Goal: Task Accomplishment & Management: Manage account settings

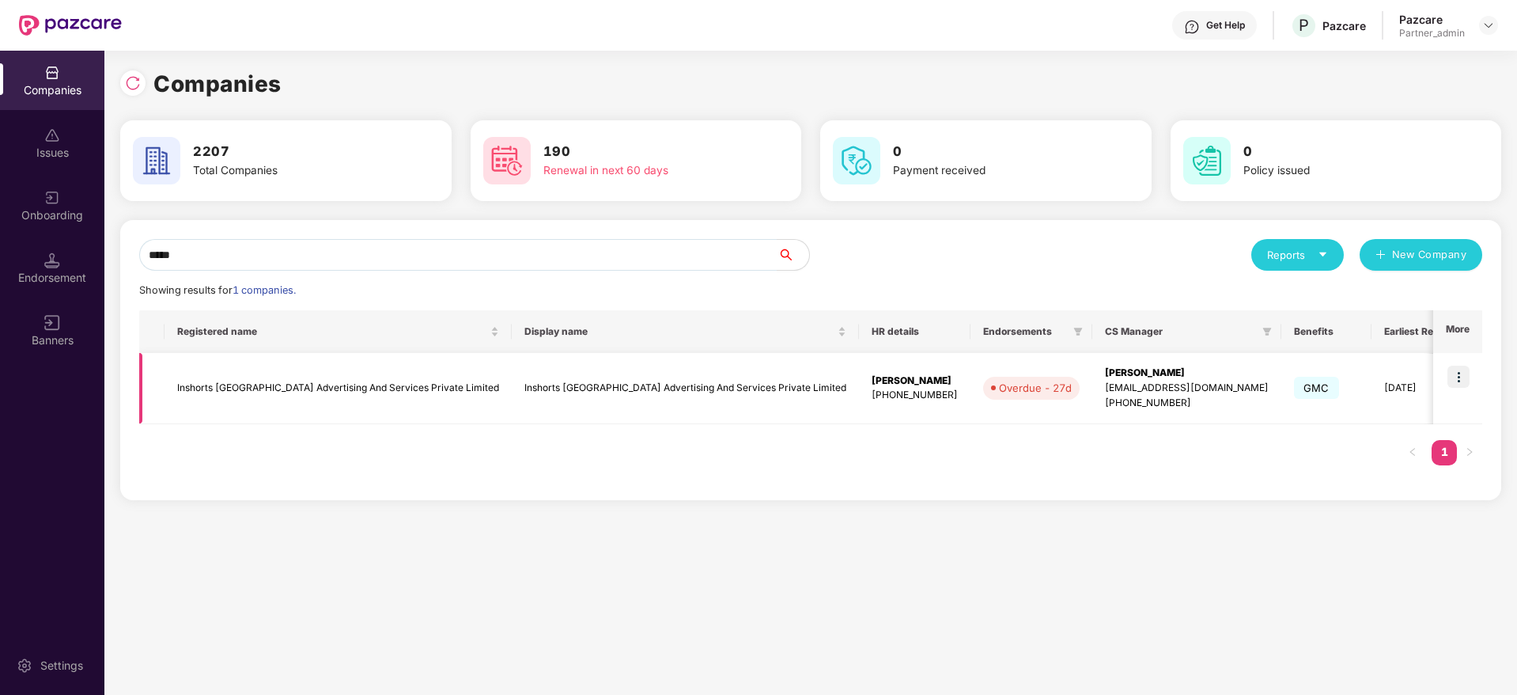
type input "*****"
click at [1457, 376] on img at bounding box center [1459, 376] width 22 height 22
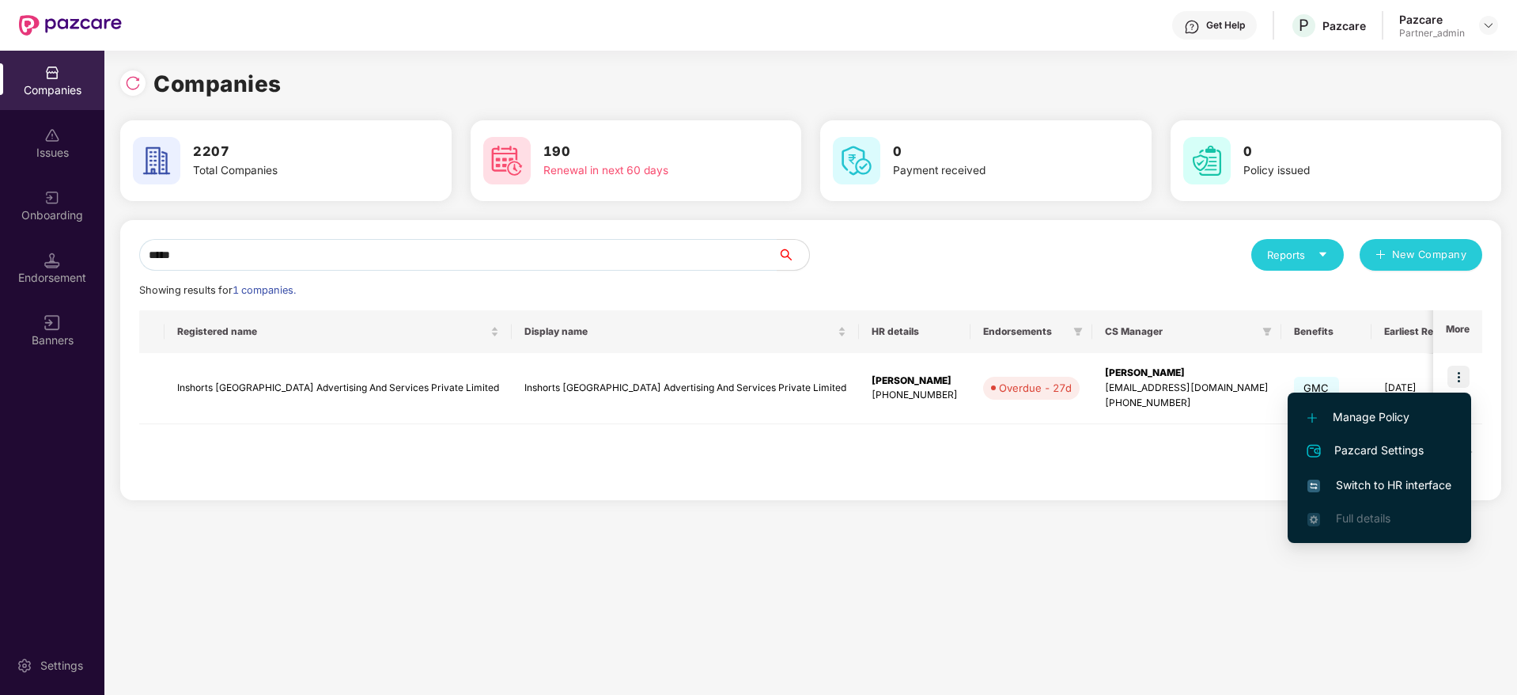
click at [1399, 483] on span "Switch to HR interface" at bounding box center [1380, 484] width 144 height 17
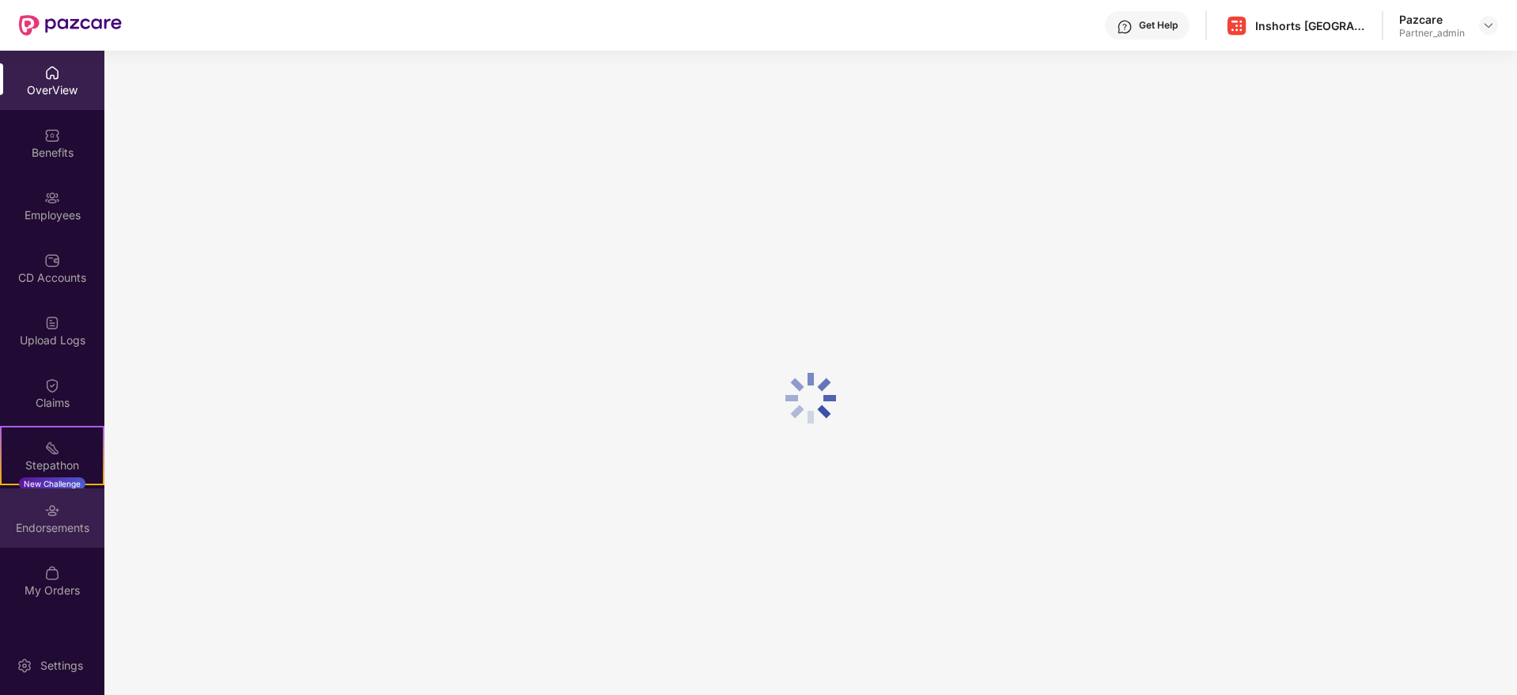
click at [49, 530] on div "Endorsements" at bounding box center [52, 528] width 104 height 16
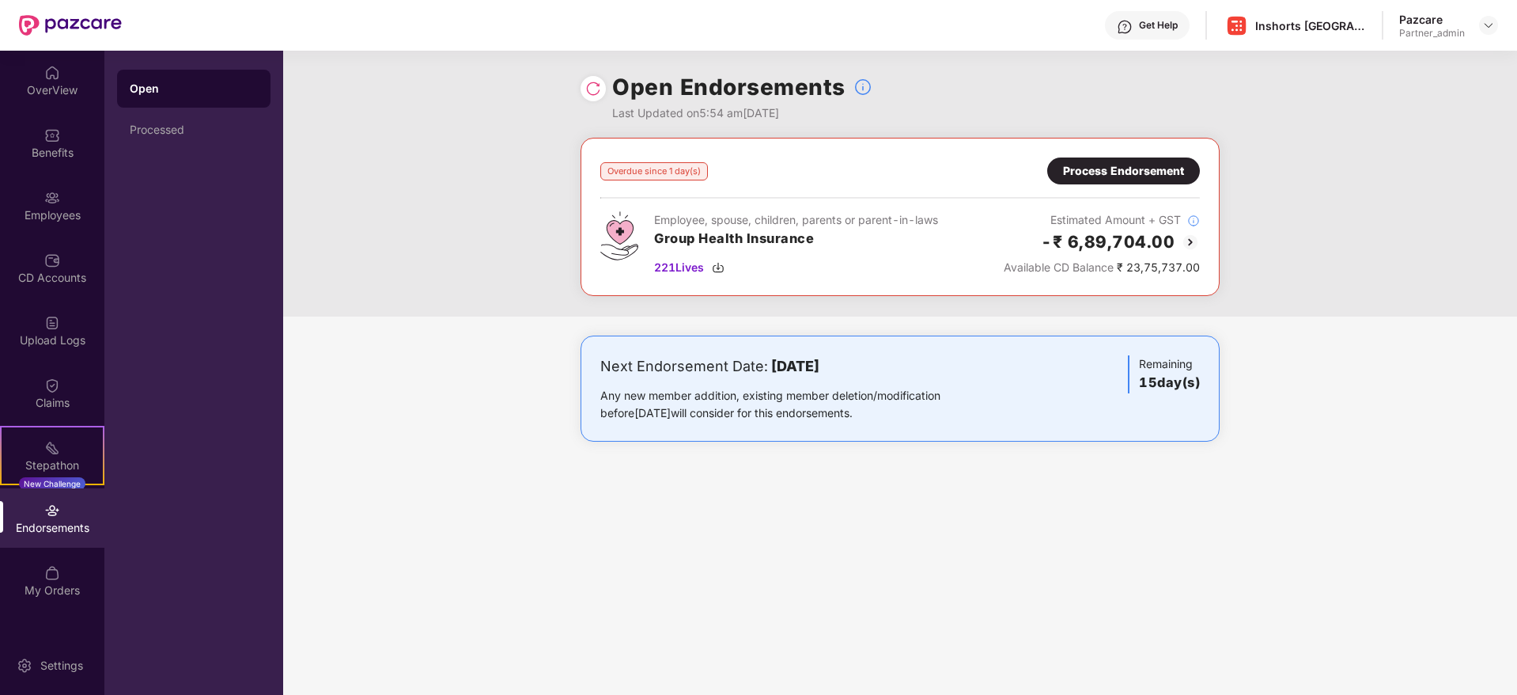
click at [1105, 172] on div "Process Endorsement" at bounding box center [1123, 170] width 121 height 17
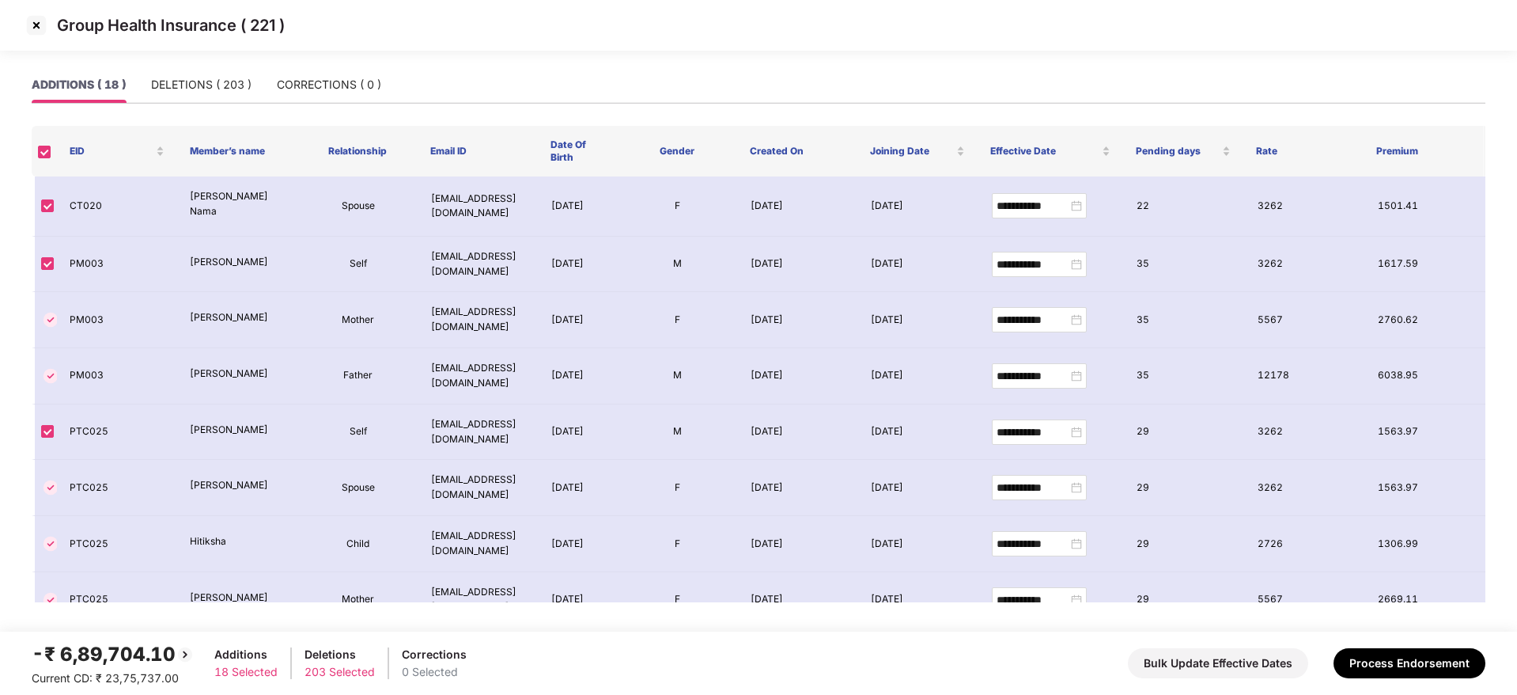
click at [40, 22] on img at bounding box center [36, 25] width 25 height 25
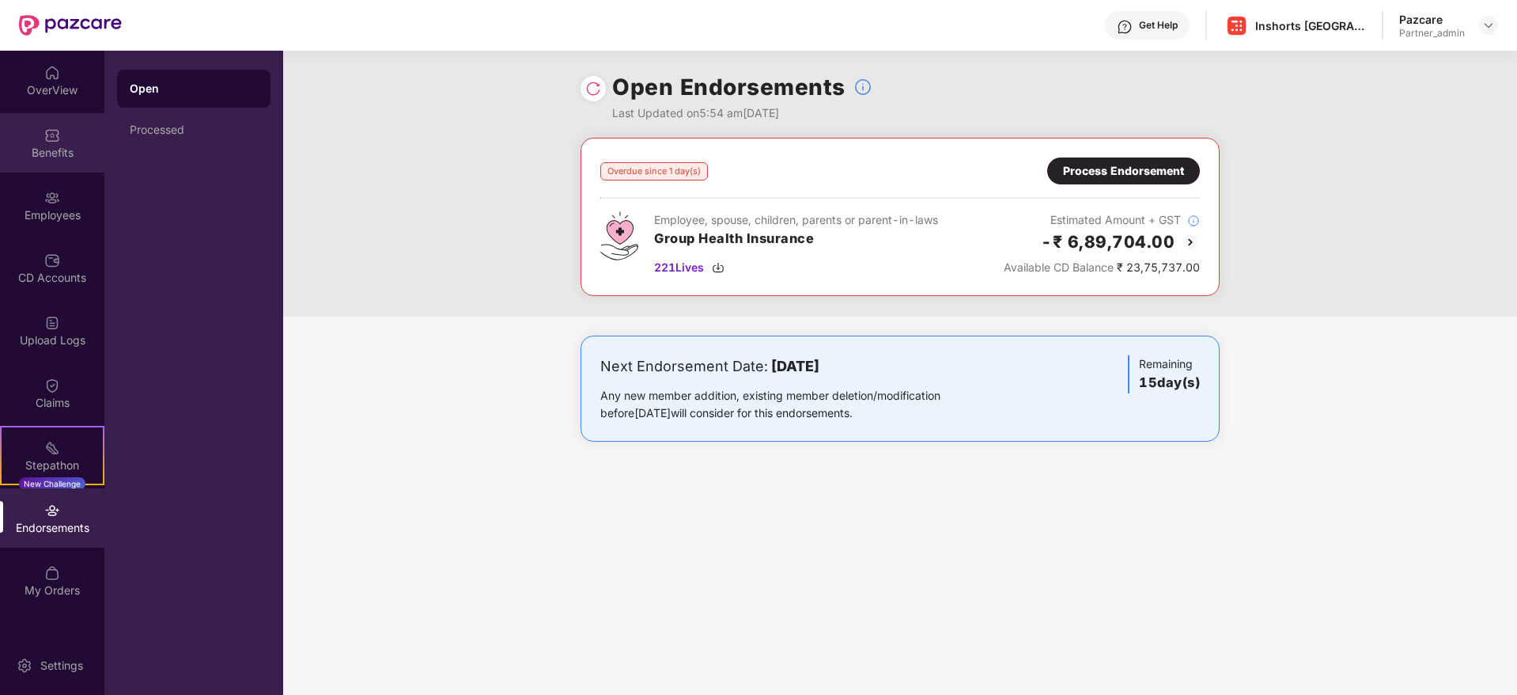
click at [52, 131] on img at bounding box center [52, 135] width 16 height 16
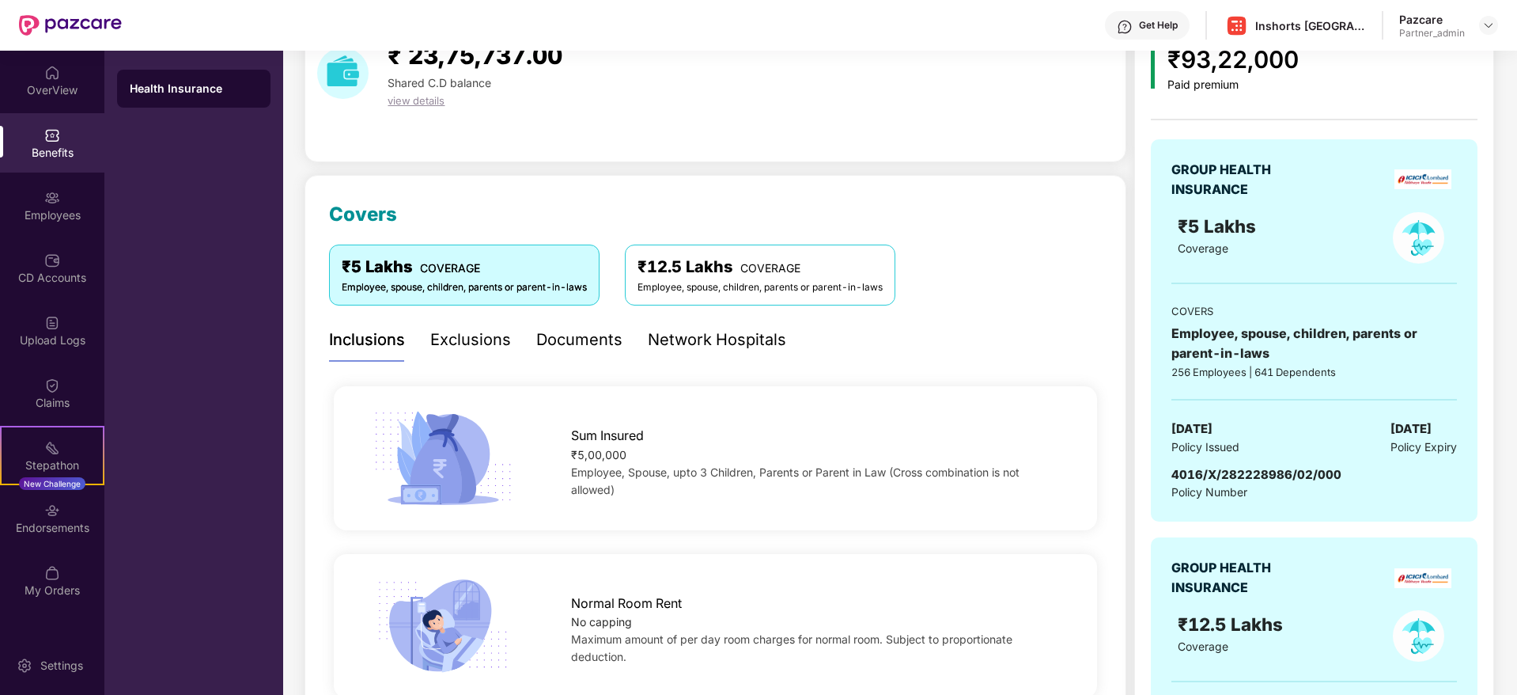
scroll to position [119, 0]
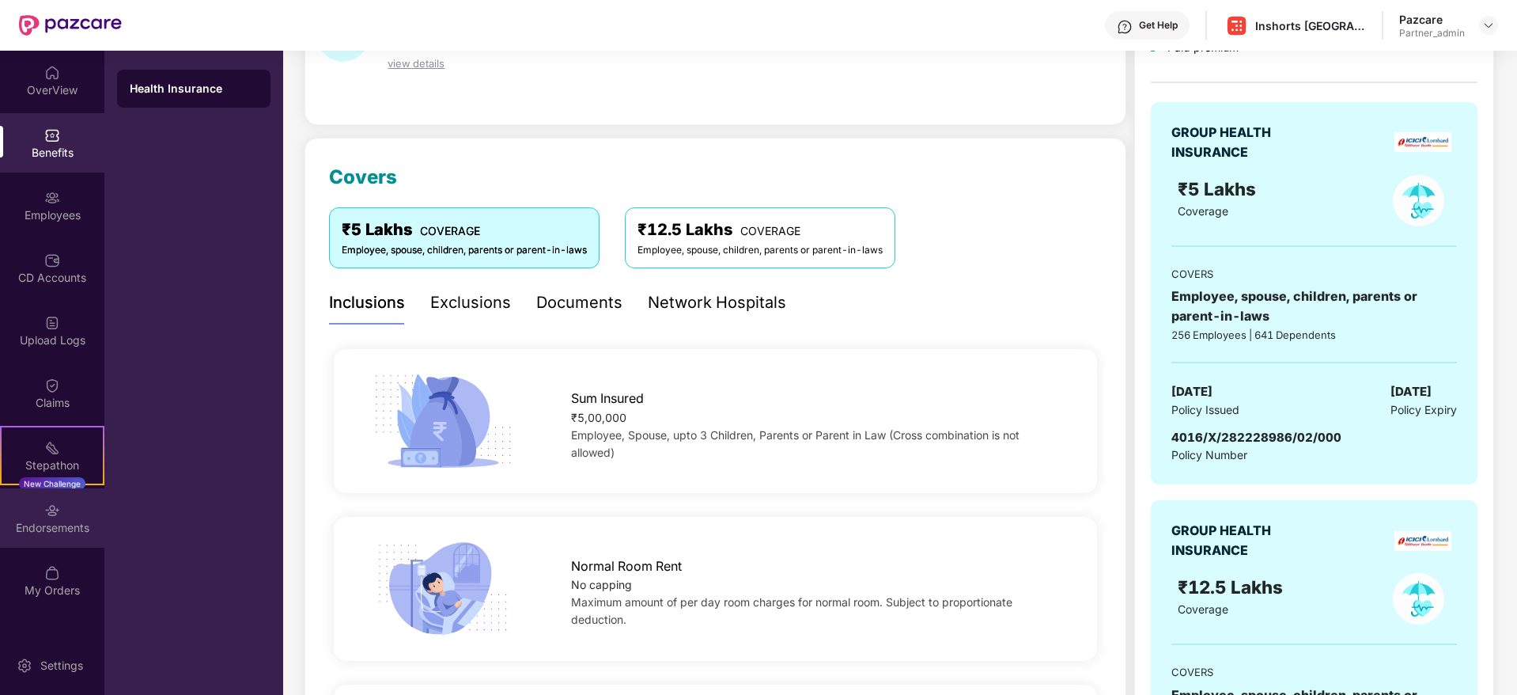
click at [37, 536] on div "Endorsements" at bounding box center [52, 517] width 104 height 59
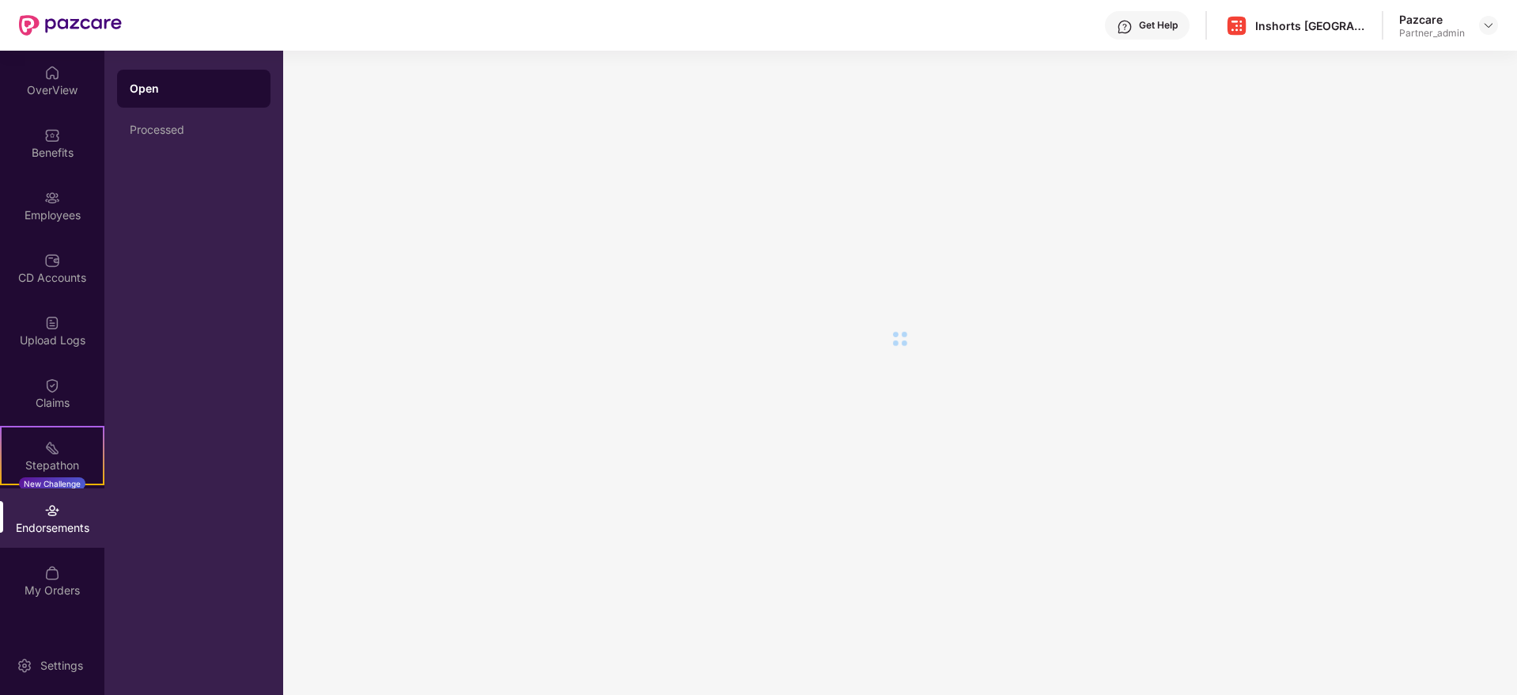
scroll to position [0, 0]
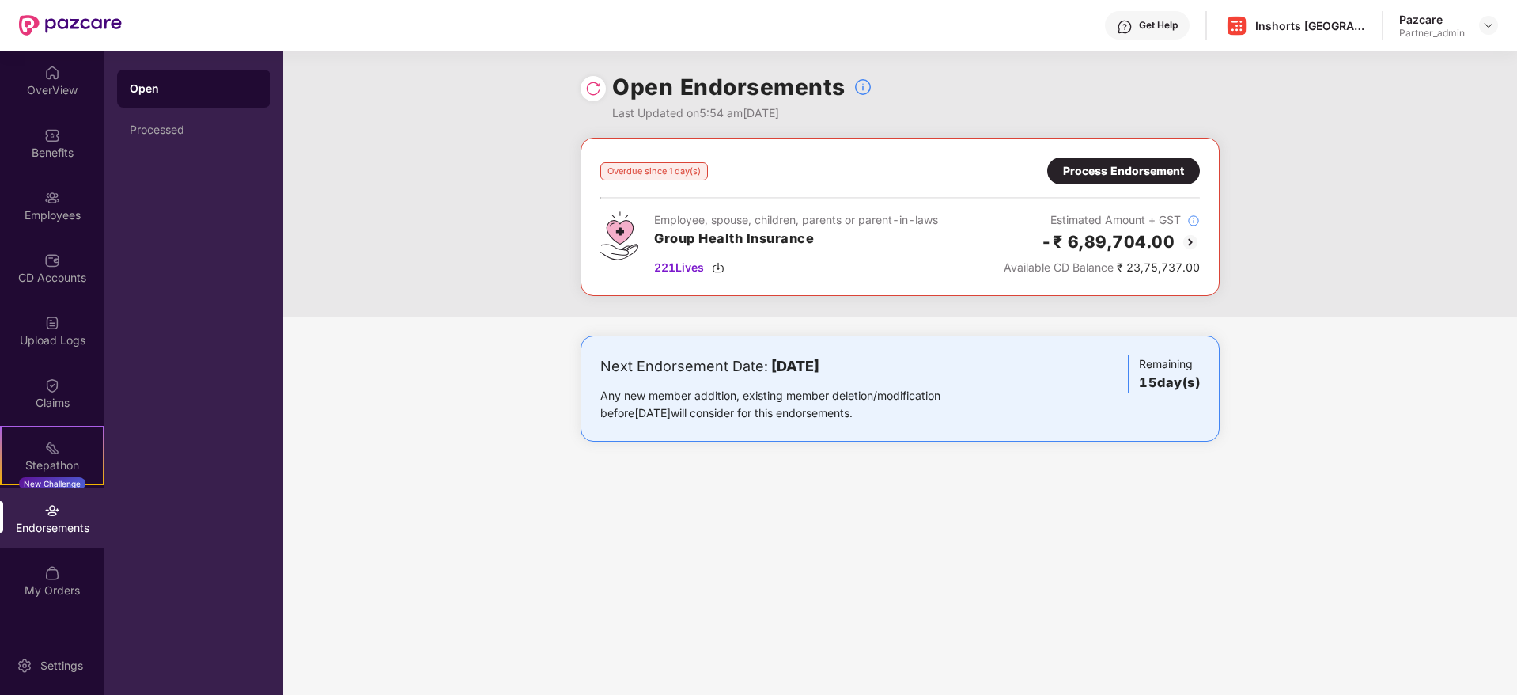
drag, startPoint x: 600, startPoint y: 367, endPoint x: 931, endPoint y: 369, distance: 330.7
click at [931, 369] on div "Next Endorsement Date: [DATE]" at bounding box center [795, 366] width 390 height 22
drag, startPoint x: 617, startPoint y: 88, endPoint x: 839, endPoint y: 84, distance: 222.3
click at [839, 84] on h1 "Open Endorsements" at bounding box center [728, 87] width 233 height 35
click at [1113, 170] on div "Process Endorsement" at bounding box center [1123, 170] width 121 height 17
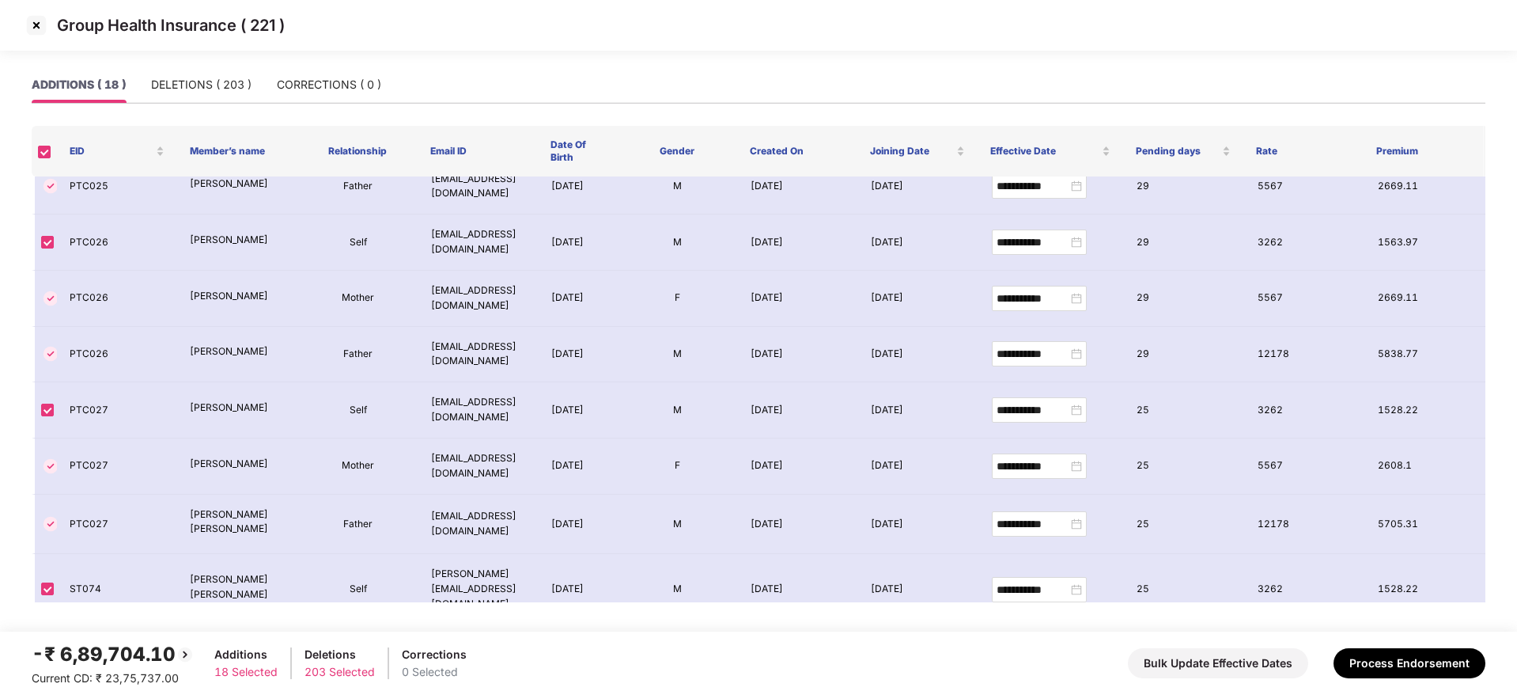
scroll to position [585, 0]
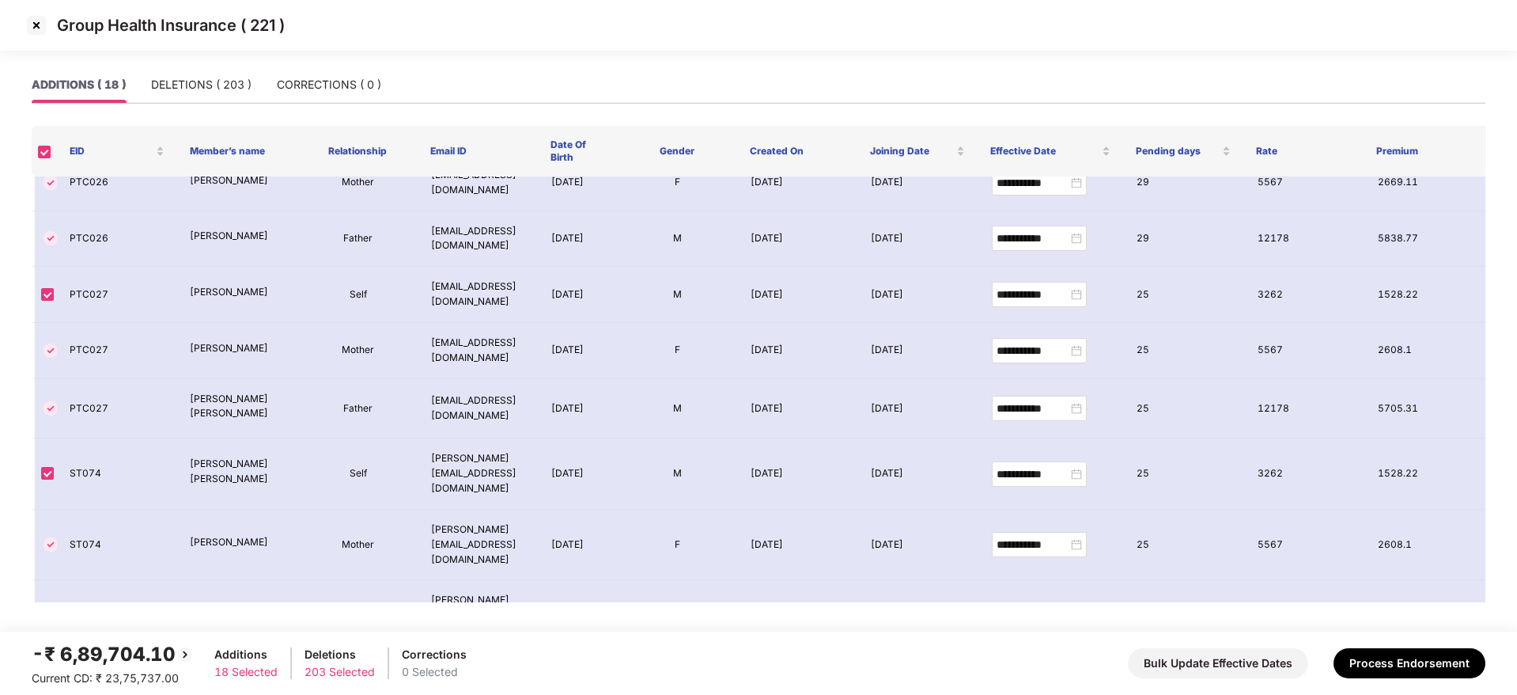
click at [41, 37] on img at bounding box center [36, 25] width 25 height 25
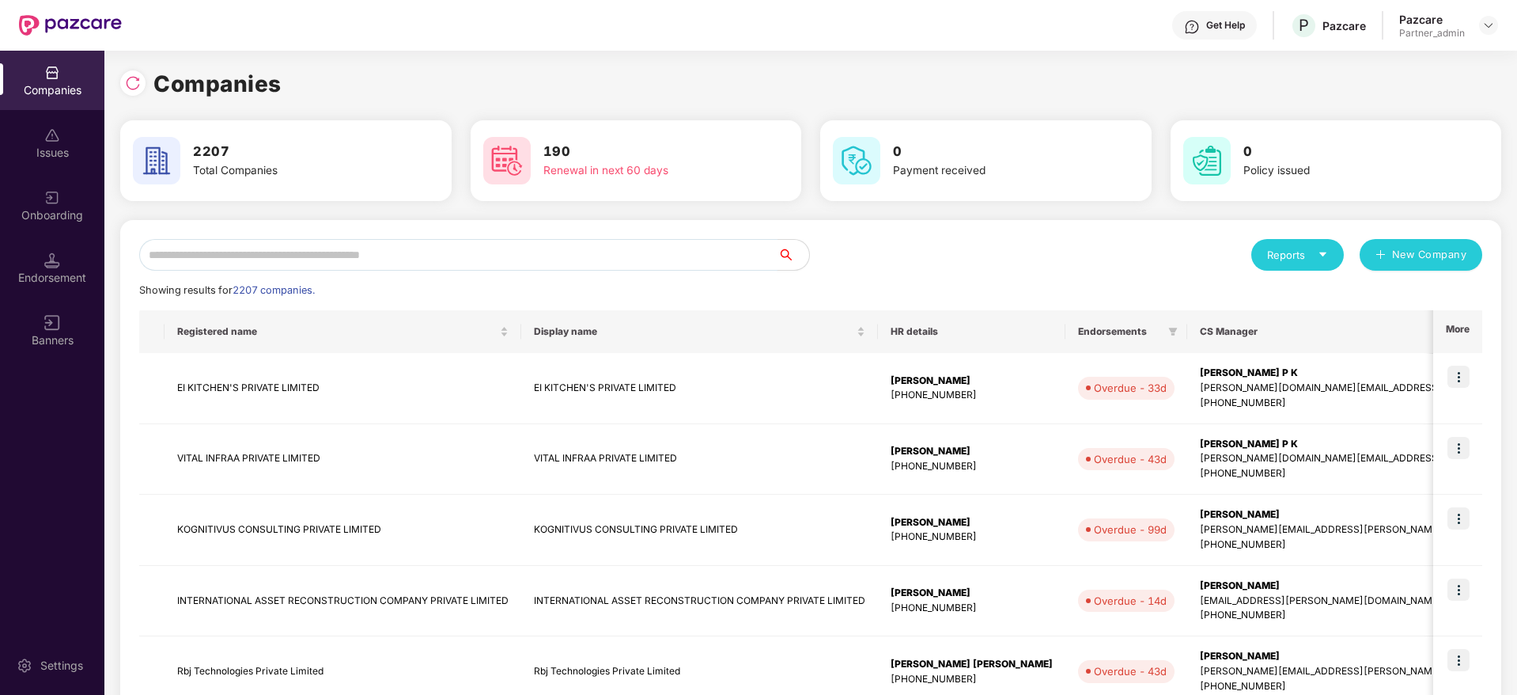
click at [379, 252] on input "text" at bounding box center [458, 255] width 638 height 32
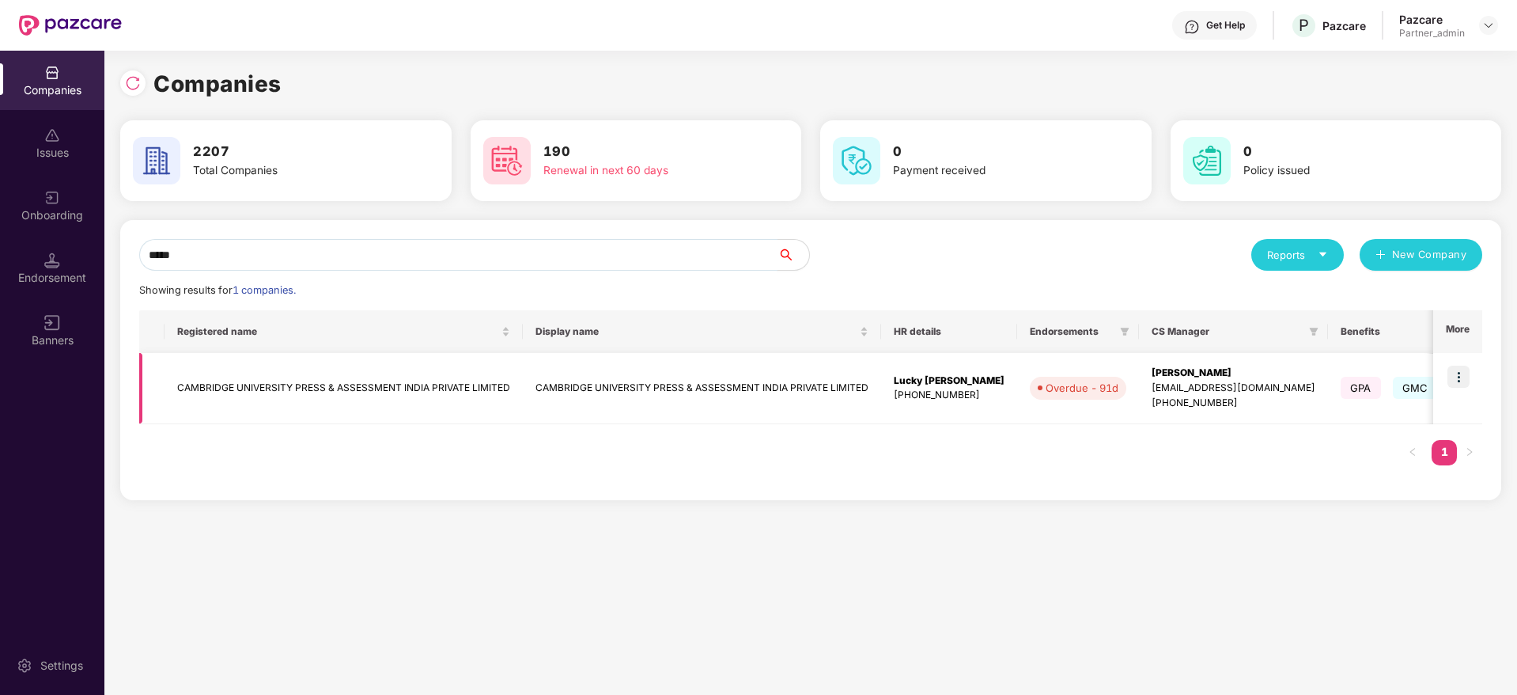
type input "*****"
click at [1465, 374] on img at bounding box center [1459, 376] width 22 height 22
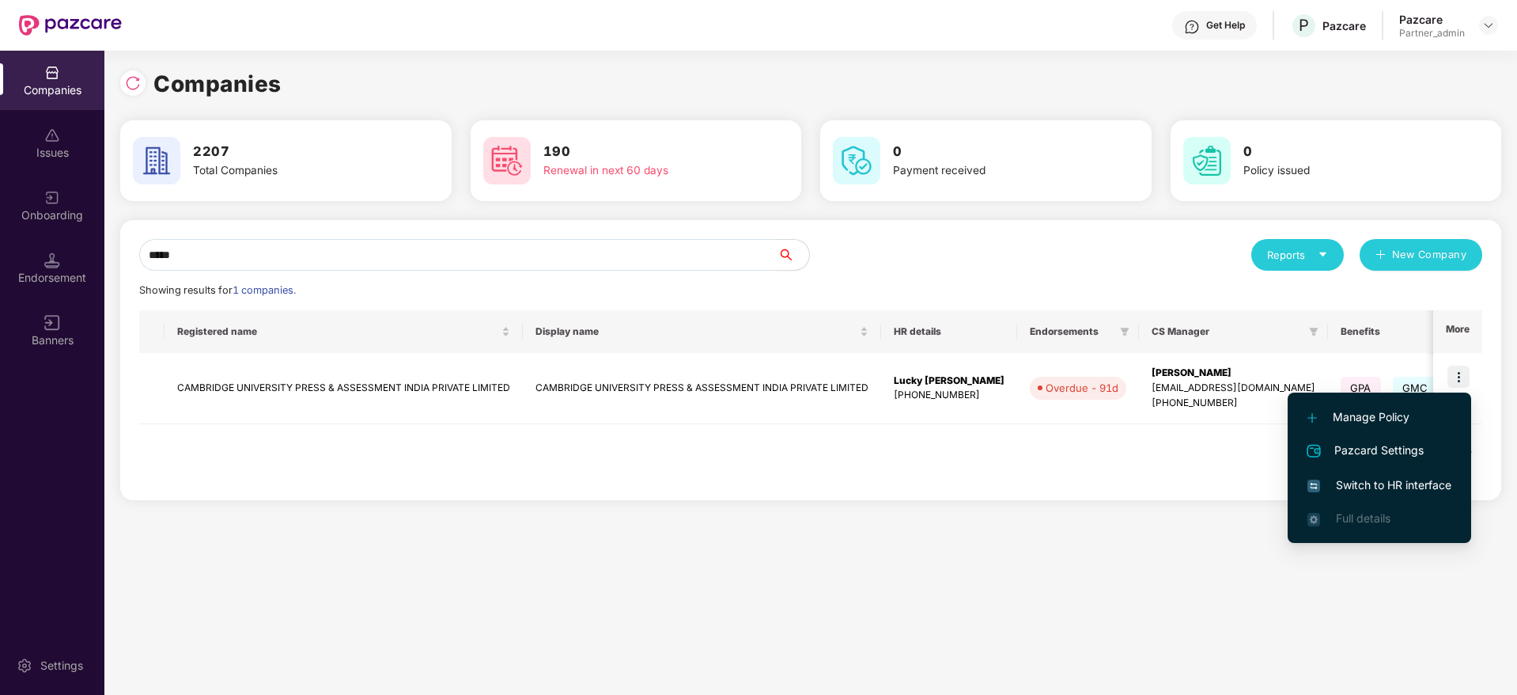
click at [1393, 485] on span "Switch to HR interface" at bounding box center [1380, 484] width 144 height 17
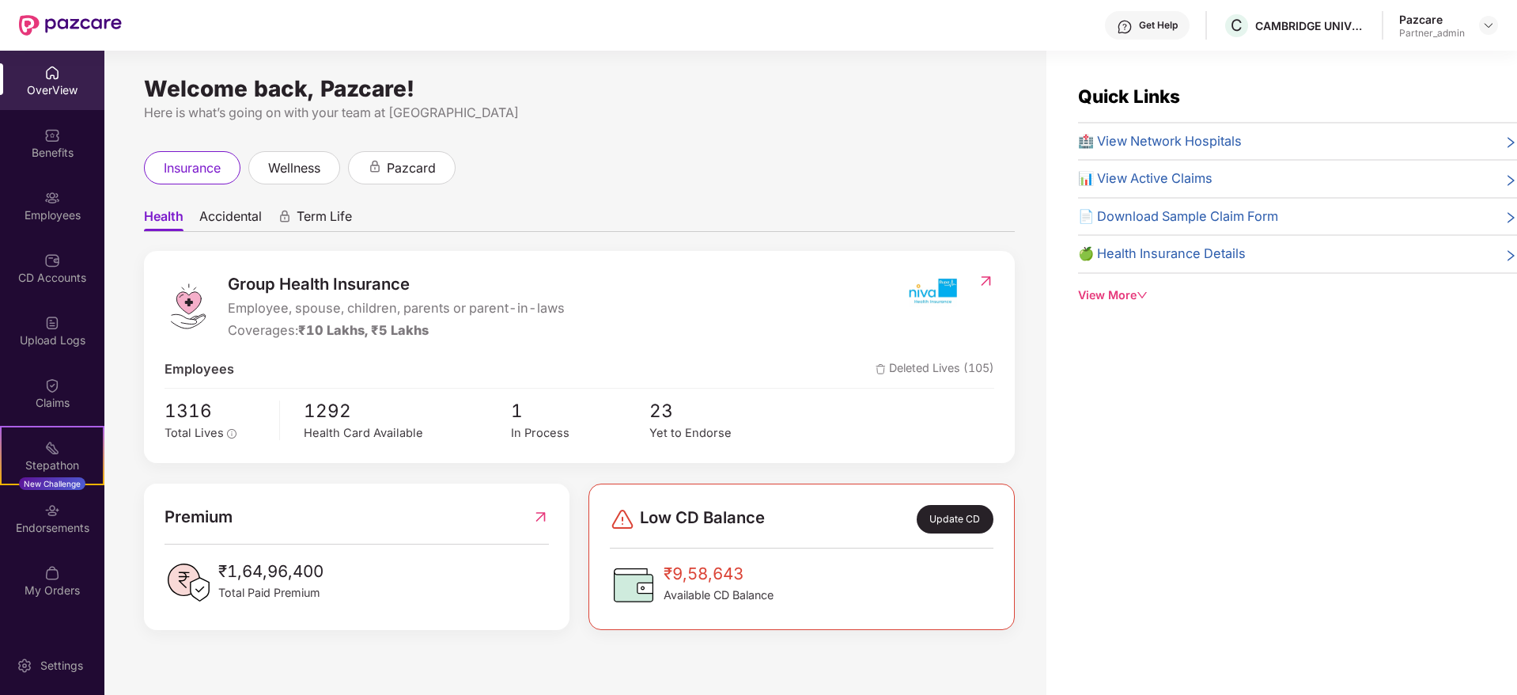
click at [67, 503] on div "Endorsements" at bounding box center [52, 517] width 104 height 59
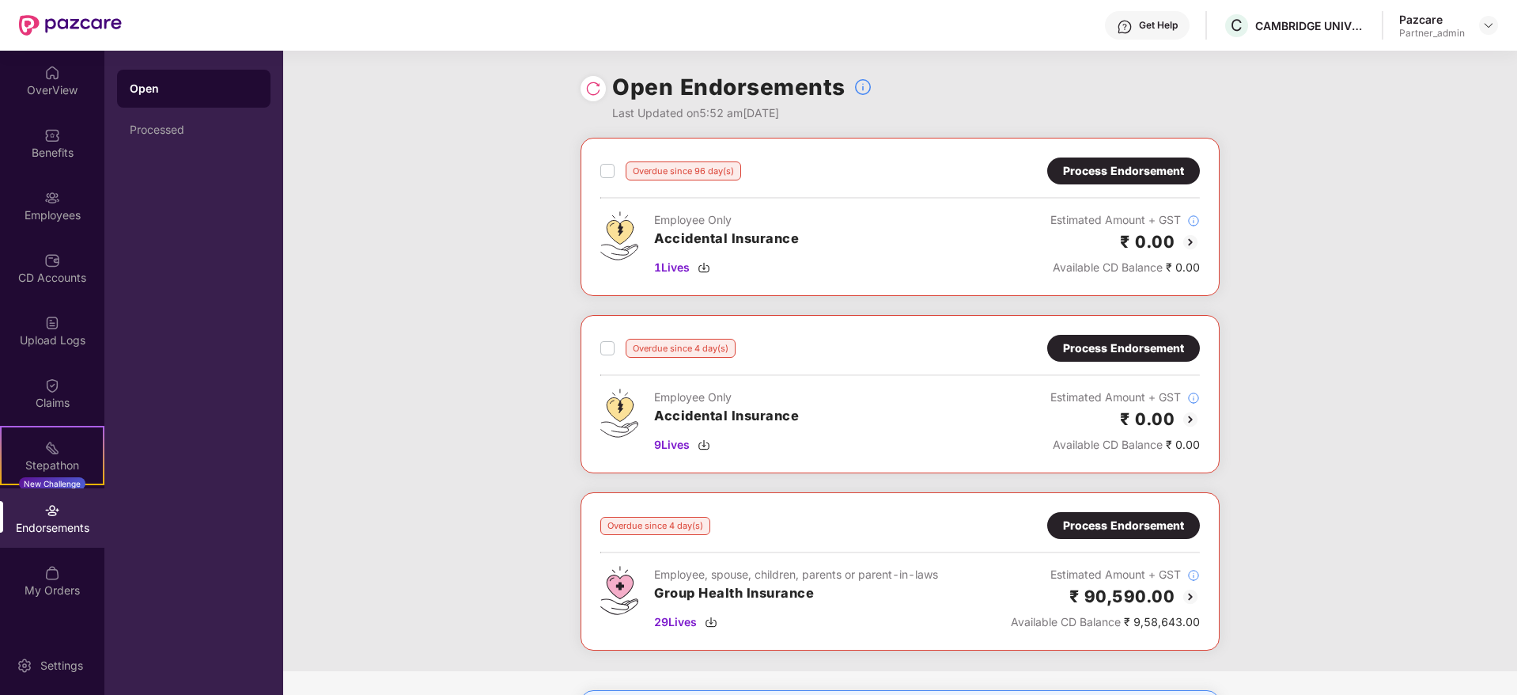
click at [1094, 170] on div "Process Endorsement" at bounding box center [1123, 170] width 121 height 17
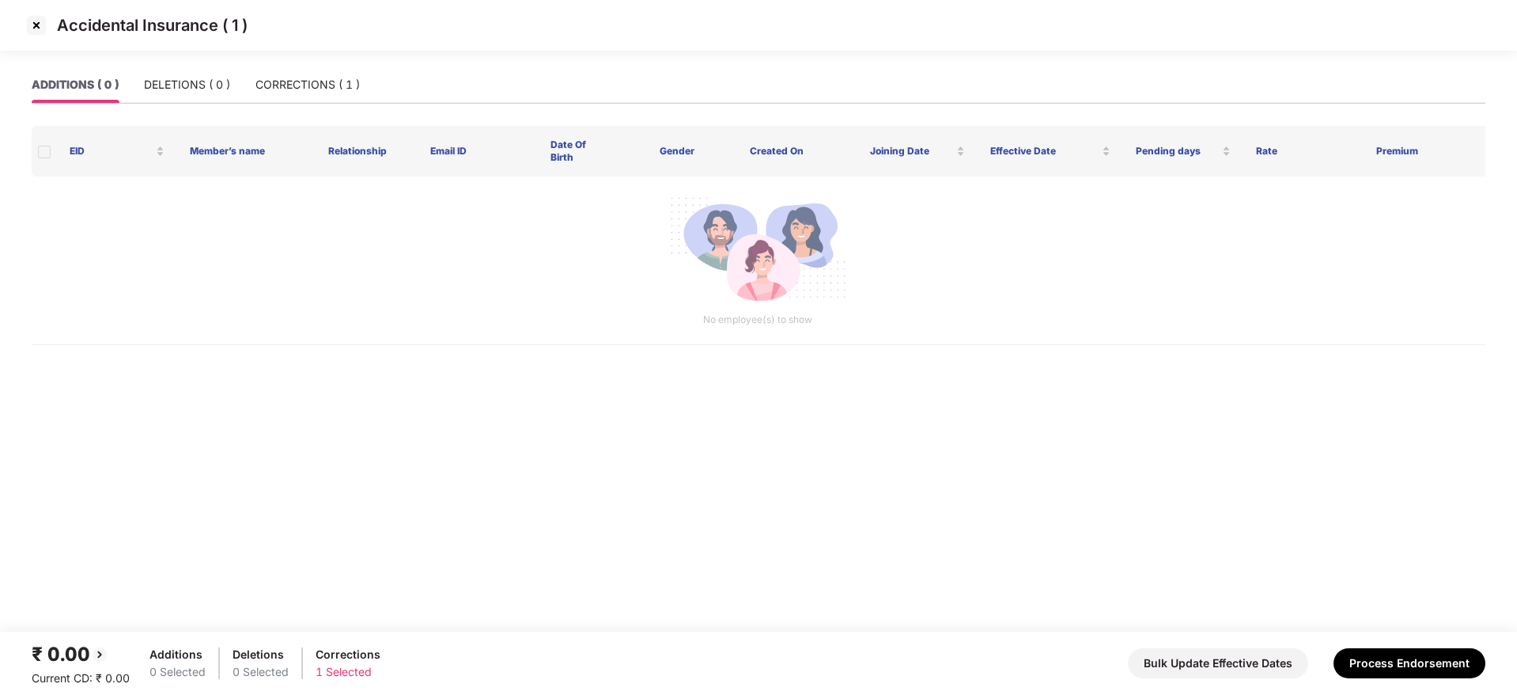
click at [36, 24] on img at bounding box center [36, 25] width 25 height 25
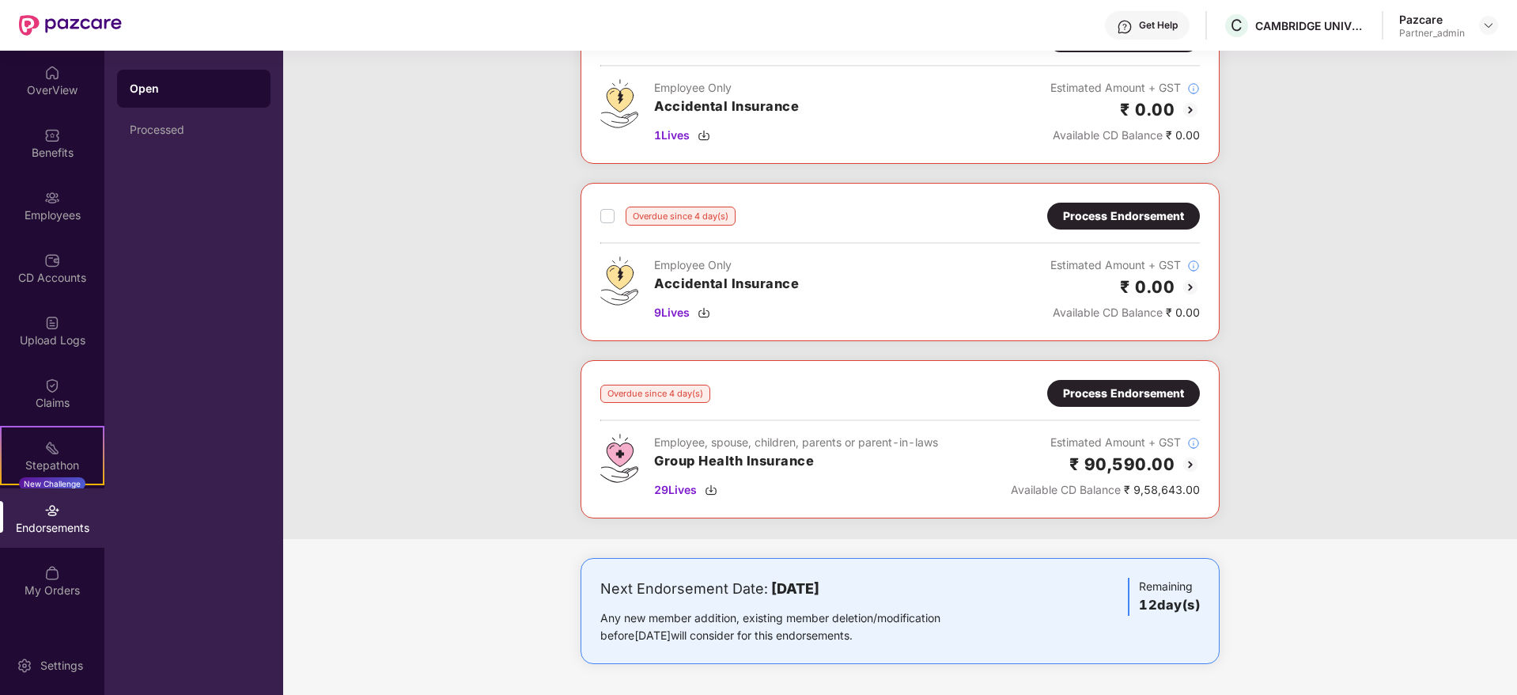
scroll to position [133, 0]
click at [1292, 32] on div "CAMBRIDGE UNIVERSITY PRESS & ASSESSMENT INDIA PRIVATE LIMITED" at bounding box center [1310, 25] width 111 height 15
click at [1292, 25] on div "CAMBRIDGE UNIVERSITY PRESS & ASSESSMENT INDIA PRIVATE LIMITED" at bounding box center [1310, 25] width 111 height 15
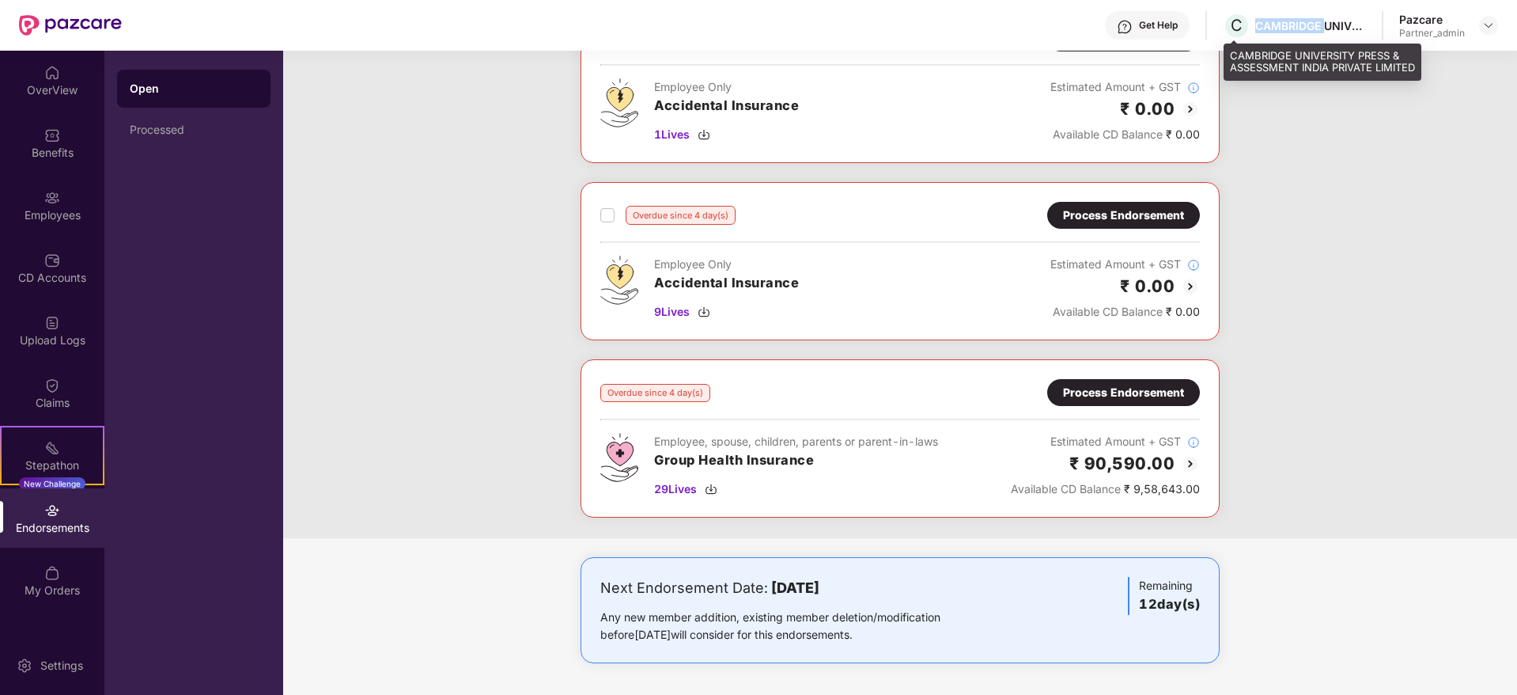
click at [1292, 25] on div "CAMBRIDGE UNIVERSITY PRESS & ASSESSMENT INDIA PRIVATE LIMITED" at bounding box center [1310, 25] width 111 height 15
copy div "CAMBRIDGE UNIVERSITY PRESS & ASSESSMENT INDIA PRIVATE LIMITED"
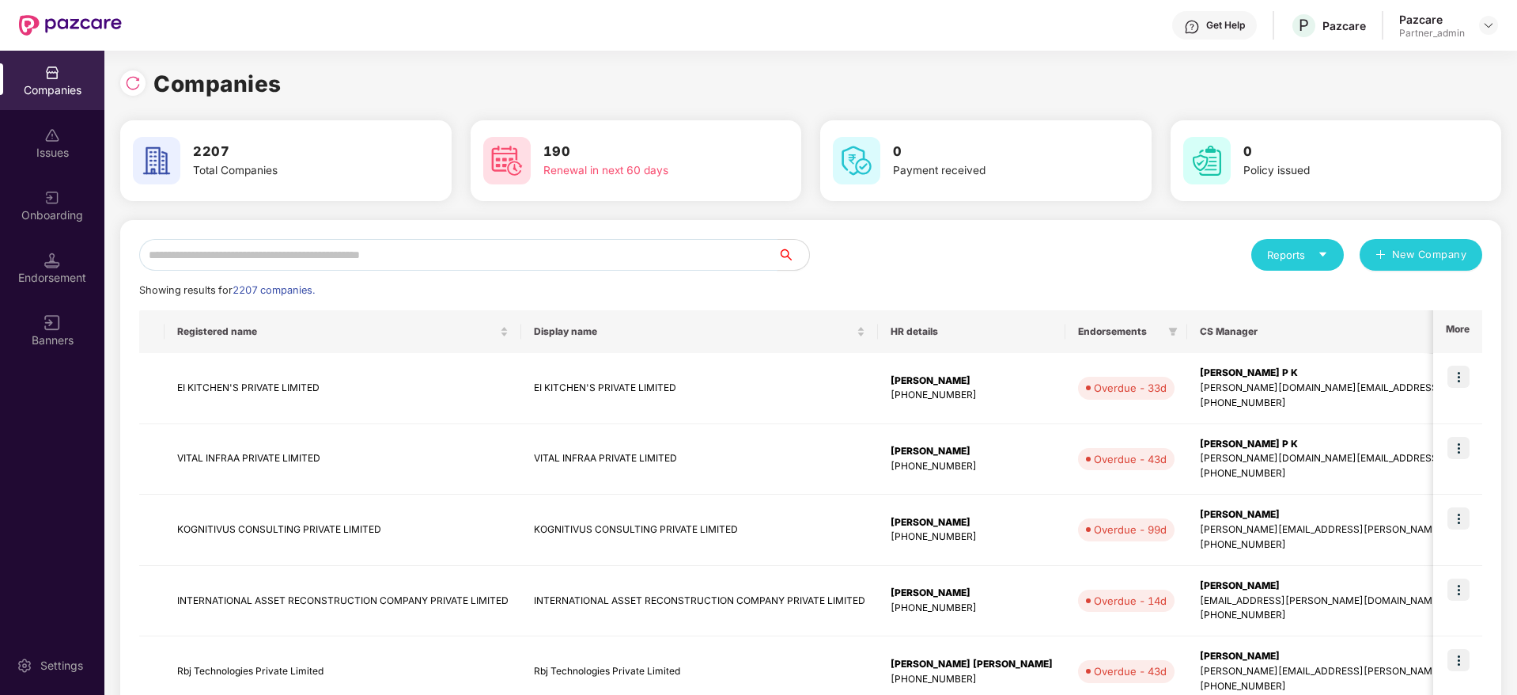
click at [345, 253] on input "text" at bounding box center [458, 255] width 638 height 32
paste input "**********"
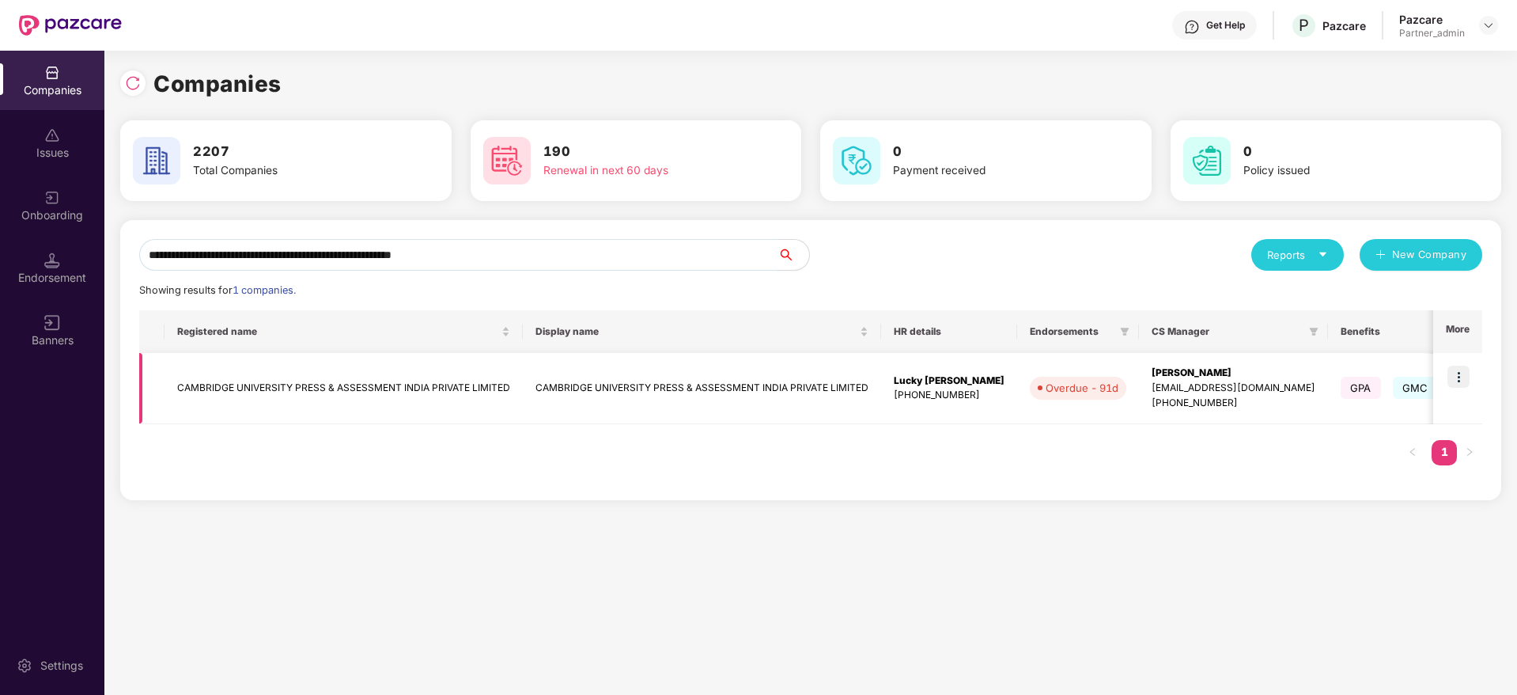
type input "**********"
click at [928, 380] on div "Lucky [PERSON_NAME]" at bounding box center [949, 380] width 111 height 15
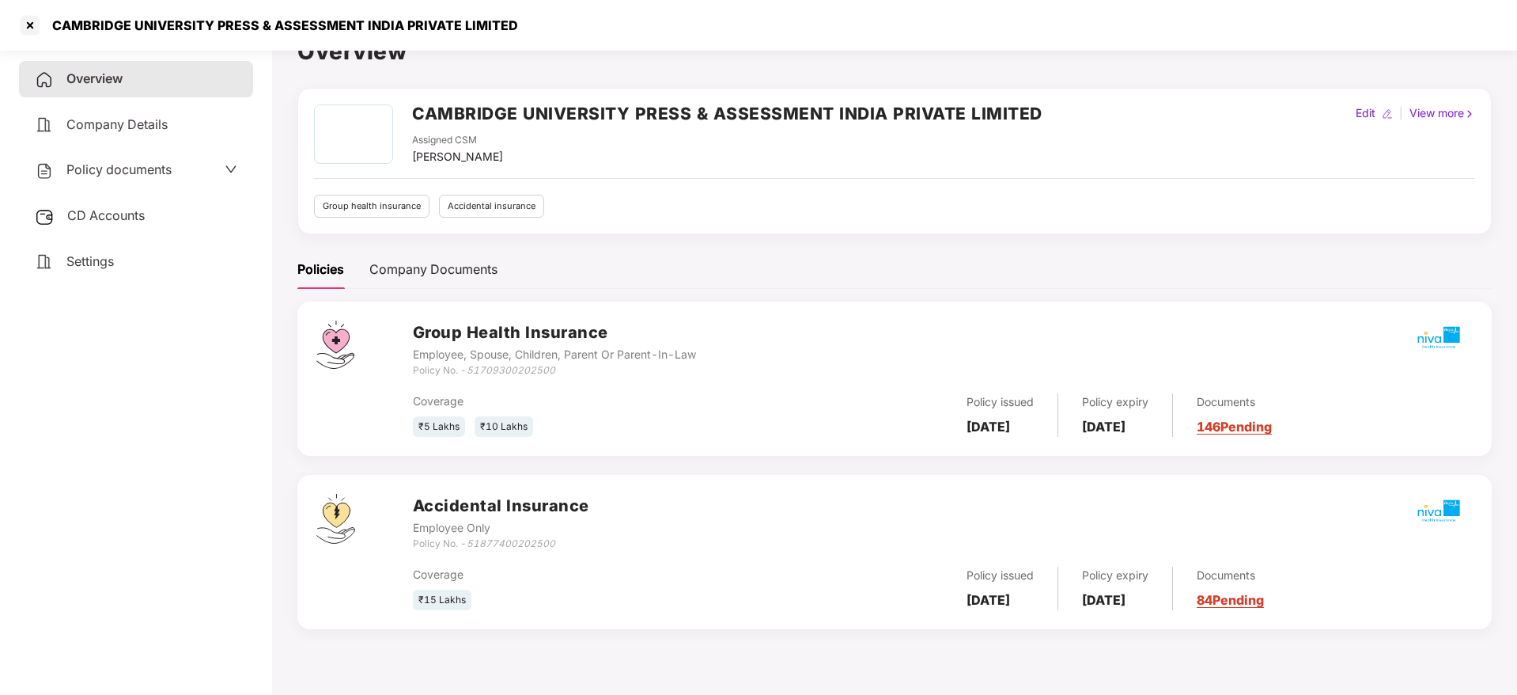
scroll to position [44, 0]
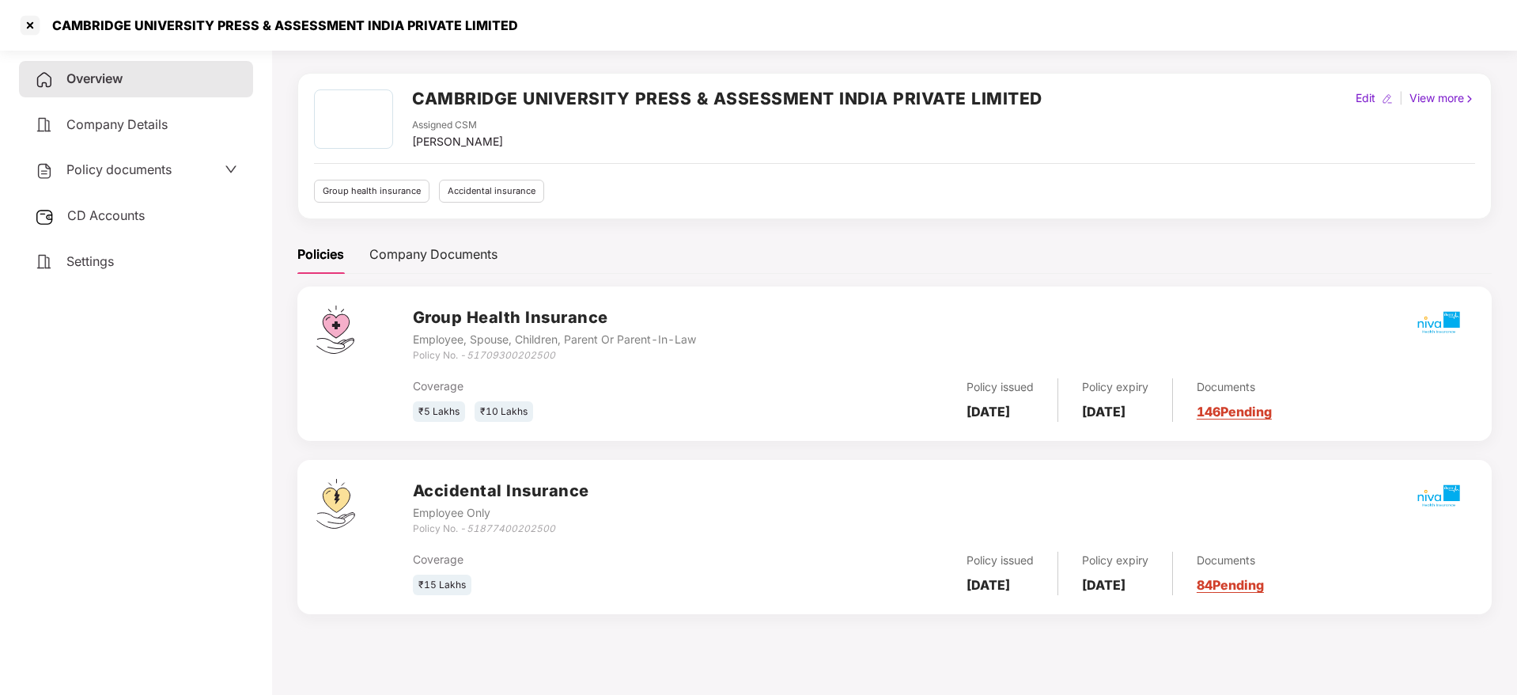
click at [1264, 584] on link "84 Pending" at bounding box center [1230, 585] width 67 height 16
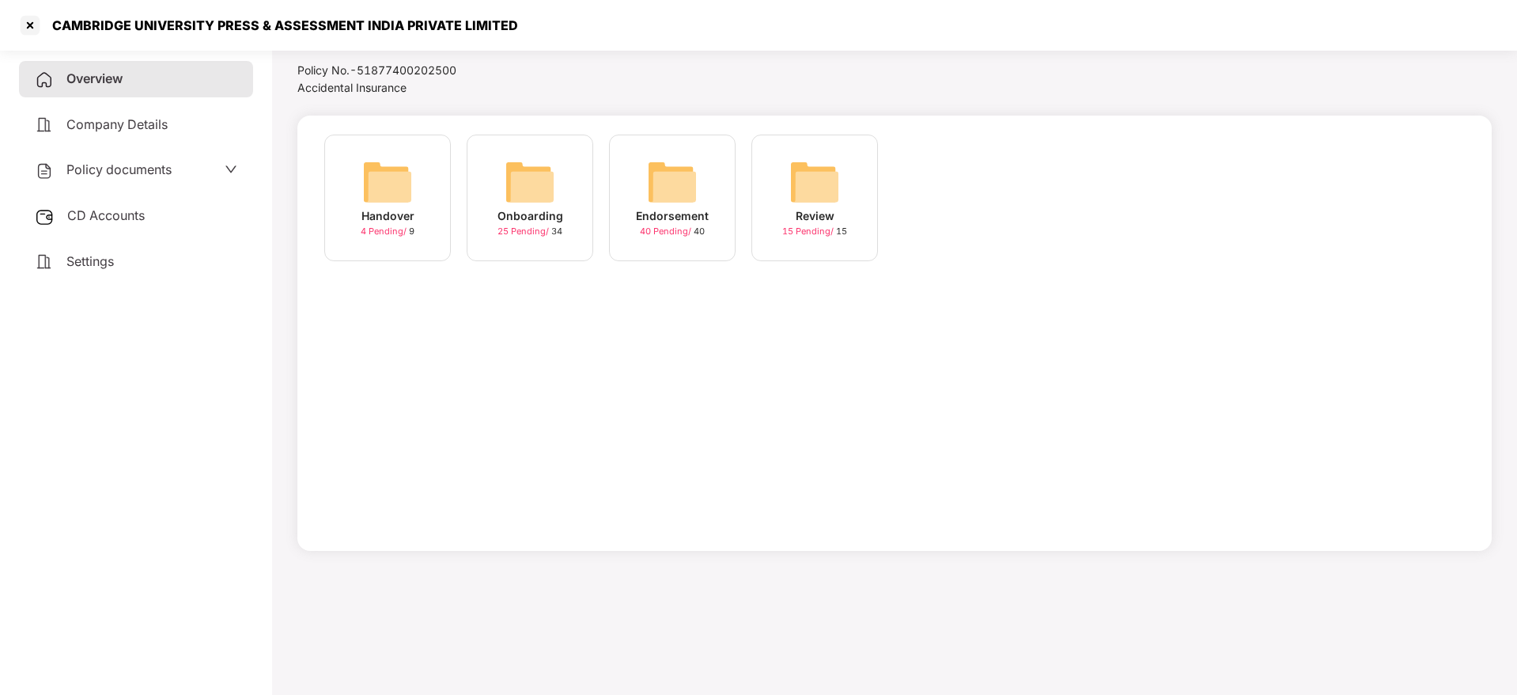
click at [667, 200] on img at bounding box center [672, 182] width 51 height 51
click at [797, 207] on div "August-2025" at bounding box center [815, 215] width 75 height 17
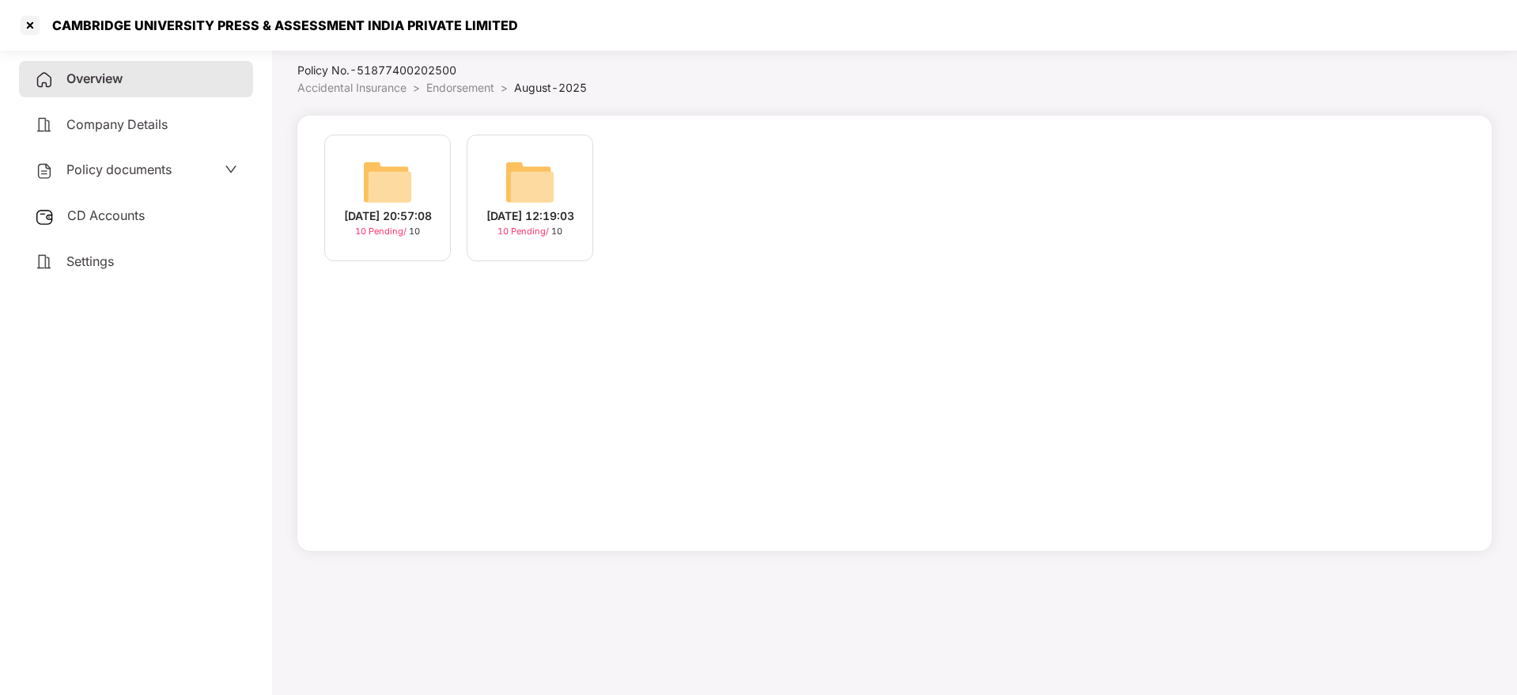
click at [532, 214] on div "[DATE] 12:19:03" at bounding box center [531, 215] width 88 height 17
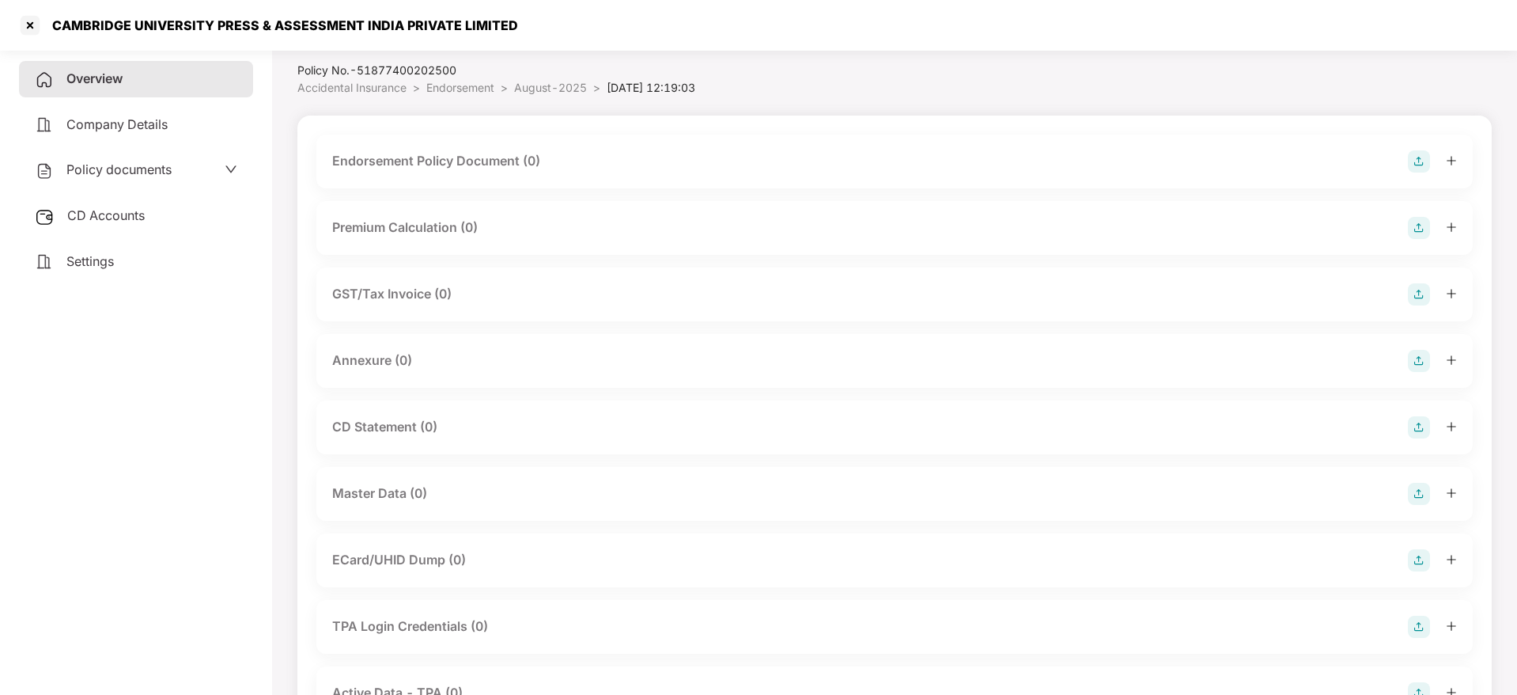
click at [1416, 158] on img at bounding box center [1419, 161] width 22 height 22
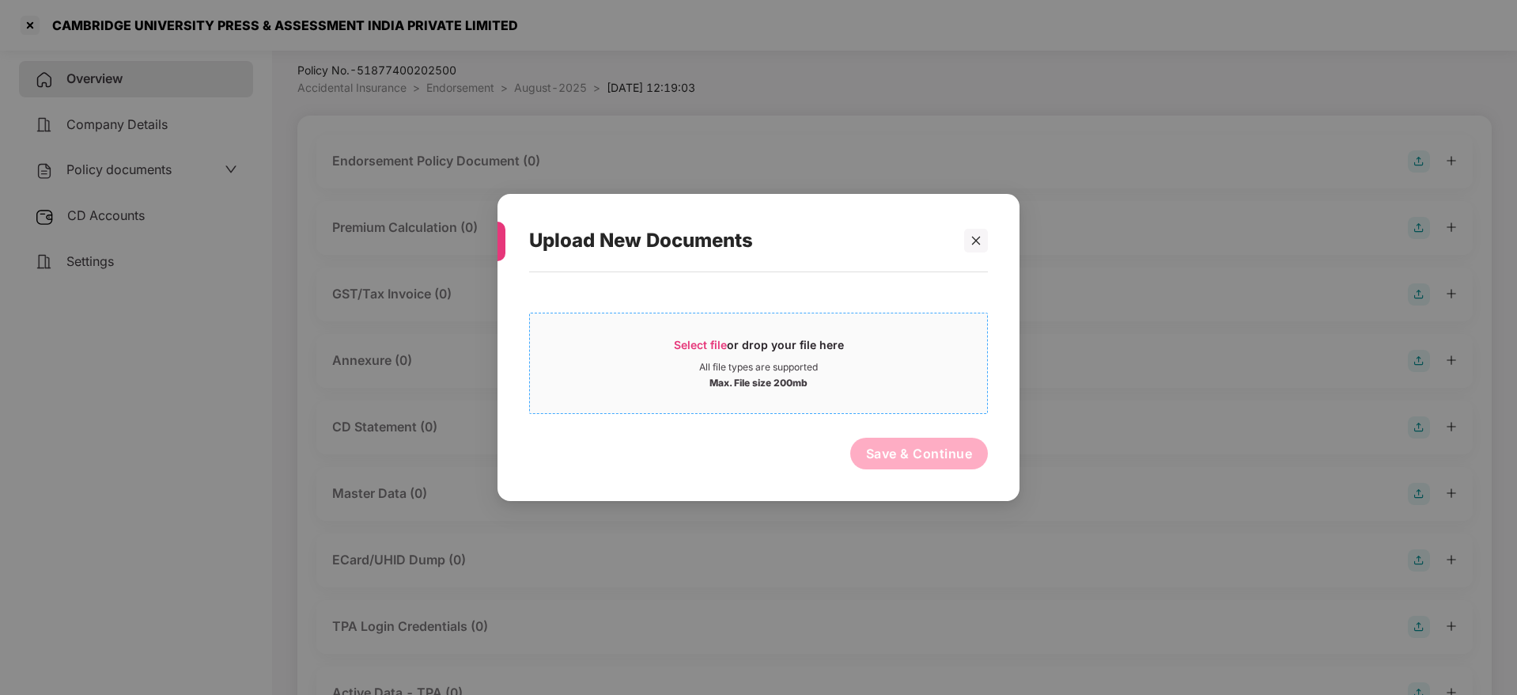
click at [719, 341] on span "Select file" at bounding box center [700, 344] width 53 height 13
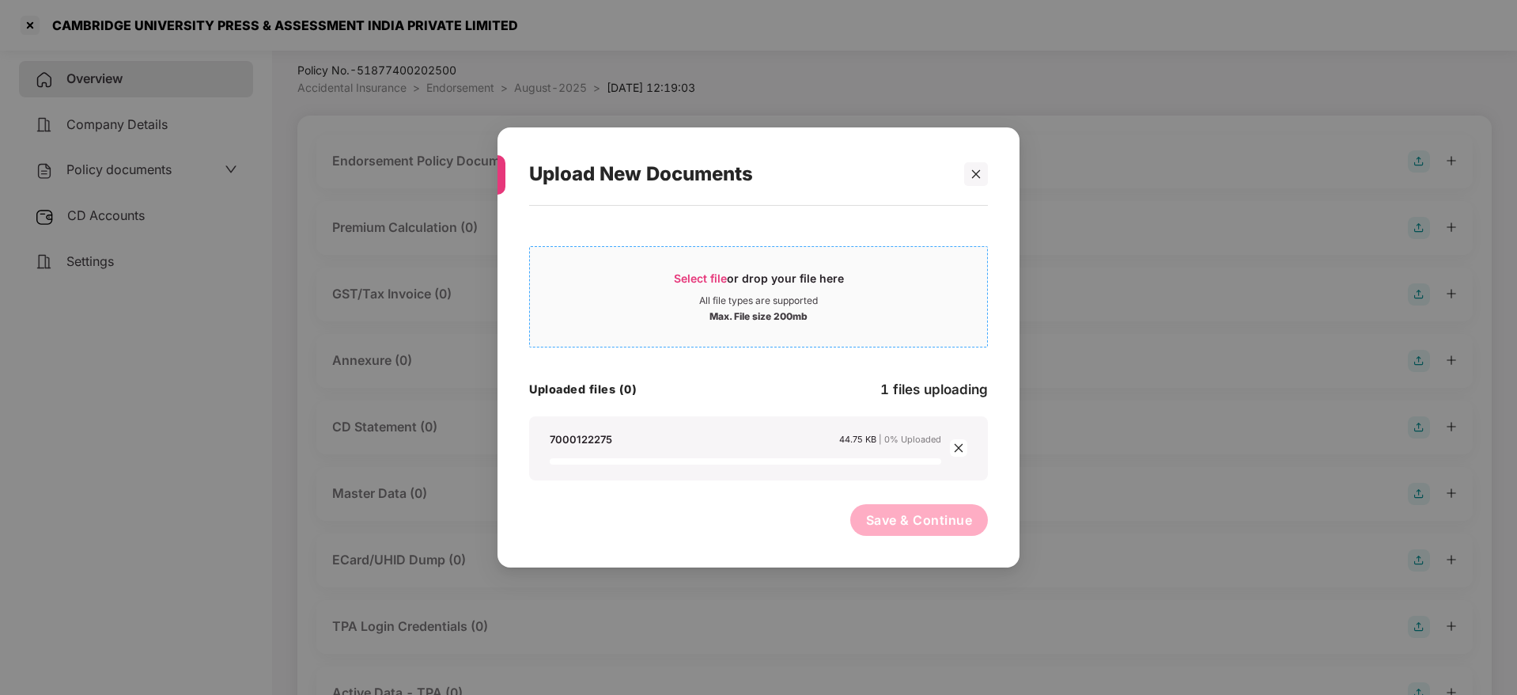
click at [706, 266] on span "Select file or drop your file here All file types are supported Max. File size …" at bounding box center [758, 297] width 457 height 76
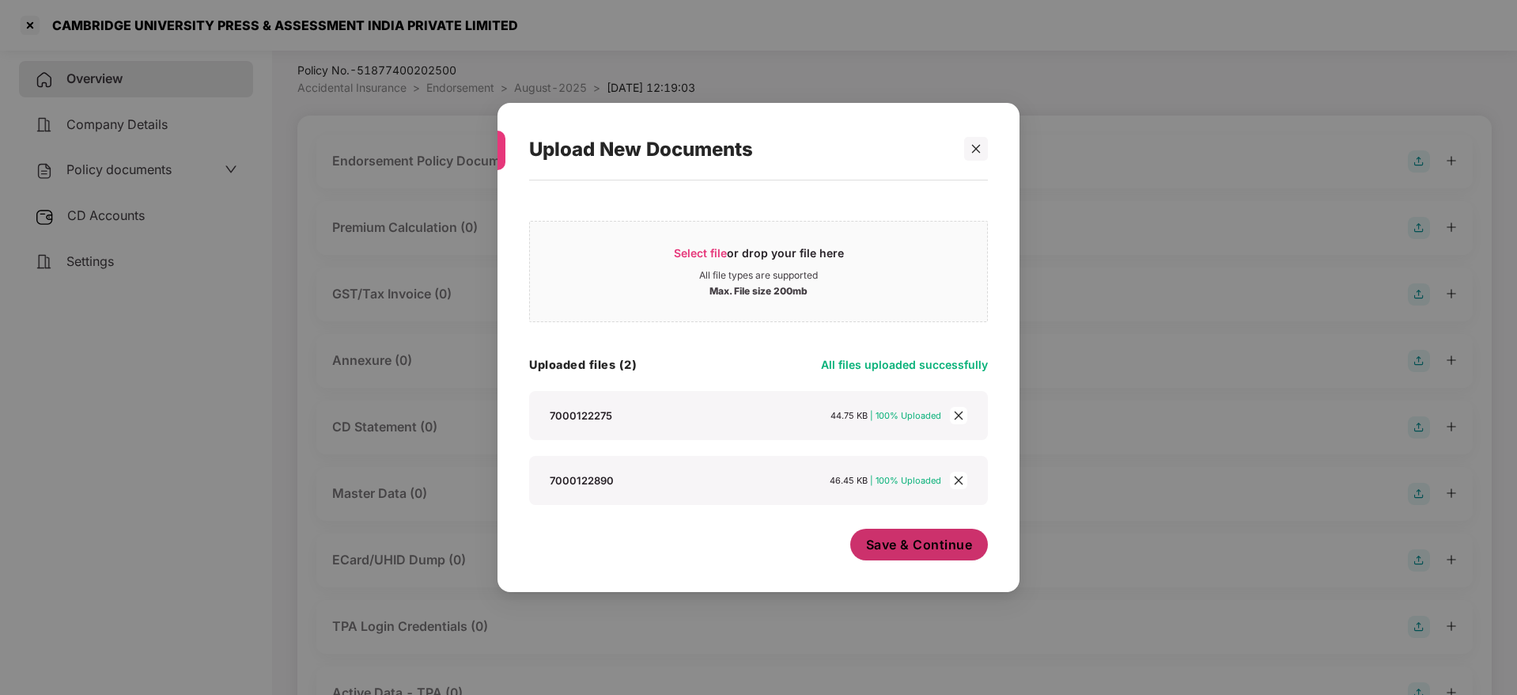
click at [897, 547] on span "Save & Continue" at bounding box center [919, 544] width 107 height 17
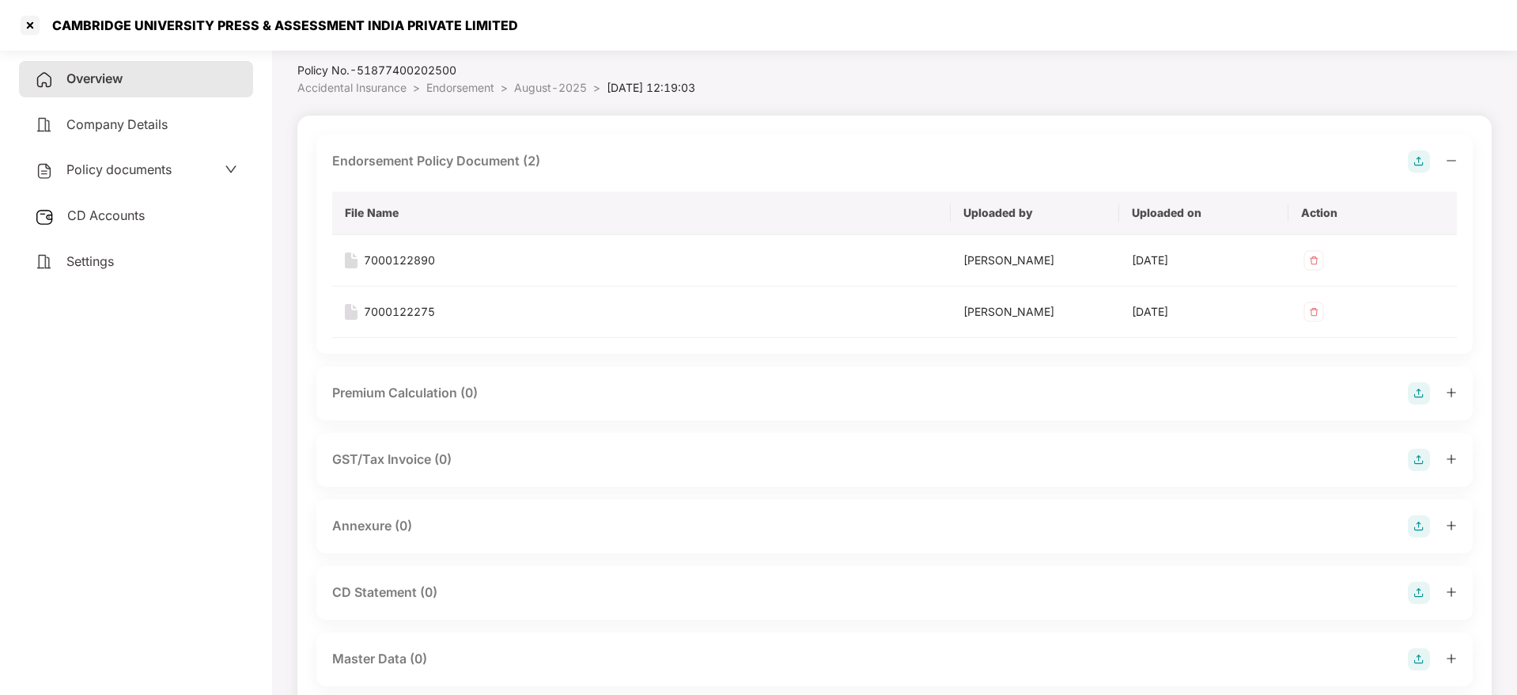
click at [1455, 159] on icon "minus" at bounding box center [1451, 160] width 11 height 11
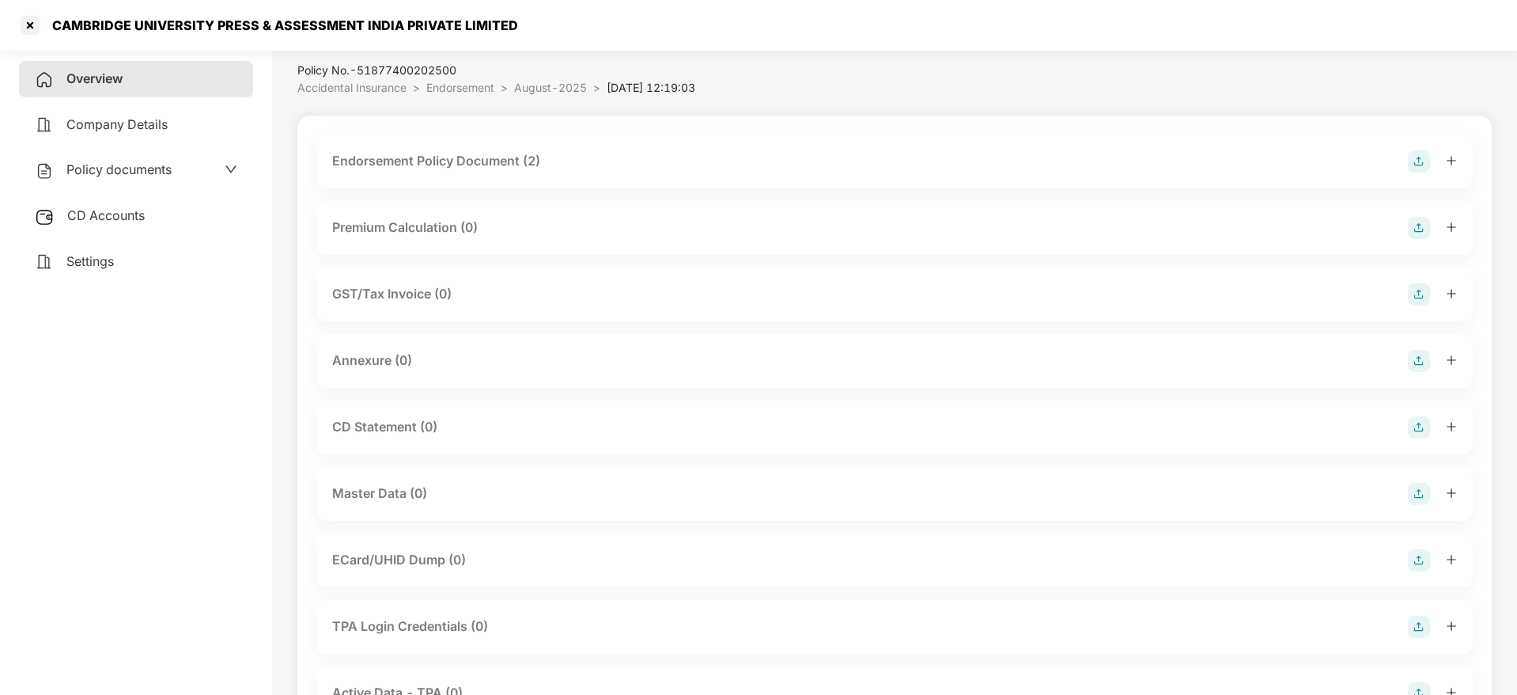
click at [1422, 361] on img at bounding box center [1419, 361] width 22 height 22
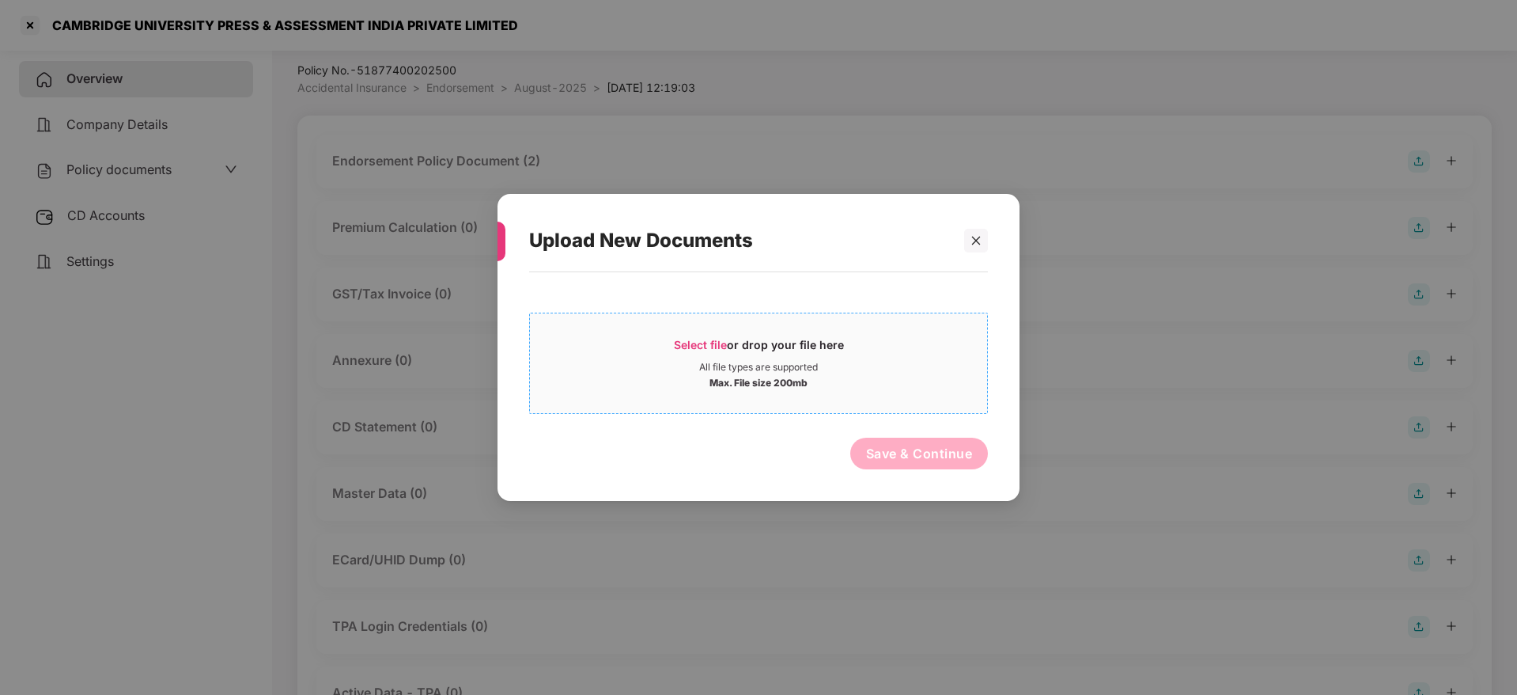
click at [705, 346] on span "Select file" at bounding box center [700, 344] width 53 height 13
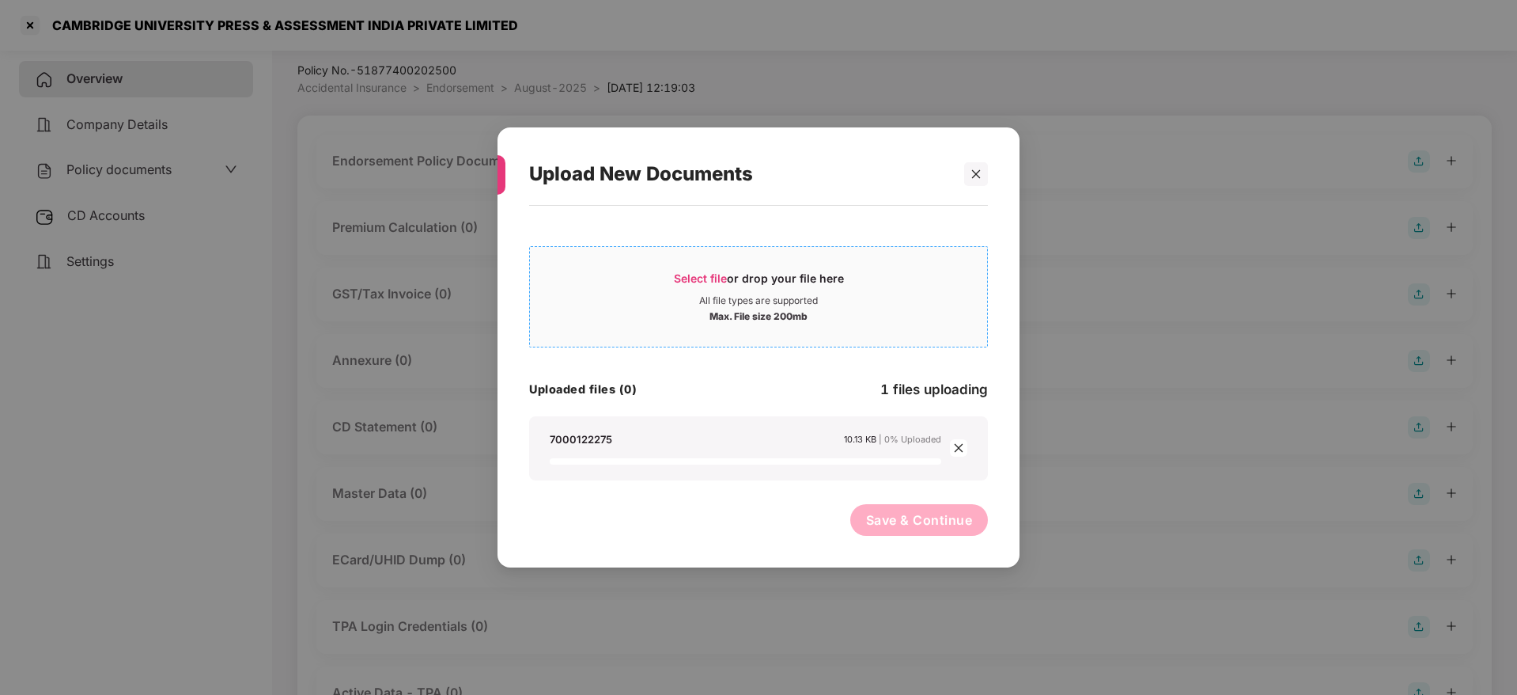
click at [711, 275] on span "Select file" at bounding box center [700, 277] width 53 height 13
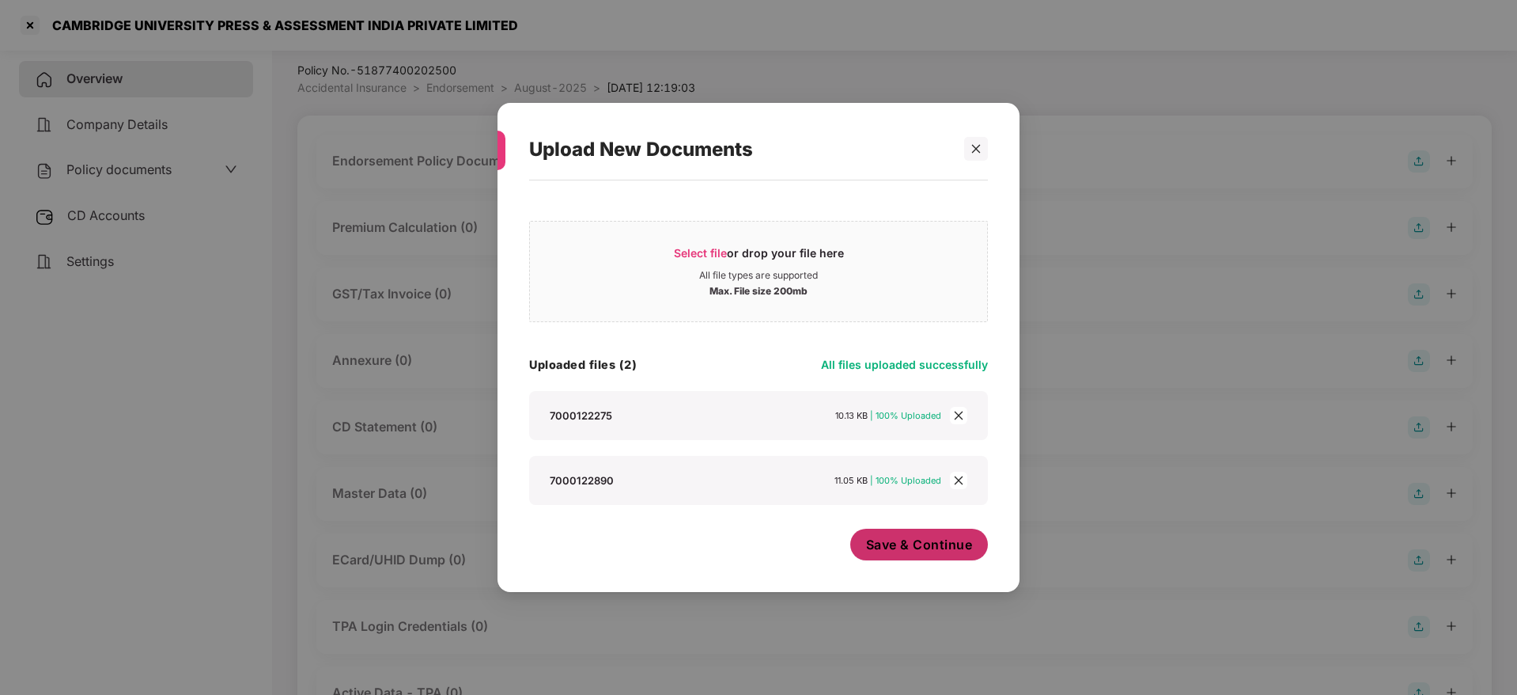
click at [947, 539] on span "Save & Continue" at bounding box center [919, 544] width 107 height 17
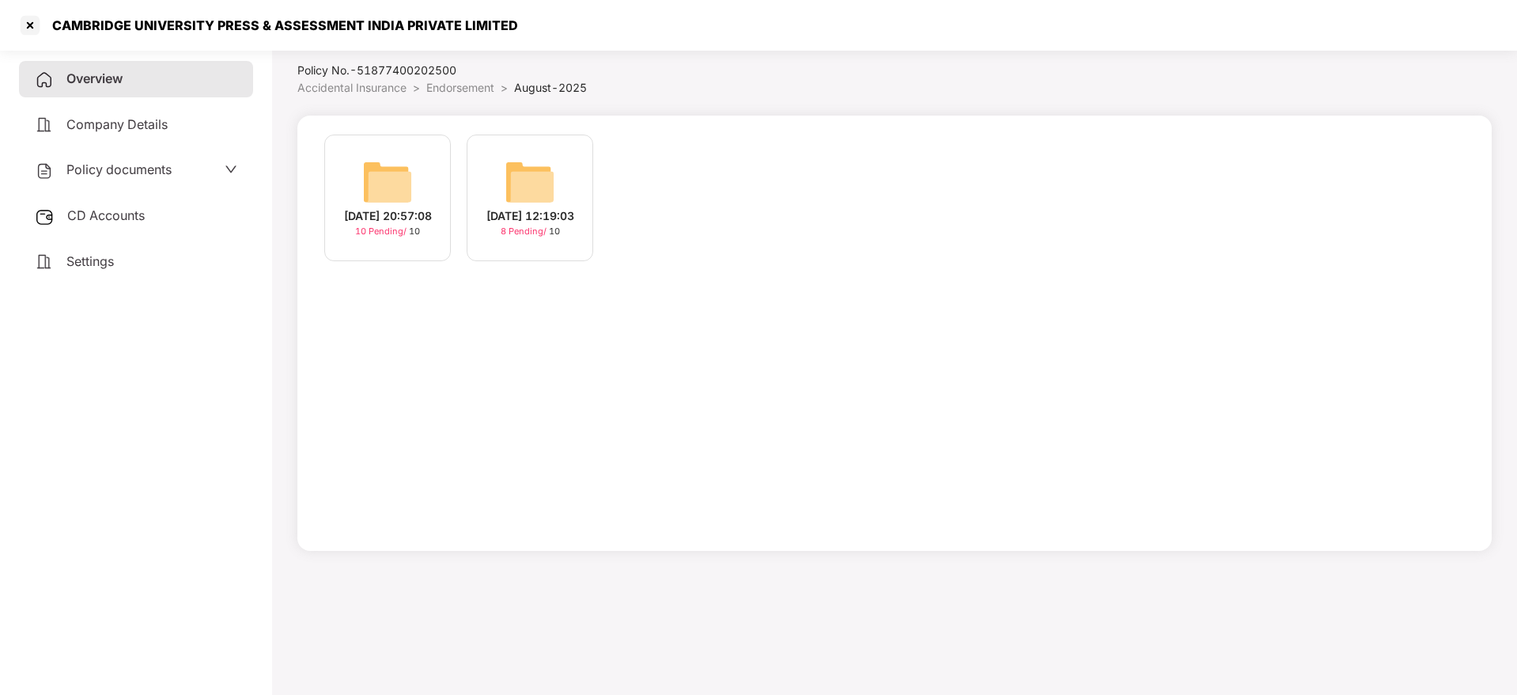
click at [411, 220] on div "[DATE] 20:57:08" at bounding box center [388, 215] width 88 height 17
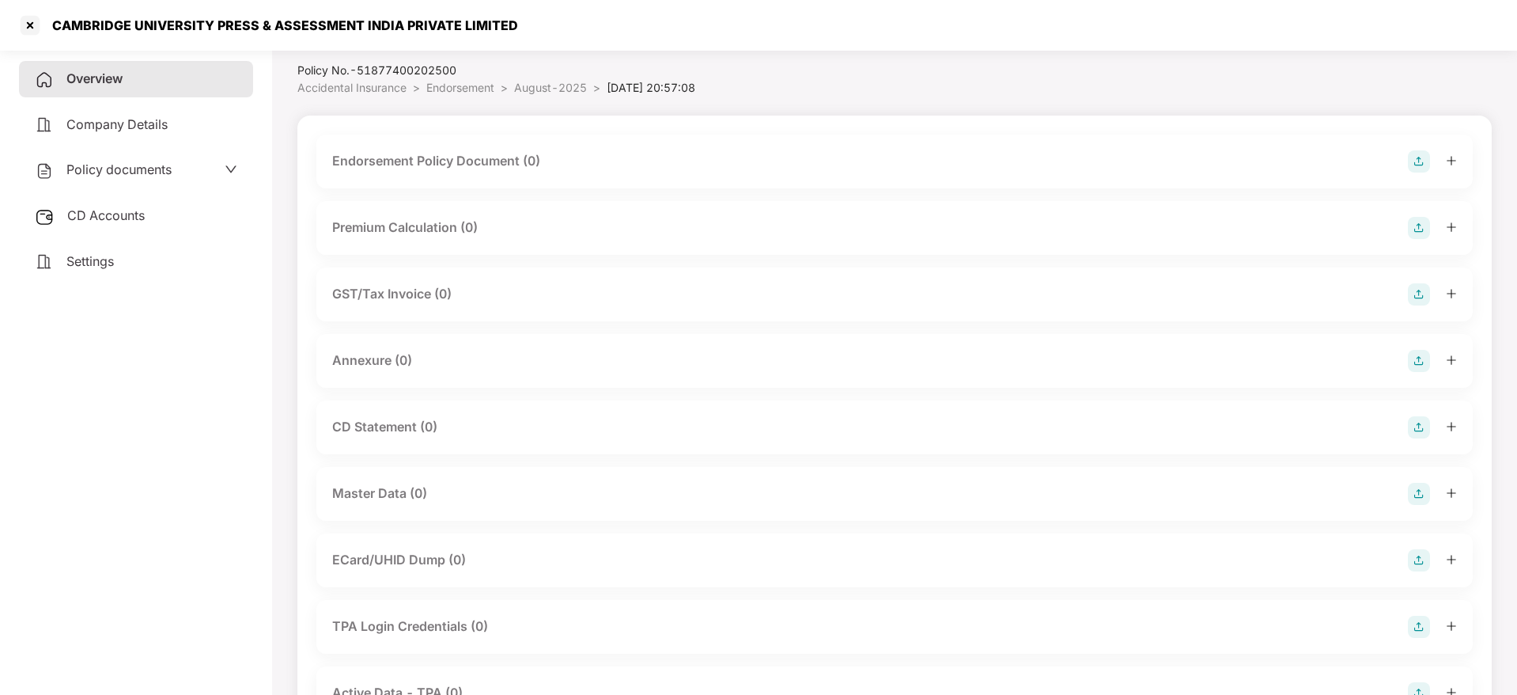
click at [1418, 163] on img at bounding box center [1419, 161] width 22 height 22
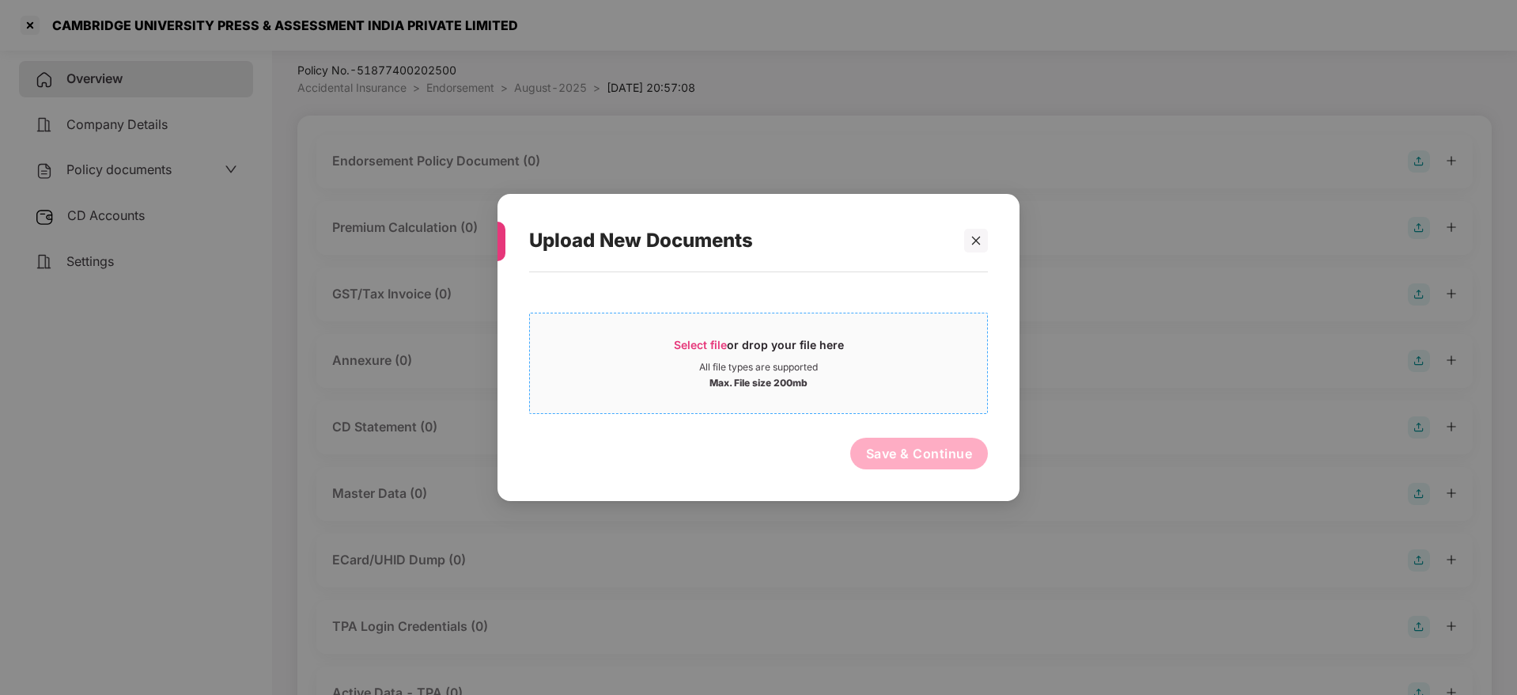
click at [676, 363] on div "All file types are supported" at bounding box center [758, 367] width 457 height 13
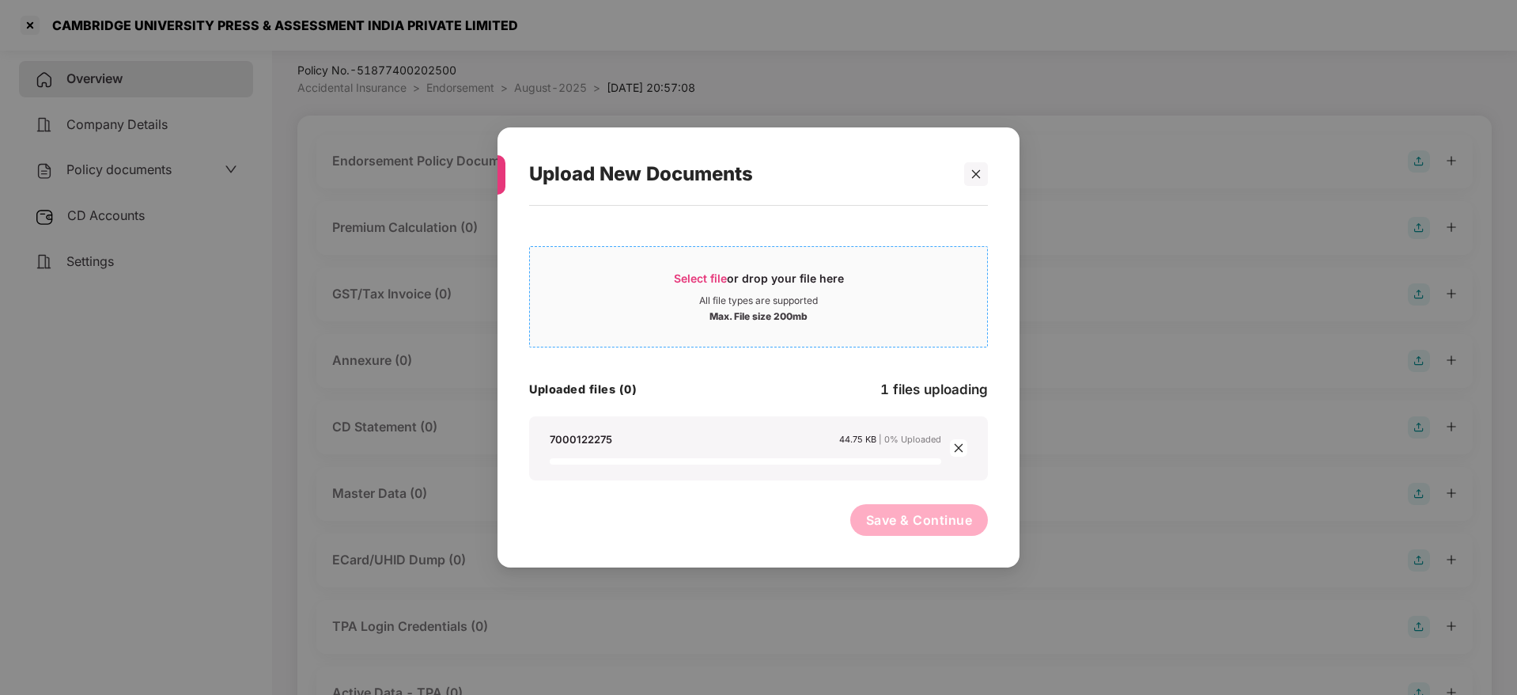
click at [714, 279] on span "Select file" at bounding box center [700, 277] width 53 height 13
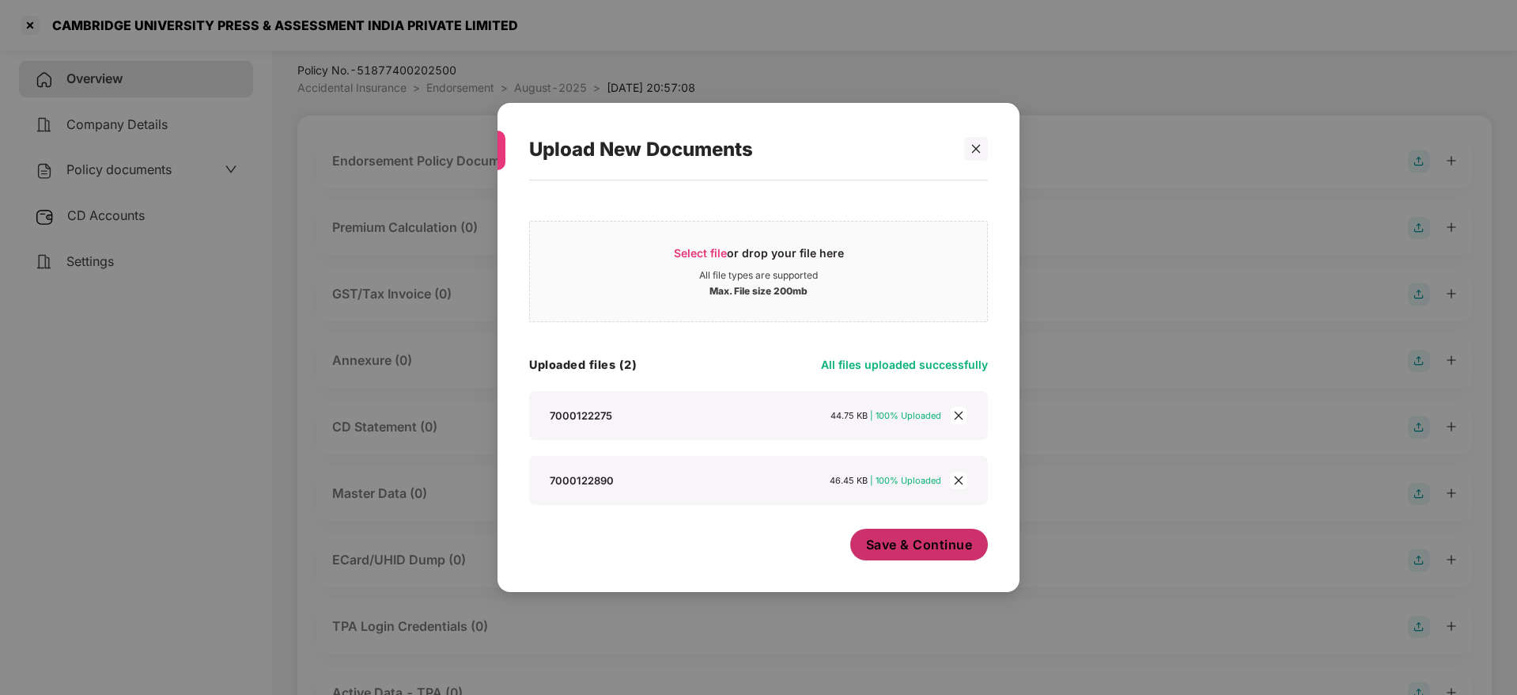
click at [901, 543] on span "Save & Continue" at bounding box center [919, 544] width 107 height 17
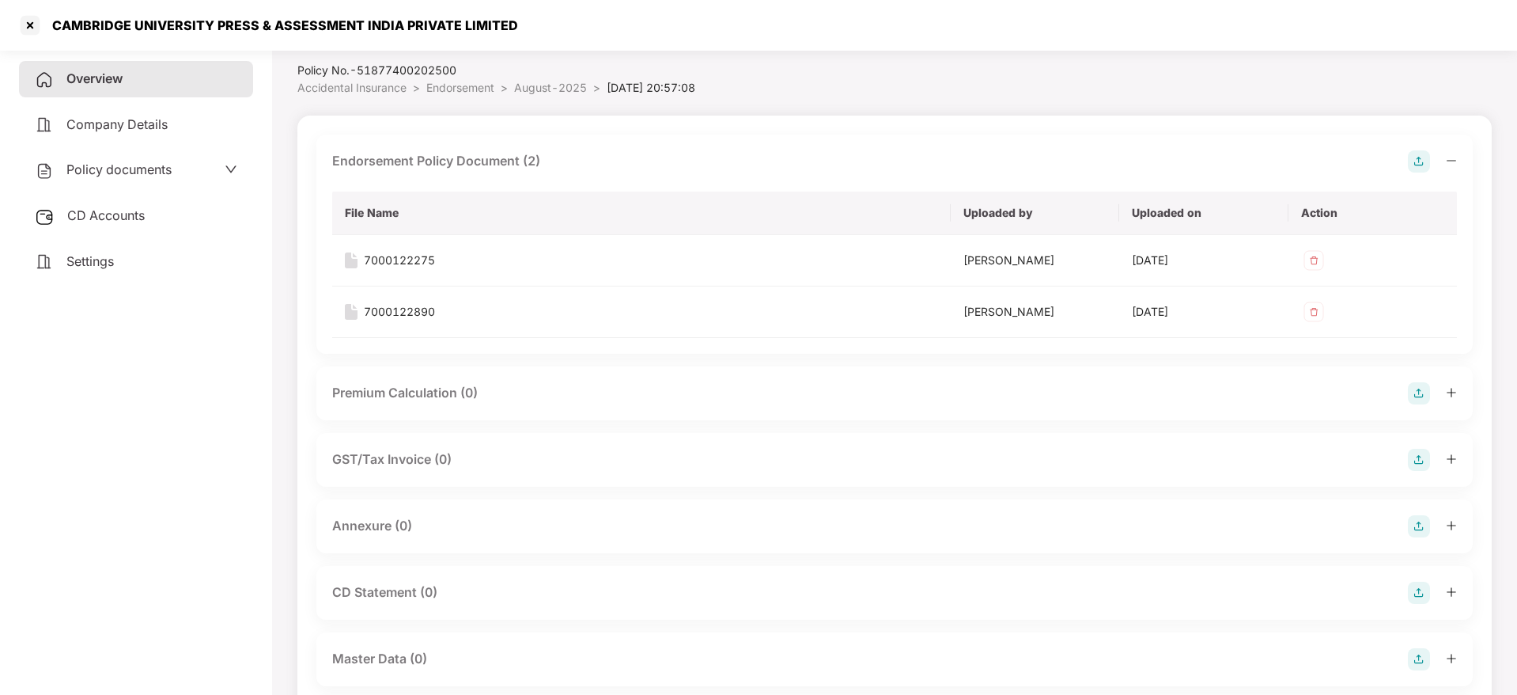
click at [1452, 155] on icon "minus" at bounding box center [1451, 160] width 11 height 11
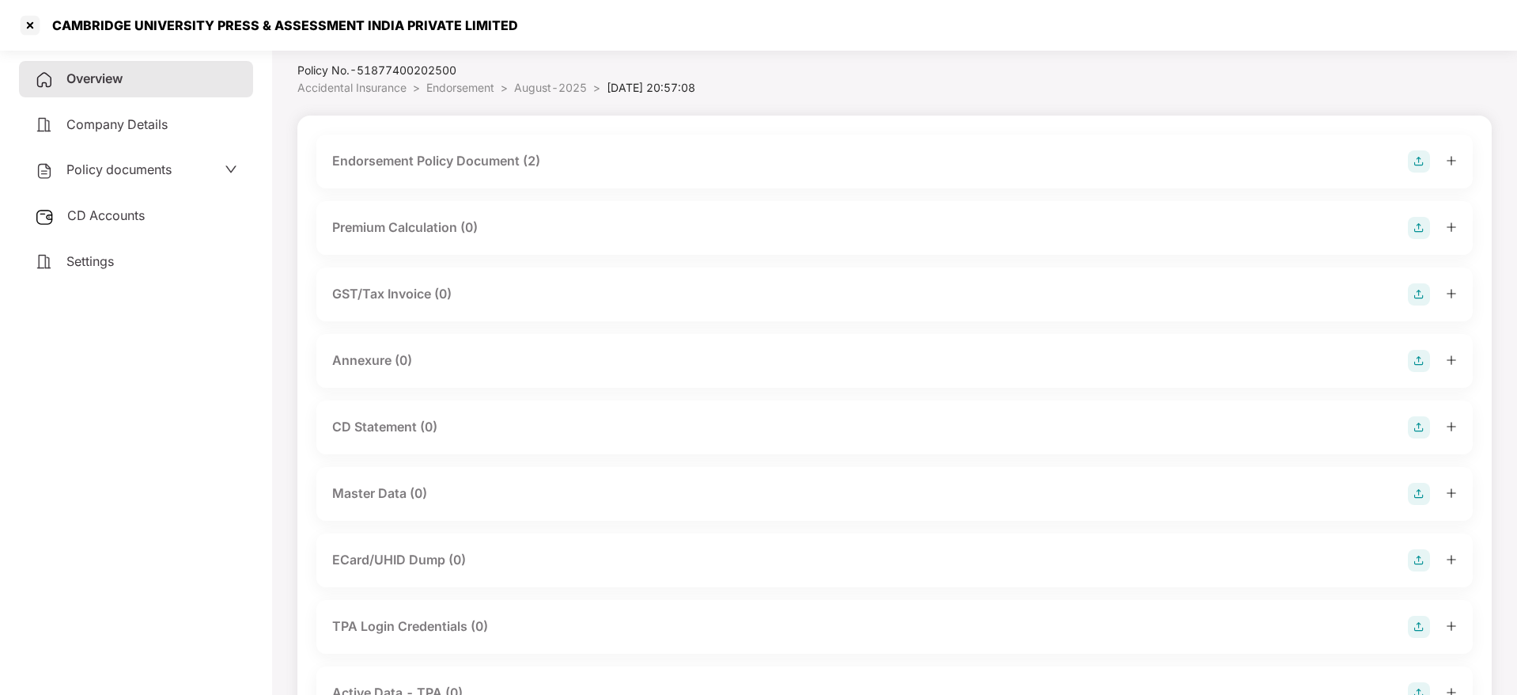
click at [1414, 358] on img at bounding box center [1419, 361] width 22 height 22
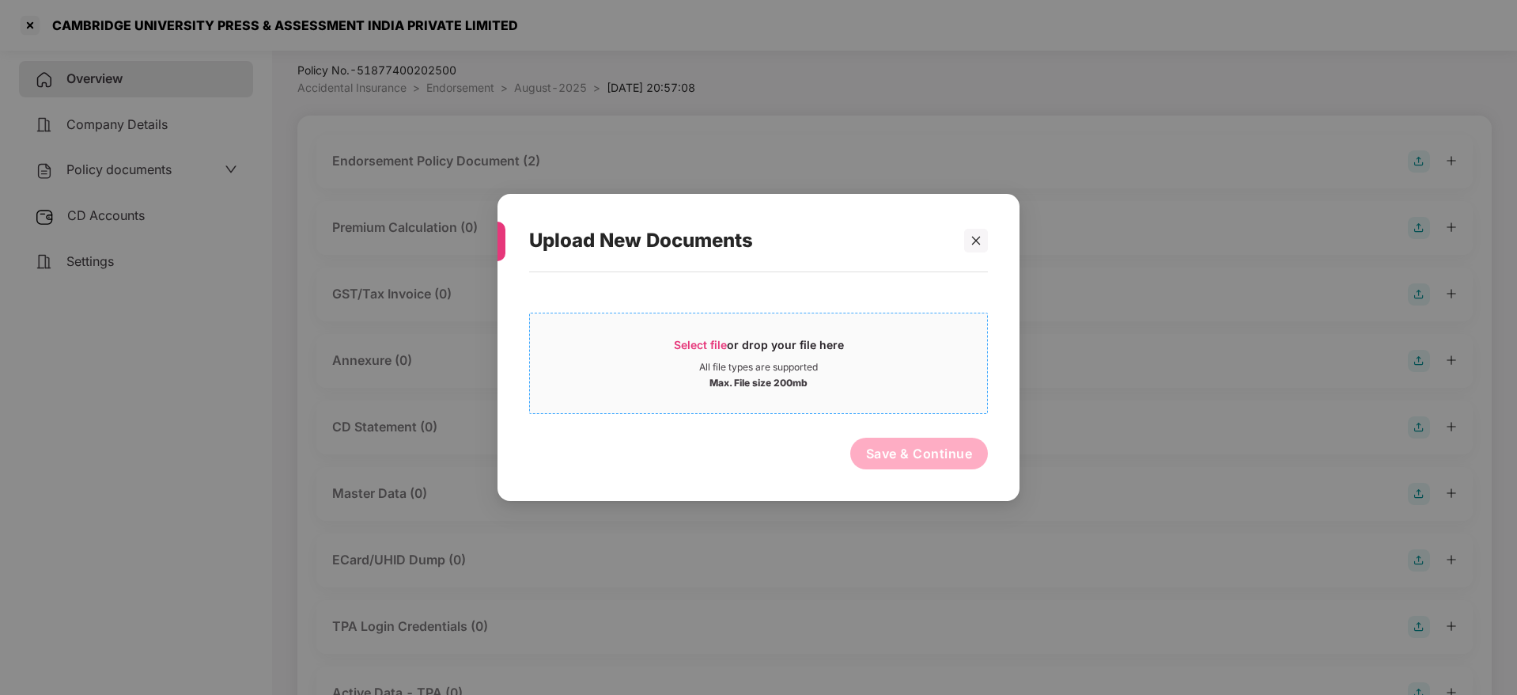
click at [711, 343] on span "Select file" at bounding box center [700, 344] width 53 height 13
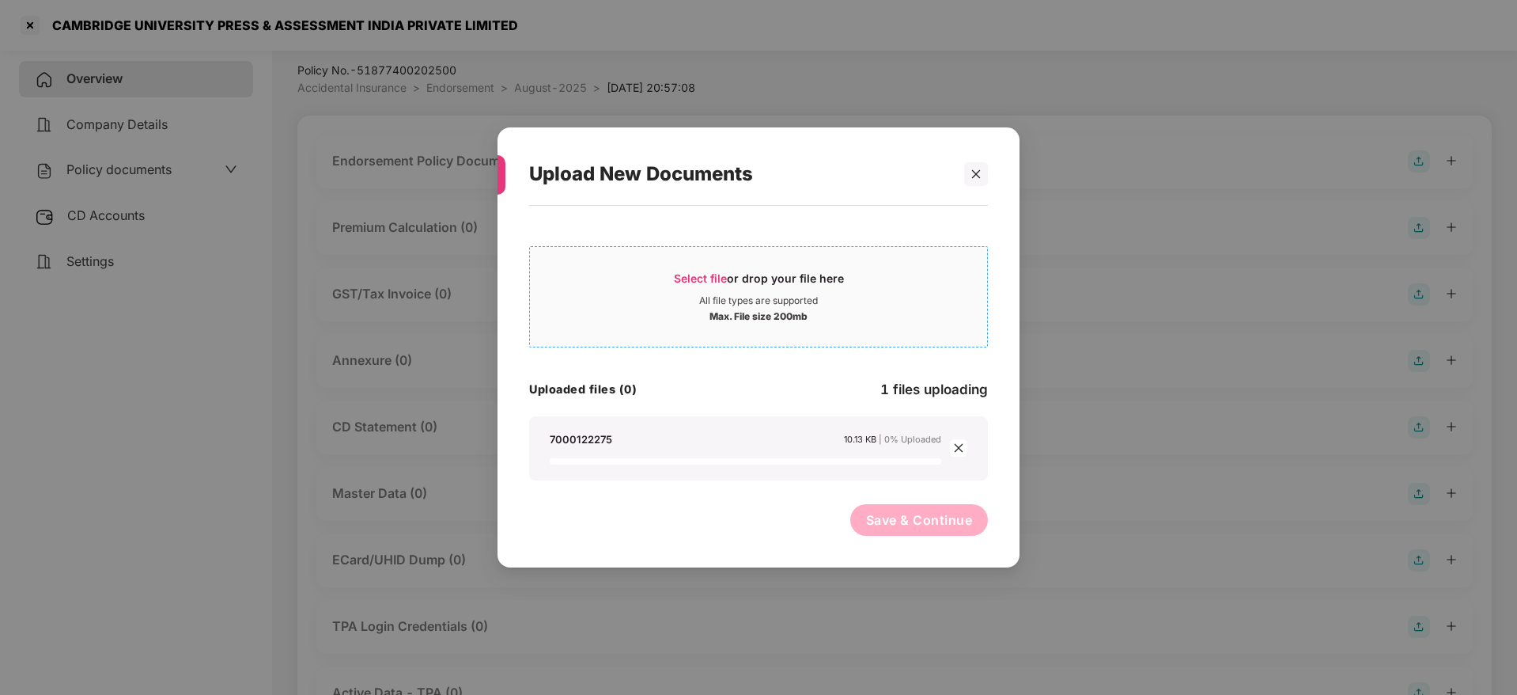
click at [694, 268] on span "Select file or drop your file here All file types are supported Max. File size …" at bounding box center [758, 297] width 457 height 76
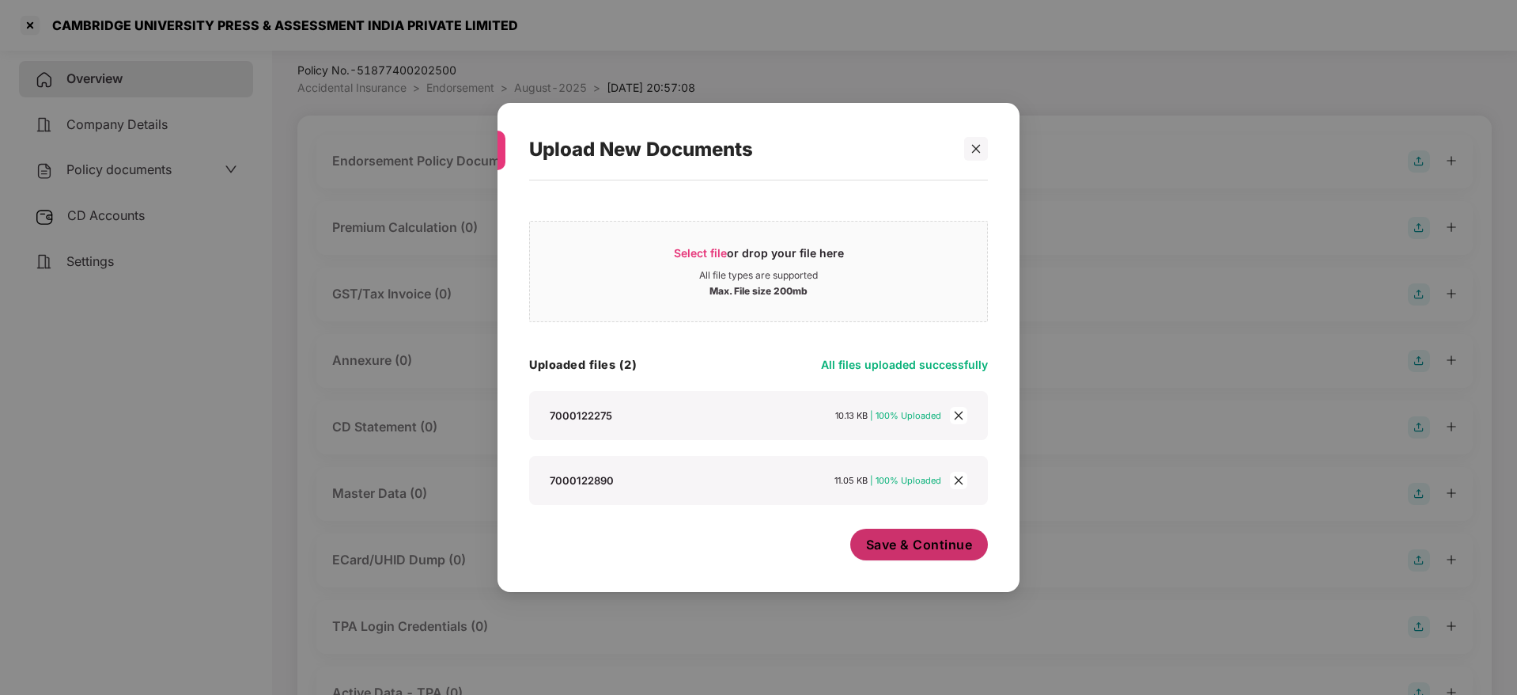
click at [938, 543] on span "Save & Continue" at bounding box center [919, 544] width 107 height 17
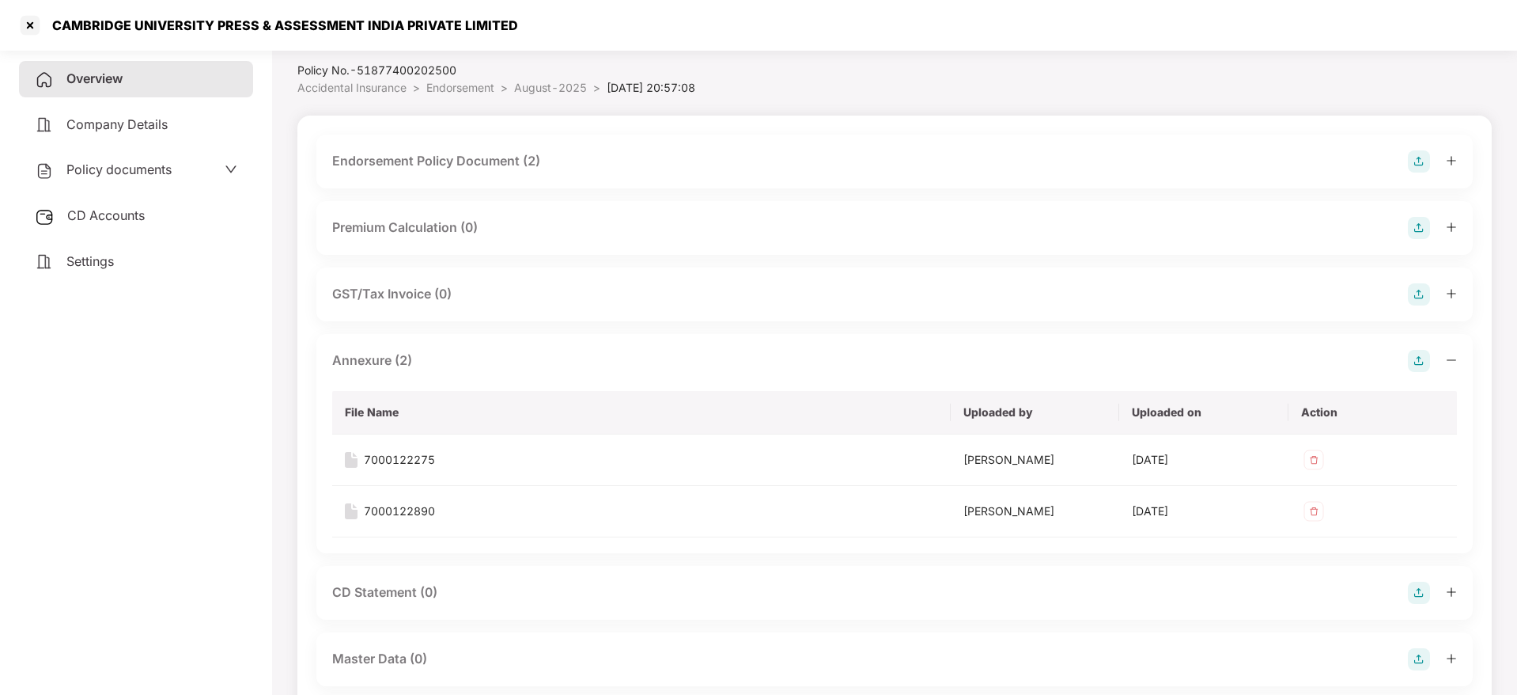
click at [85, 77] on span "Overview" at bounding box center [94, 78] width 56 height 16
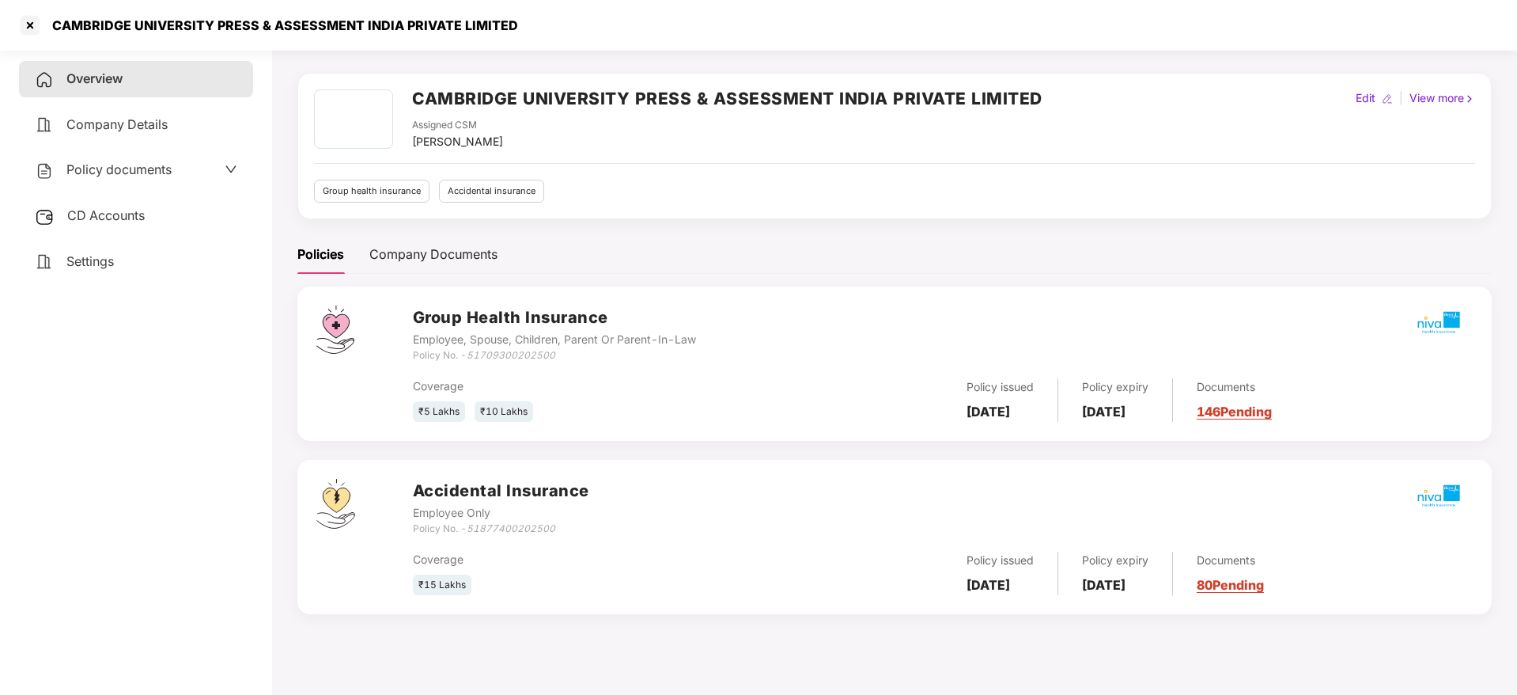
click at [1272, 406] on link "146 Pending" at bounding box center [1234, 411] width 75 height 16
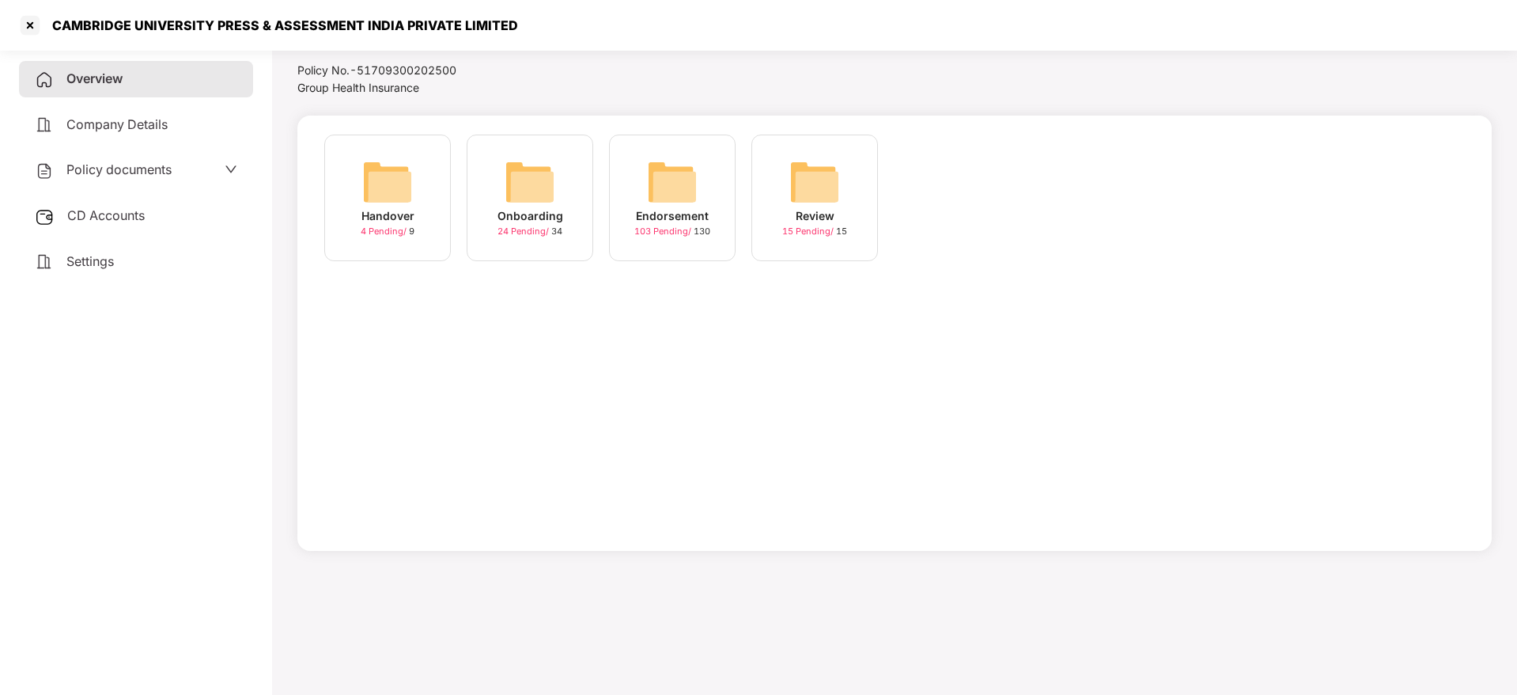
click at [676, 191] on img at bounding box center [672, 182] width 51 height 51
click at [953, 214] on div "September-2025" at bounding box center [957, 215] width 95 height 17
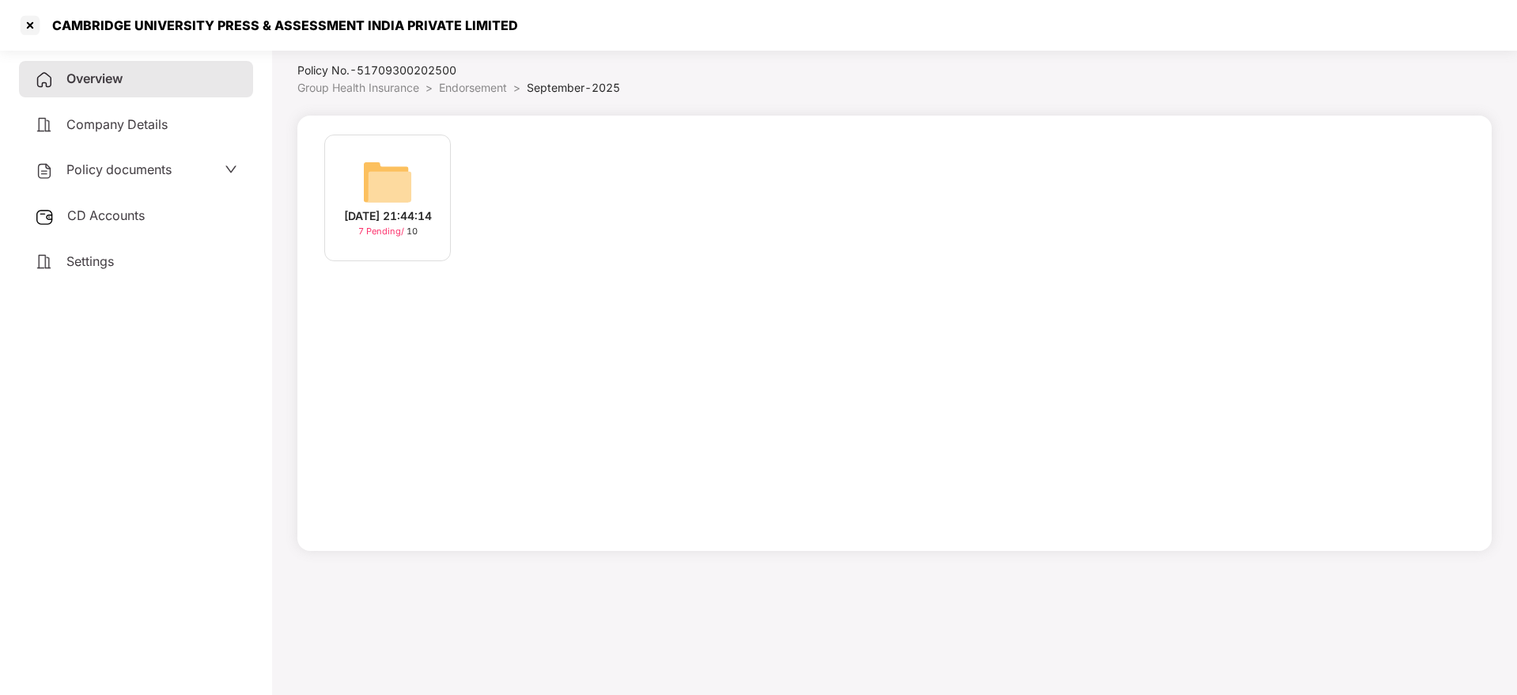
click at [392, 225] on div "[DATE] 21:44:14" at bounding box center [388, 215] width 88 height 17
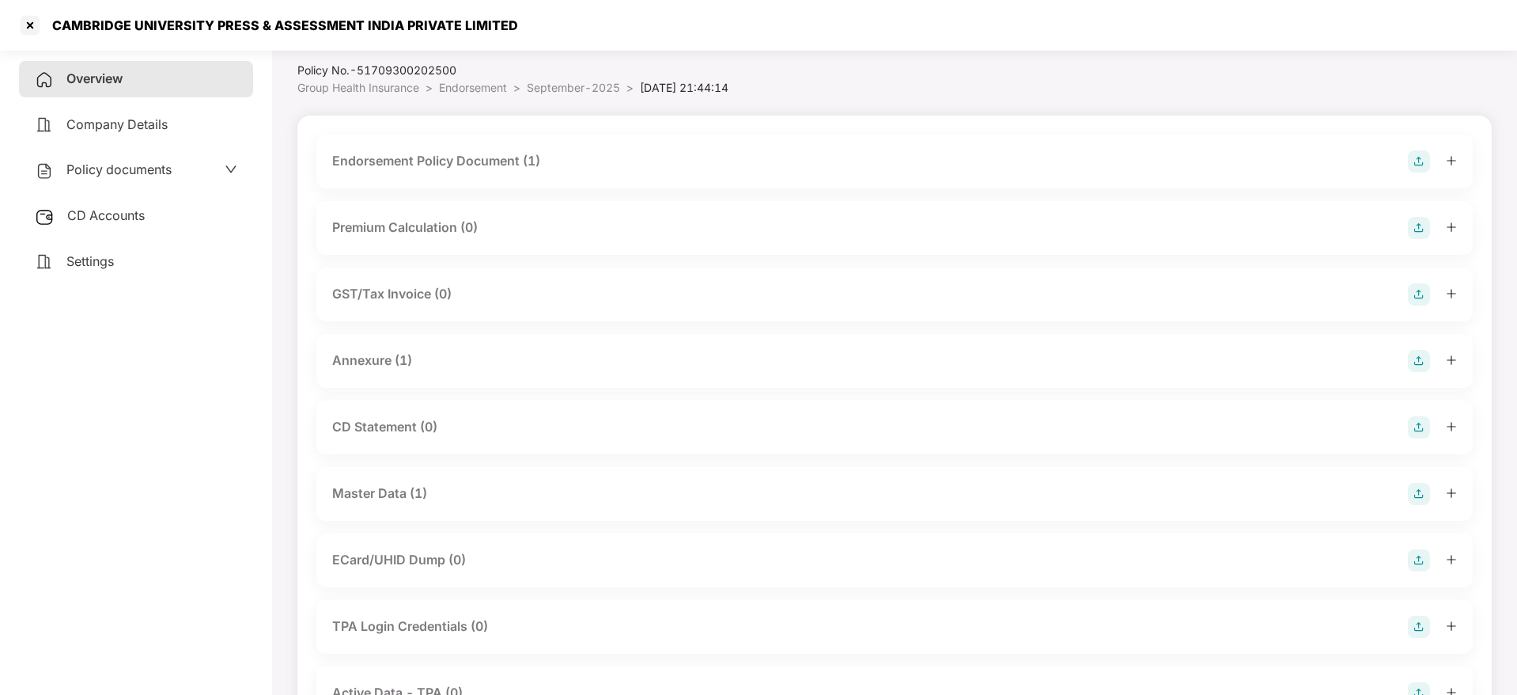
click at [100, 71] on span "Overview" at bounding box center [94, 78] width 56 height 16
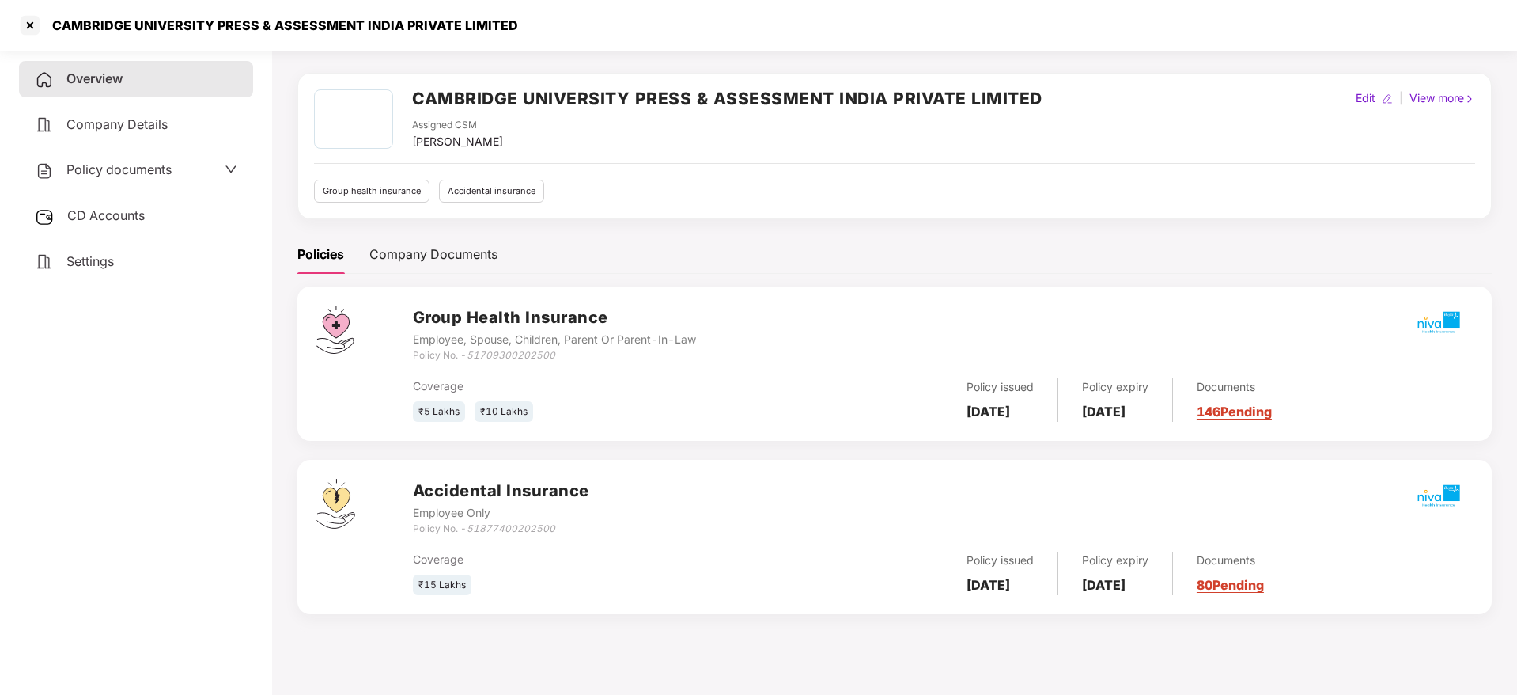
click at [1253, 407] on link "146 Pending" at bounding box center [1234, 411] width 75 height 16
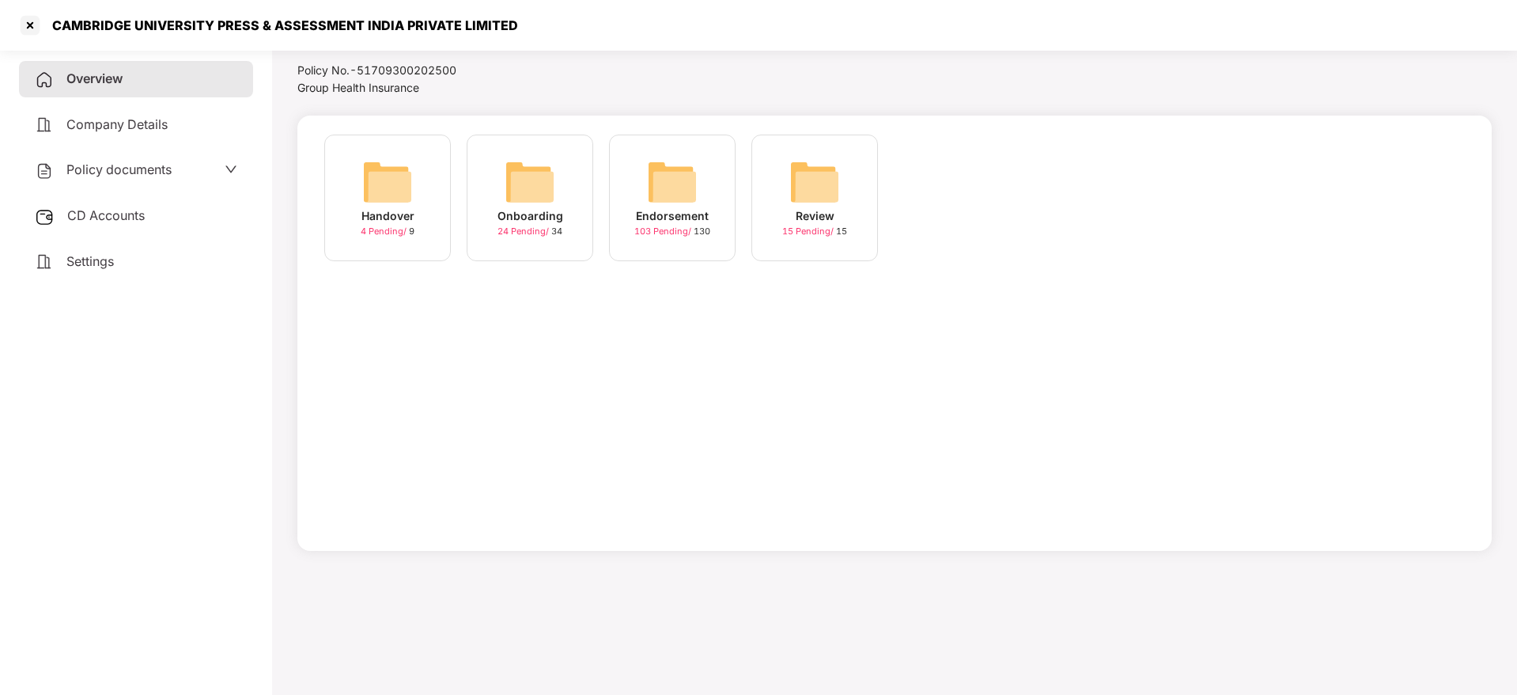
click at [673, 208] on div "Endorsement" at bounding box center [672, 215] width 73 height 17
click at [966, 233] on span "7 Pending /" at bounding box center [952, 230] width 48 height 11
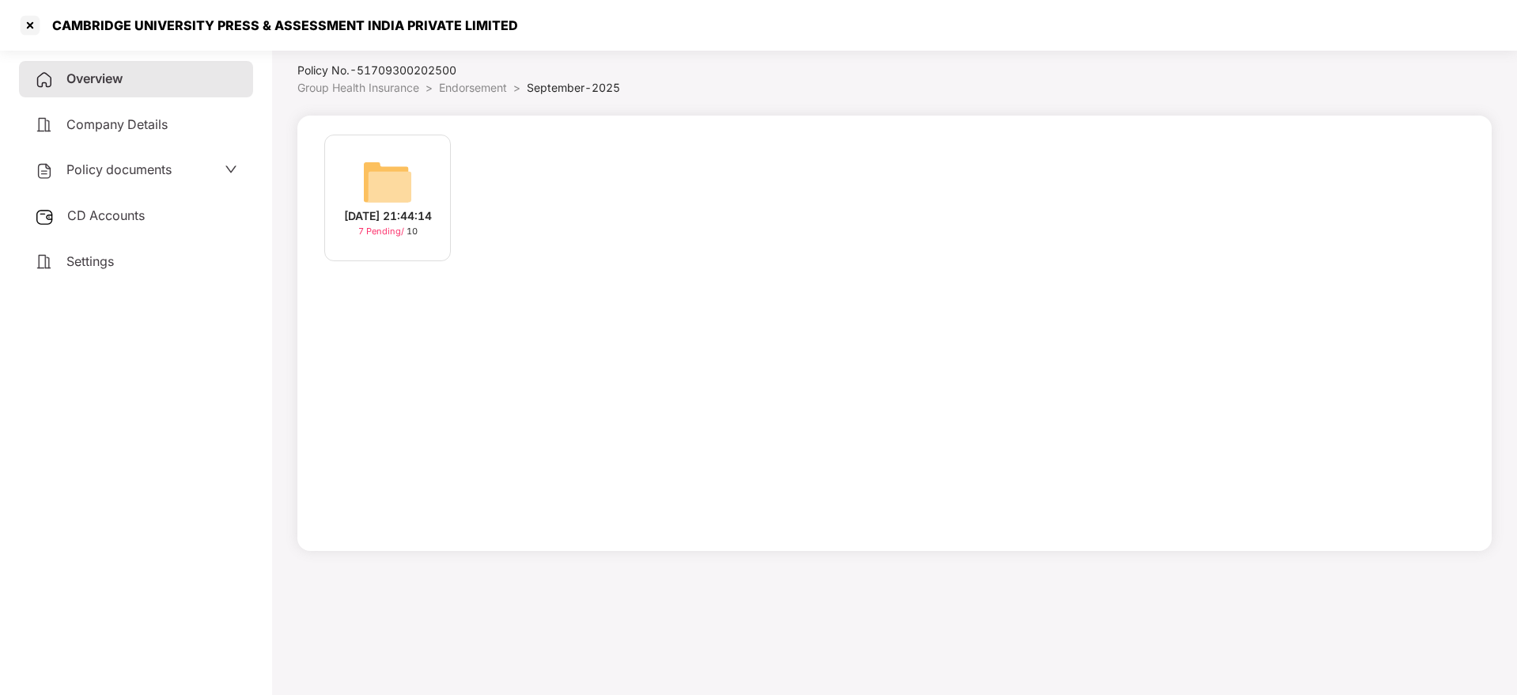
click at [392, 216] on div "[DATE] 21:44:14" at bounding box center [388, 215] width 88 height 17
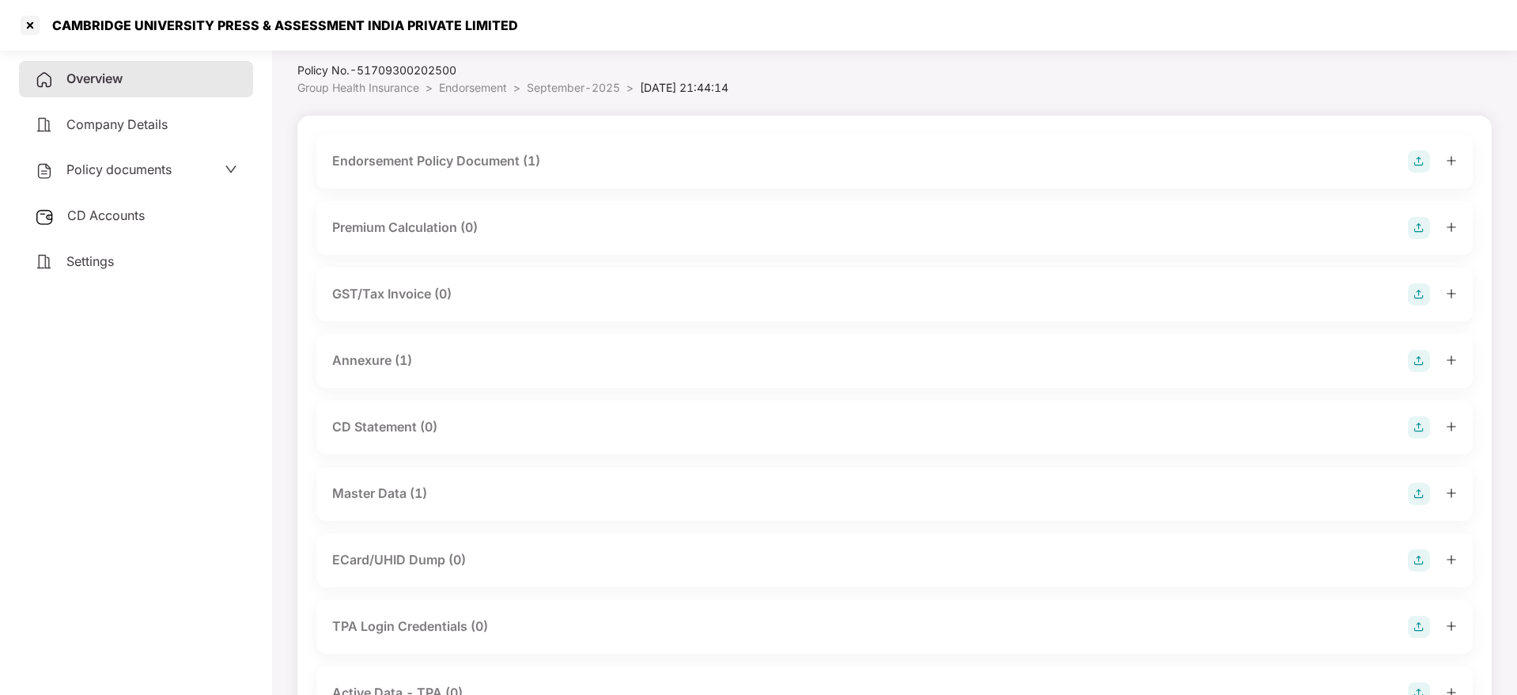
click at [1452, 155] on icon "plus" at bounding box center [1451, 160] width 11 height 11
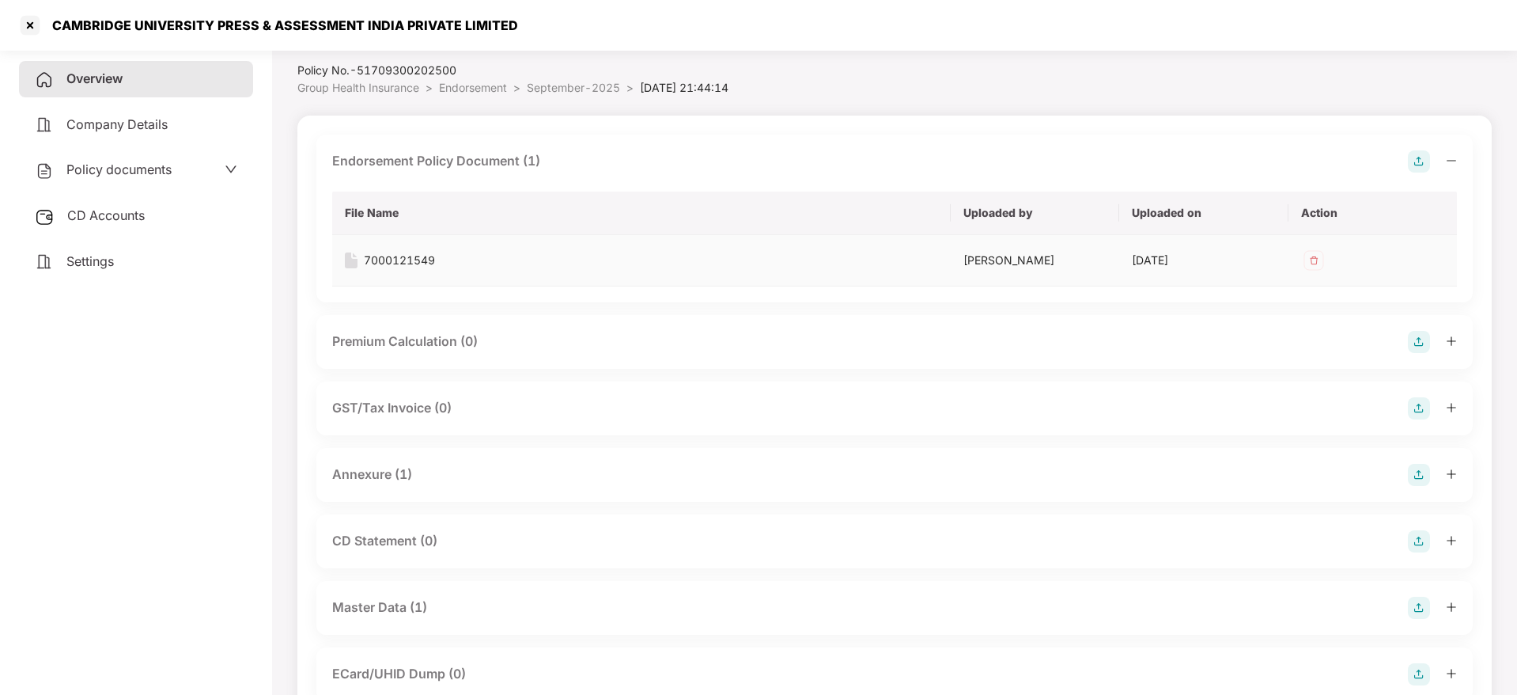
click at [406, 262] on div "7000121549" at bounding box center [399, 260] width 71 height 17
click at [99, 93] on div "Overview" at bounding box center [136, 79] width 234 height 36
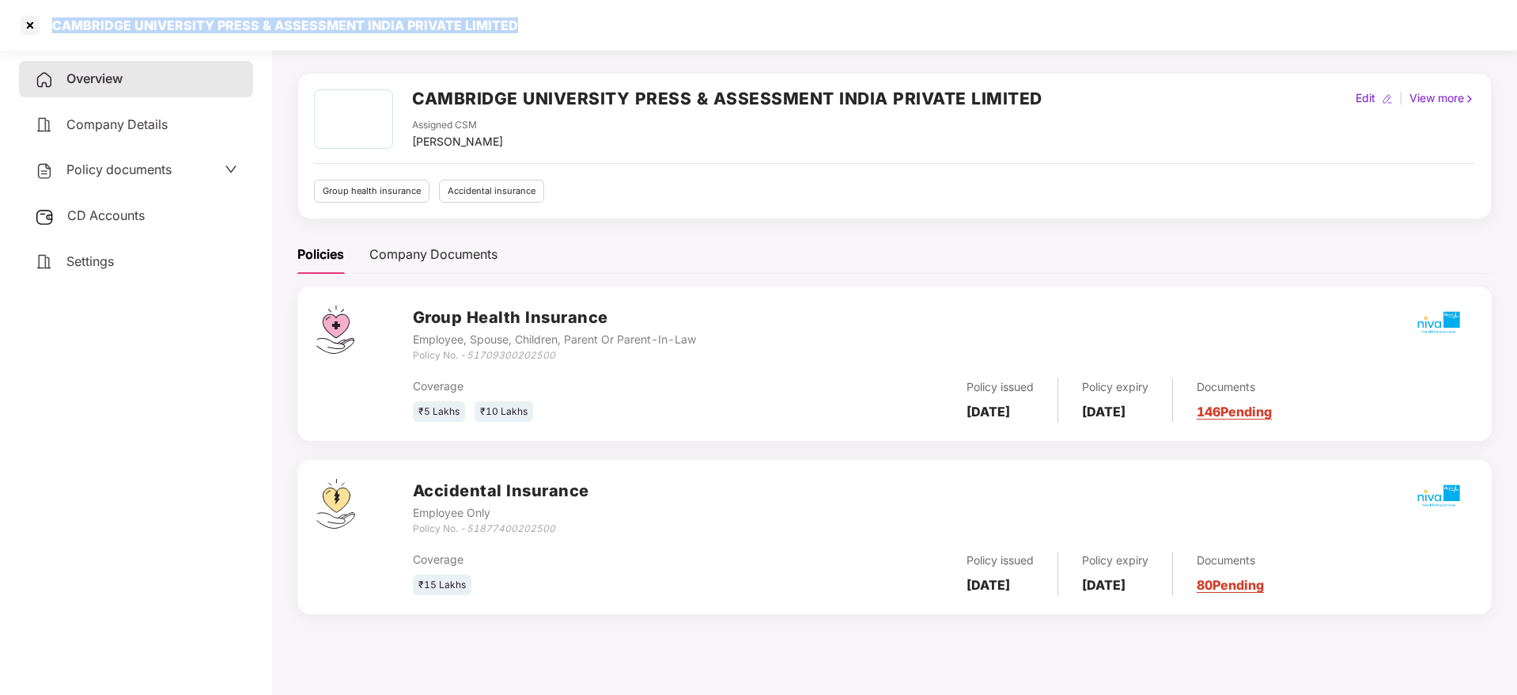
drag, startPoint x: 54, startPoint y: 21, endPoint x: 295, endPoint y: 66, distance: 245.3
click at [590, 20] on div "CAMBRIDGE UNIVERSITY PRESS & ASSESSMENT INDIA PRIVATE LIMITED" at bounding box center [758, 25] width 1517 height 51
copy div "CAMBRIDGE UNIVERSITY PRESS & ASSESSMENT INDIA PRIVATE LIMITED"
click at [36, 24] on div at bounding box center [29, 25] width 25 height 25
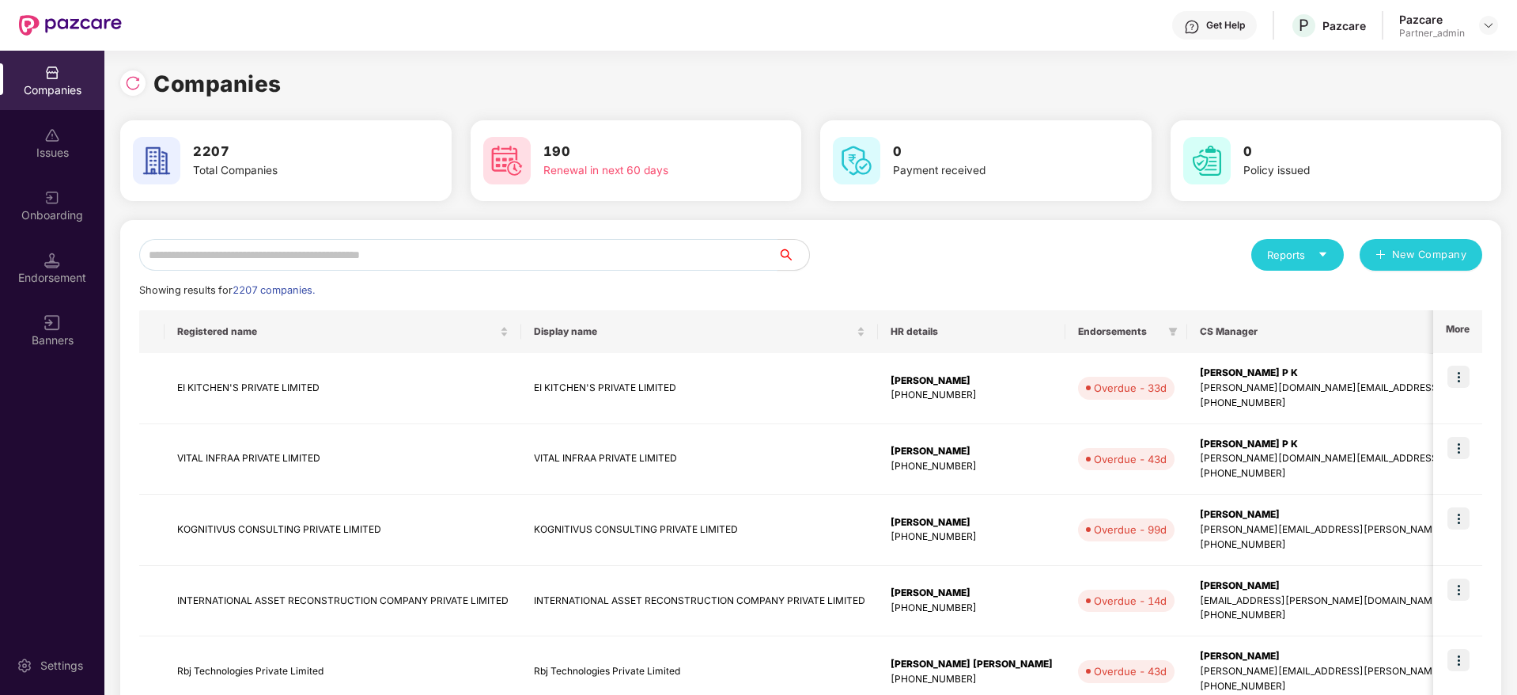
click at [288, 248] on input "text" at bounding box center [458, 255] width 638 height 32
paste input "**********"
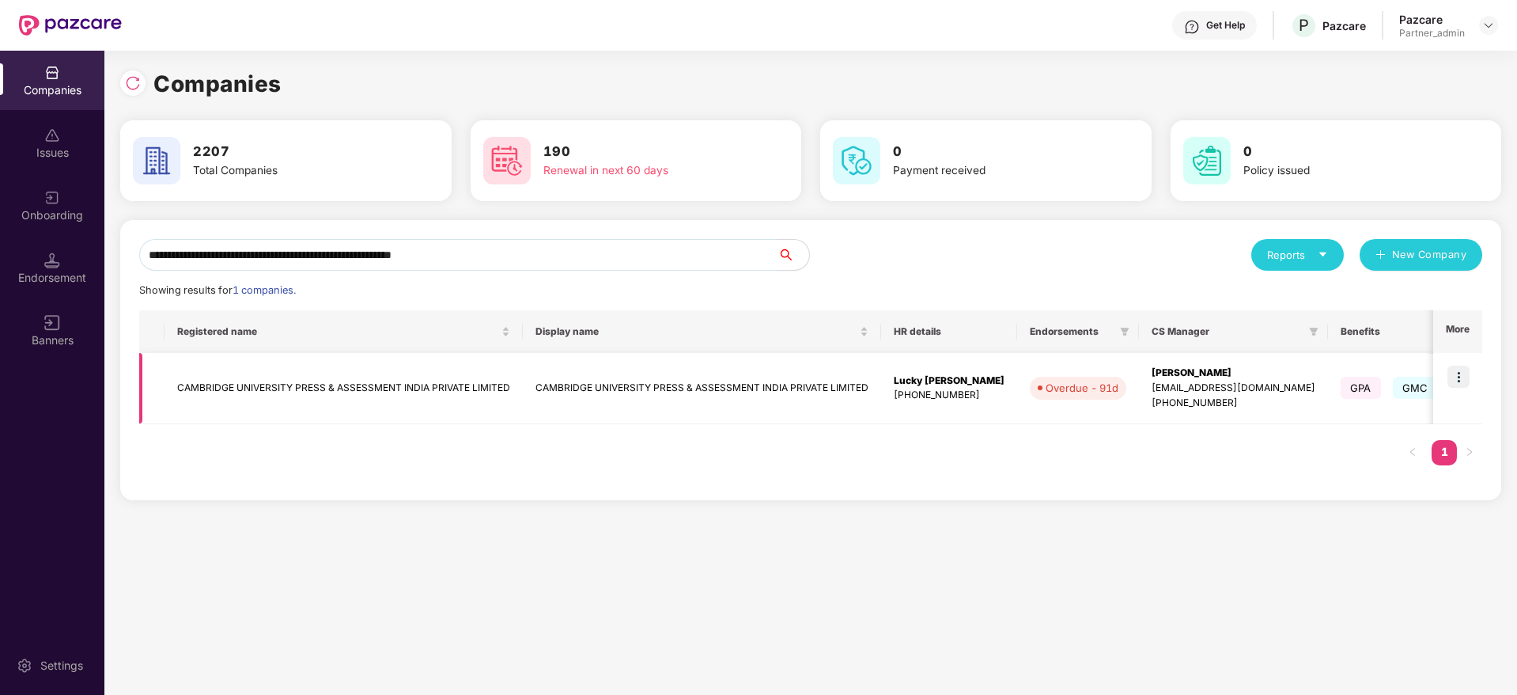
type input "**********"
click at [1467, 378] on img at bounding box center [1459, 376] width 22 height 22
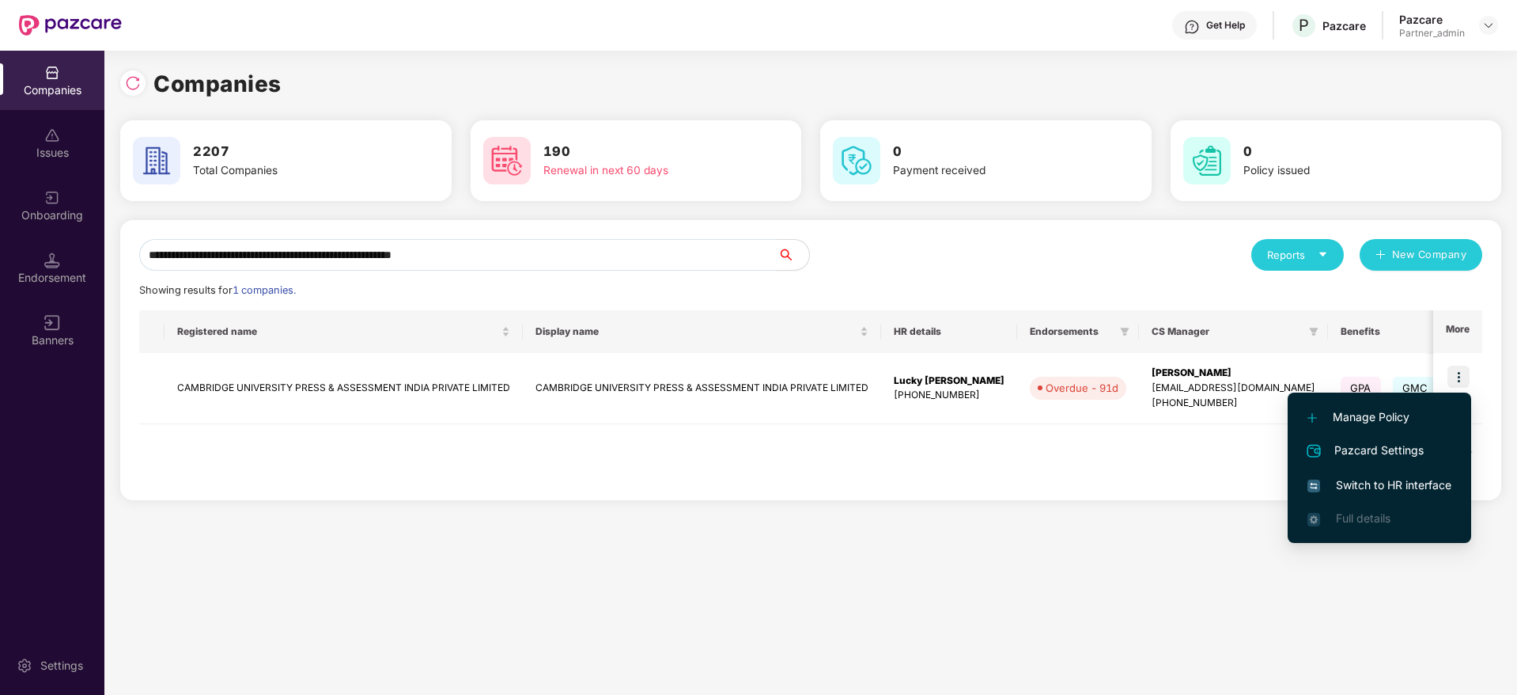
click at [1361, 483] on span "Switch to HR interface" at bounding box center [1380, 484] width 144 height 17
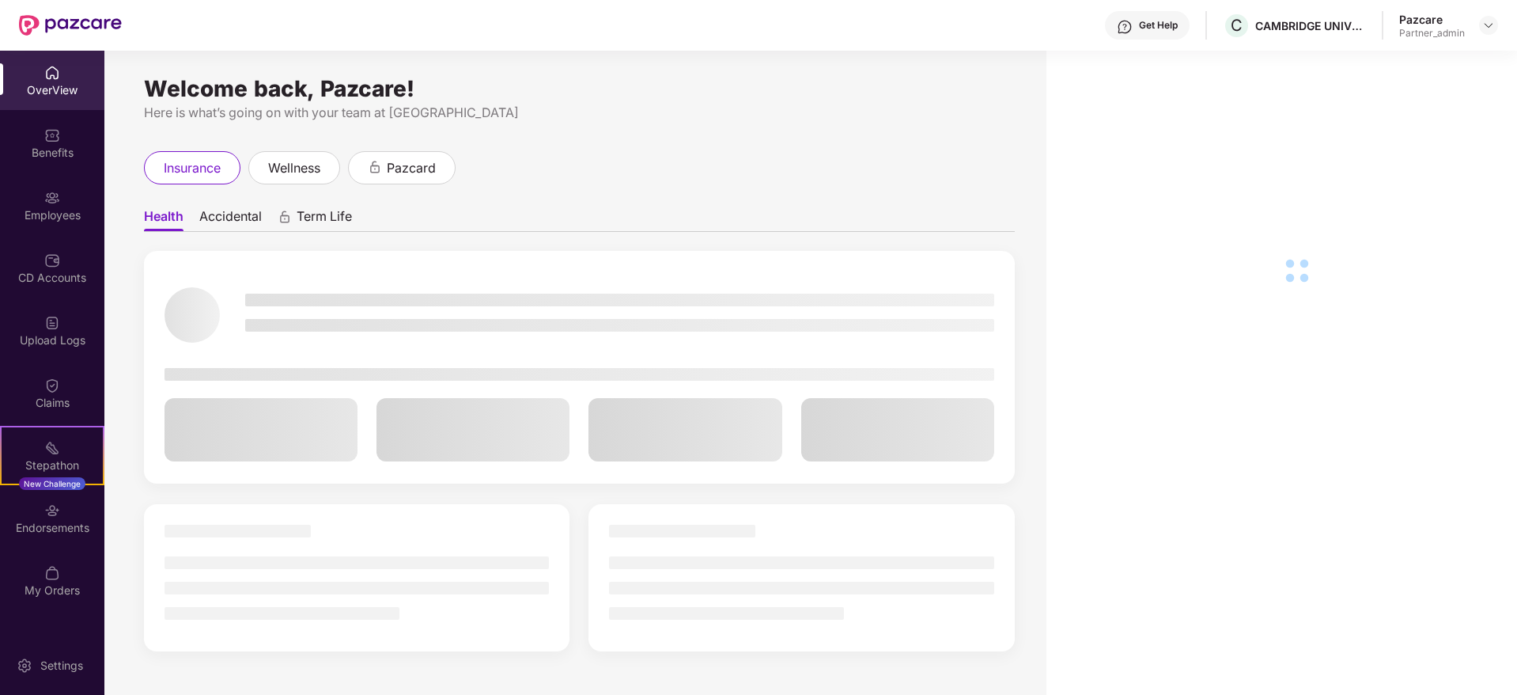
click at [64, 521] on div "Endorsements" at bounding box center [52, 528] width 104 height 16
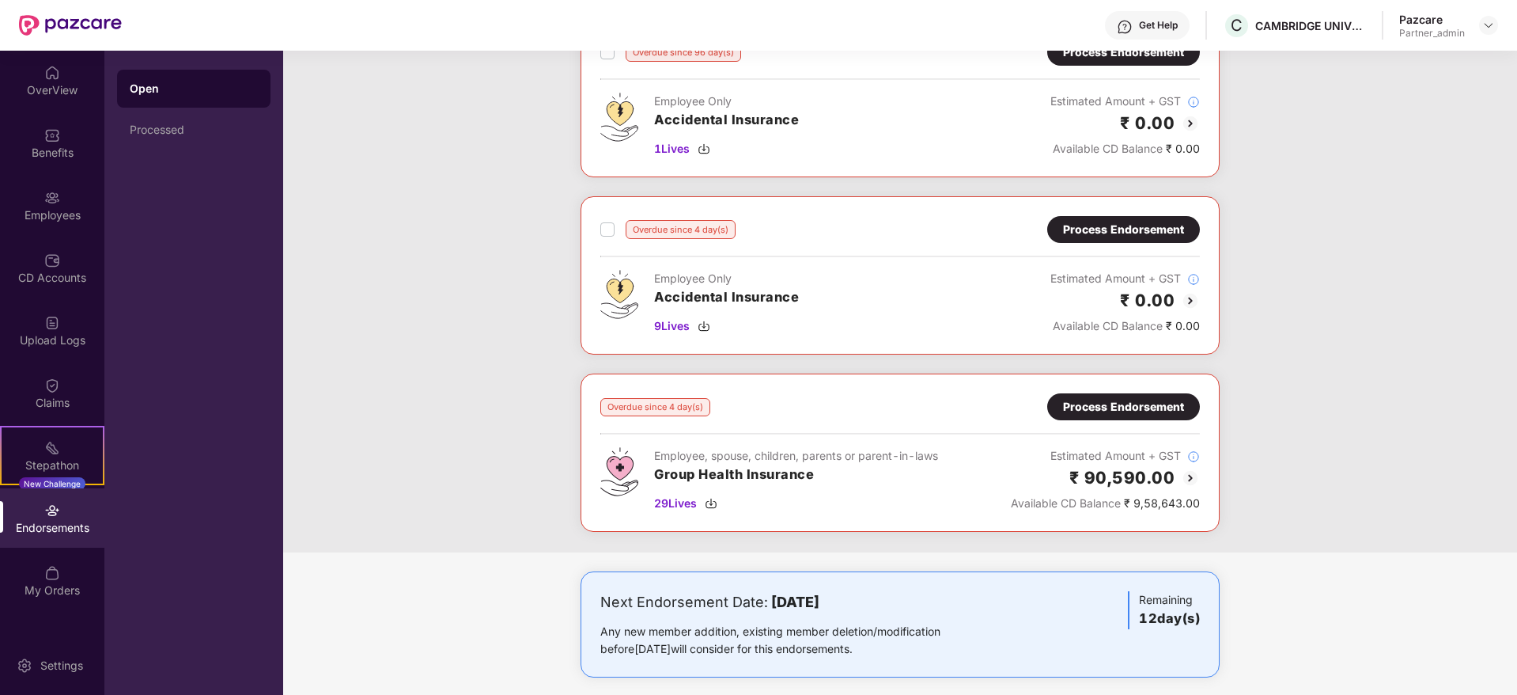
scroll to position [133, 0]
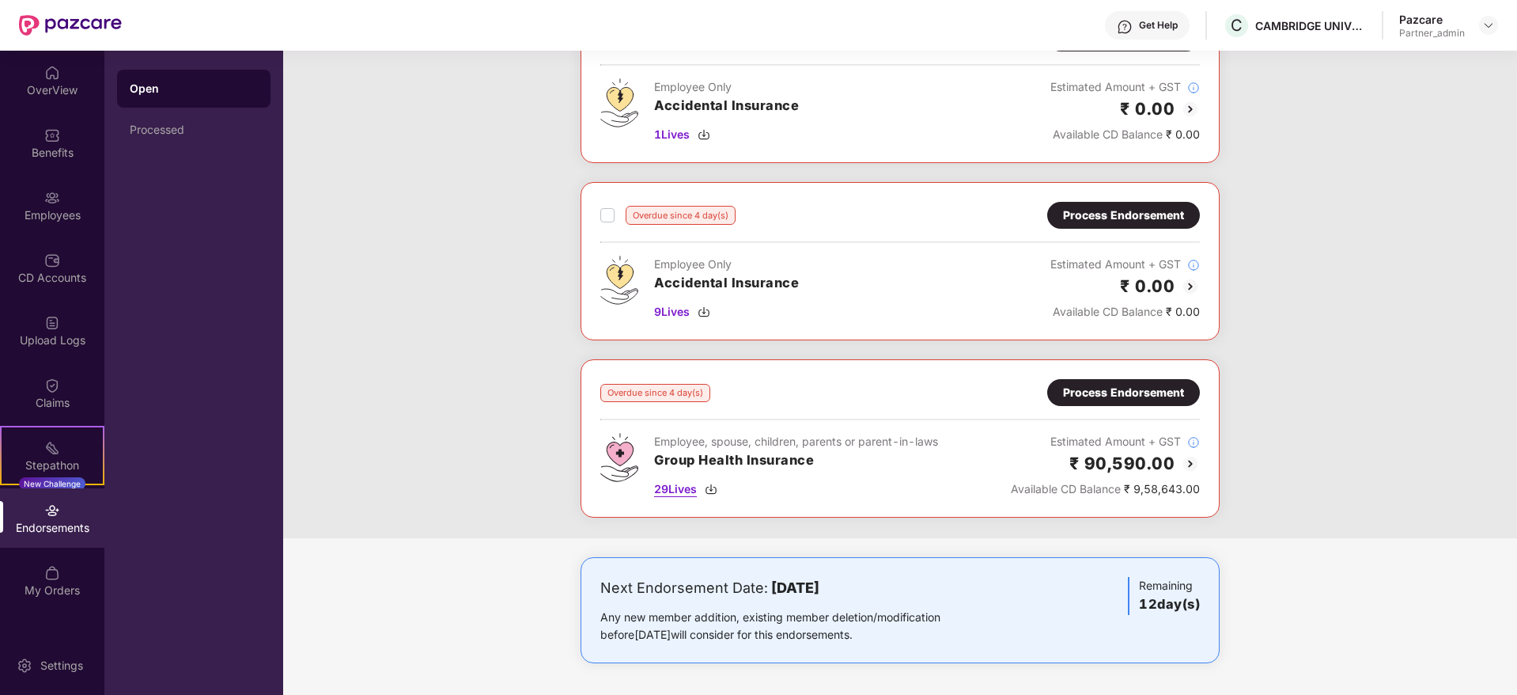
click at [714, 488] on img at bounding box center [711, 489] width 13 height 13
click at [705, 313] on img at bounding box center [704, 311] width 13 height 13
click at [1082, 394] on div "Process Endorsement" at bounding box center [1123, 392] width 121 height 17
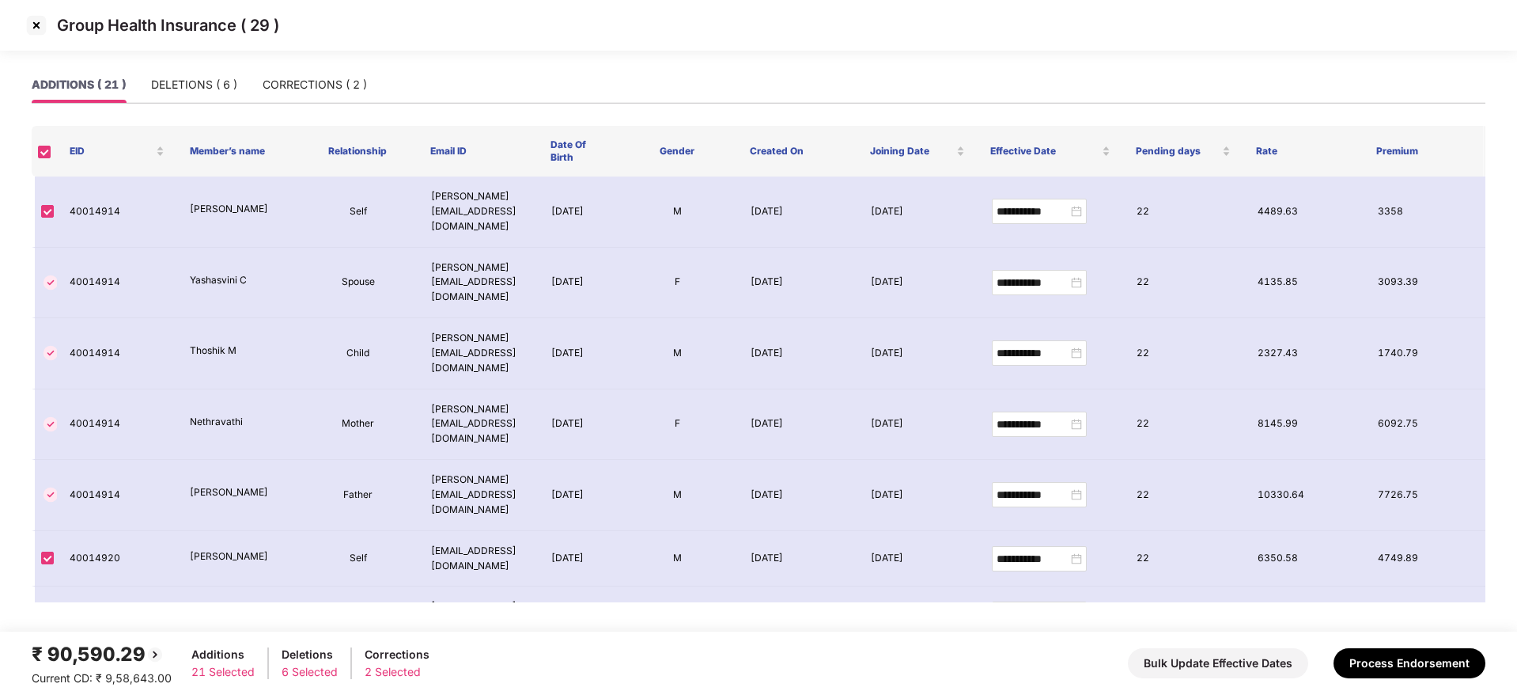
click at [34, 21] on img at bounding box center [36, 25] width 25 height 25
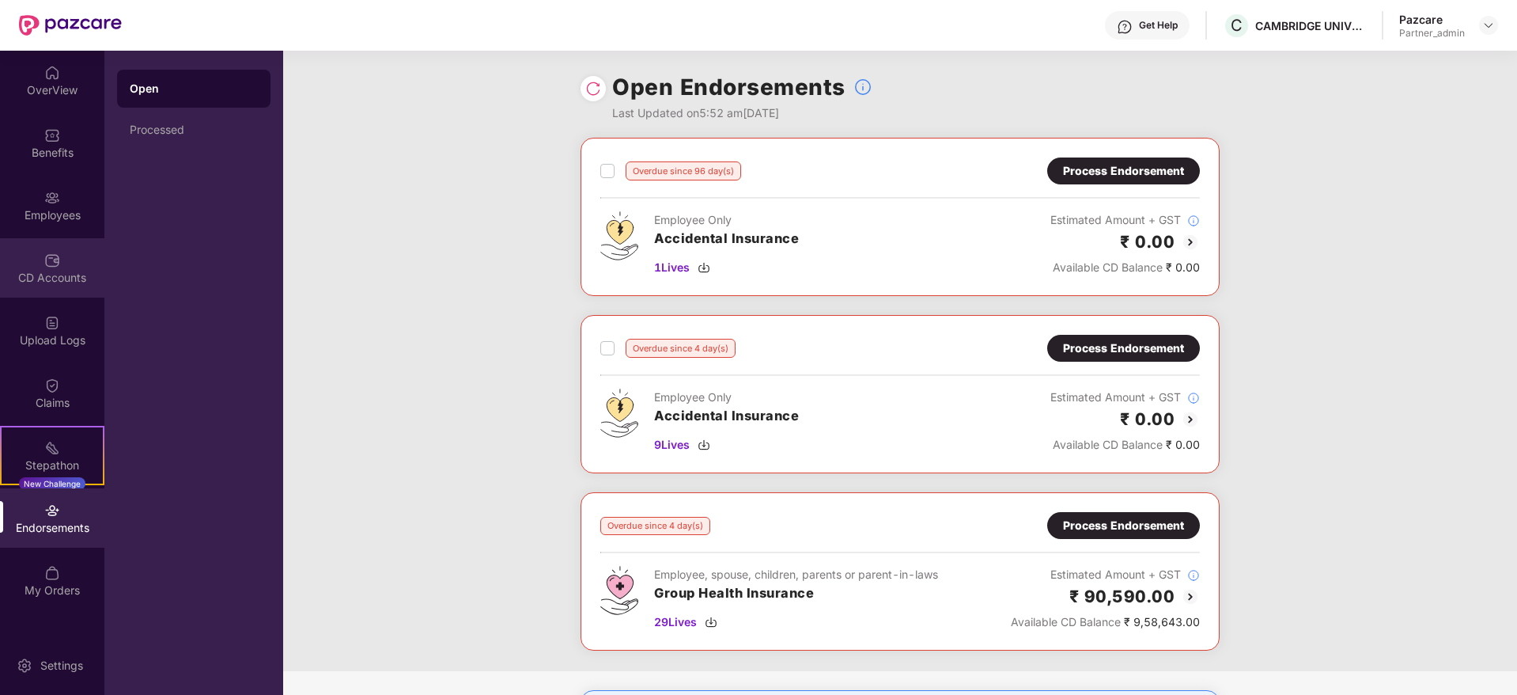
click at [61, 279] on div "CD Accounts" at bounding box center [52, 278] width 104 height 16
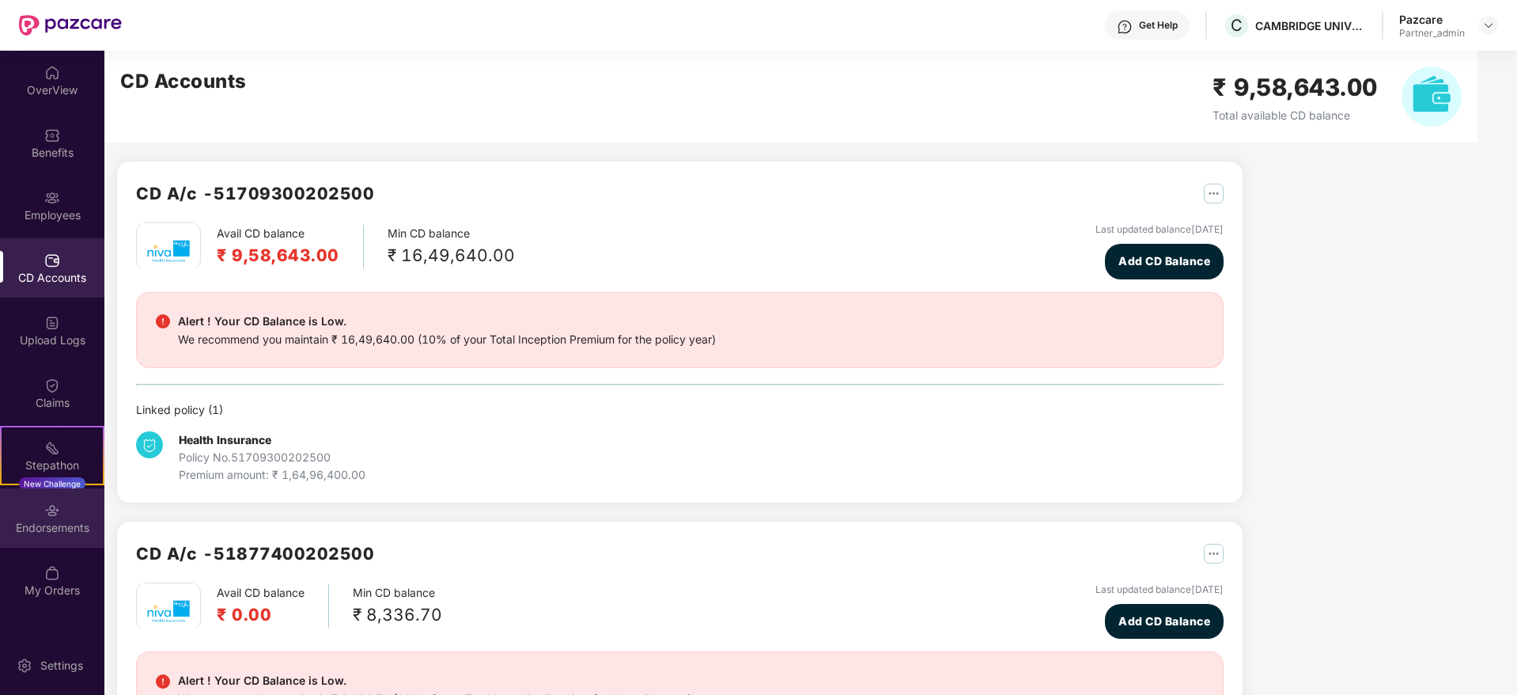
click at [46, 532] on div "Endorsements" at bounding box center [52, 528] width 104 height 16
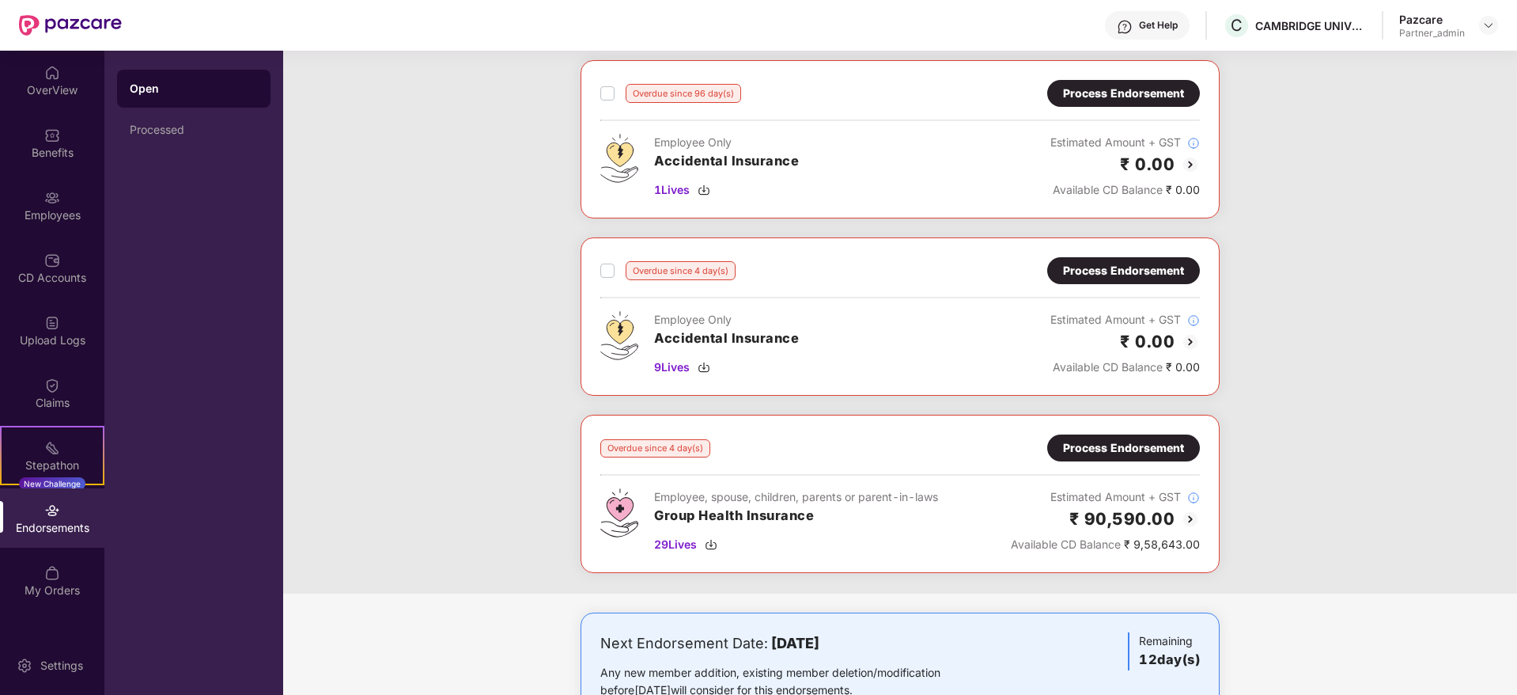
scroll to position [133, 0]
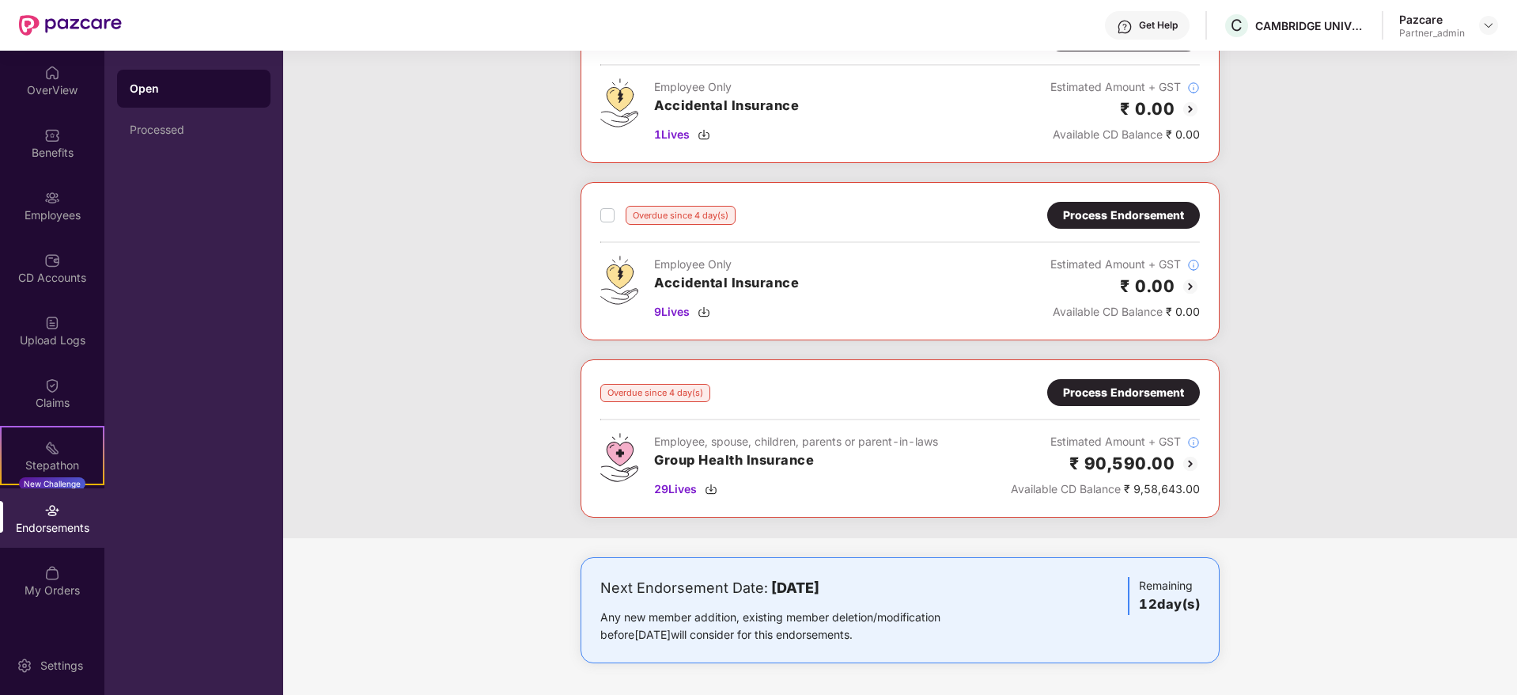
click at [1091, 403] on div "Process Endorsement" at bounding box center [1123, 392] width 153 height 27
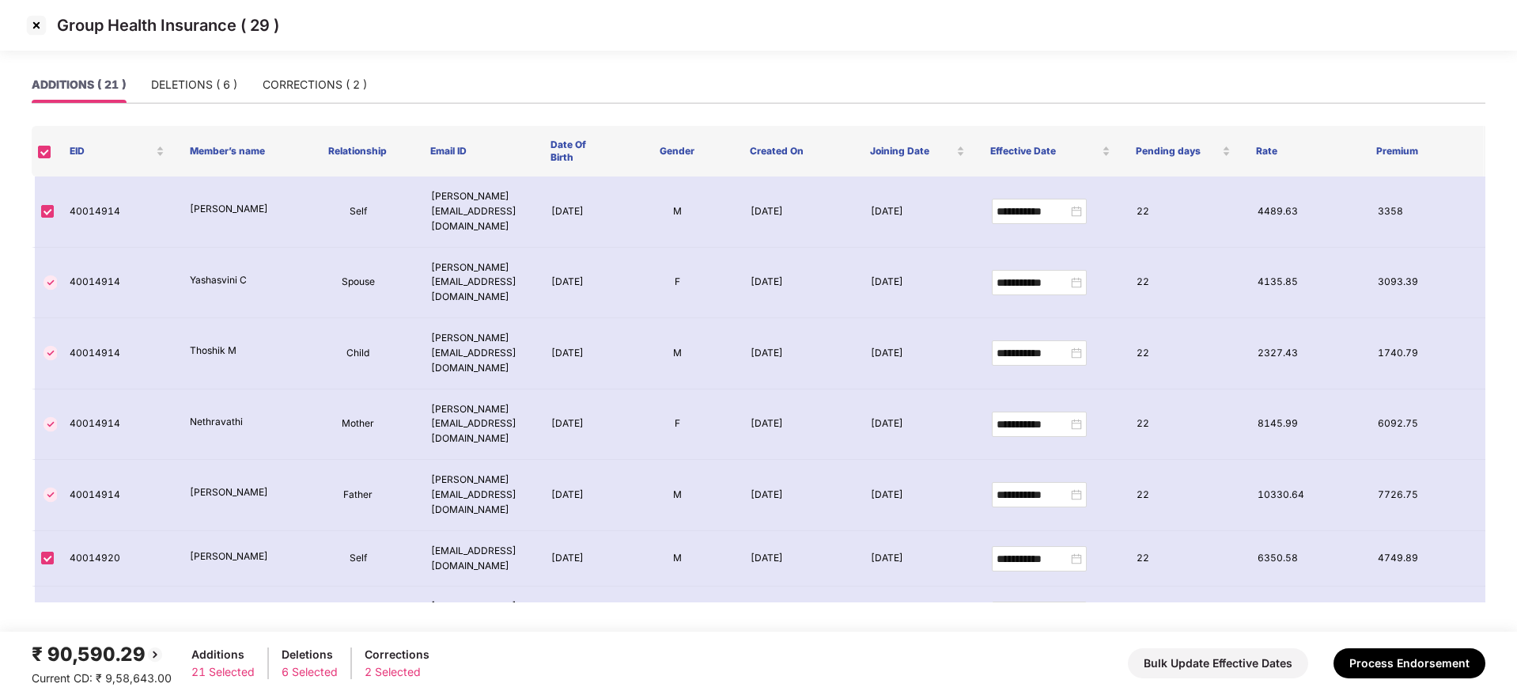
drag, startPoint x: 1443, startPoint y: 643, endPoint x: 1453, endPoint y: 646, distance: 10.6
click at [1444, 644] on div "₹ 90,590.29 Current CD: ₹ 9,58,643.00 Additions 21 Selected Deletions 6 Selecte…" at bounding box center [759, 662] width 1454 height 47
click at [1452, 659] on button "Process Endorsement" at bounding box center [1410, 663] width 152 height 30
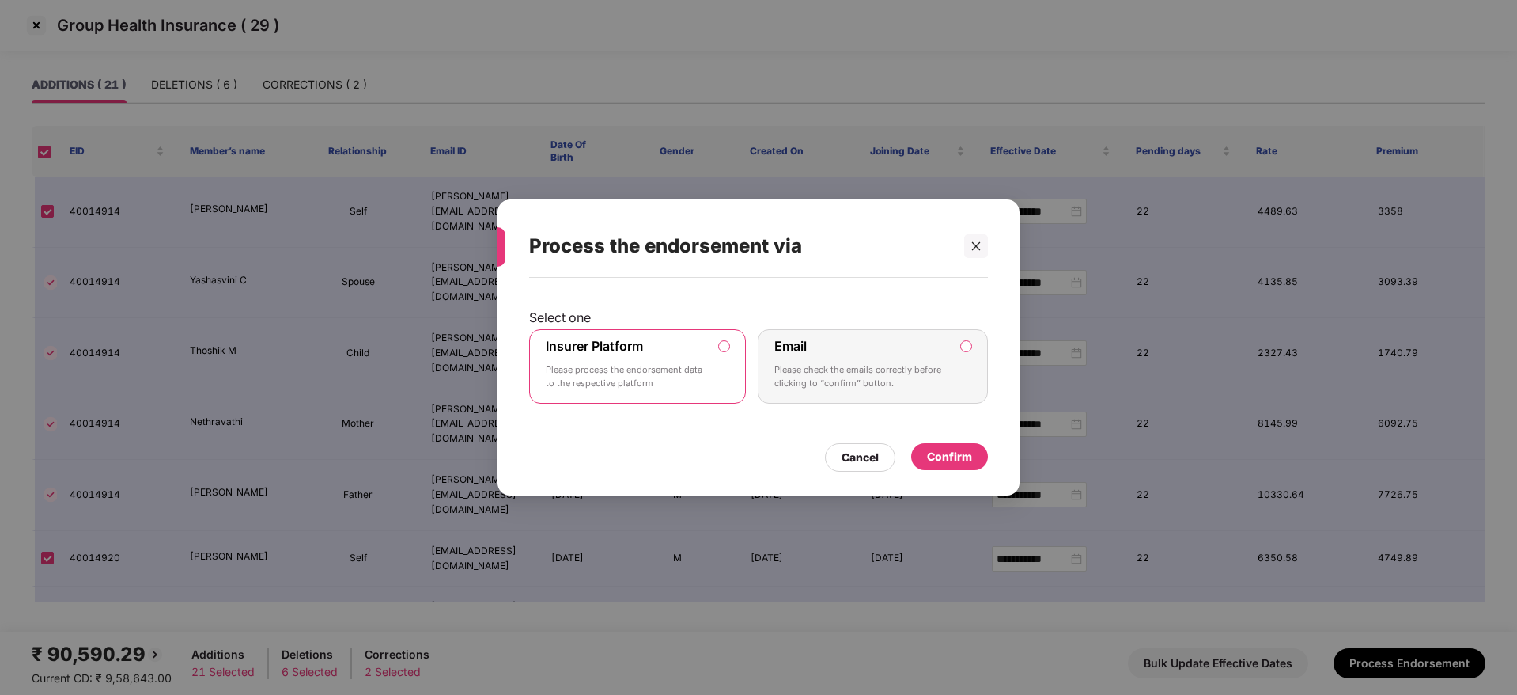
click at [976, 452] on div "Confirm" at bounding box center [949, 456] width 77 height 27
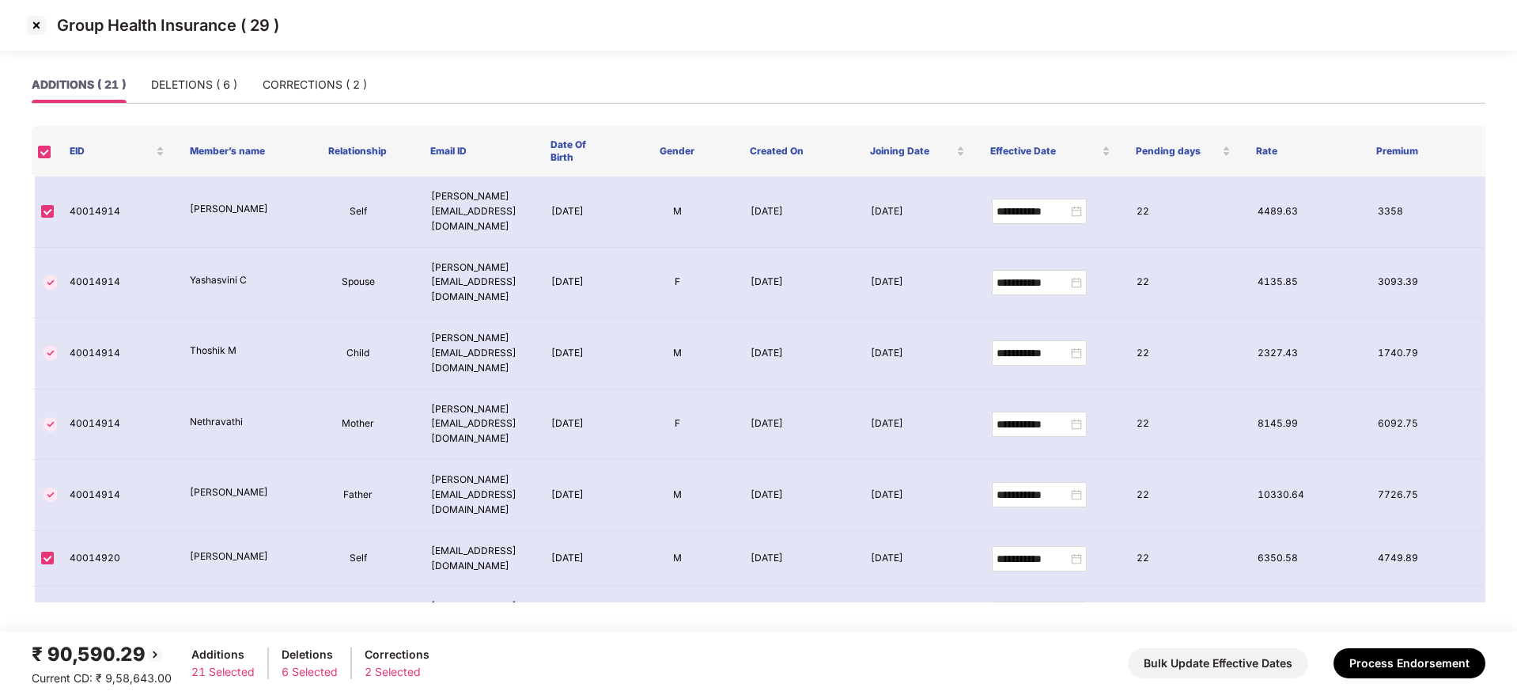
click at [26, 29] on img at bounding box center [36, 25] width 25 height 25
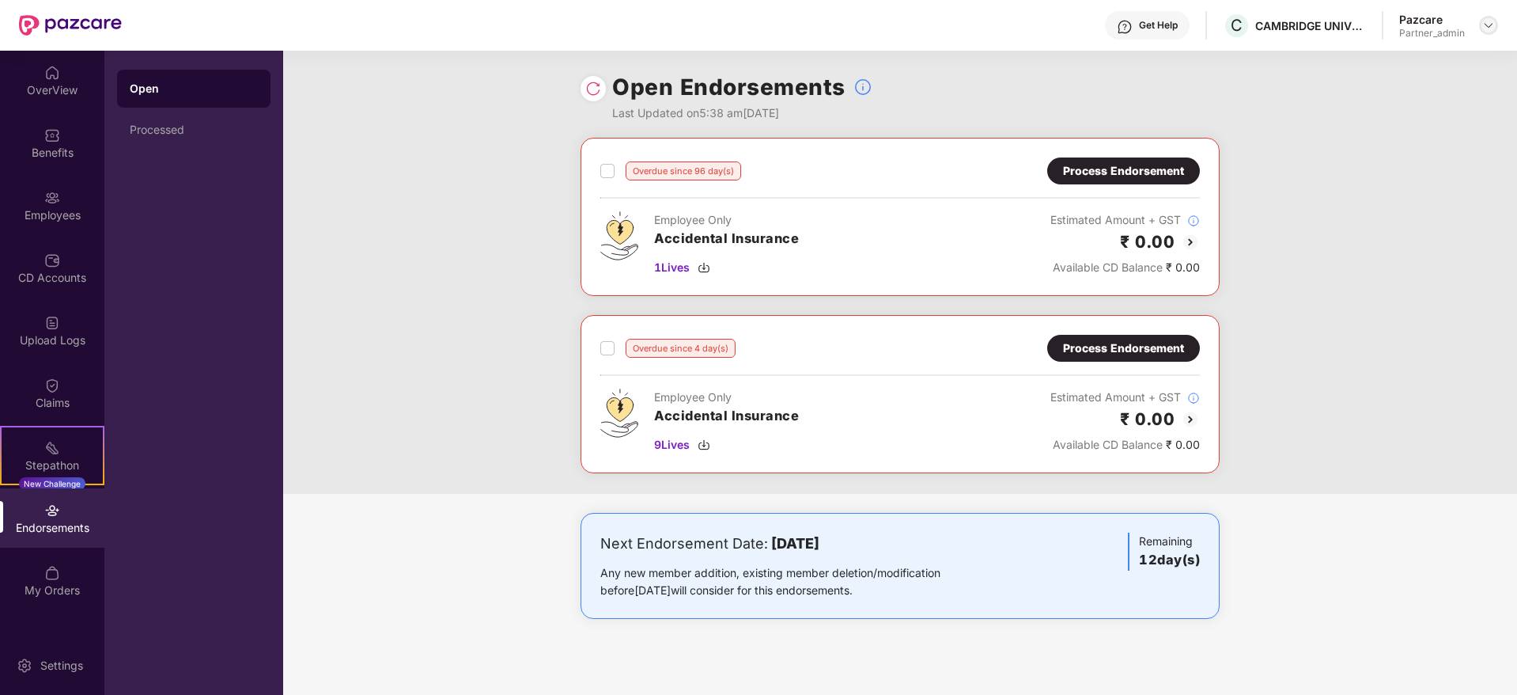
click at [1487, 26] on img at bounding box center [1489, 25] width 13 height 13
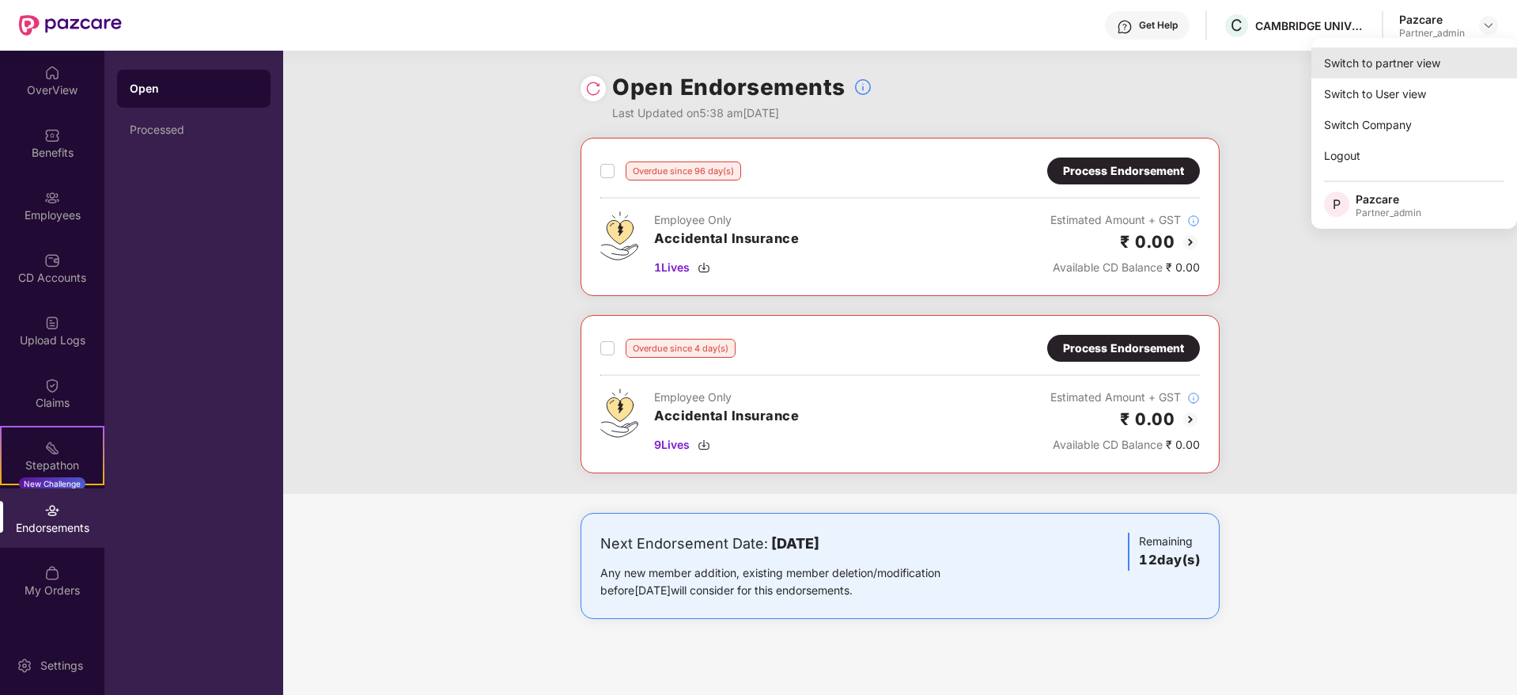
click at [1449, 55] on div "Switch to partner view" at bounding box center [1415, 62] width 206 height 31
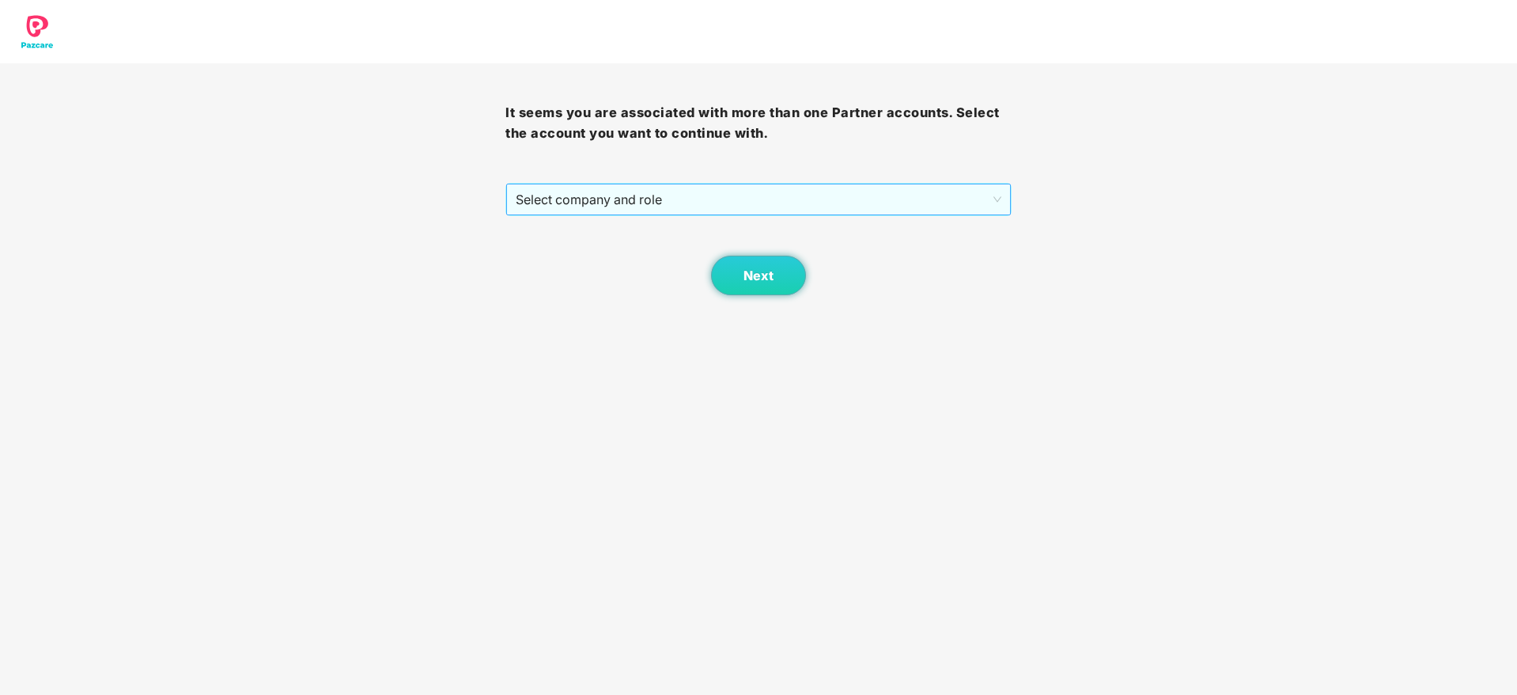
click at [703, 202] on span "Select company and role" at bounding box center [758, 199] width 485 height 30
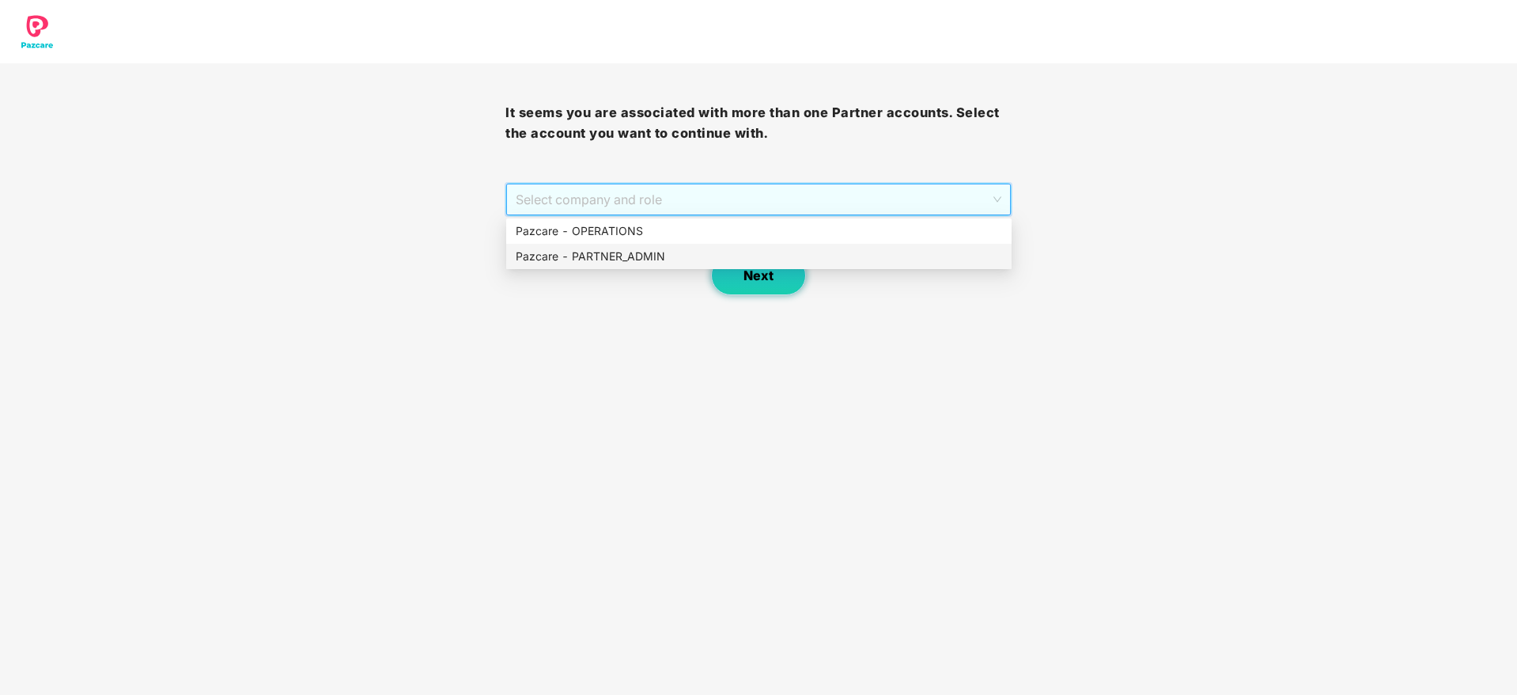
drag, startPoint x: 651, startPoint y: 248, endPoint x: 713, endPoint y: 278, distance: 68.6
click at [657, 252] on div "Pazcare - PARTNER_ADMIN" at bounding box center [759, 256] width 487 height 17
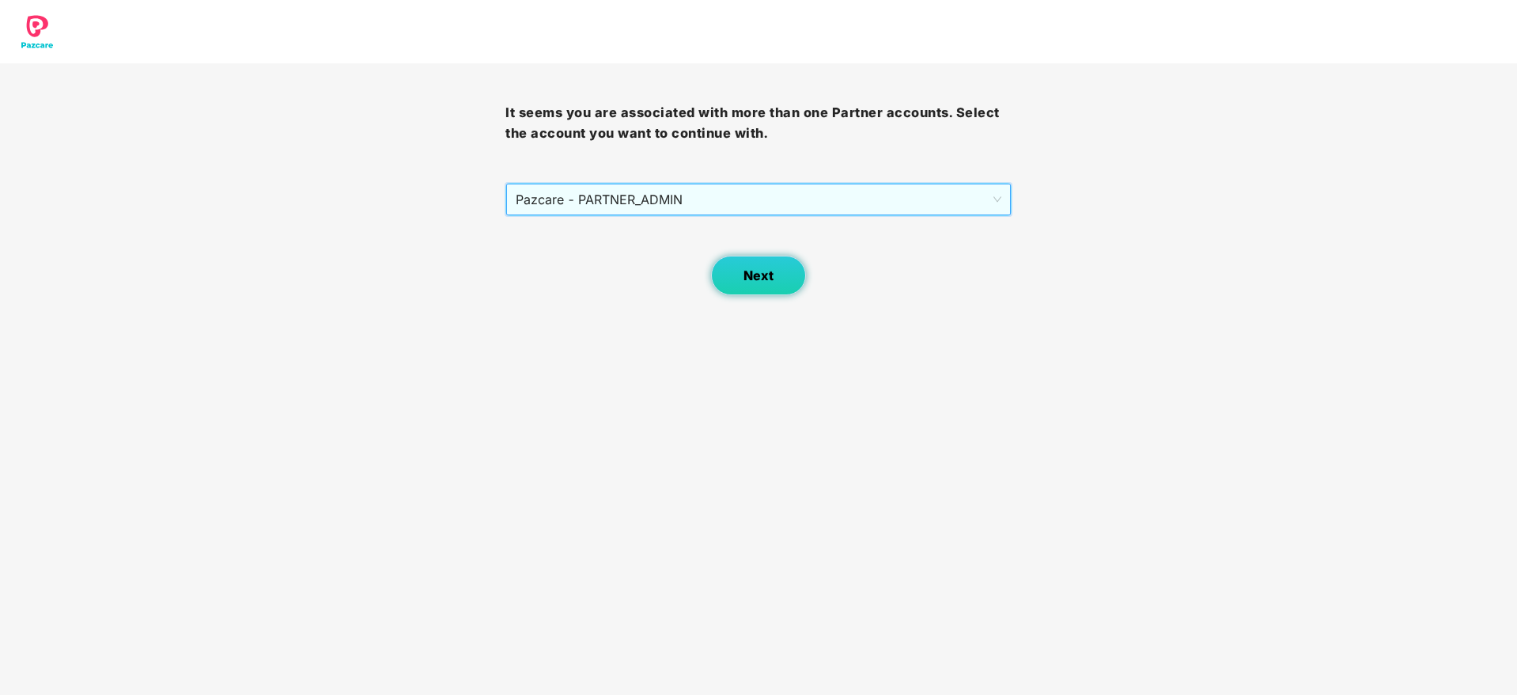
click at [748, 289] on button "Next" at bounding box center [758, 276] width 95 height 40
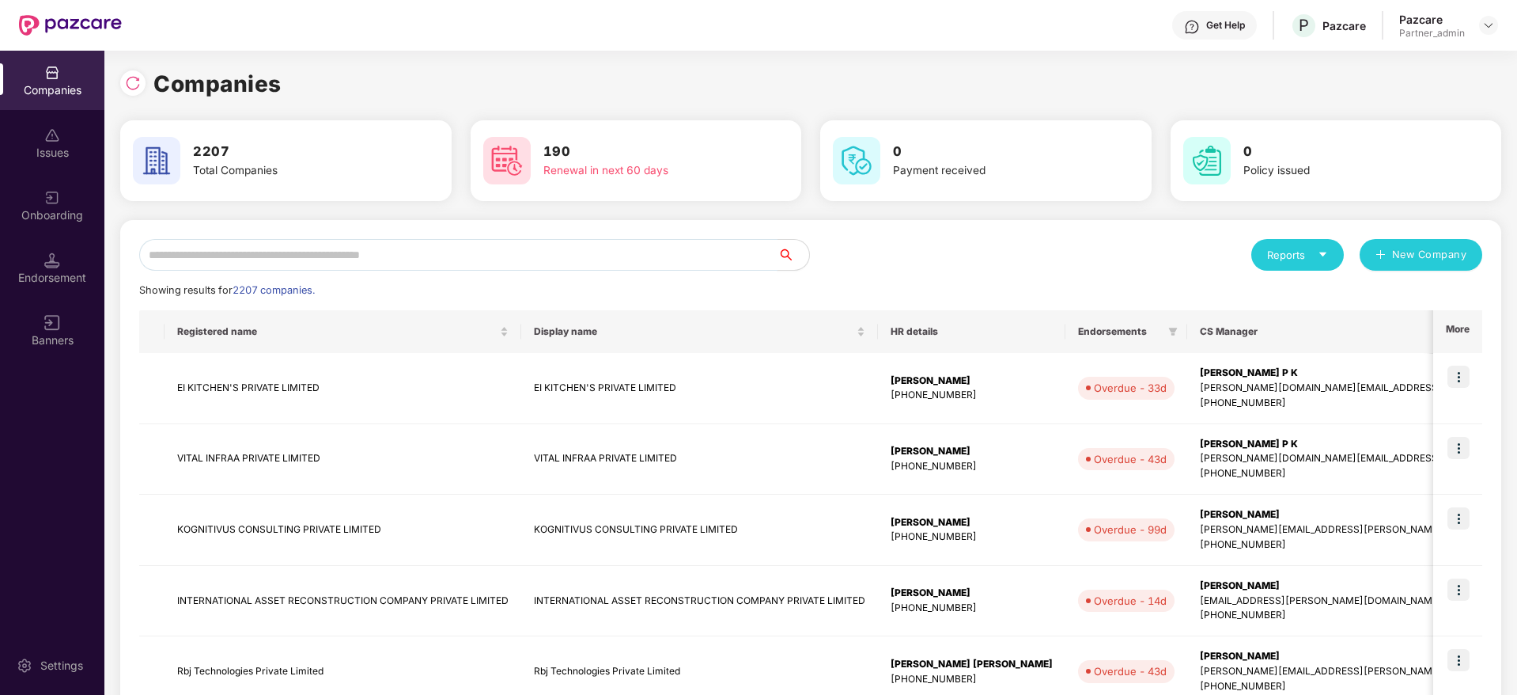
click at [508, 258] on input "text" at bounding box center [458, 255] width 638 height 32
type input "*"
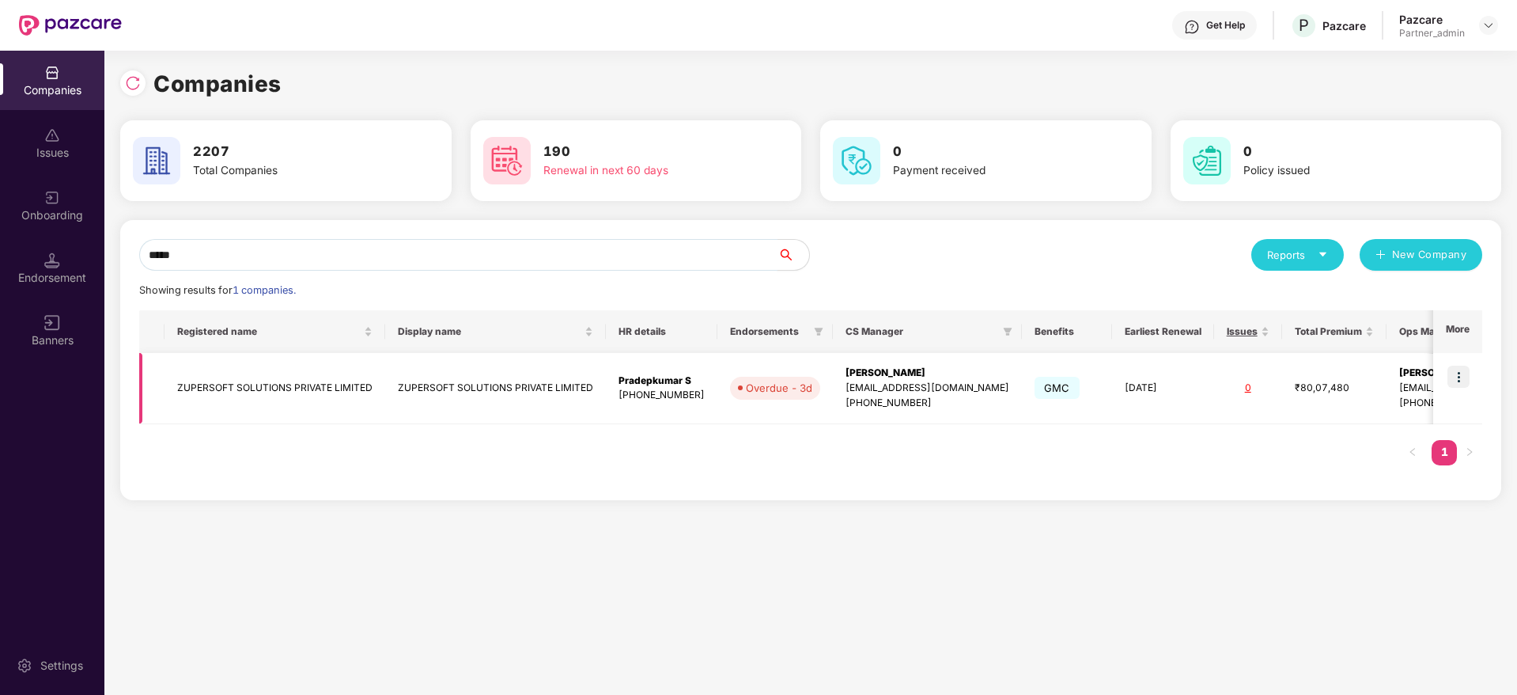
type input "*****"
click at [1462, 373] on img at bounding box center [1459, 376] width 22 height 22
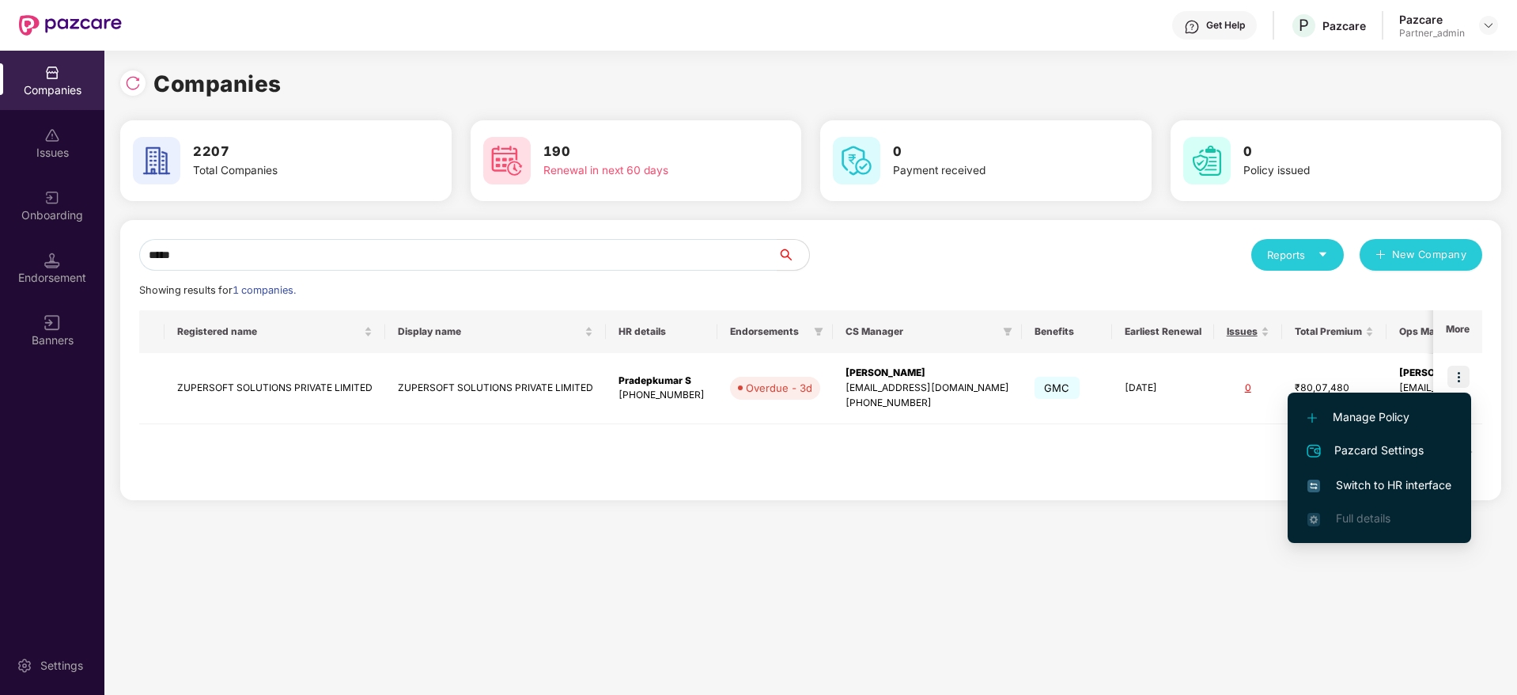
click at [1379, 485] on span "Switch to HR interface" at bounding box center [1380, 484] width 144 height 17
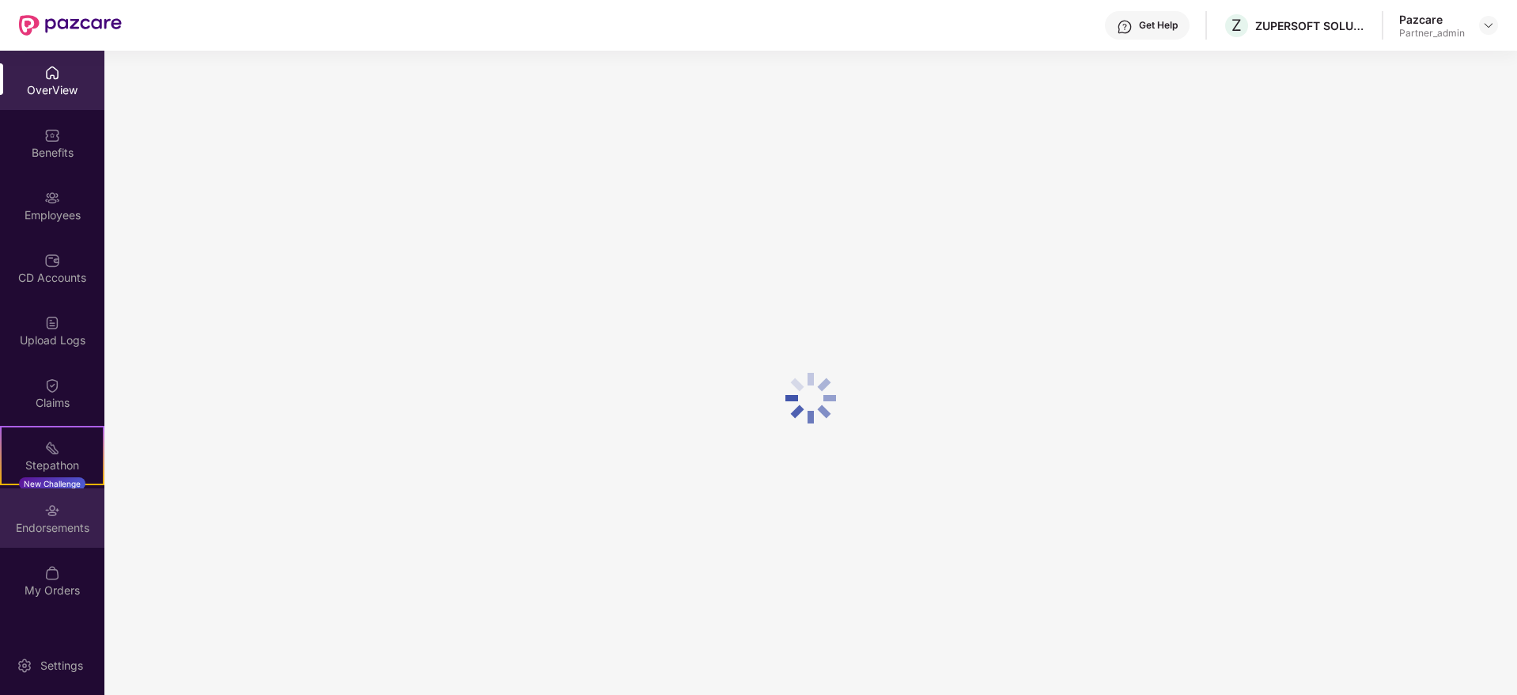
click at [36, 533] on div "Endorsements" at bounding box center [52, 528] width 104 height 16
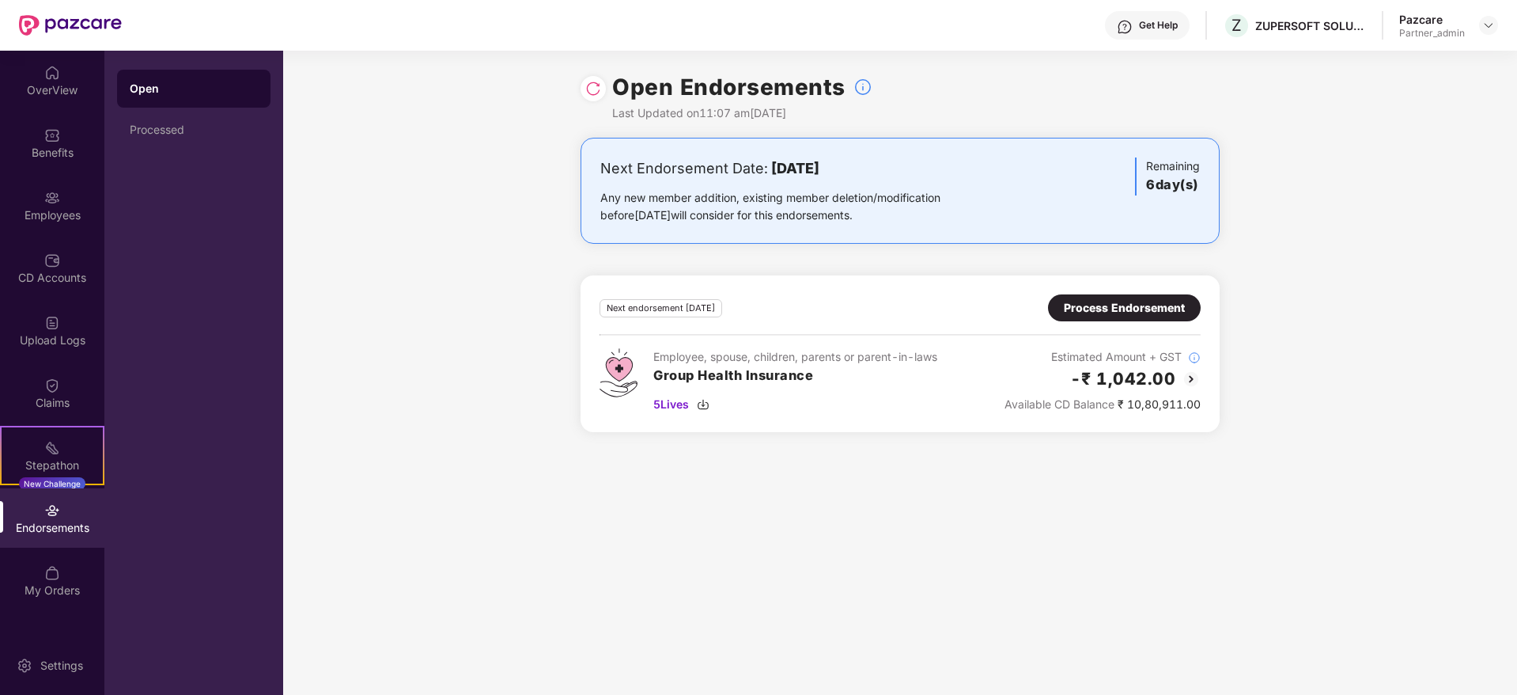
click at [593, 91] on img at bounding box center [593, 89] width 16 height 16
click at [1129, 306] on div "Process Endorsement" at bounding box center [1124, 307] width 121 height 17
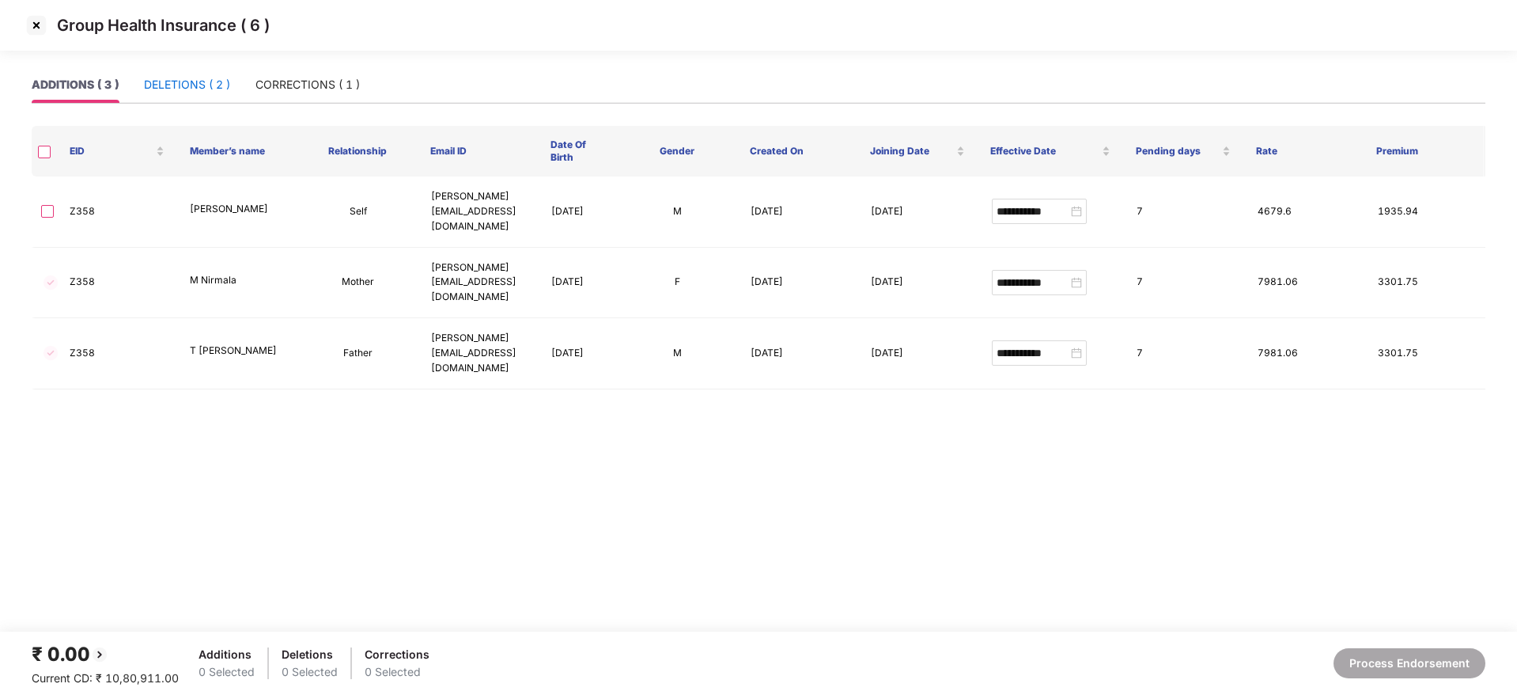
click at [197, 85] on div "DELETIONS ( 2 )" at bounding box center [187, 84] width 86 height 17
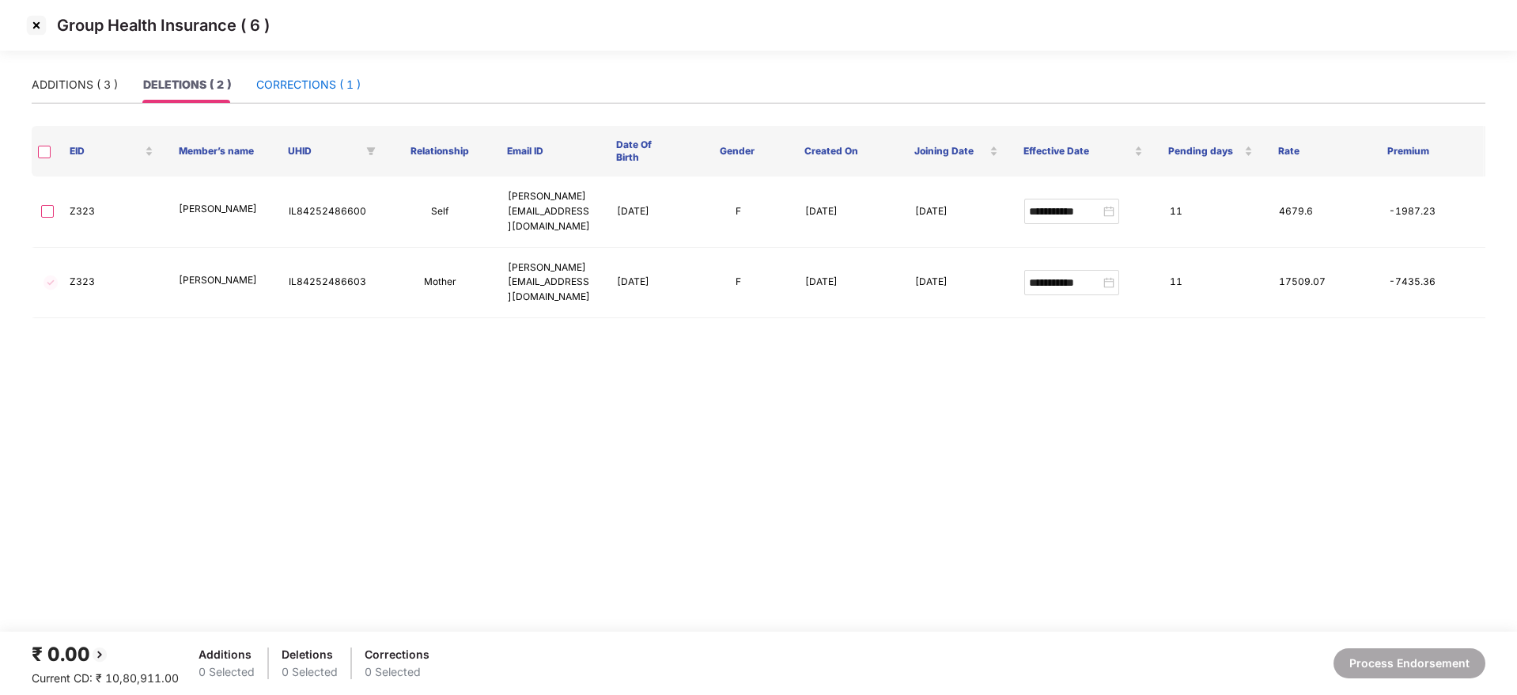
click at [334, 90] on div "CORRECTIONS ( 1 )" at bounding box center [308, 84] width 104 height 17
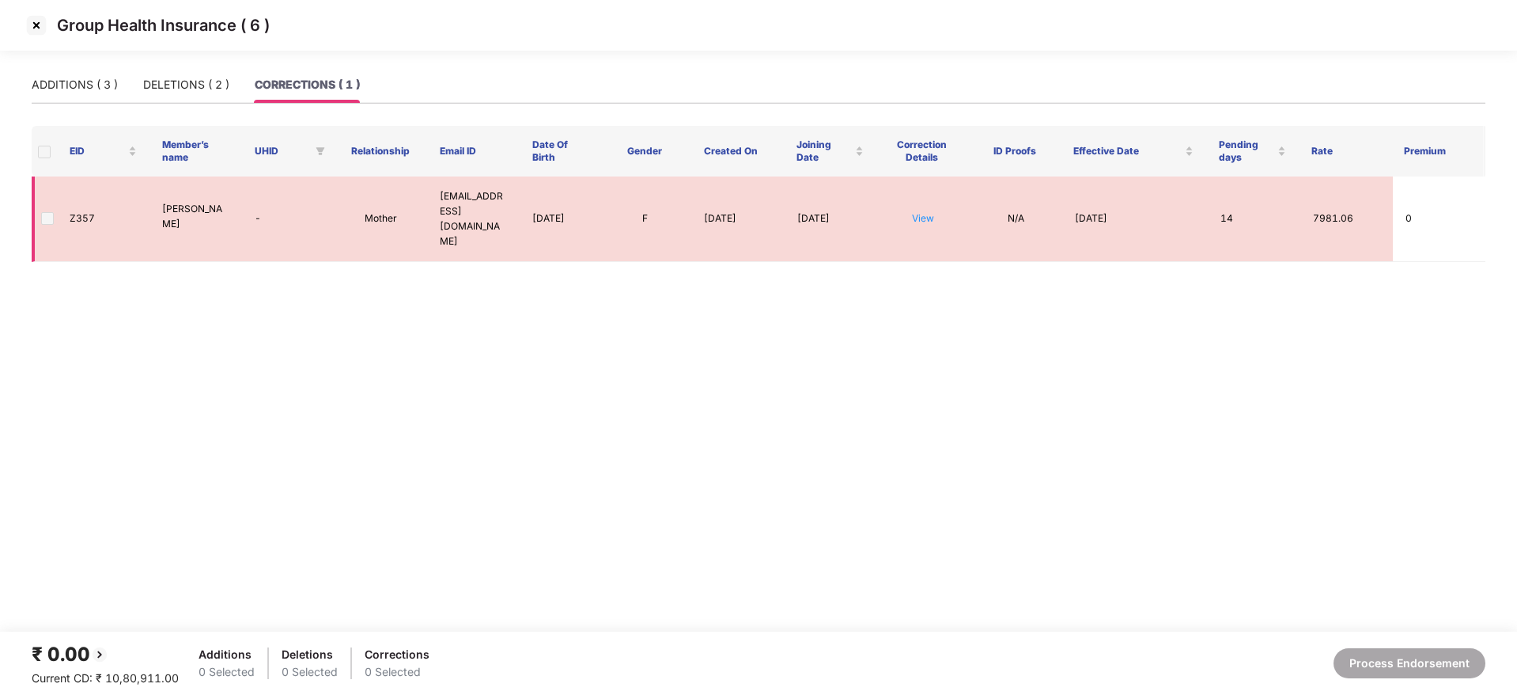
click at [45, 216] on span at bounding box center [47, 218] width 13 height 13
click at [200, 81] on div "DELETIONS ( 2 )" at bounding box center [186, 84] width 86 height 17
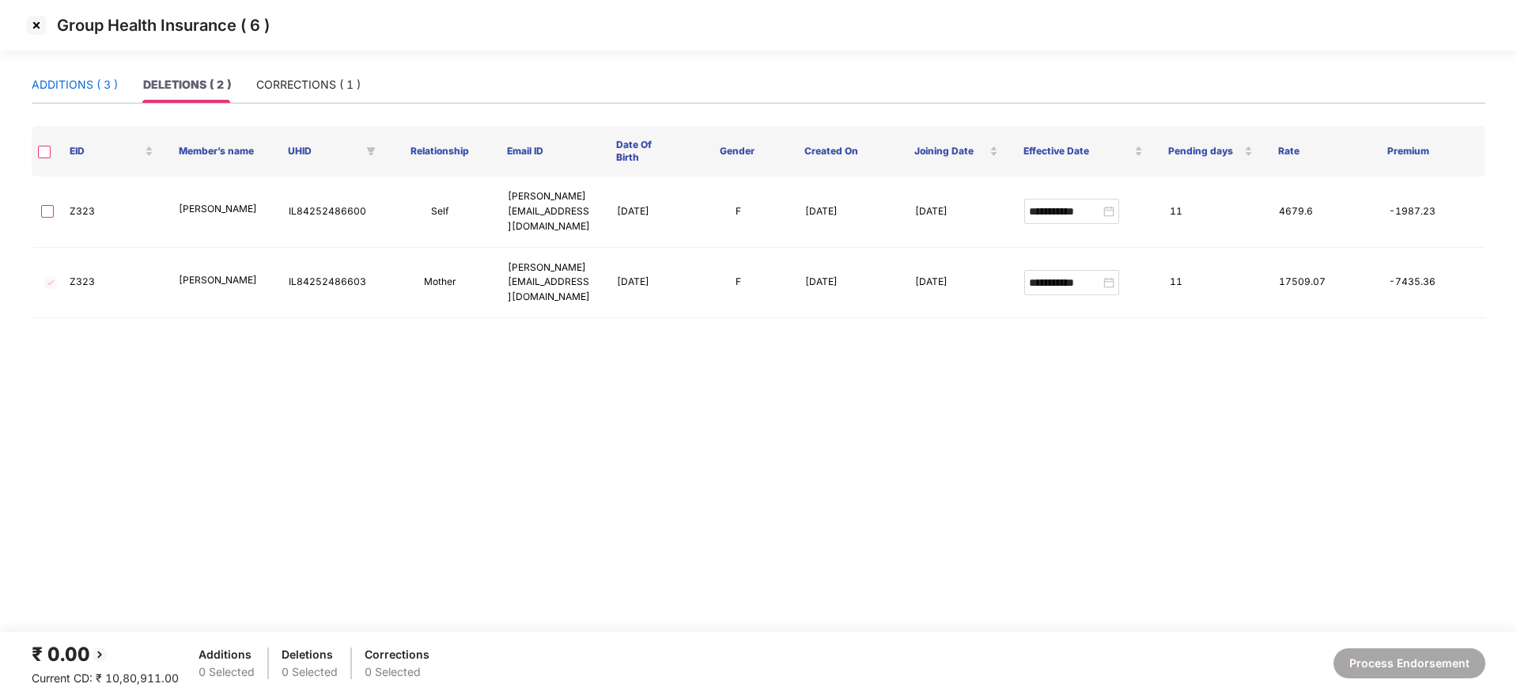
click at [84, 80] on div "ADDITIONS ( 3 )" at bounding box center [75, 84] width 86 height 17
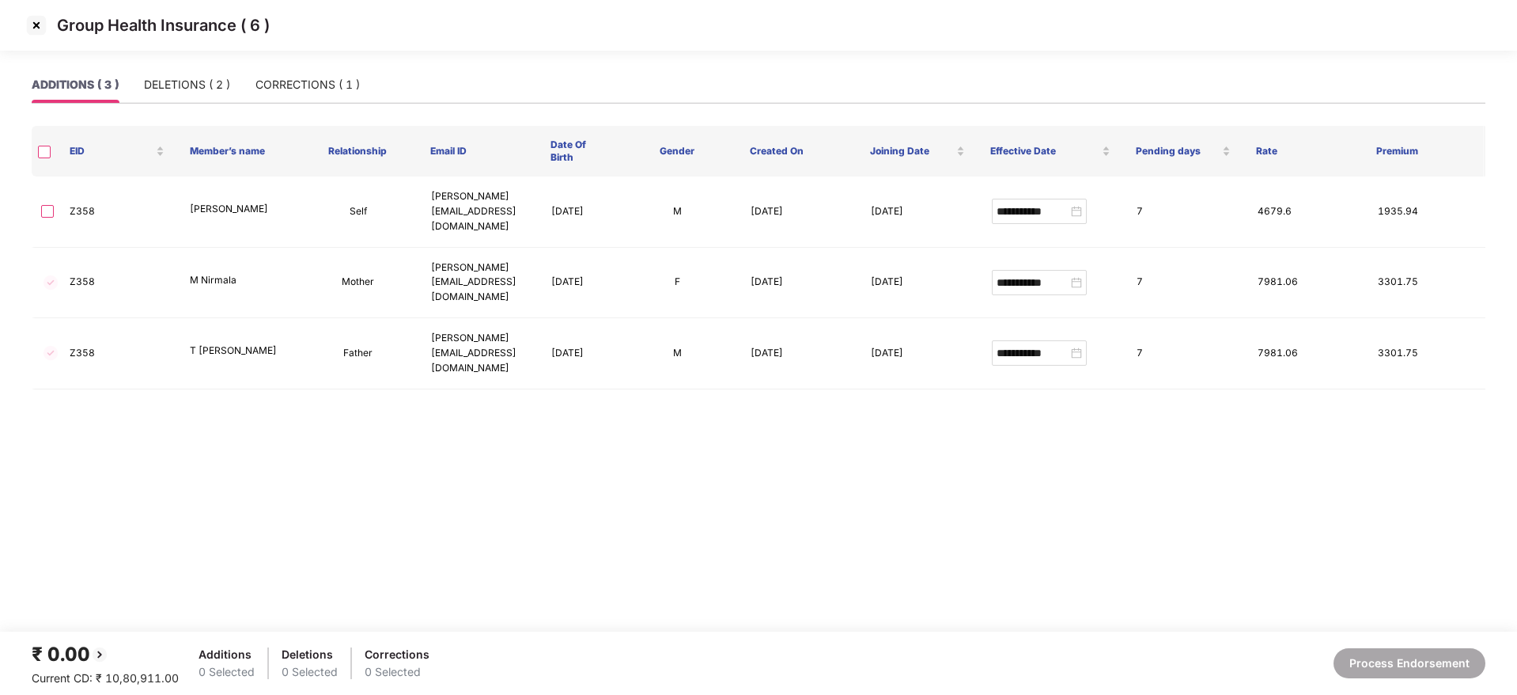
click at [33, 29] on img at bounding box center [36, 25] width 25 height 25
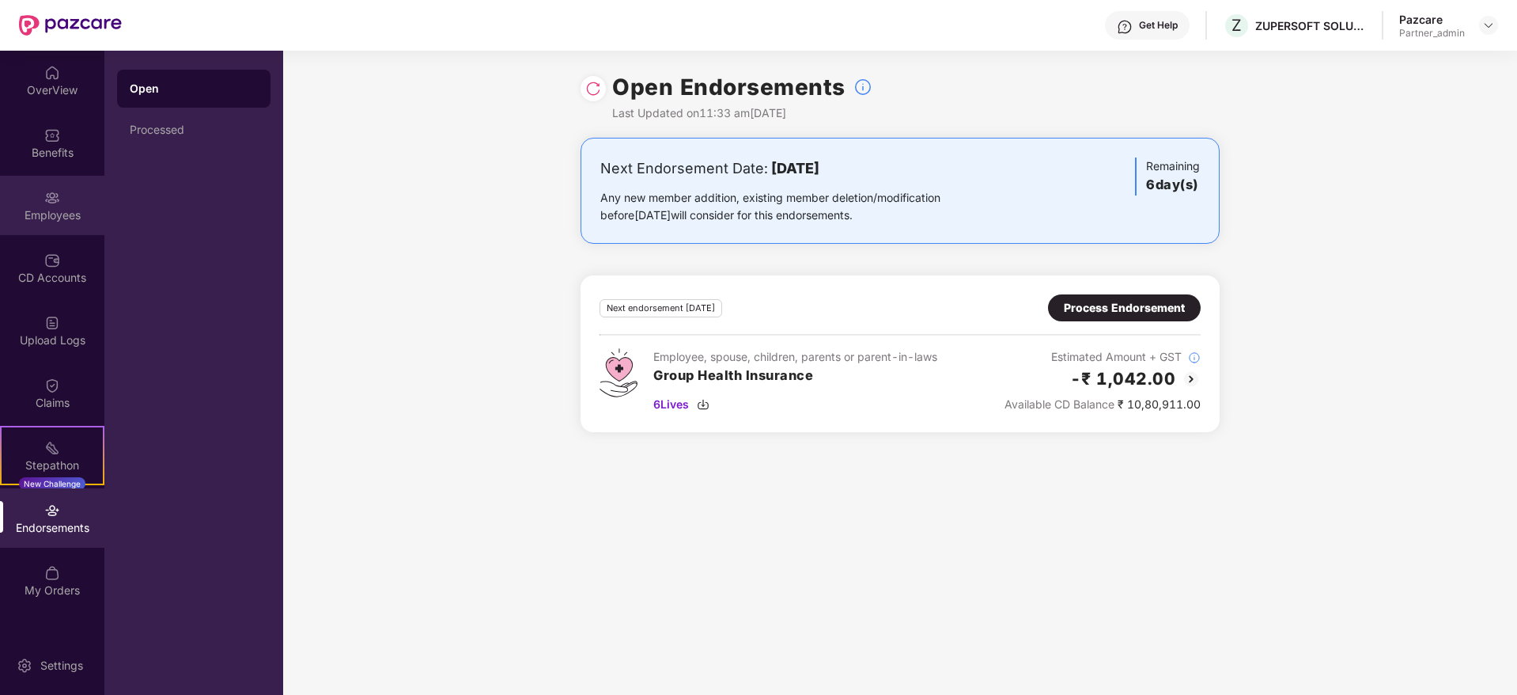
click at [50, 207] on div "Employees" at bounding box center [52, 215] width 104 height 16
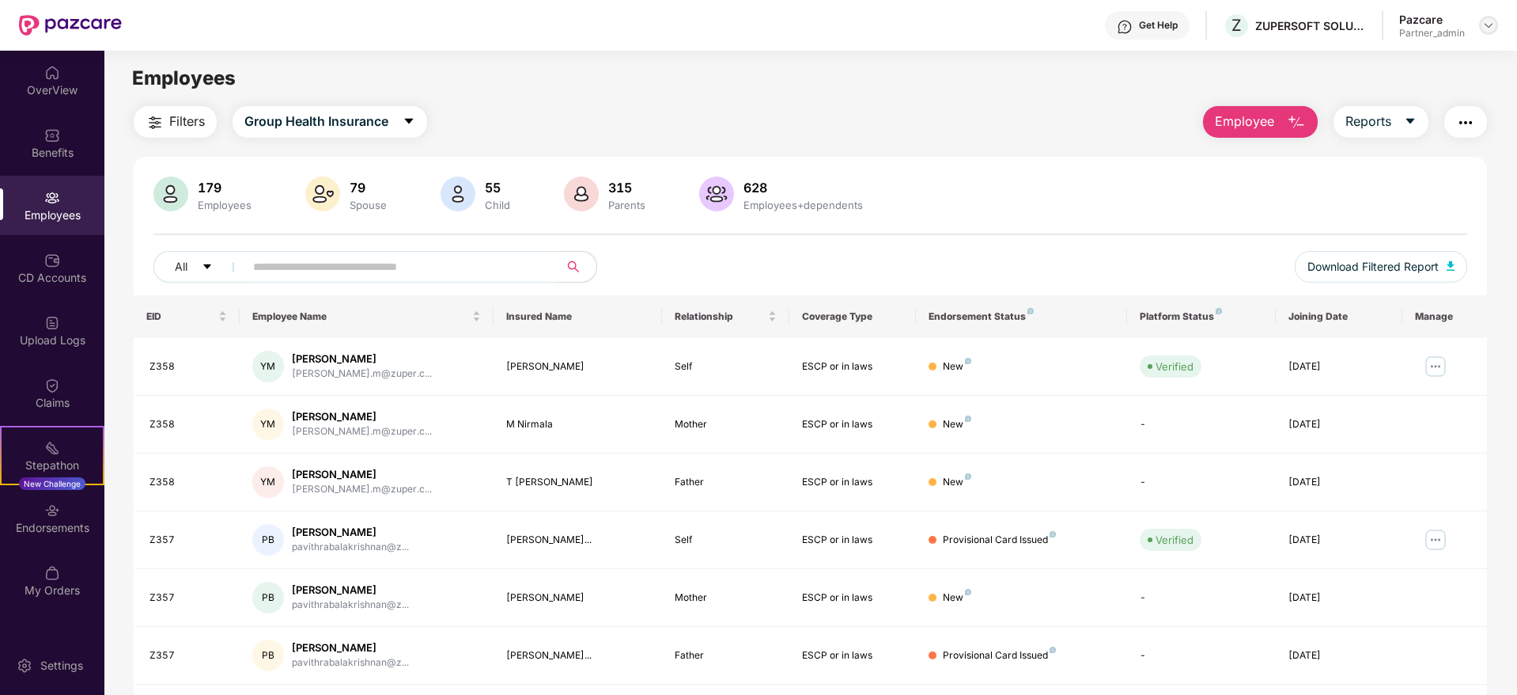
click at [1491, 24] on img at bounding box center [1489, 25] width 13 height 13
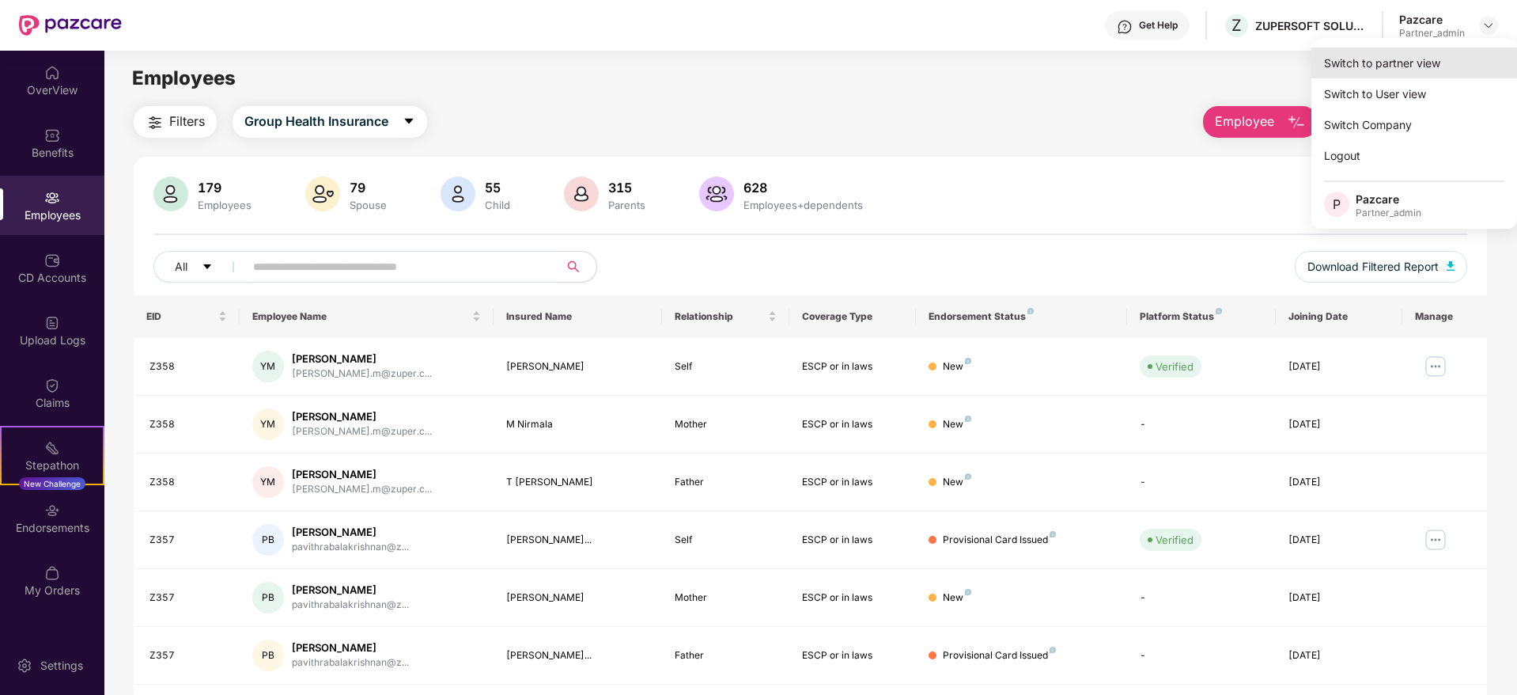
click at [1452, 56] on div "Switch to partner view" at bounding box center [1415, 62] width 206 height 31
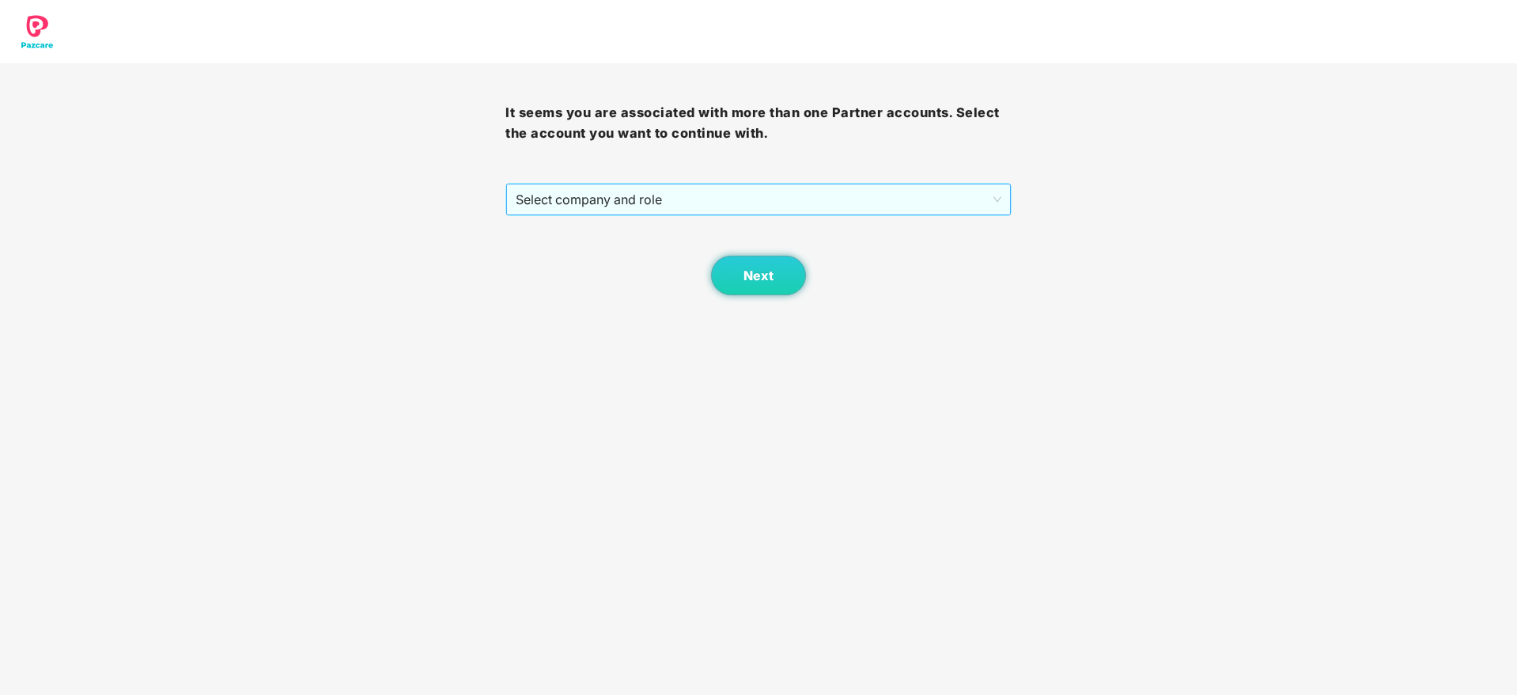
click at [752, 199] on span "Select company and role" at bounding box center [758, 199] width 485 height 30
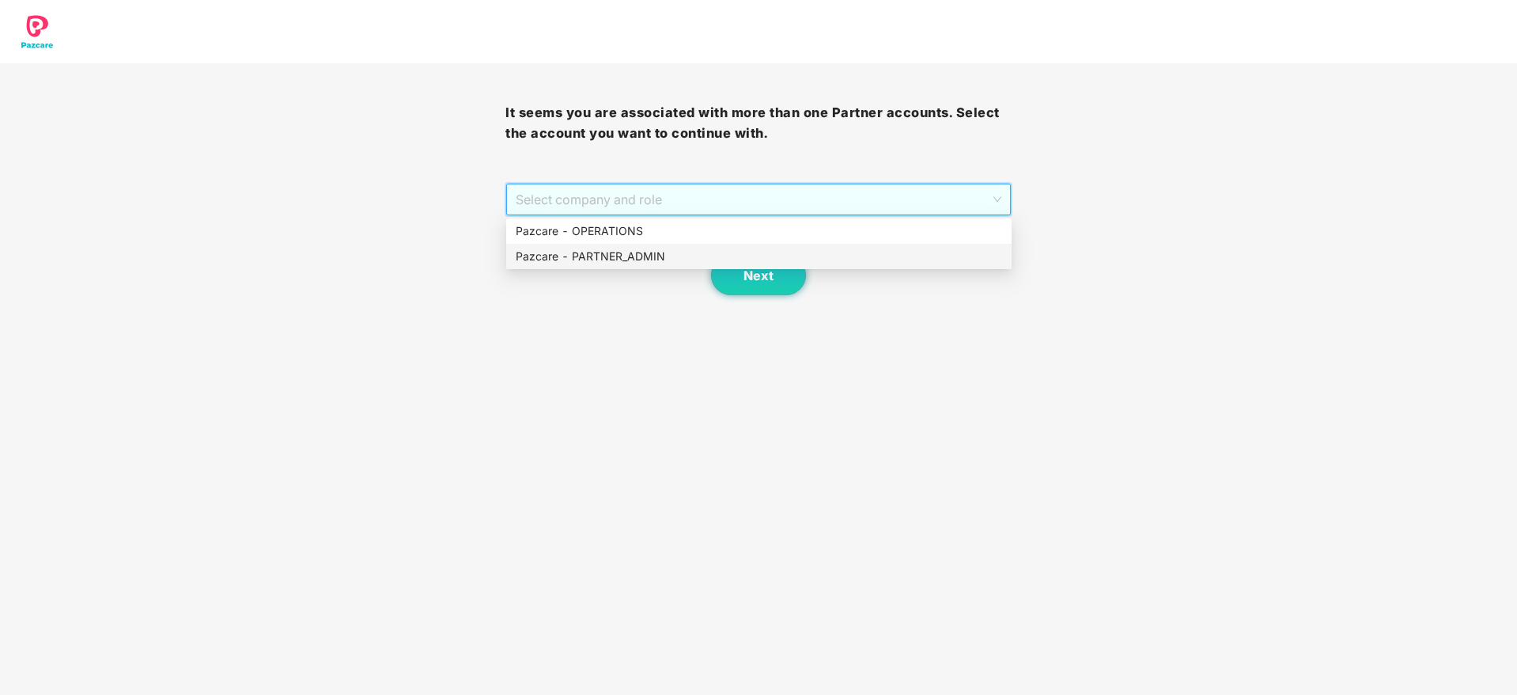
click at [655, 259] on div "Pazcare - PARTNER_ADMIN" at bounding box center [759, 256] width 487 height 17
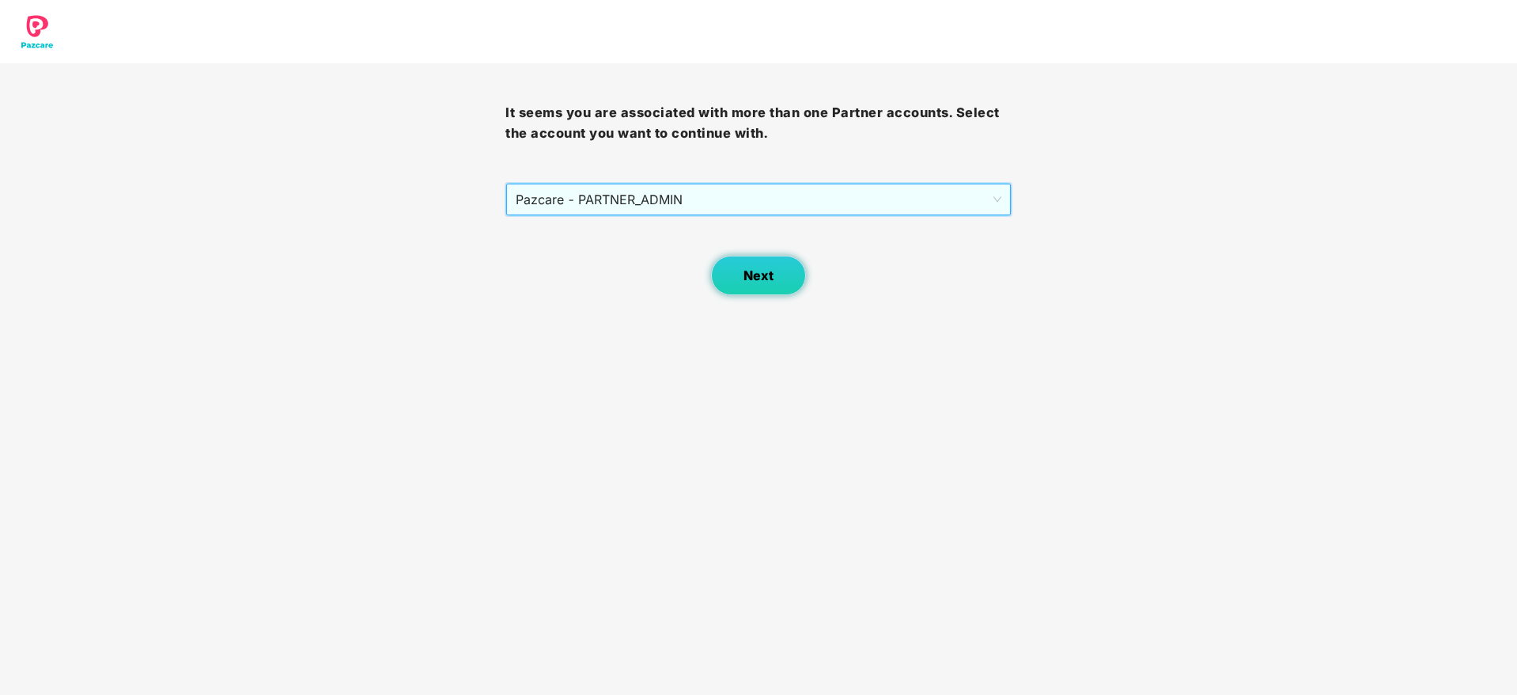
click at [726, 271] on button "Next" at bounding box center [758, 276] width 95 height 40
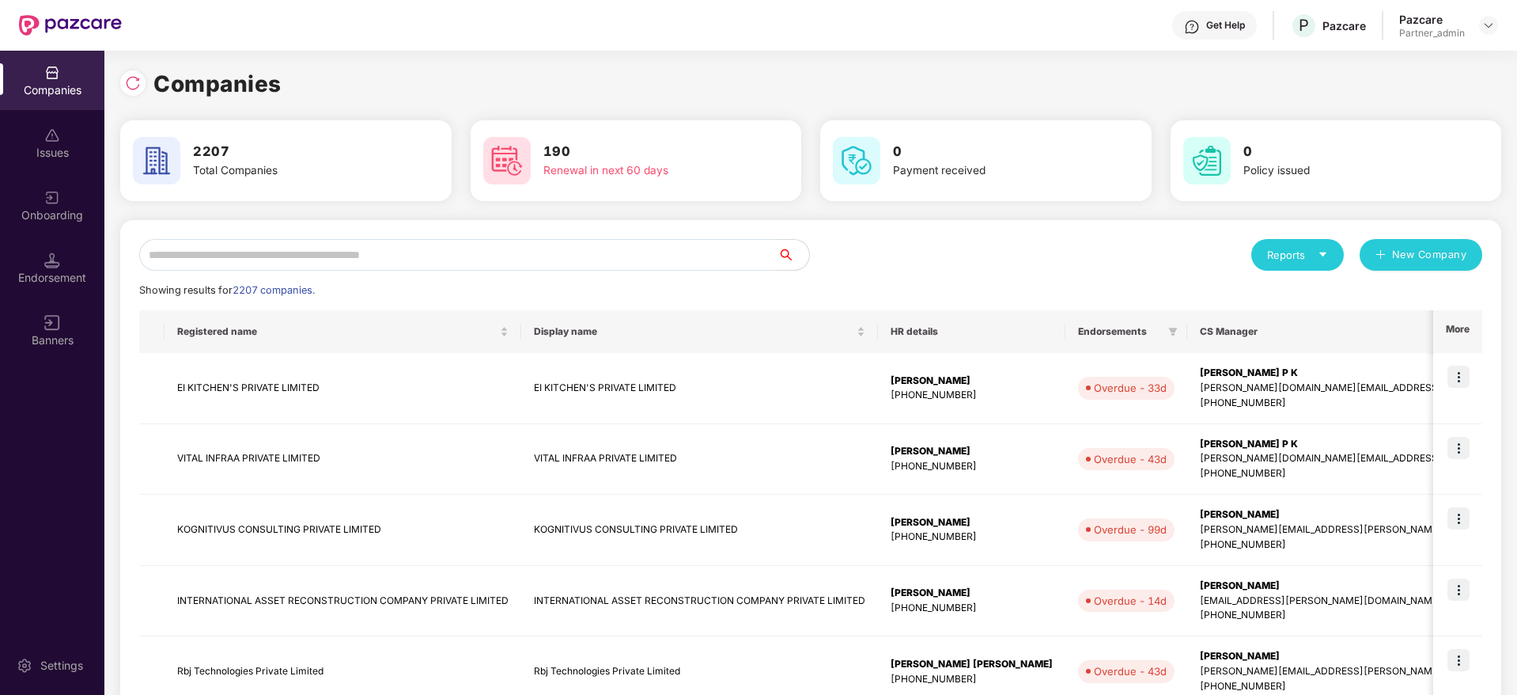
drag, startPoint x: 445, startPoint y: 229, endPoint x: 441, endPoint y: 243, distance: 14.6
click at [441, 240] on div "Reports New Company Showing results for 2207 companies. Registered name Display…" at bounding box center [810, 678] width 1381 height 917
click at [441, 246] on input "text" at bounding box center [458, 255] width 638 height 32
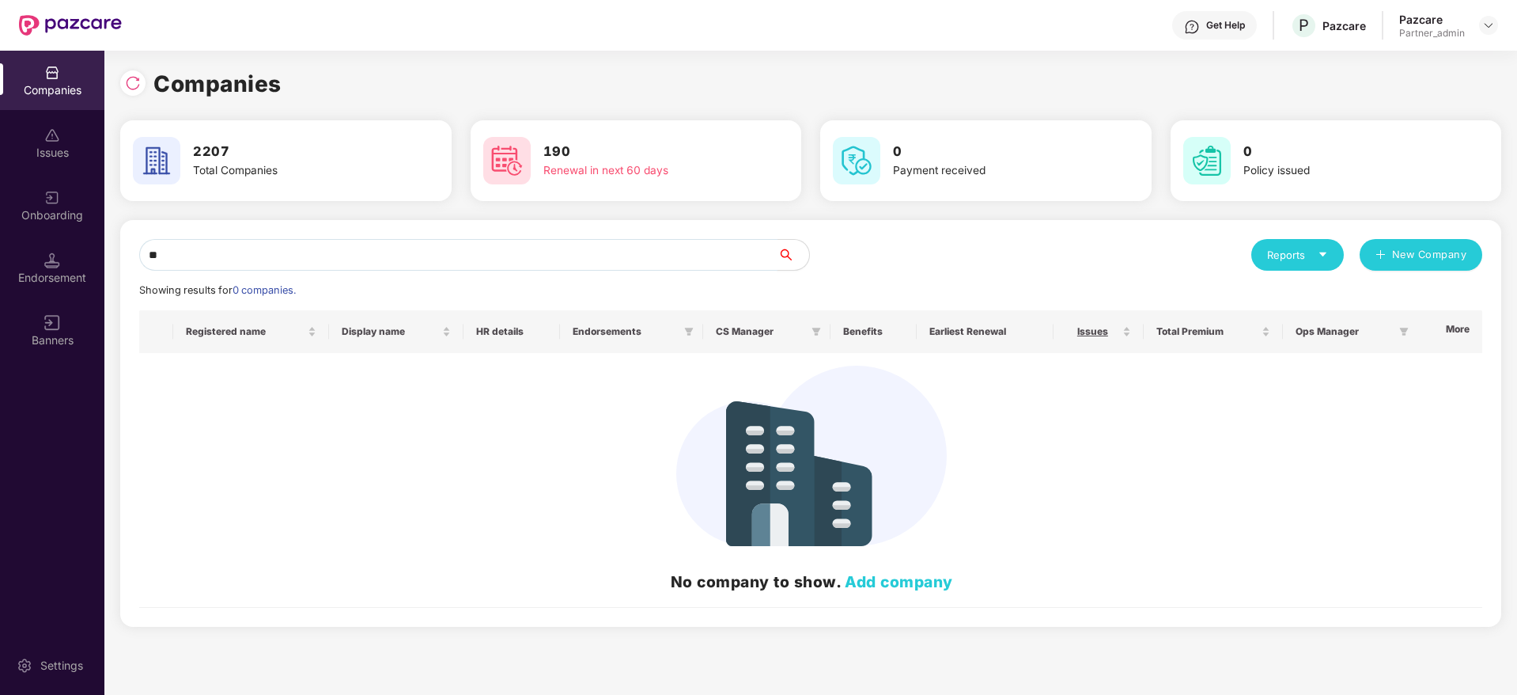
type input "*"
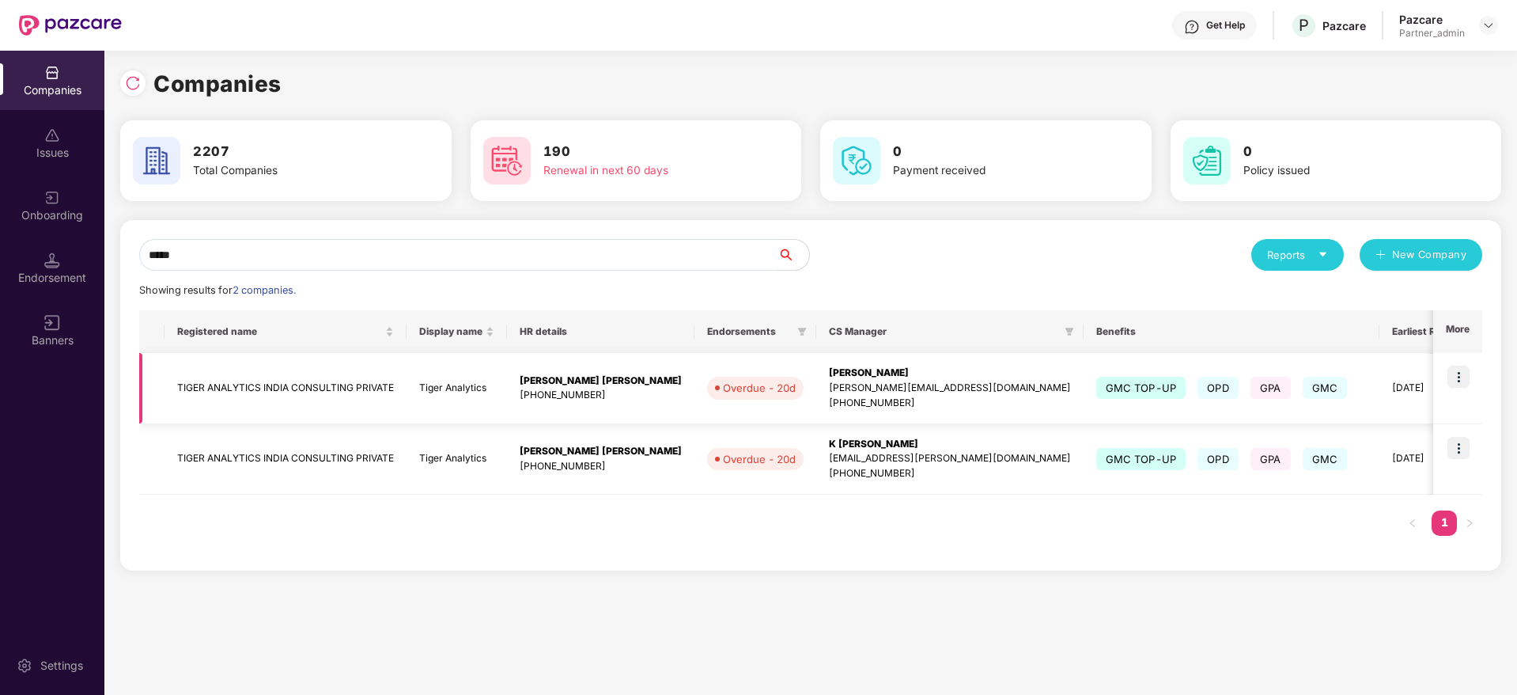
type input "*****"
click at [864, 373] on div "[PERSON_NAME]" at bounding box center [950, 372] width 242 height 15
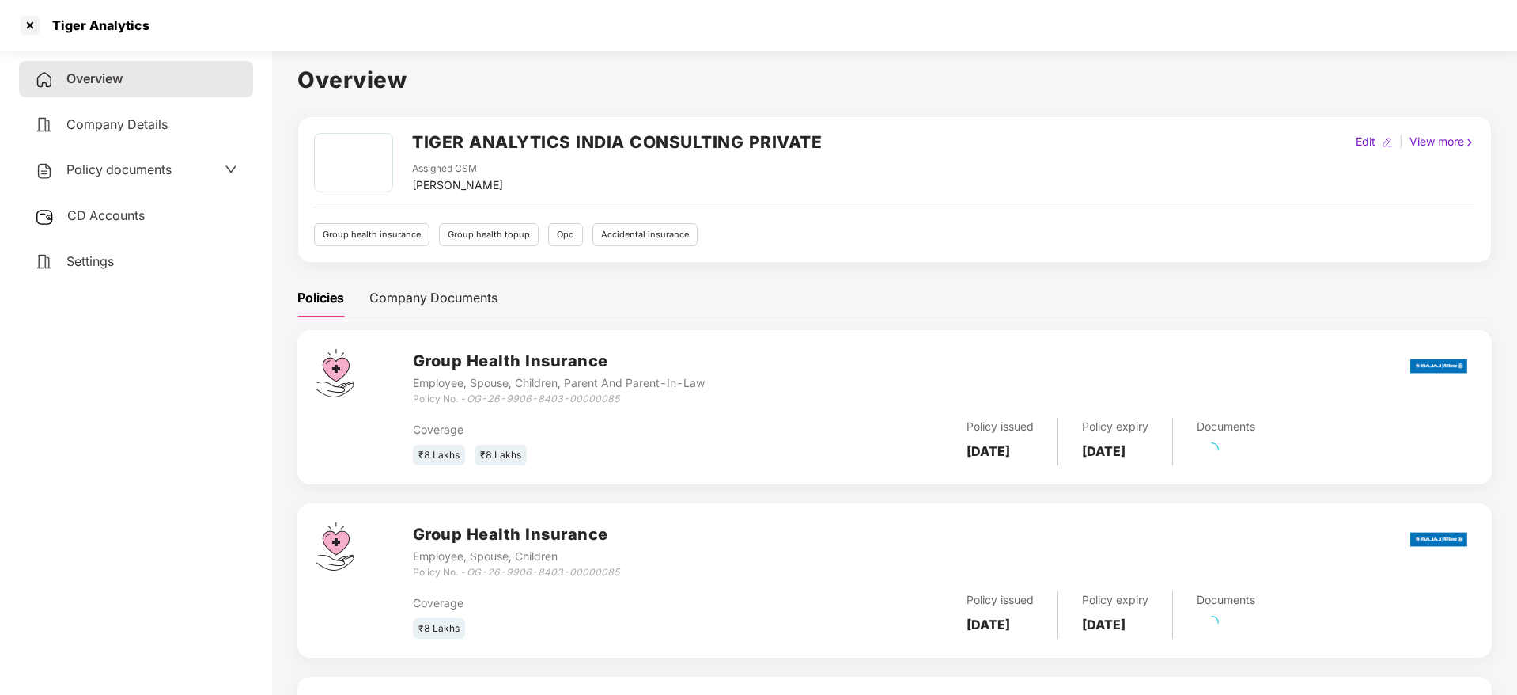
click at [114, 212] on span "CD Accounts" at bounding box center [106, 215] width 78 height 16
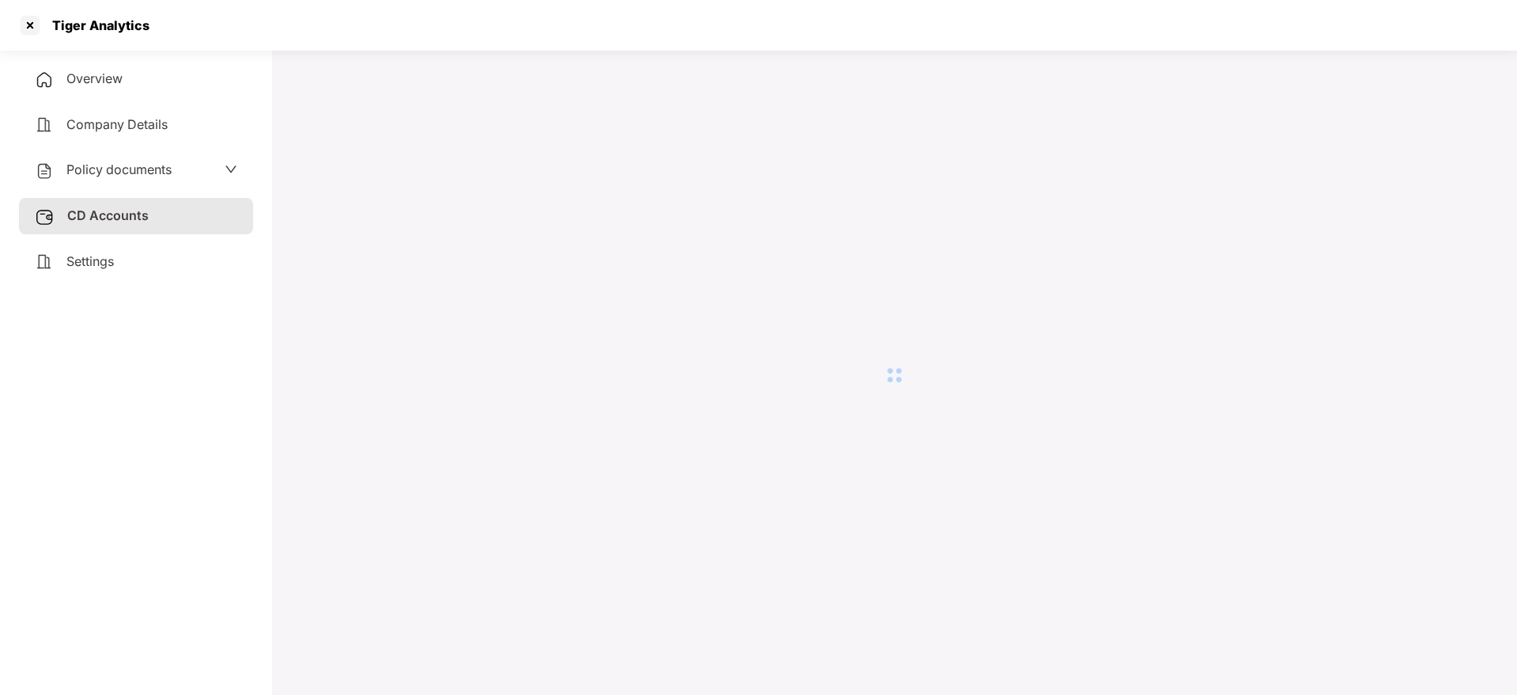
click at [102, 261] on span "Settings" at bounding box center [89, 261] width 47 height 16
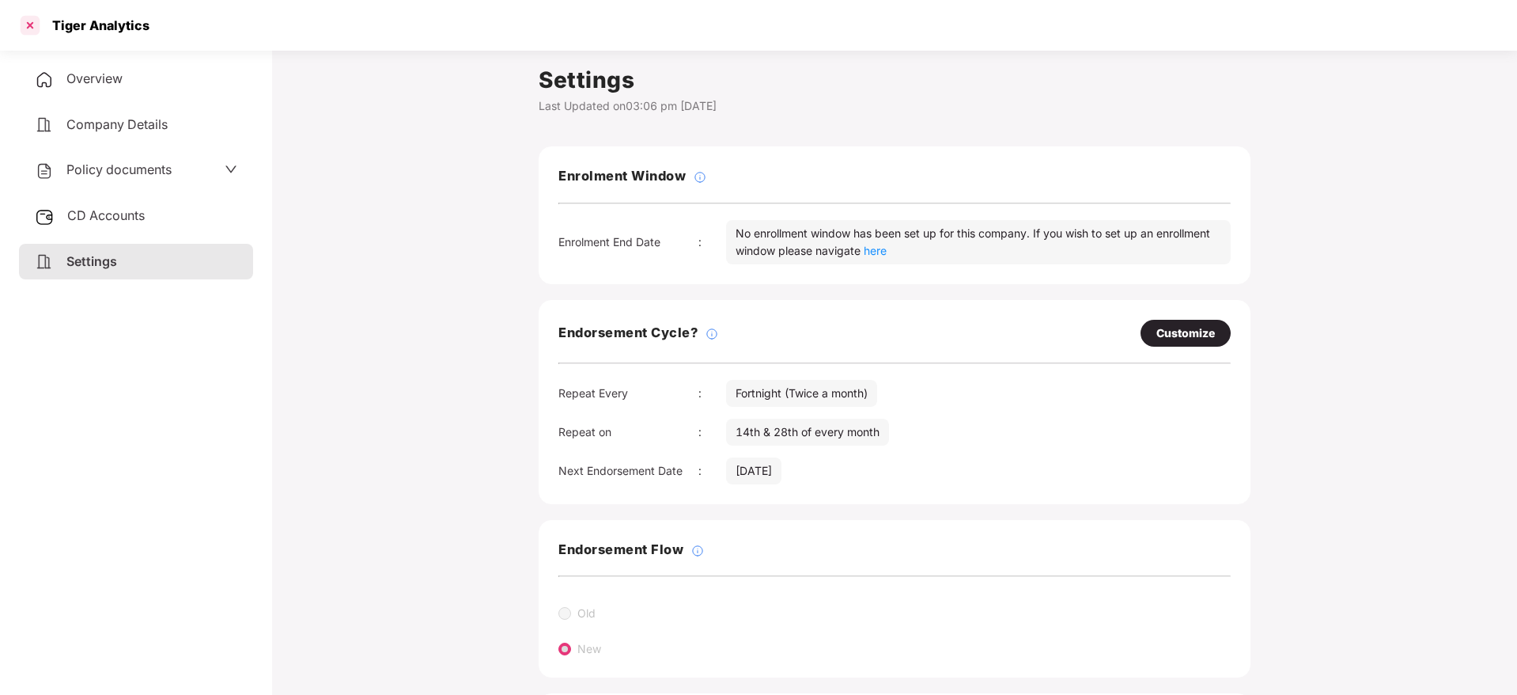
click at [30, 21] on div at bounding box center [29, 25] width 25 height 25
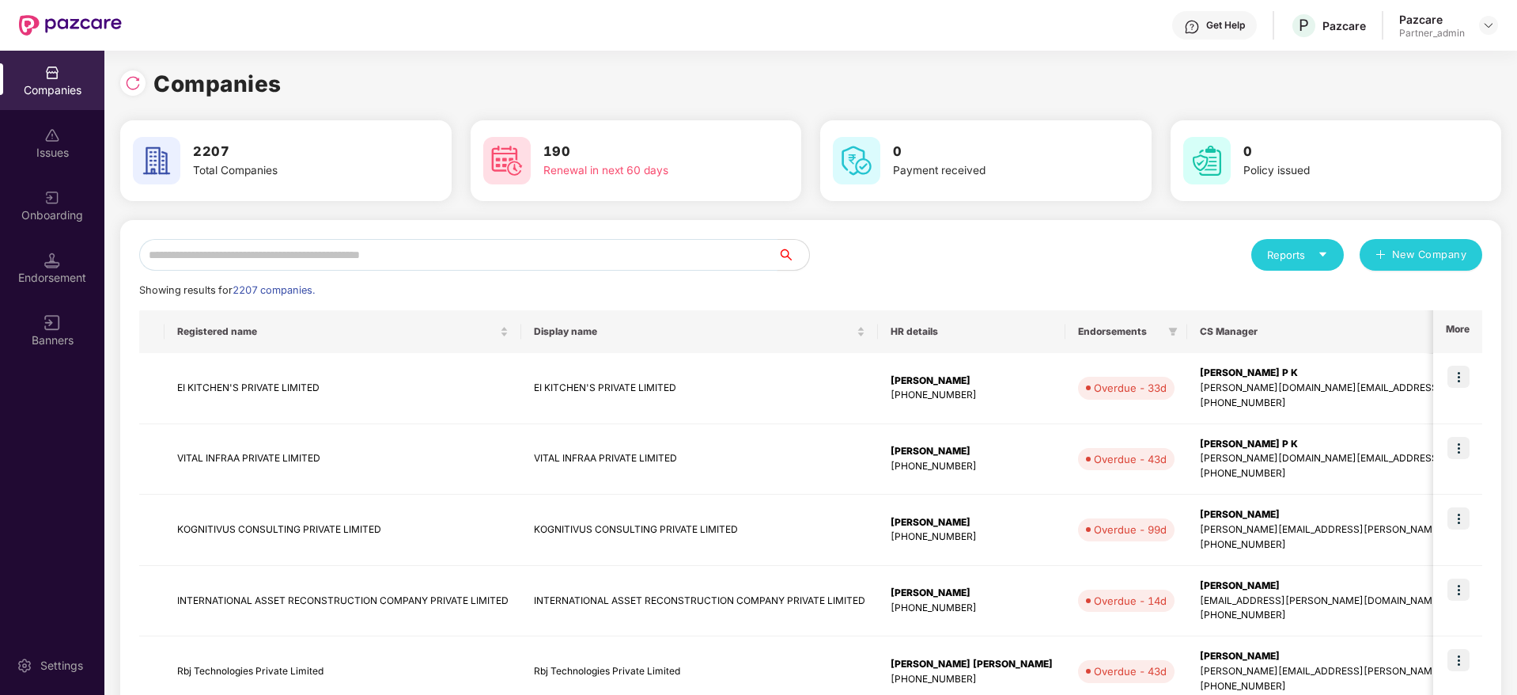
click at [242, 259] on input "text" at bounding box center [458, 255] width 638 height 32
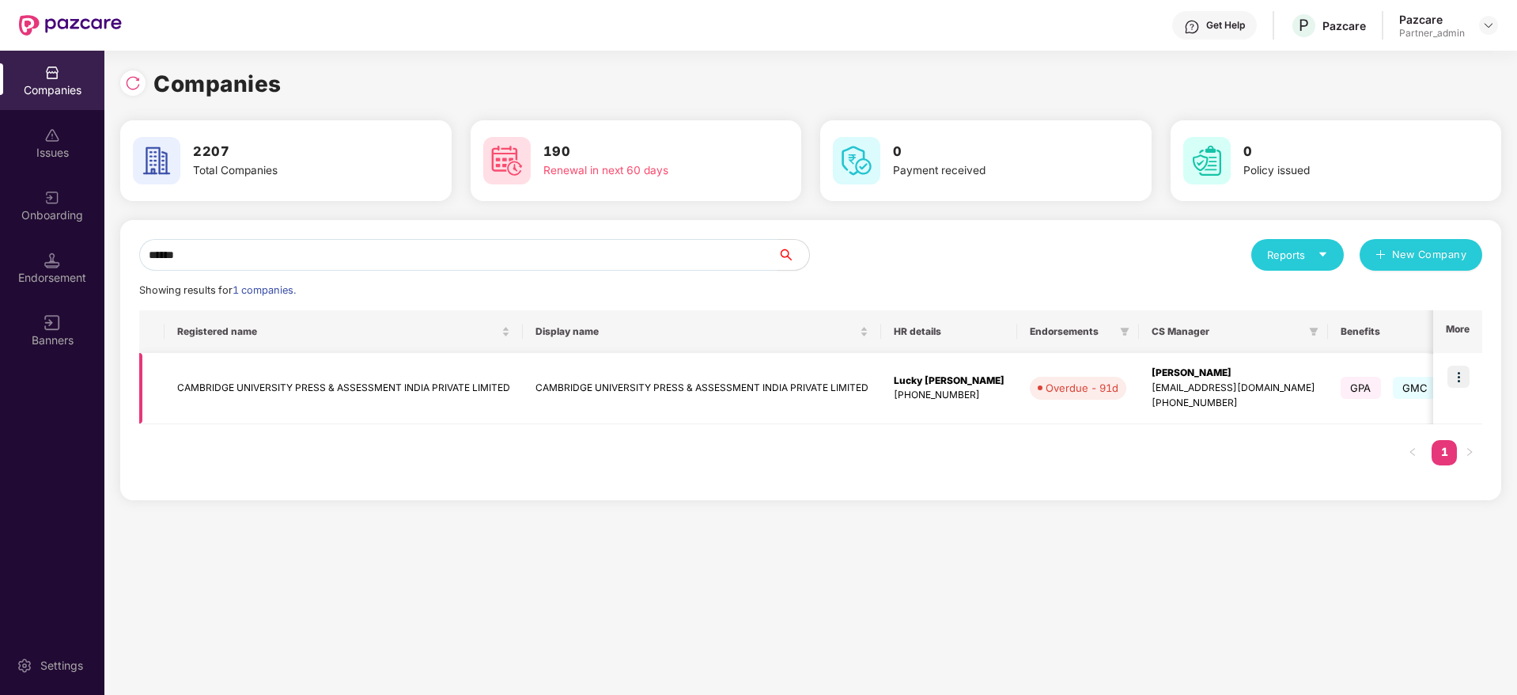
type input "******"
click at [1462, 377] on img at bounding box center [1459, 376] width 22 height 22
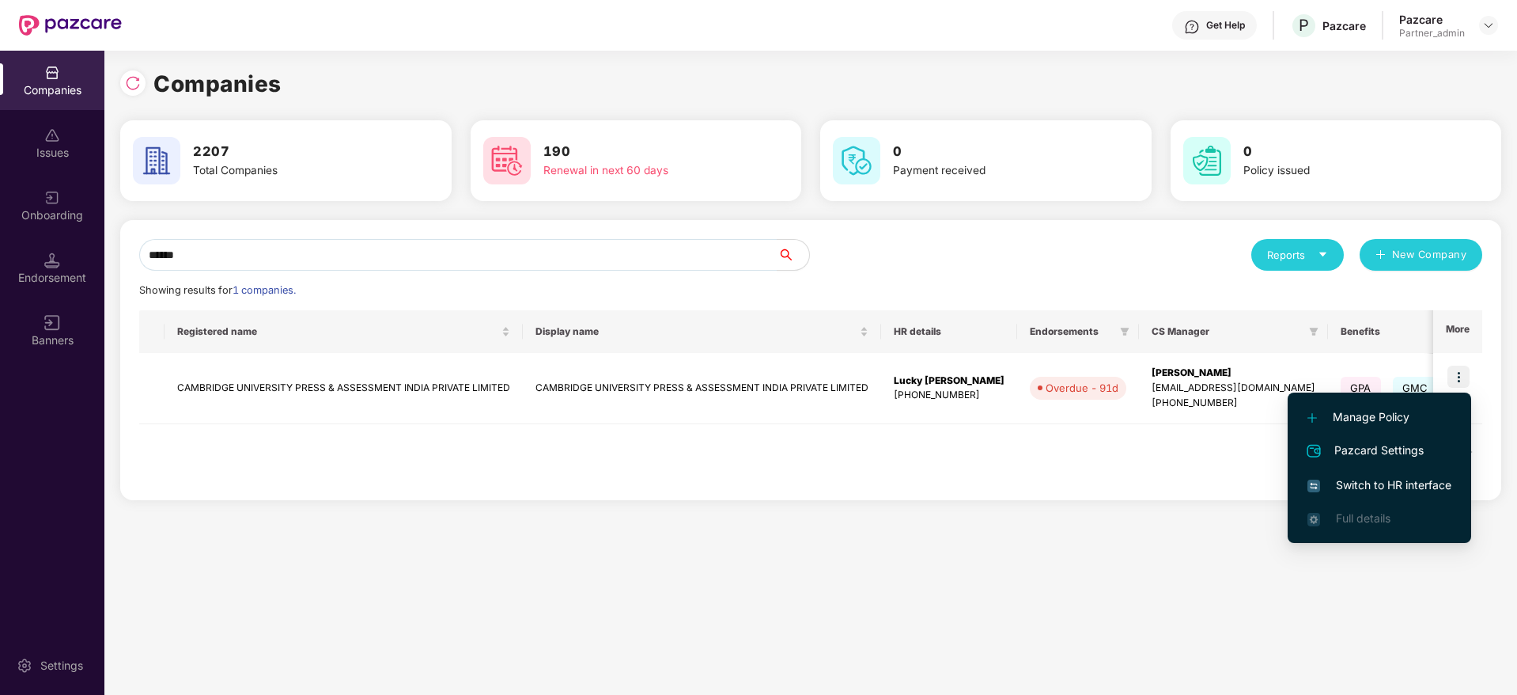
click at [1347, 498] on li "Switch to HR interface" at bounding box center [1380, 484] width 184 height 33
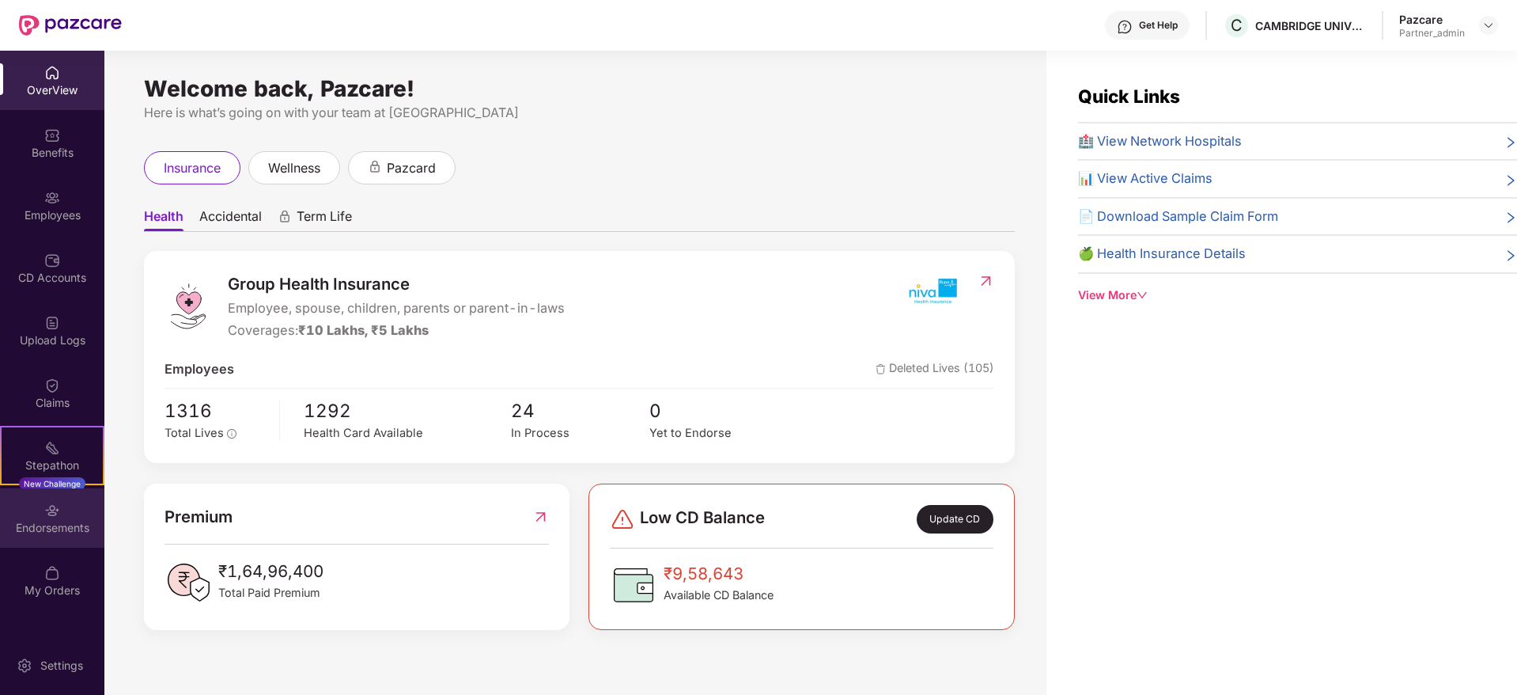
click at [56, 517] on img at bounding box center [52, 510] width 16 height 16
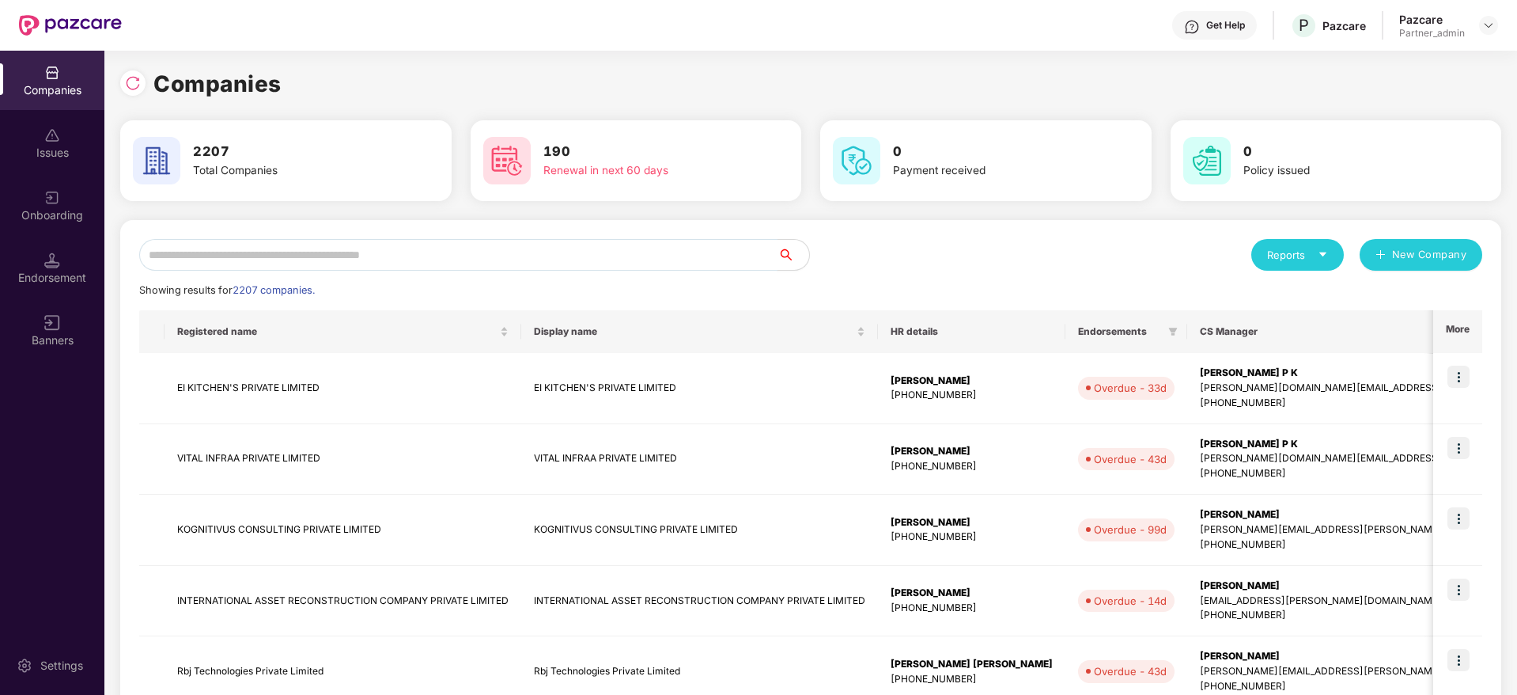
click at [263, 256] on input "text" at bounding box center [458, 255] width 638 height 32
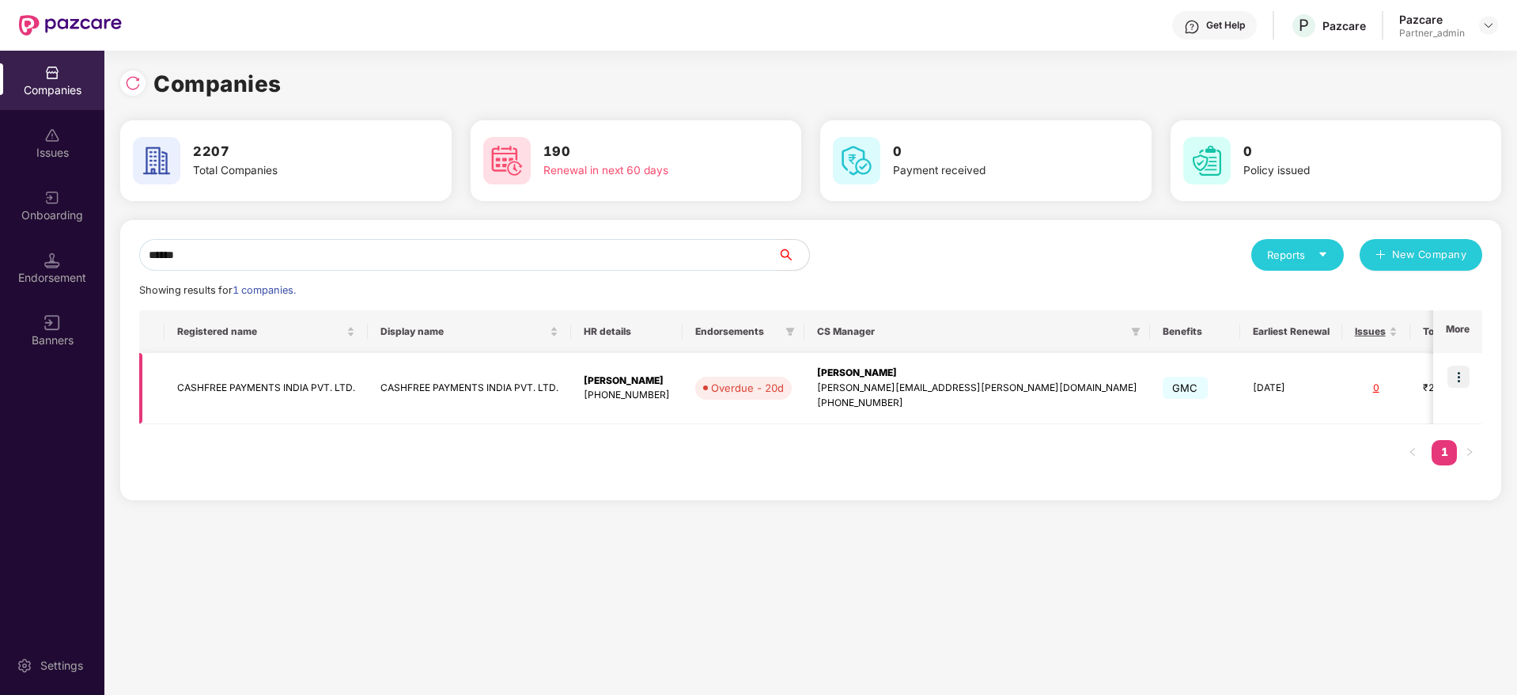
type input "******"
click at [1465, 377] on img at bounding box center [1459, 376] width 22 height 22
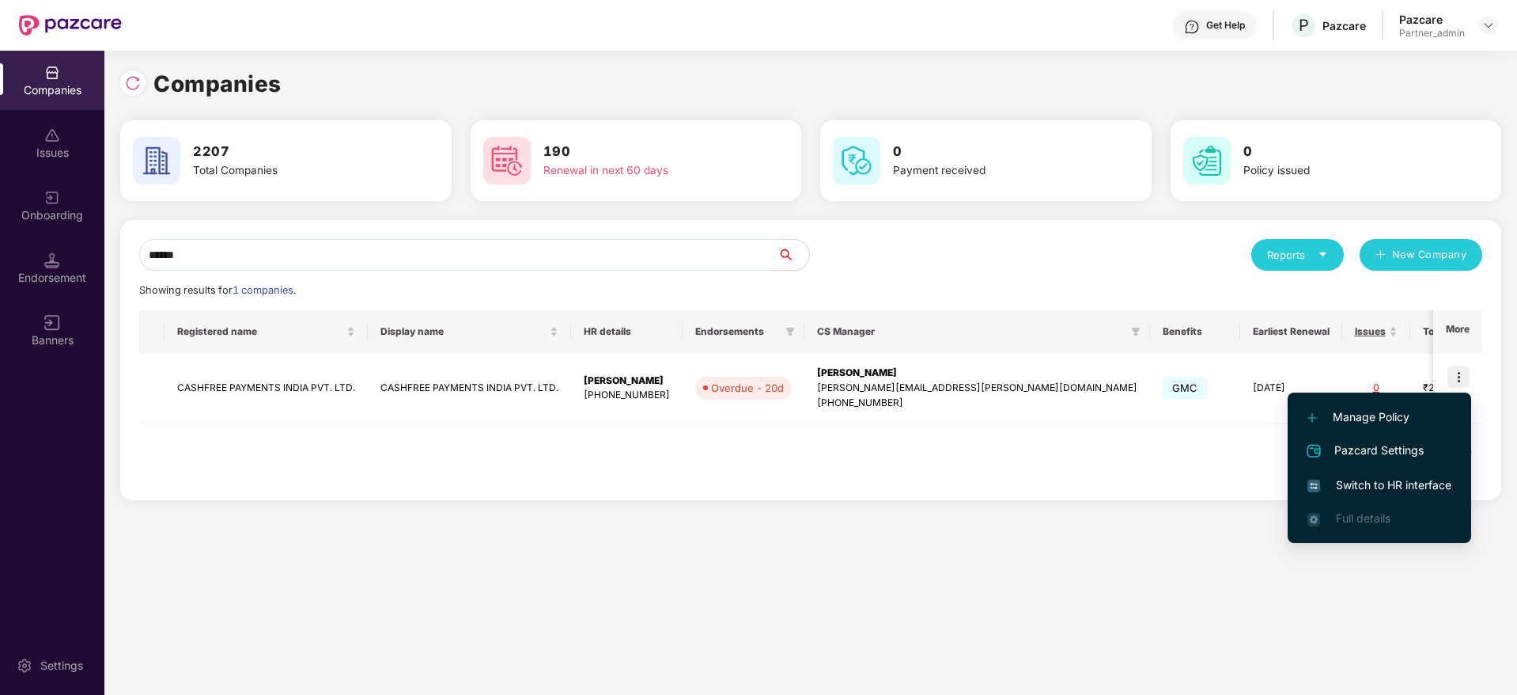
click at [1356, 486] on span "Switch to HR interface" at bounding box center [1380, 484] width 144 height 17
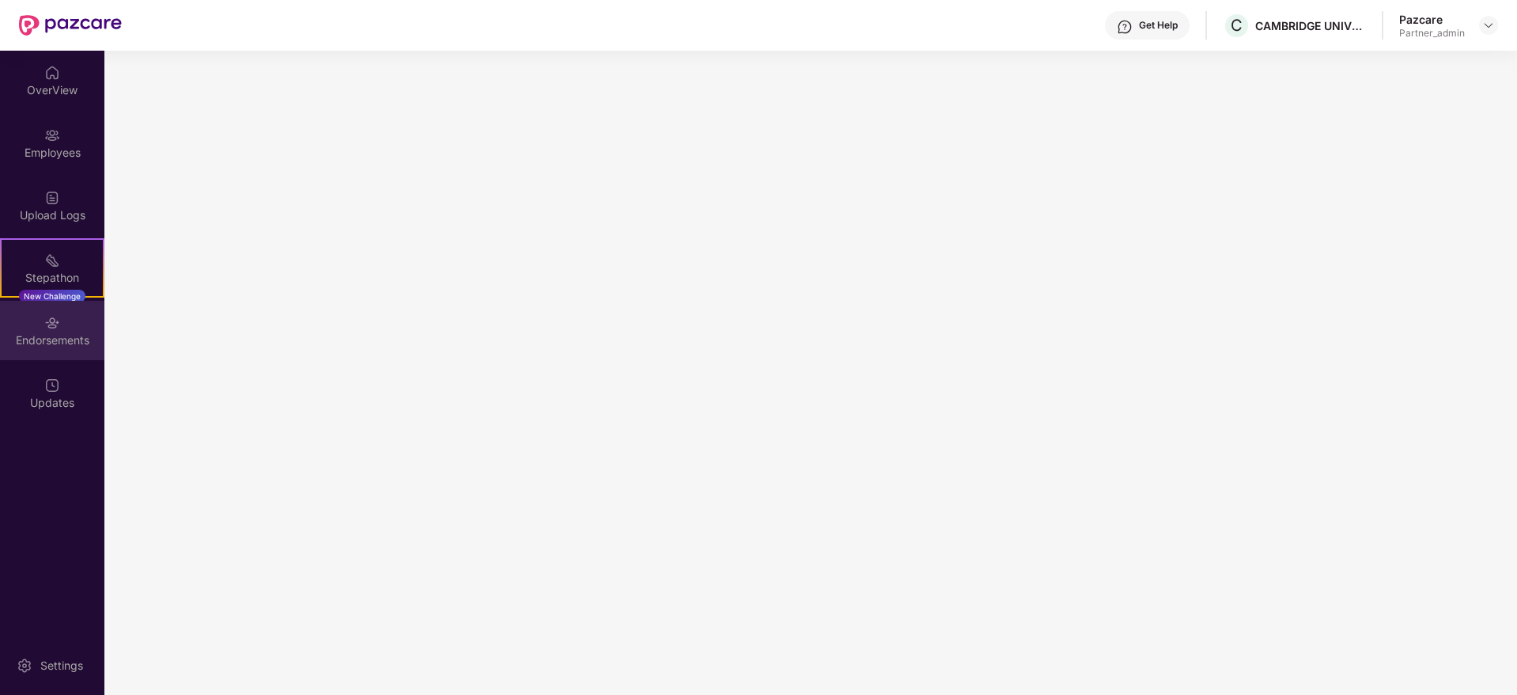
click at [62, 346] on div "Endorsements" at bounding box center [52, 340] width 104 height 16
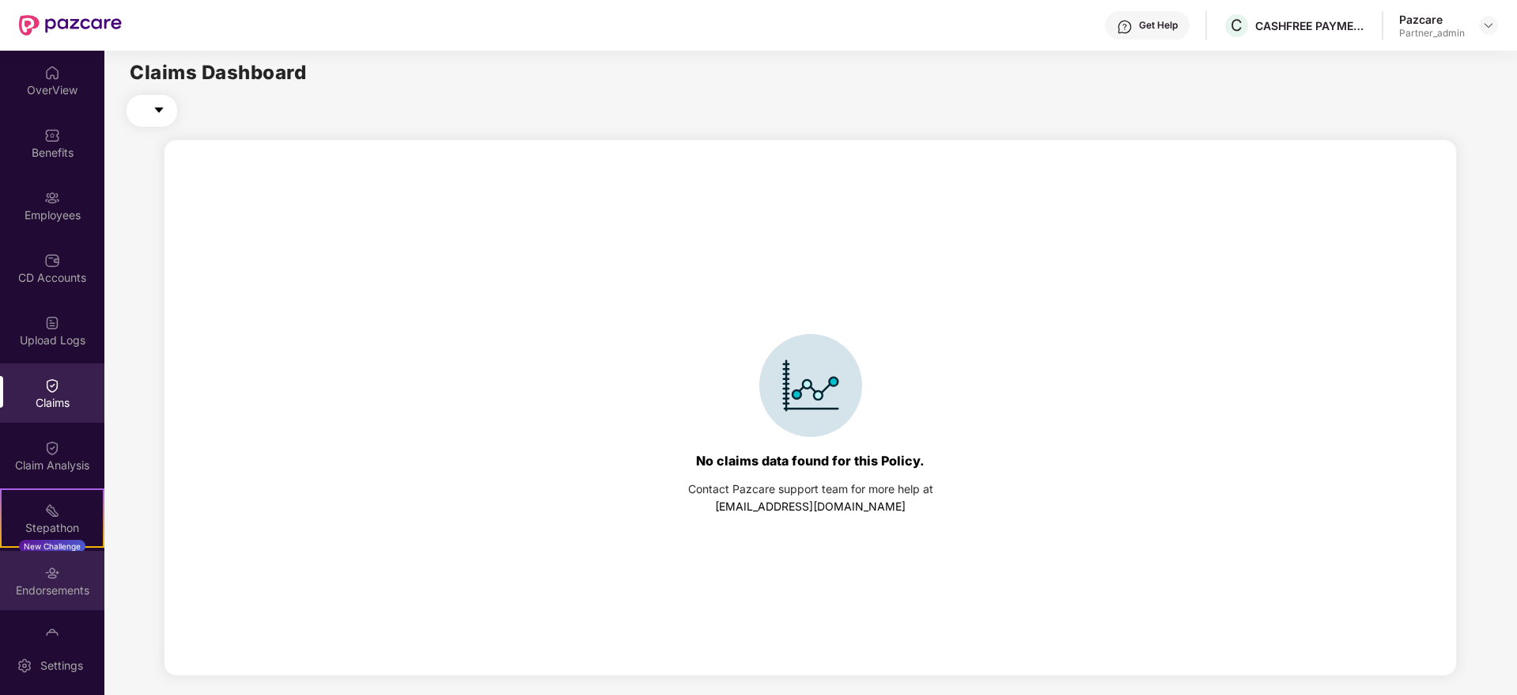
click at [55, 578] on img at bounding box center [52, 573] width 16 height 16
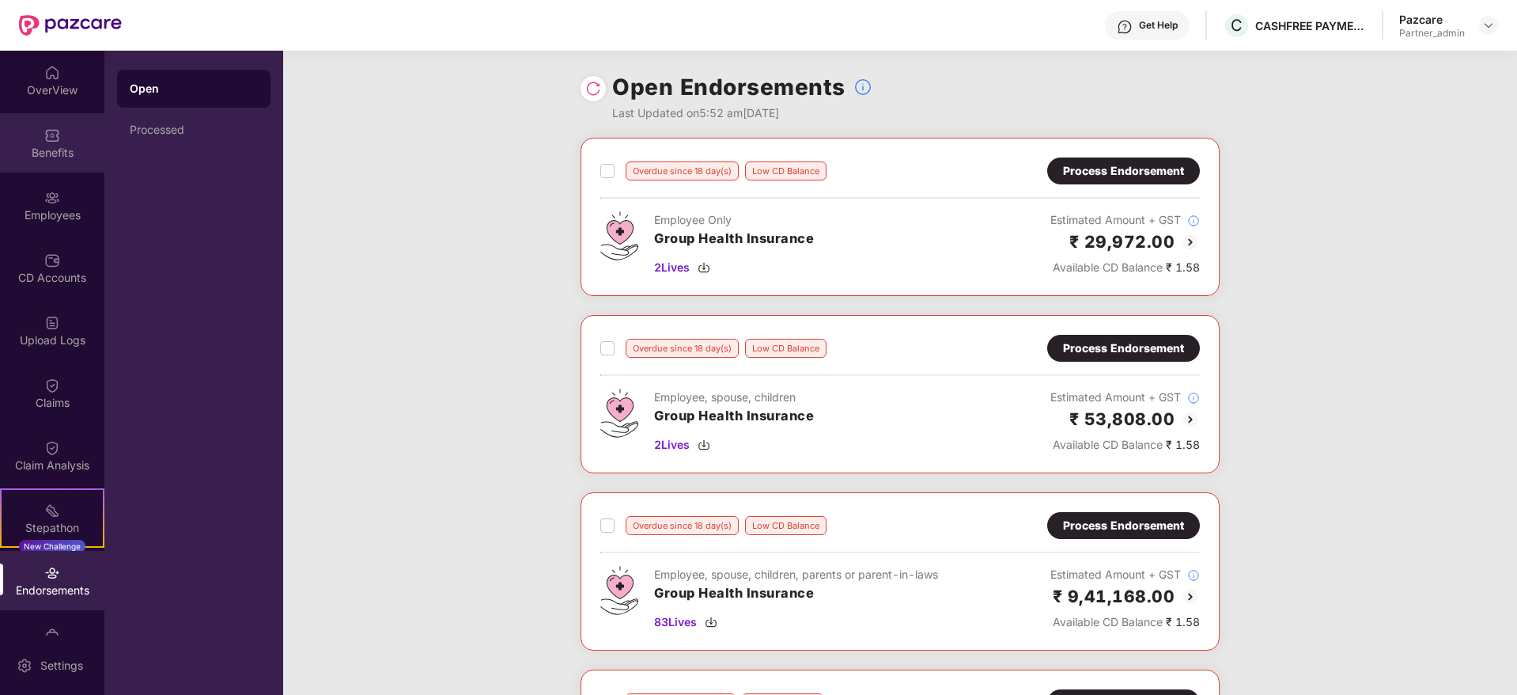
click at [49, 130] on img at bounding box center [52, 135] width 16 height 16
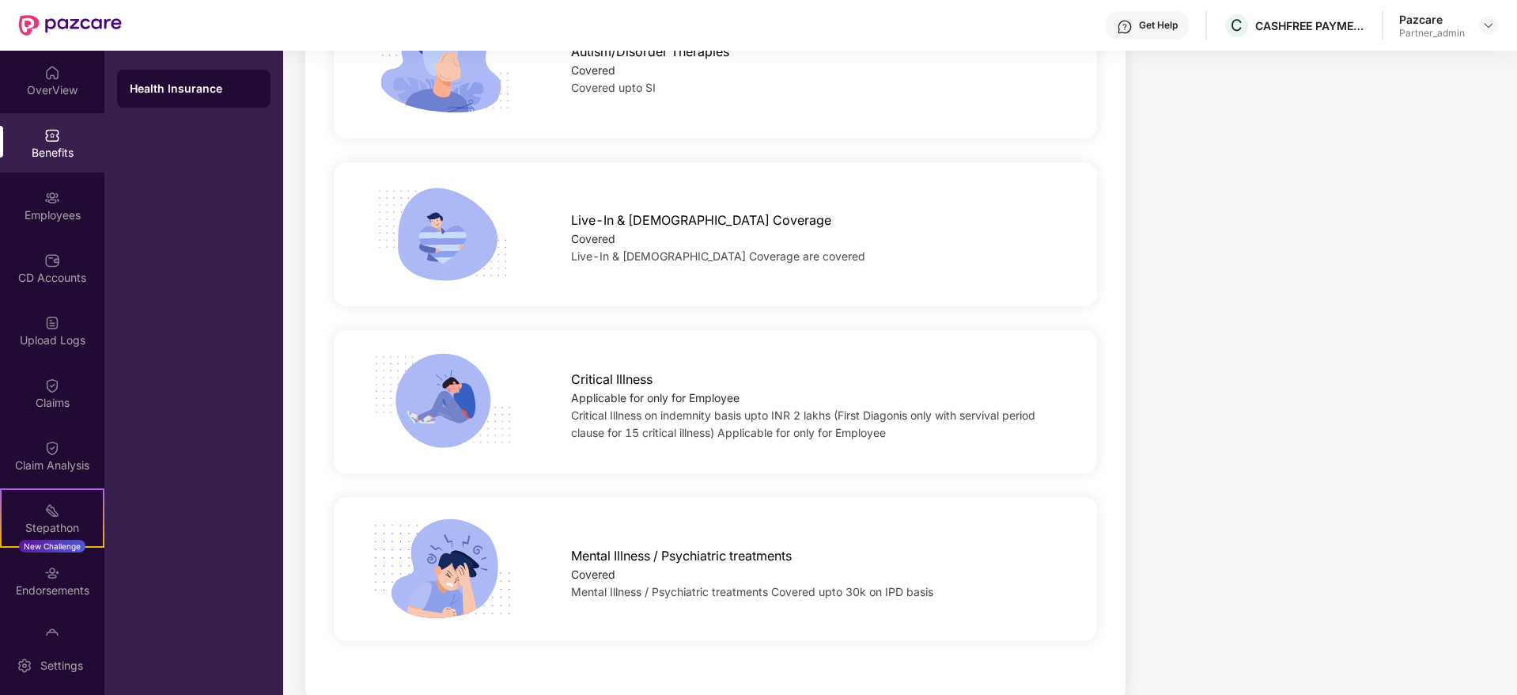
scroll to position [3861, 0]
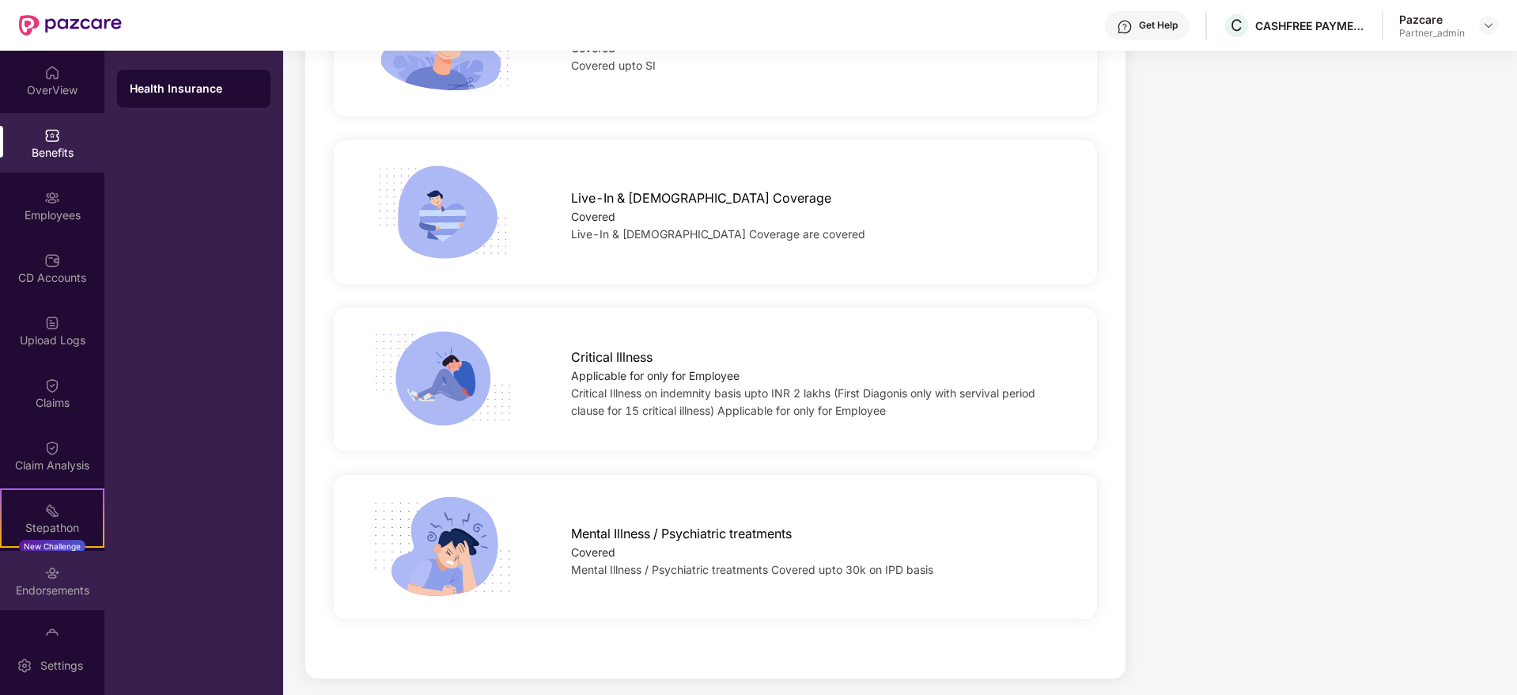
click at [49, 580] on img at bounding box center [52, 573] width 16 height 16
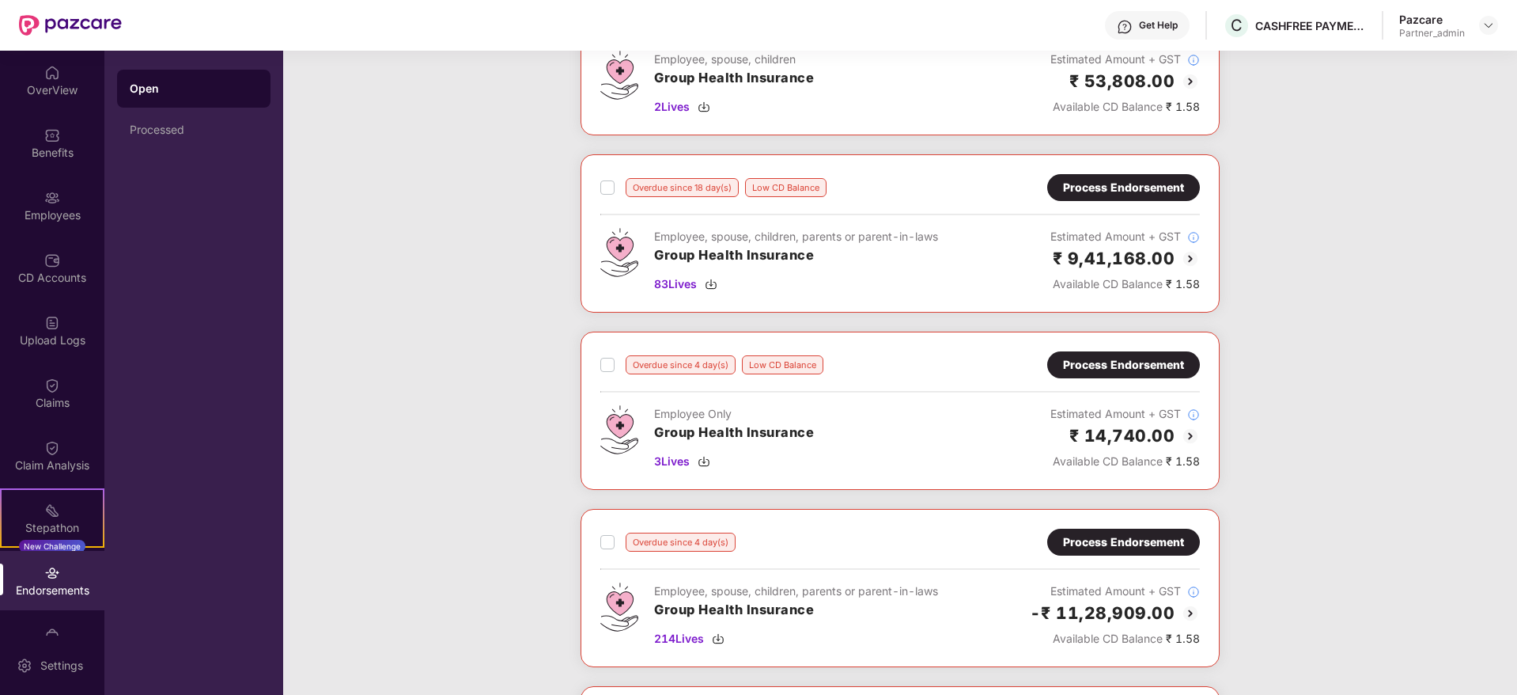
scroll to position [0, 0]
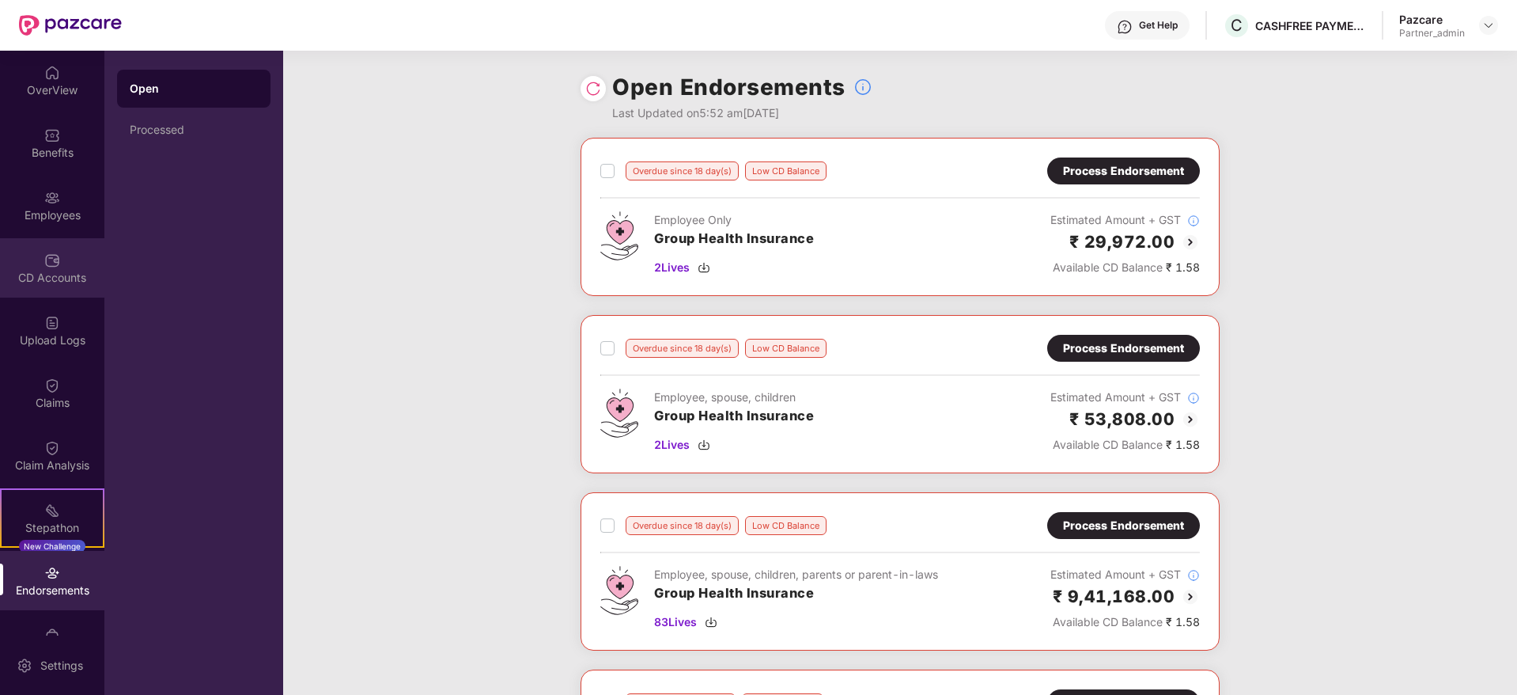
click at [43, 278] on div "CD Accounts" at bounding box center [52, 278] width 104 height 16
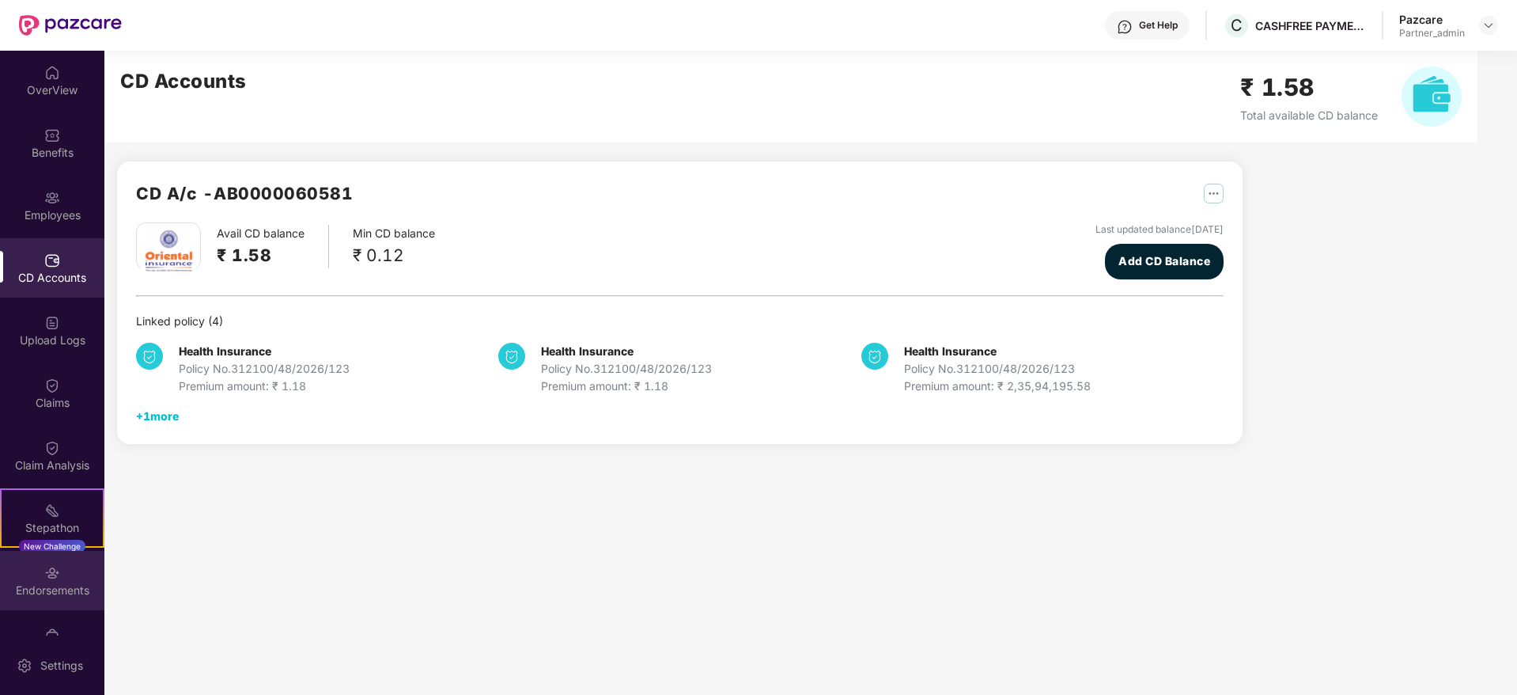
click at [64, 578] on div "Endorsements" at bounding box center [52, 580] width 104 height 59
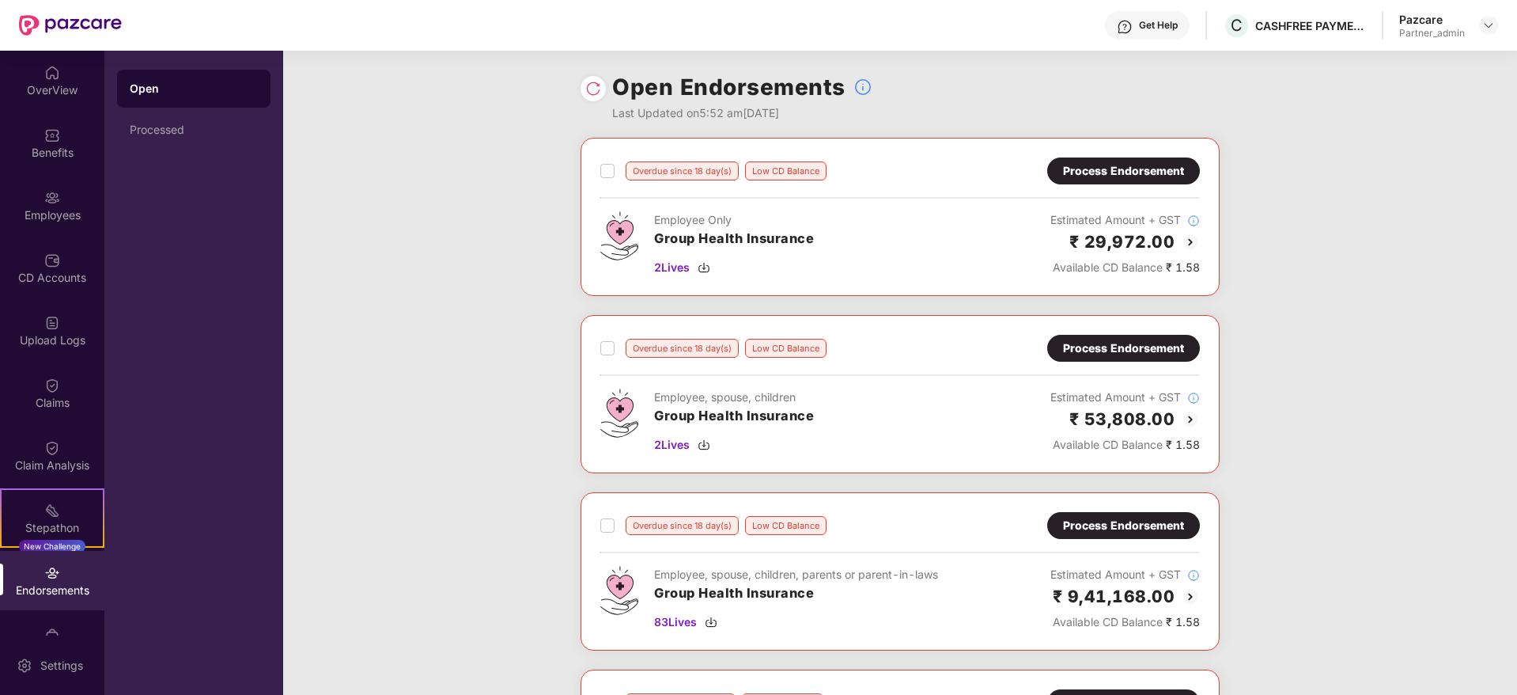
click at [1098, 174] on div "Process Endorsement" at bounding box center [1123, 170] width 121 height 17
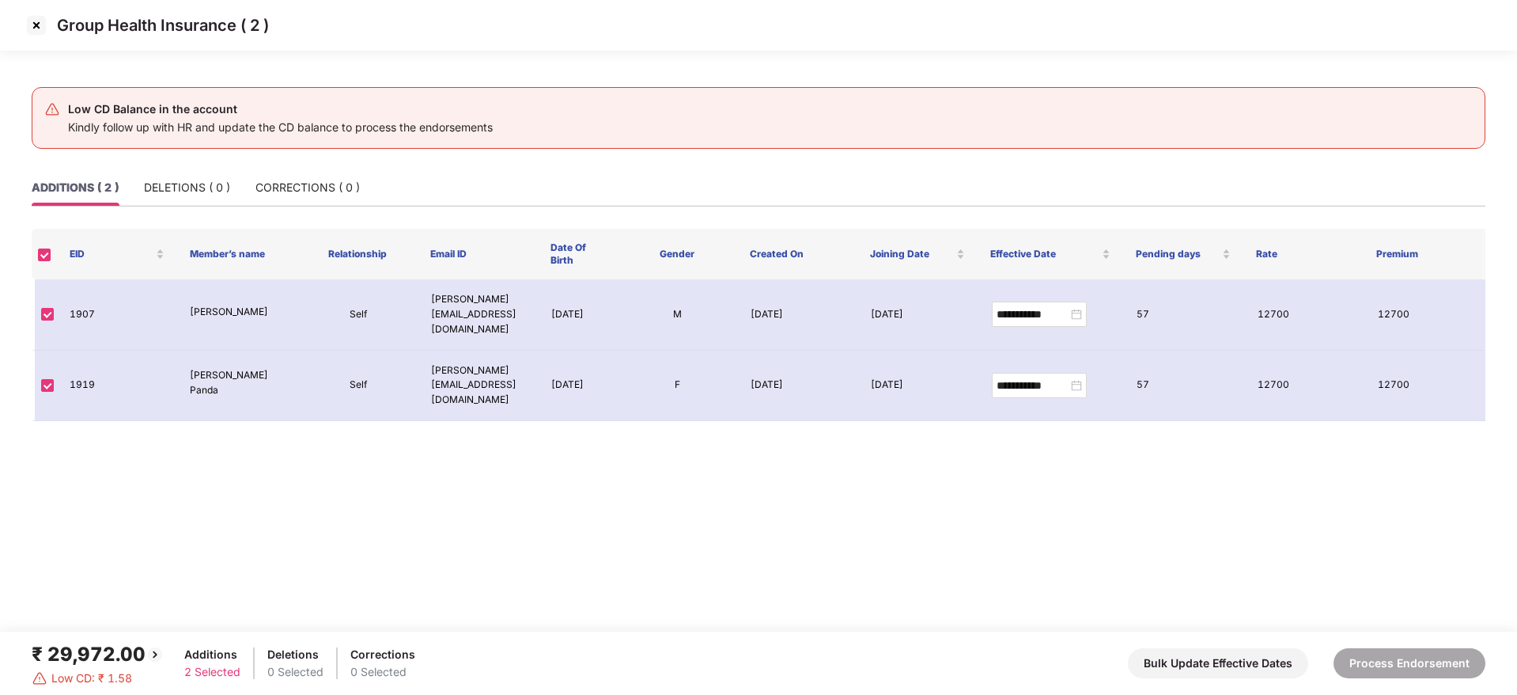
click at [39, 30] on img at bounding box center [36, 25] width 25 height 25
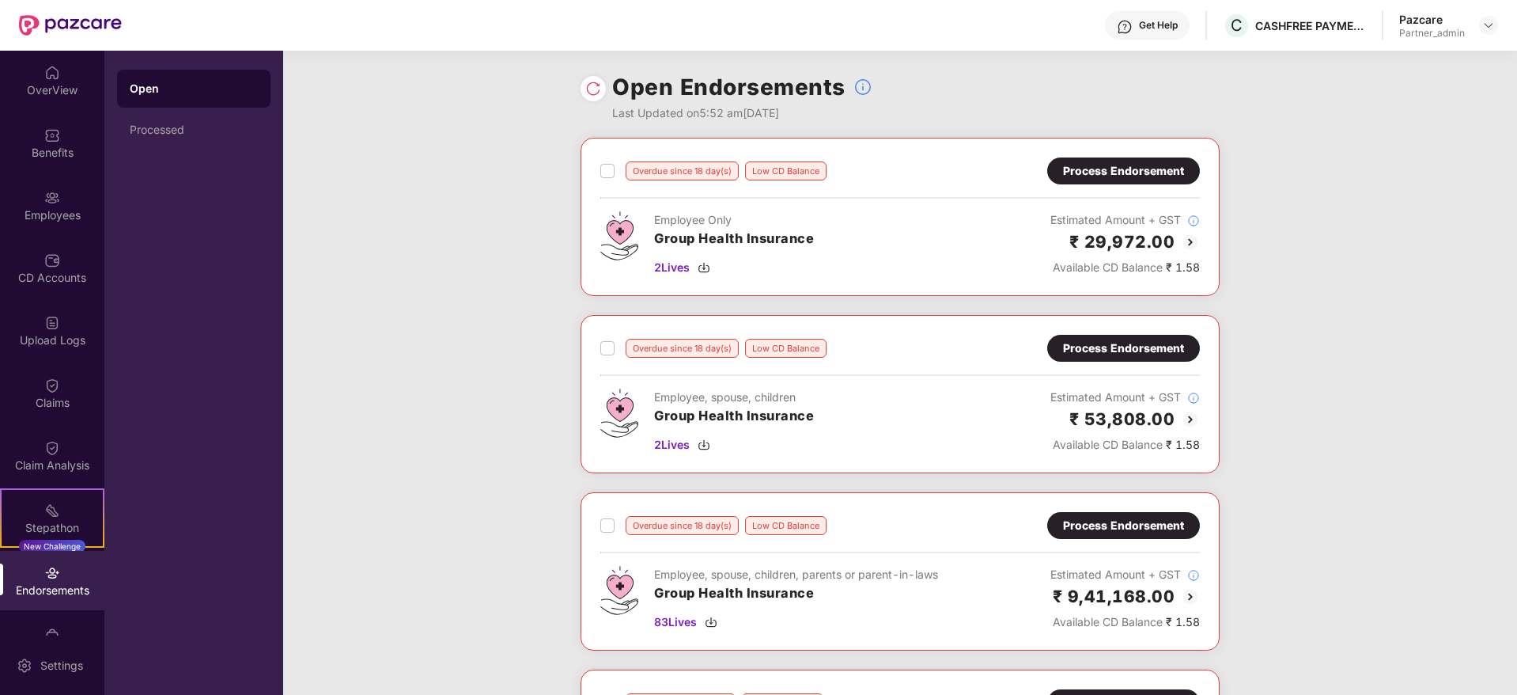
click at [1112, 347] on div "Process Endorsement" at bounding box center [1123, 347] width 121 height 17
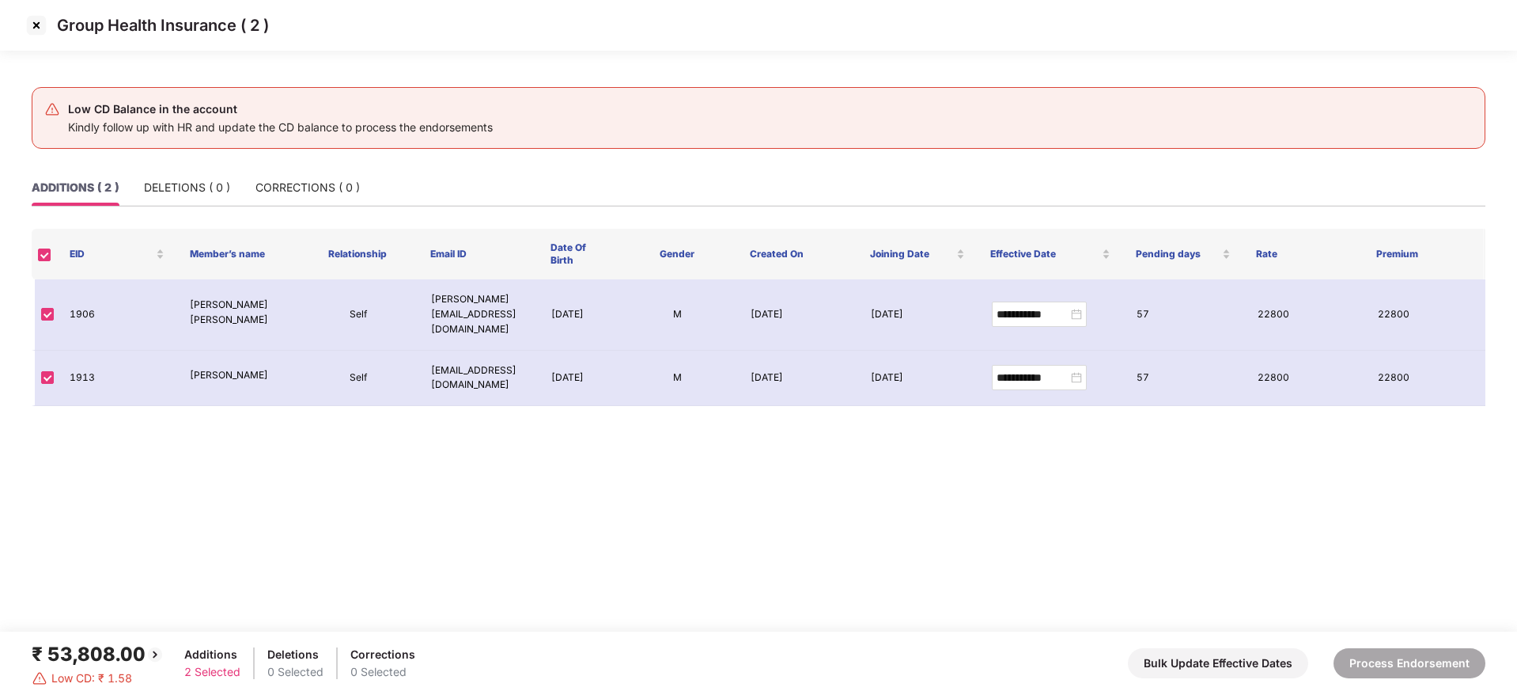
click at [33, 25] on img at bounding box center [36, 25] width 25 height 25
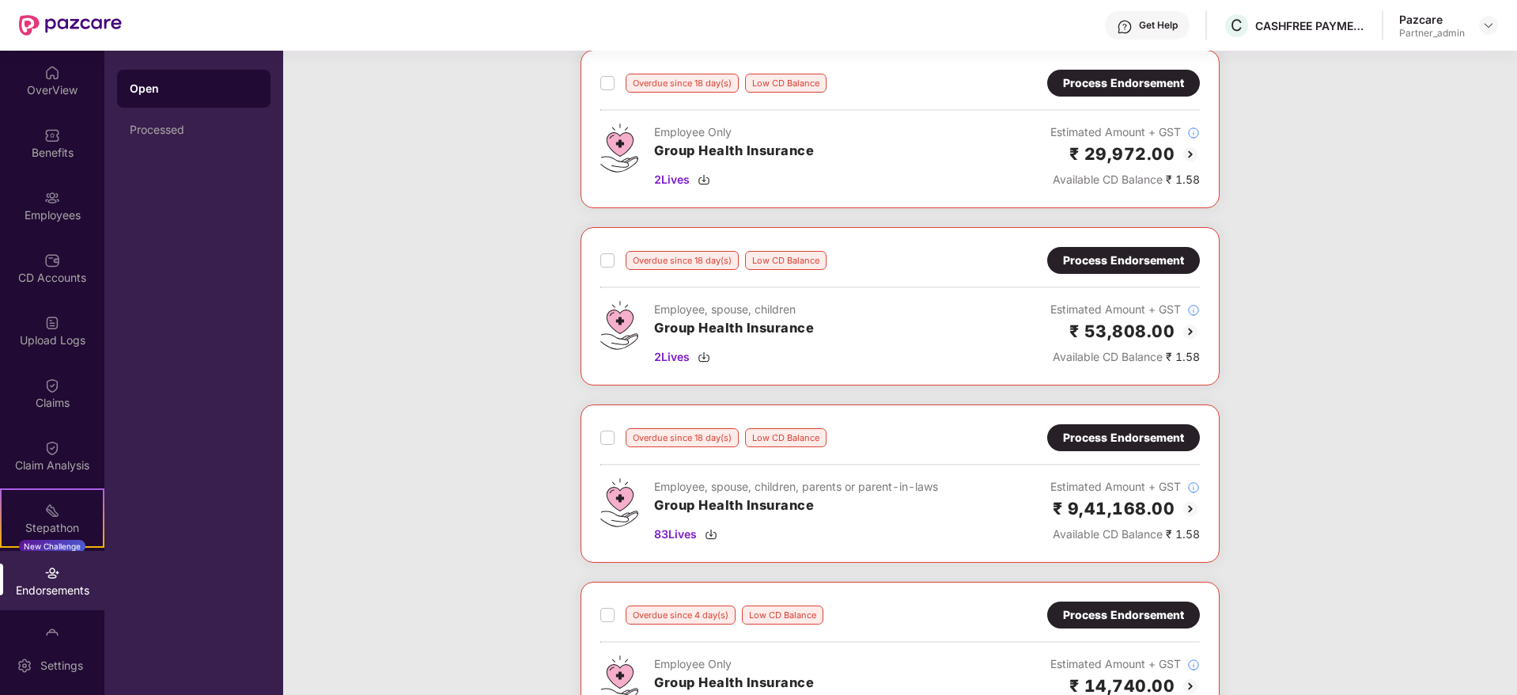
scroll to position [119, 0]
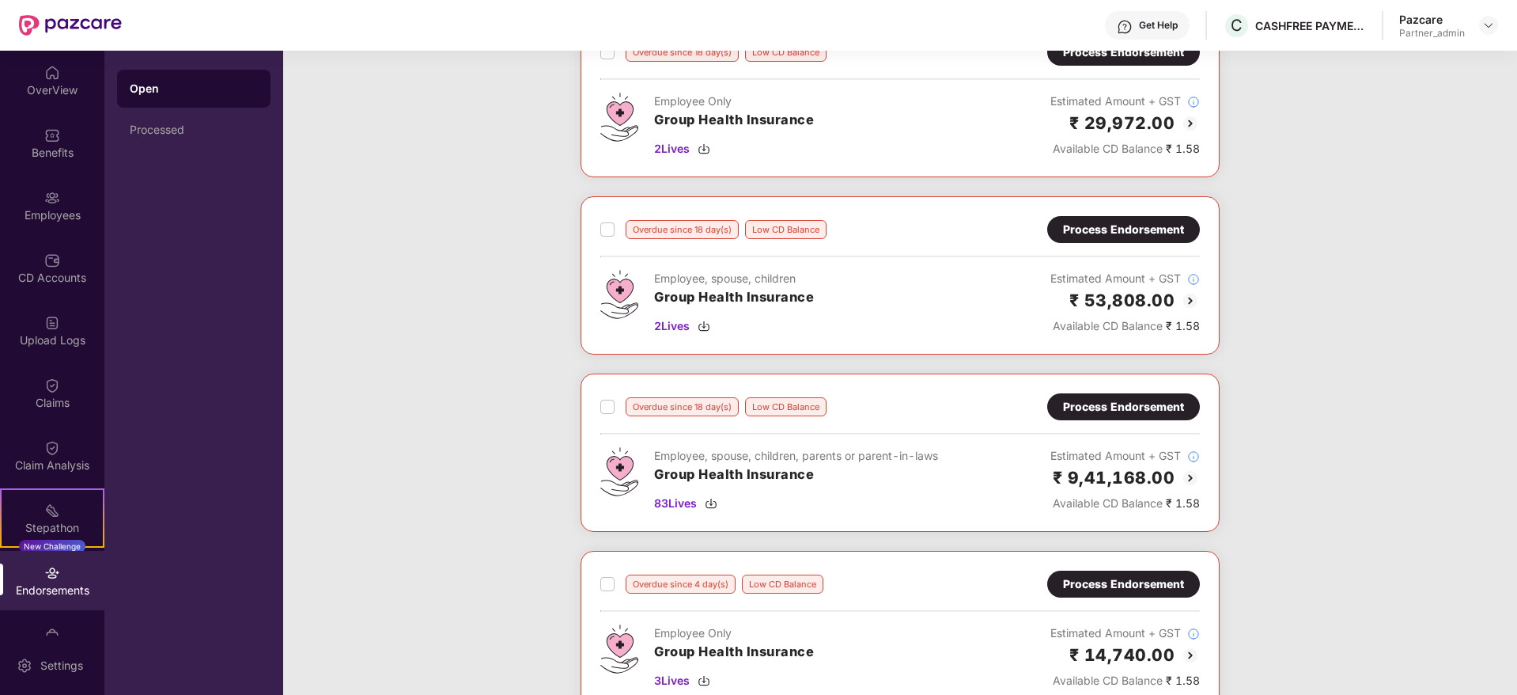
click at [1104, 411] on div "Process Endorsement" at bounding box center [1123, 406] width 121 height 17
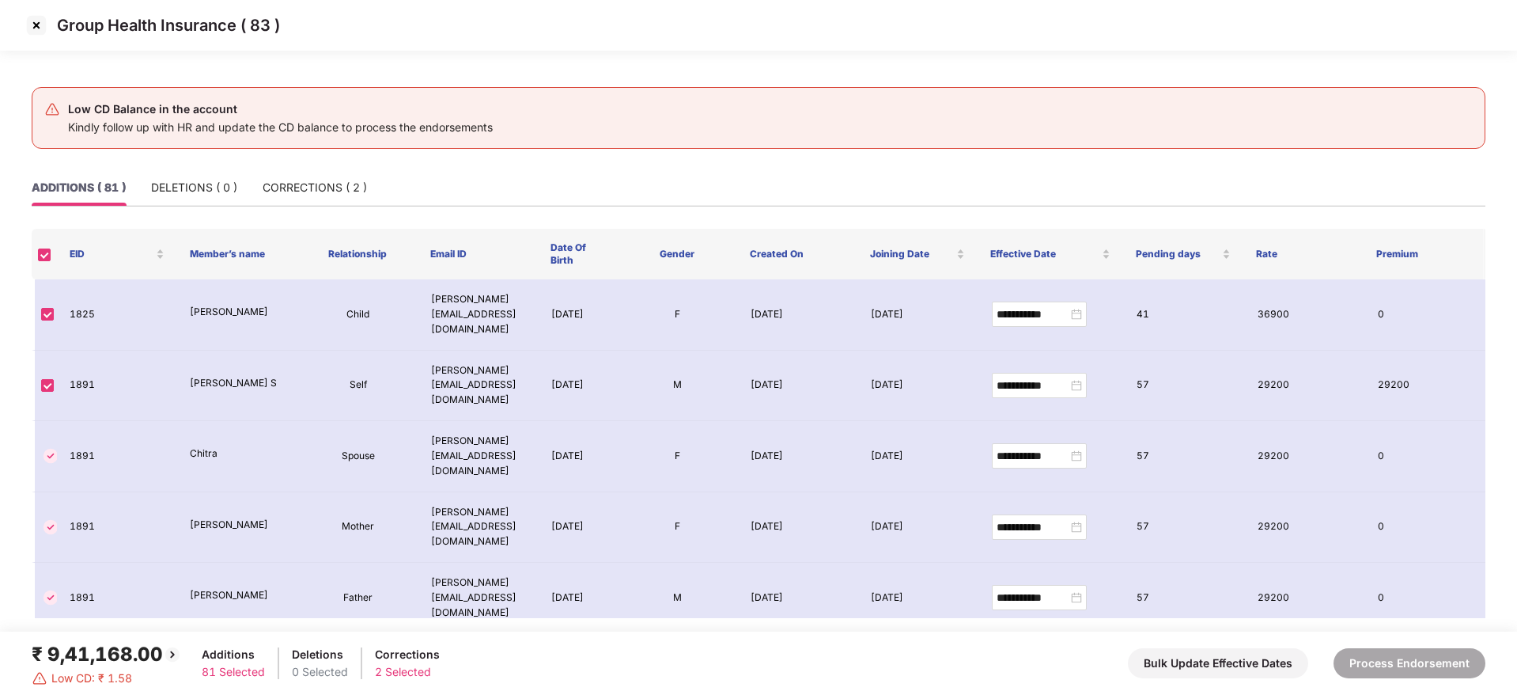
click at [38, 21] on img at bounding box center [36, 25] width 25 height 25
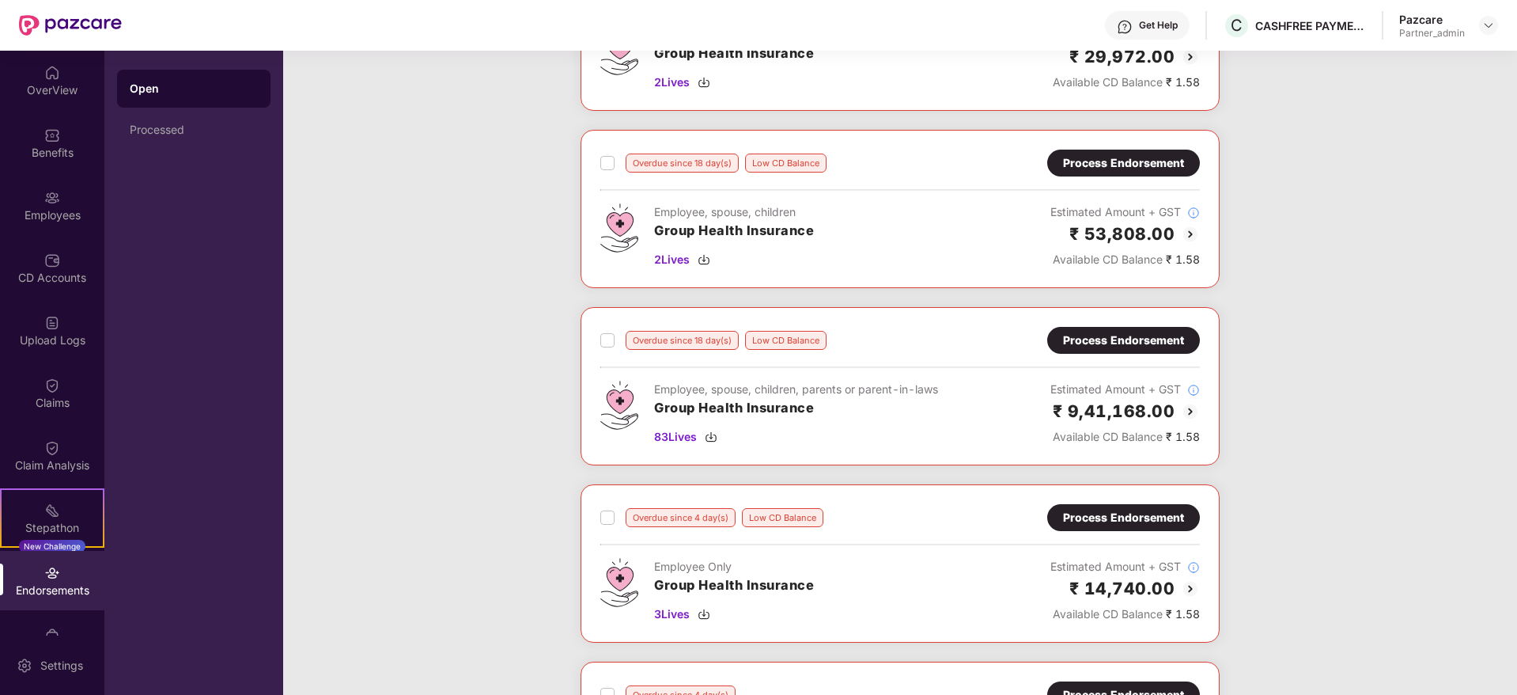
scroll to position [237, 0]
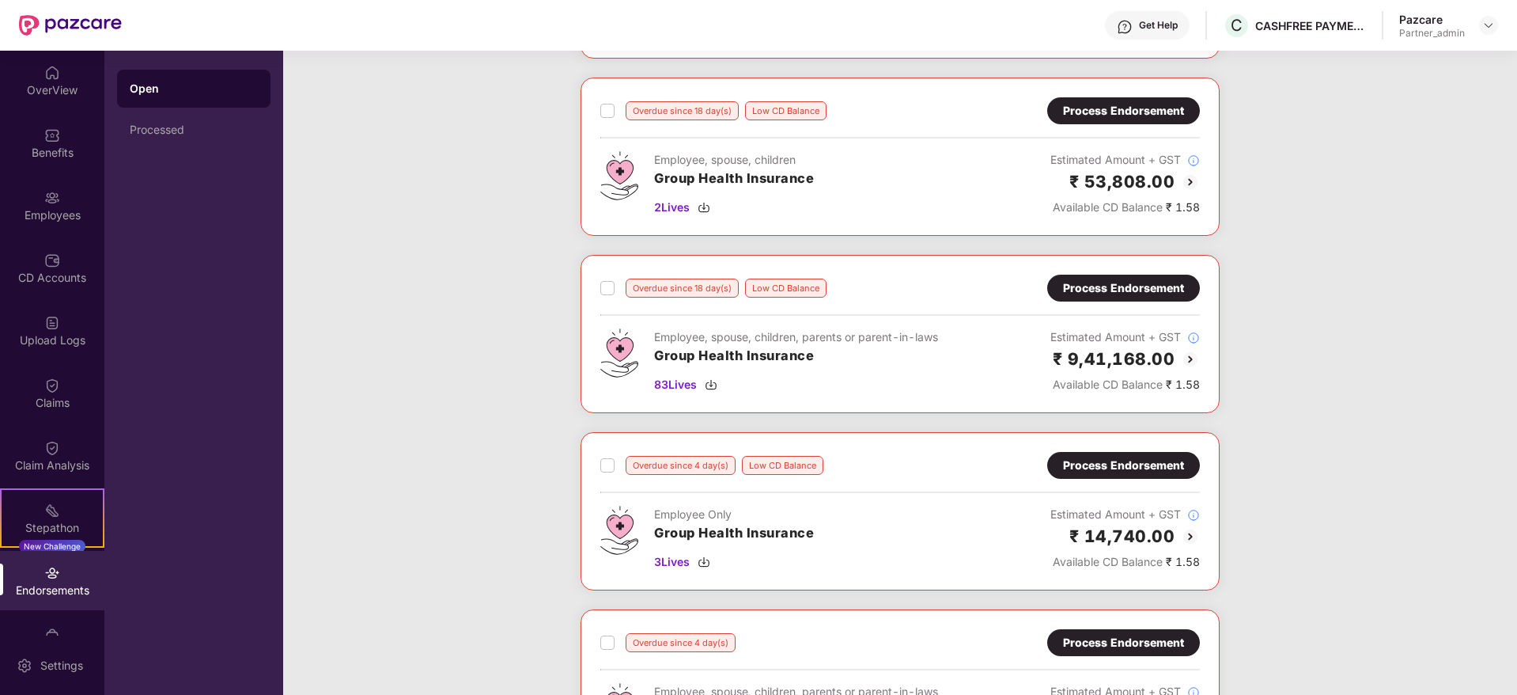
click at [1091, 297] on div "Process Endorsement" at bounding box center [1123, 288] width 153 height 27
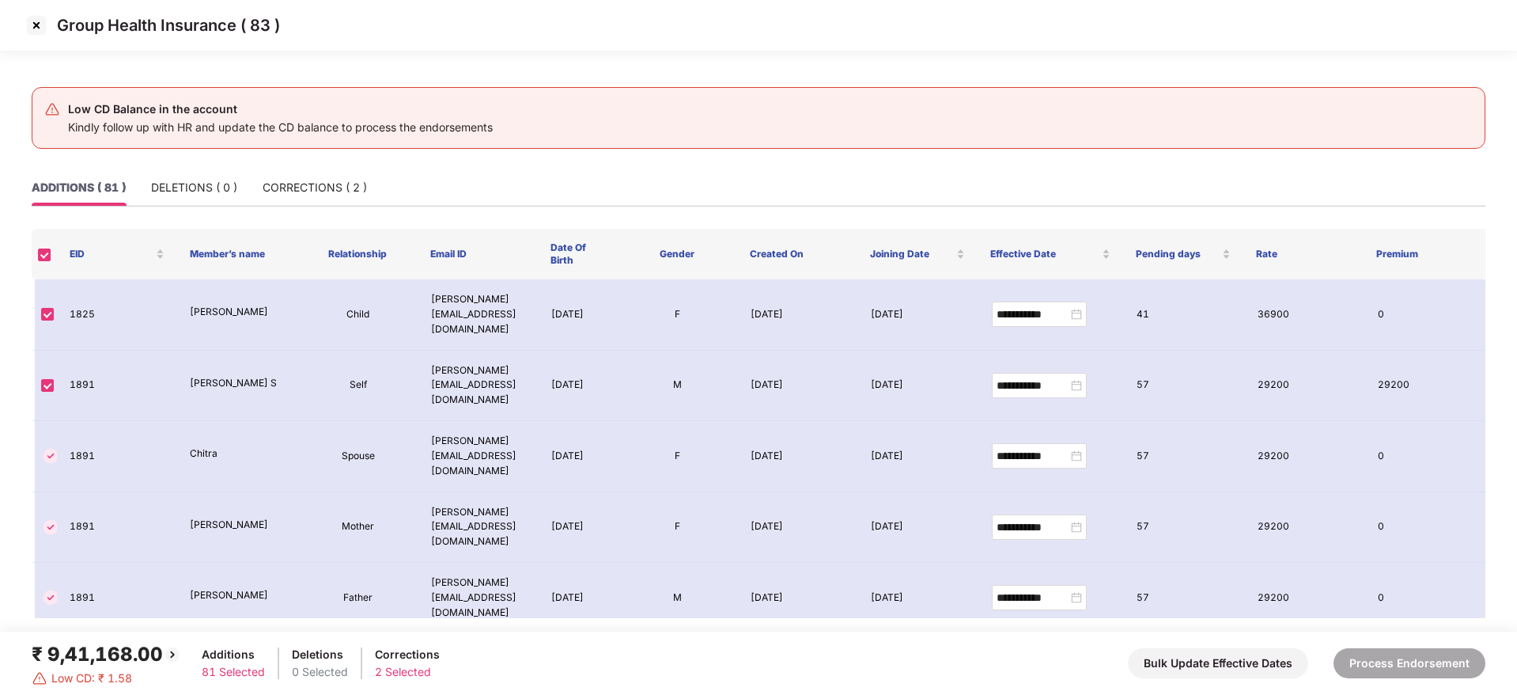
click at [35, 30] on img at bounding box center [36, 25] width 25 height 25
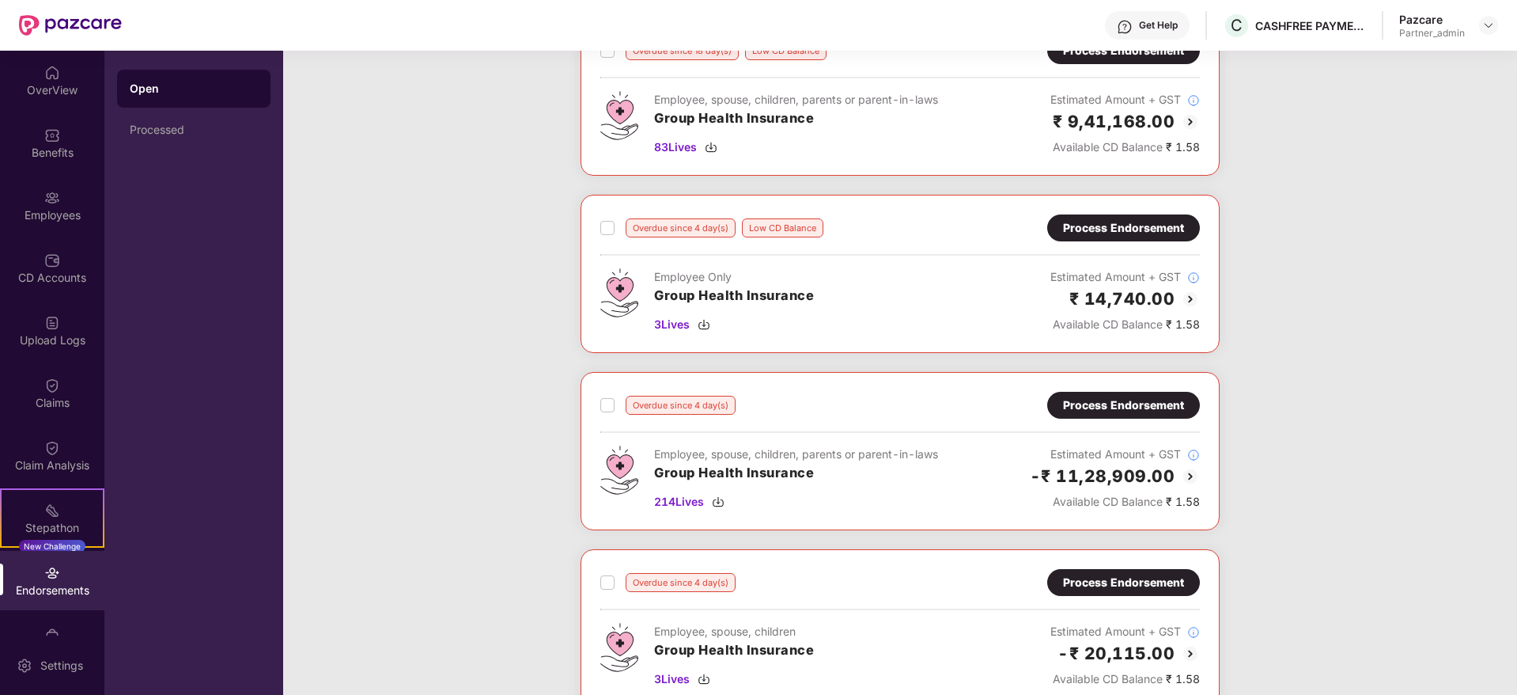
scroll to position [593, 0]
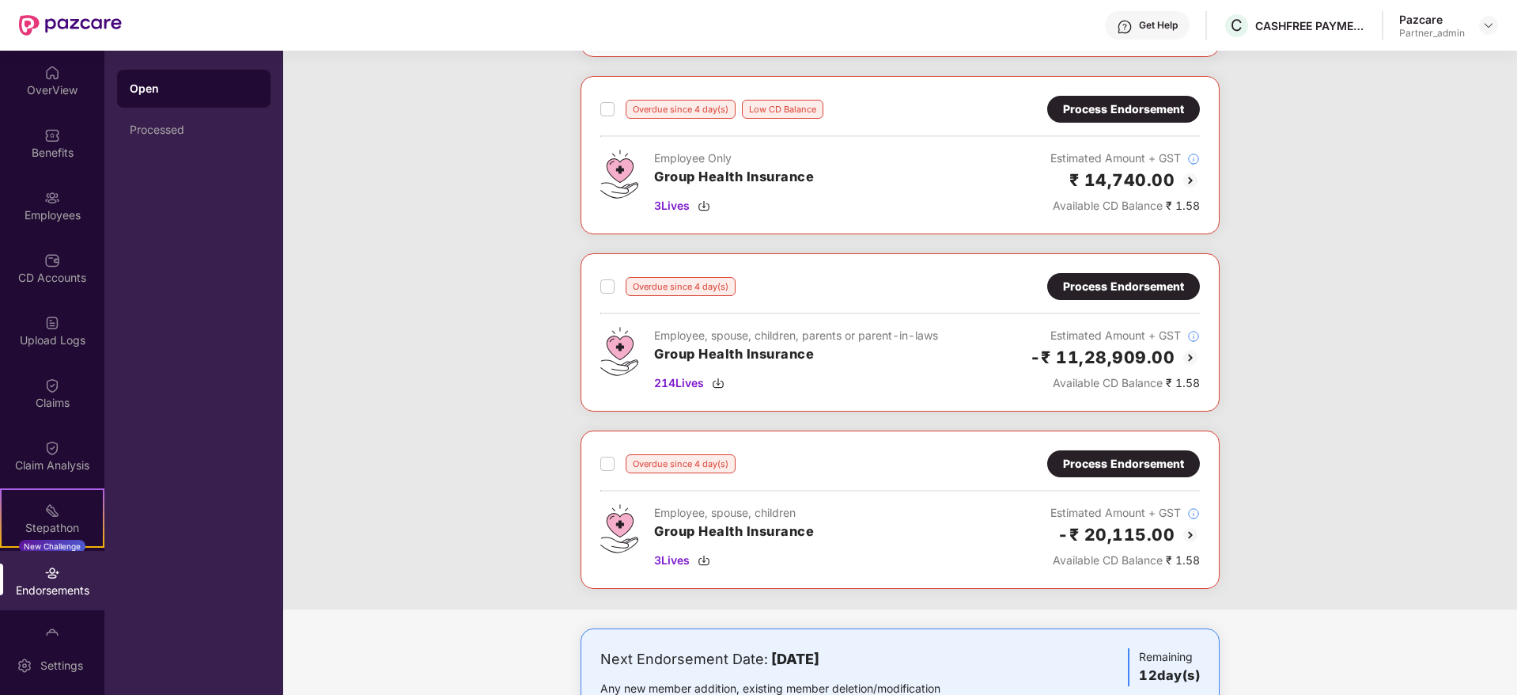
click at [1103, 292] on div "Process Endorsement" at bounding box center [1123, 286] width 121 height 17
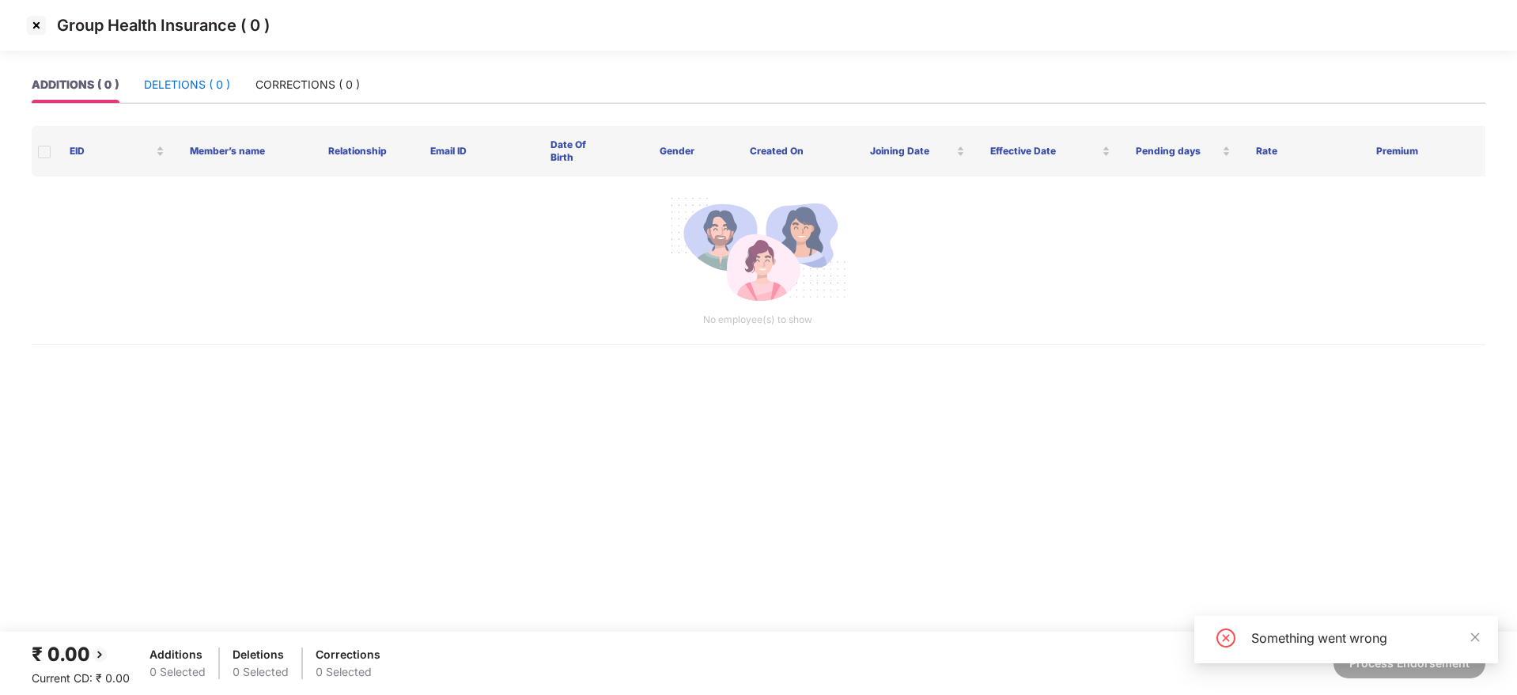
click at [186, 89] on div "DELETIONS ( 0 )" at bounding box center [187, 84] width 86 height 17
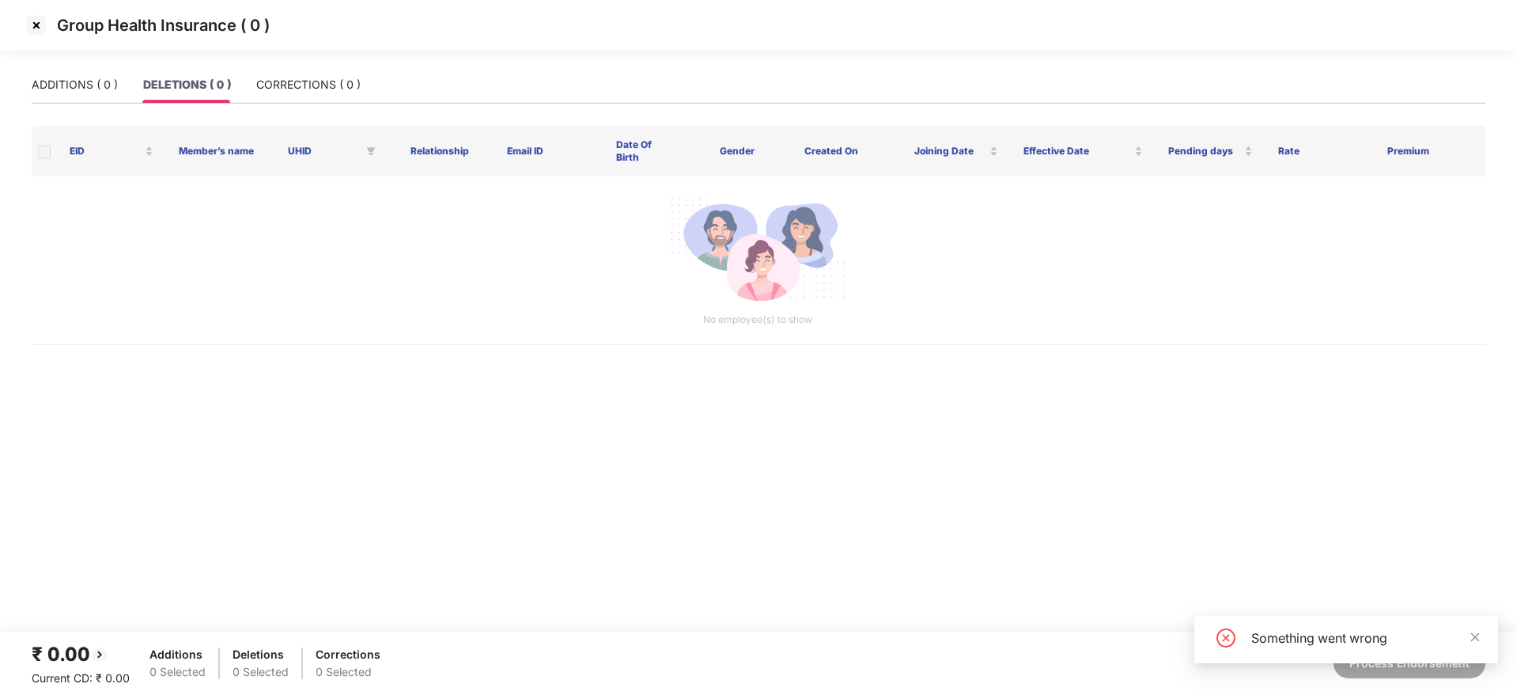
click at [37, 24] on img at bounding box center [36, 25] width 25 height 25
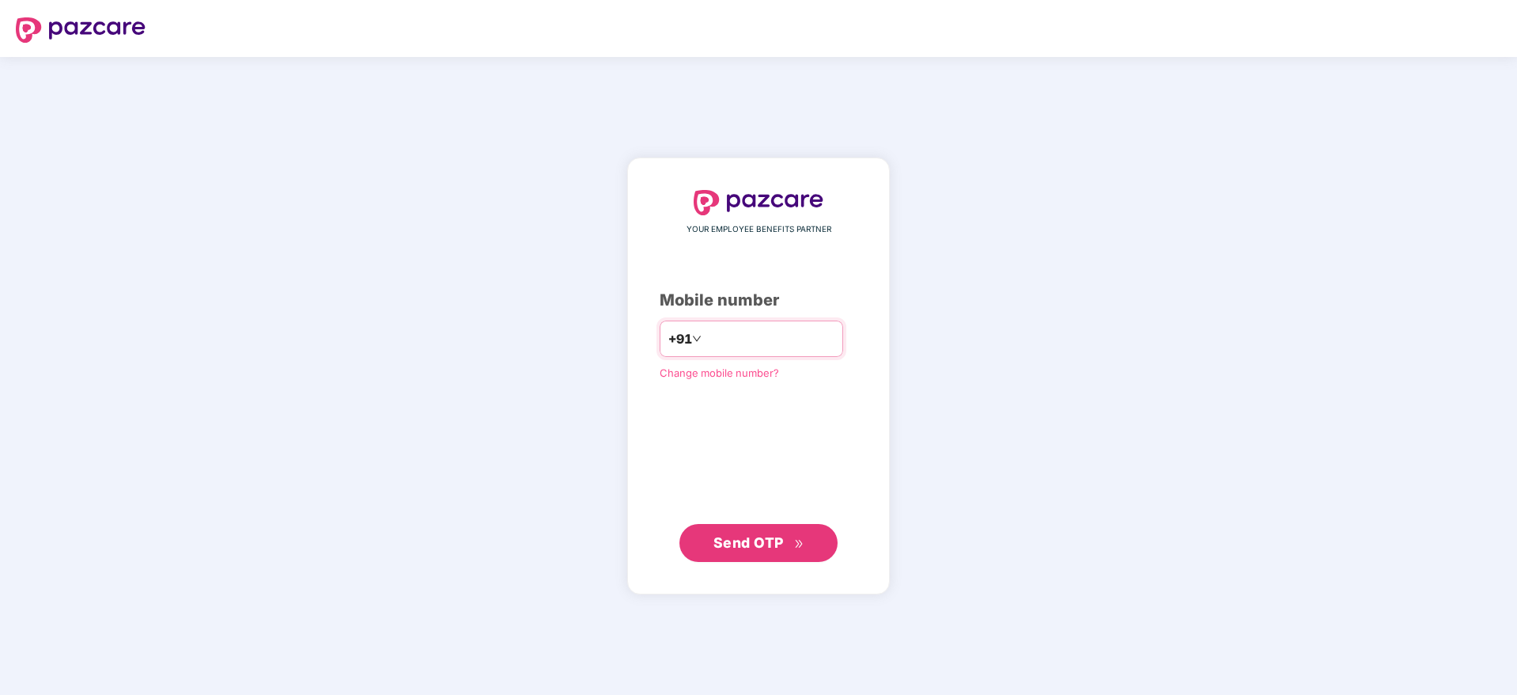
click at [745, 324] on div "+91" at bounding box center [752, 338] width 184 height 36
click at [759, 337] on input "number" at bounding box center [770, 338] width 130 height 25
type input "**********"
click at [761, 562] on div "**********" at bounding box center [758, 375] width 263 height 437
click at [765, 553] on button "Send OTP" at bounding box center [759, 542] width 158 height 38
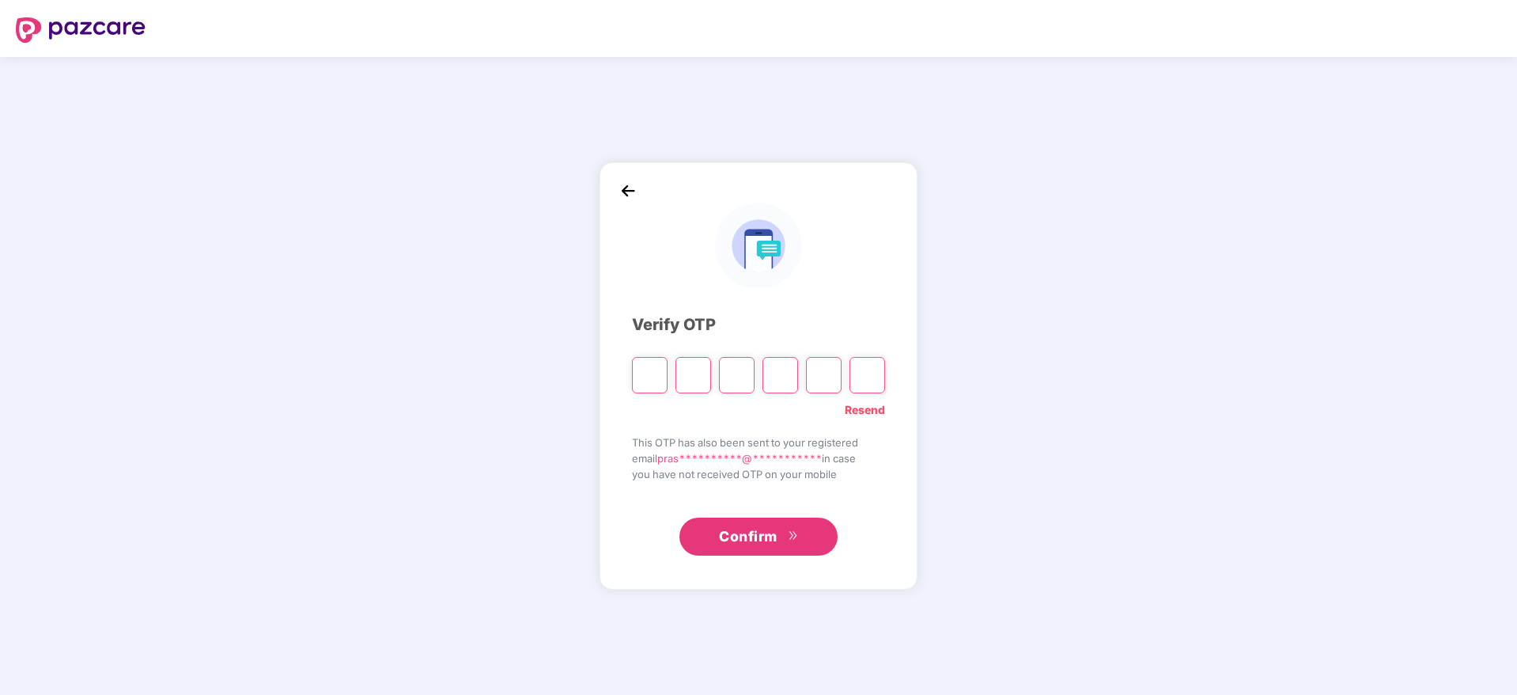
type input "*"
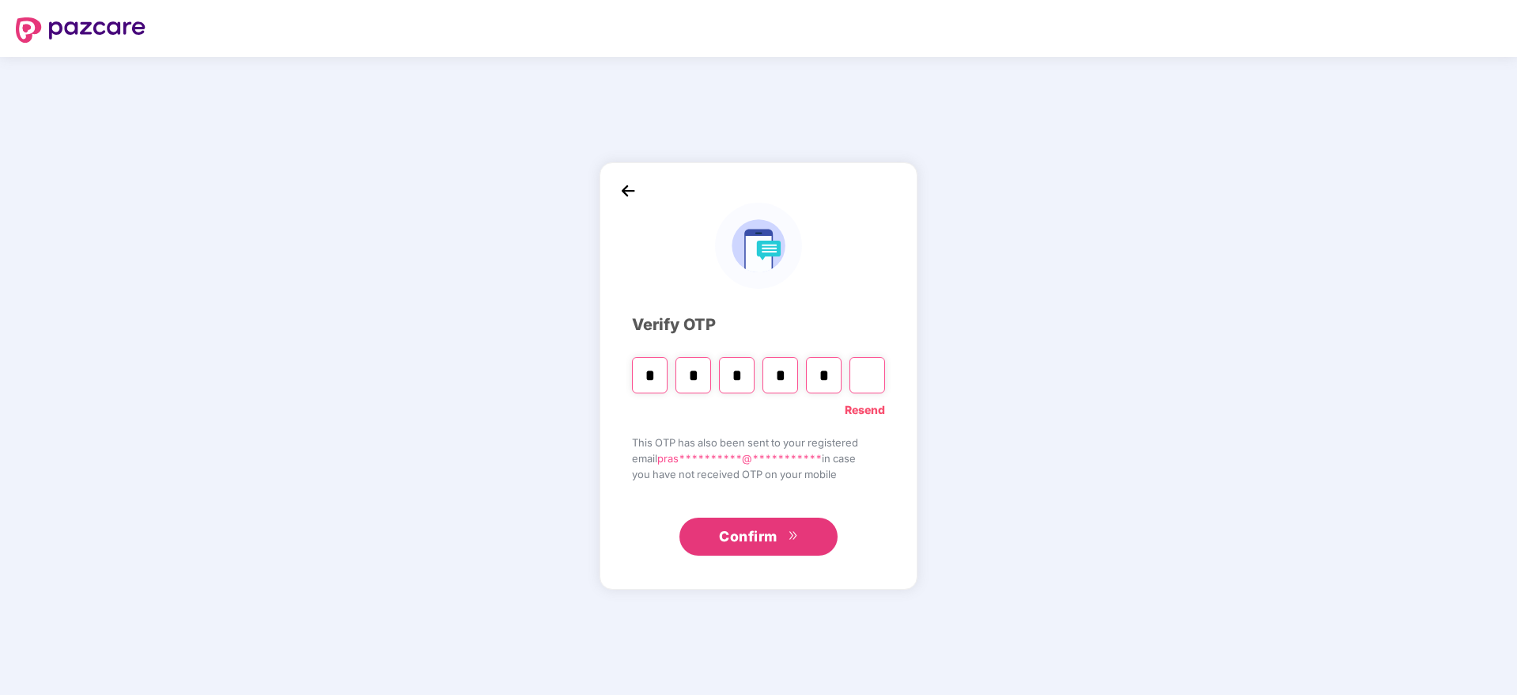
type input "*"
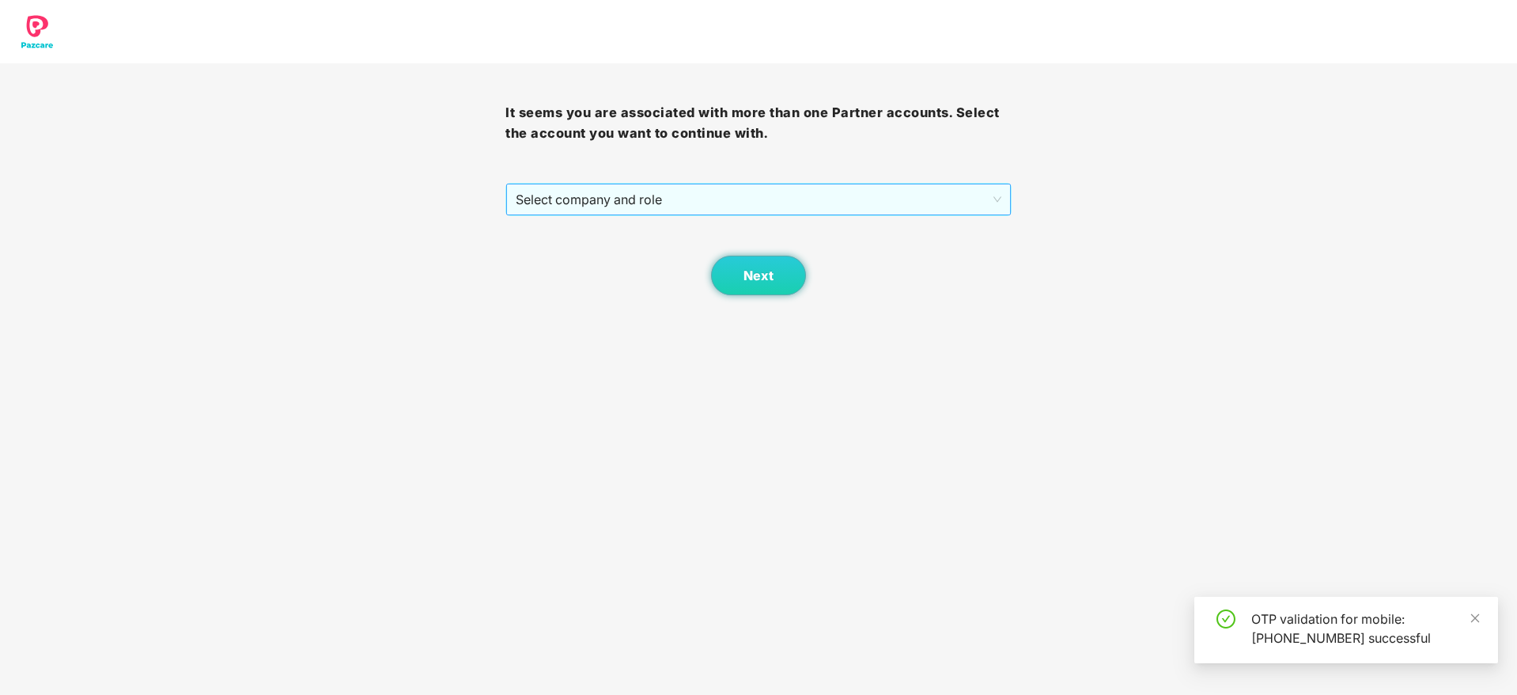
drag, startPoint x: 704, startPoint y: 199, endPoint x: 705, endPoint y: 207, distance: 8.7
click at [705, 199] on span "Select company and role" at bounding box center [758, 199] width 485 height 30
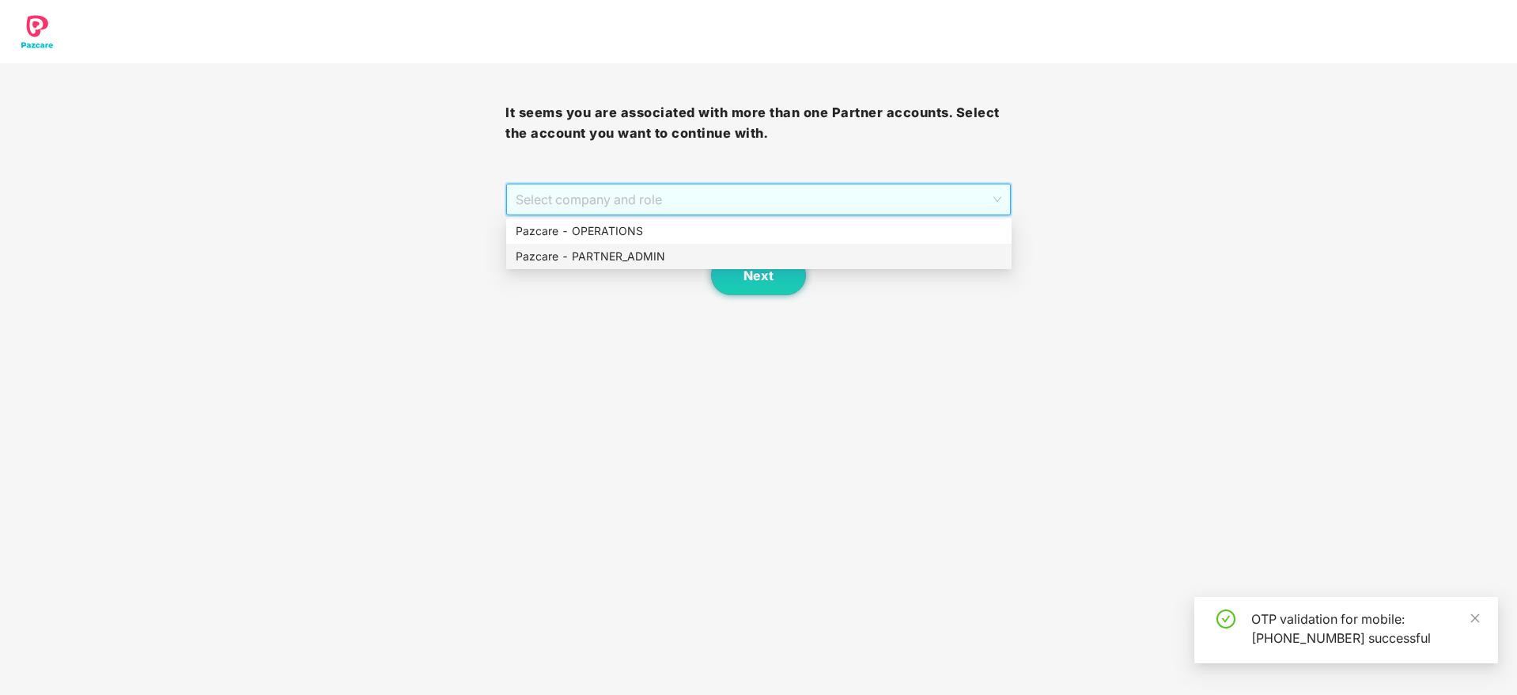
click at [642, 257] on div "Pazcare - PARTNER_ADMIN" at bounding box center [759, 256] width 487 height 17
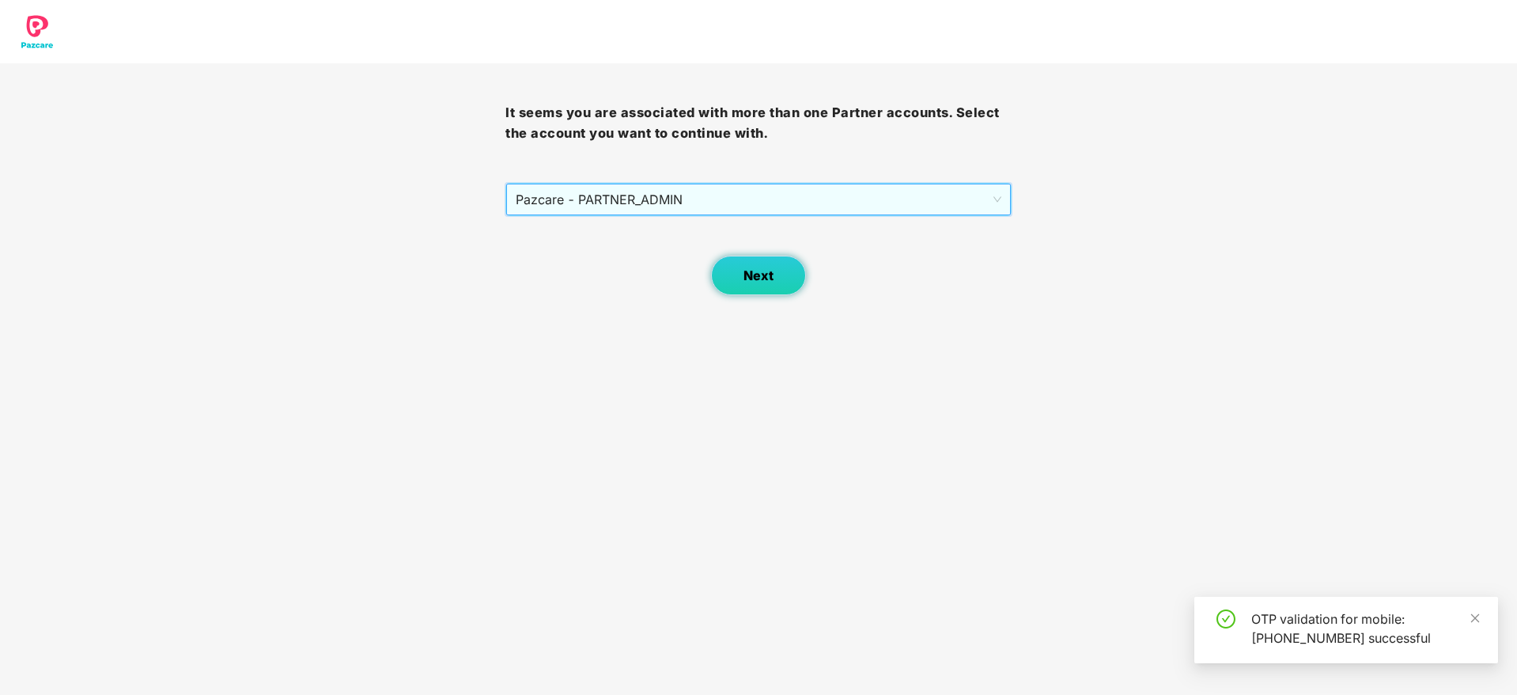
click at [748, 275] on span "Next" at bounding box center [759, 275] width 30 height 15
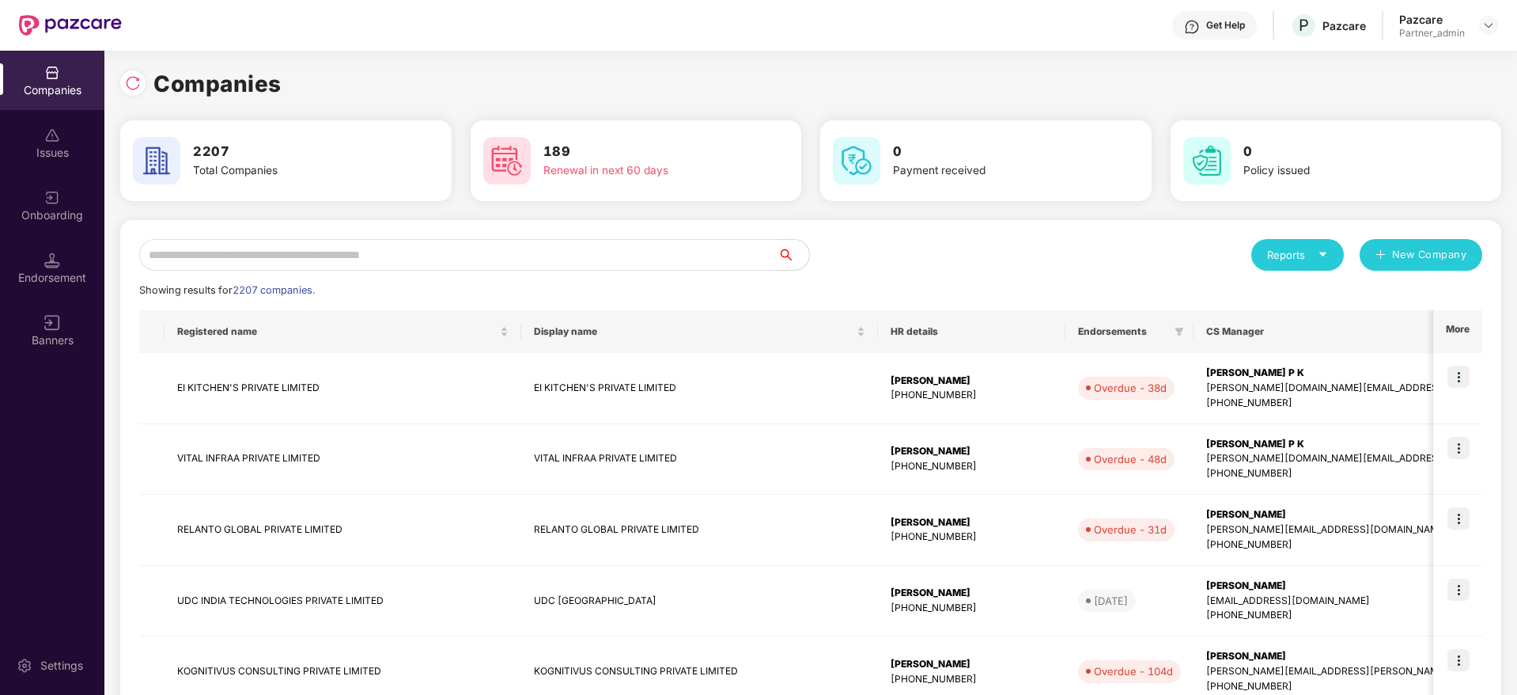
click at [428, 255] on input "text" at bounding box center [458, 255] width 638 height 32
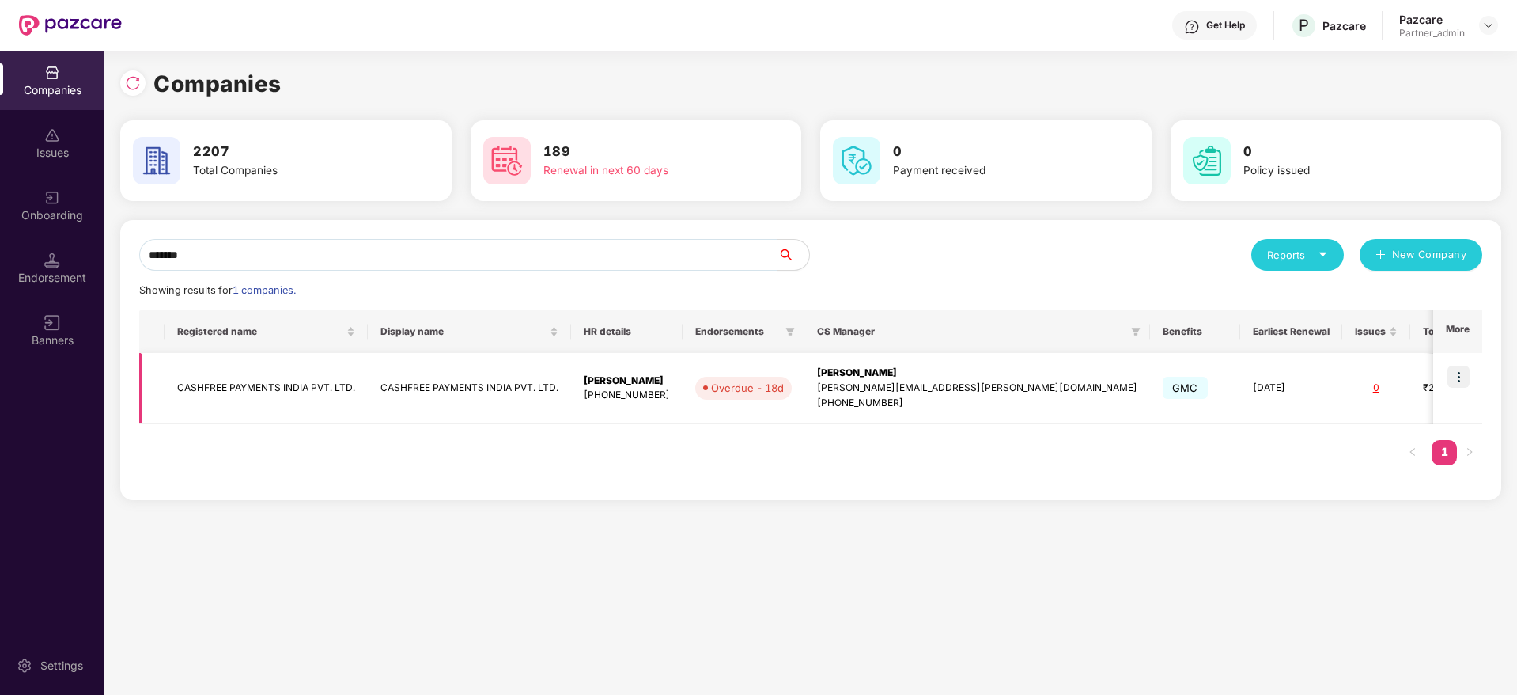
type input "*******"
click at [1460, 374] on img at bounding box center [1459, 376] width 22 height 22
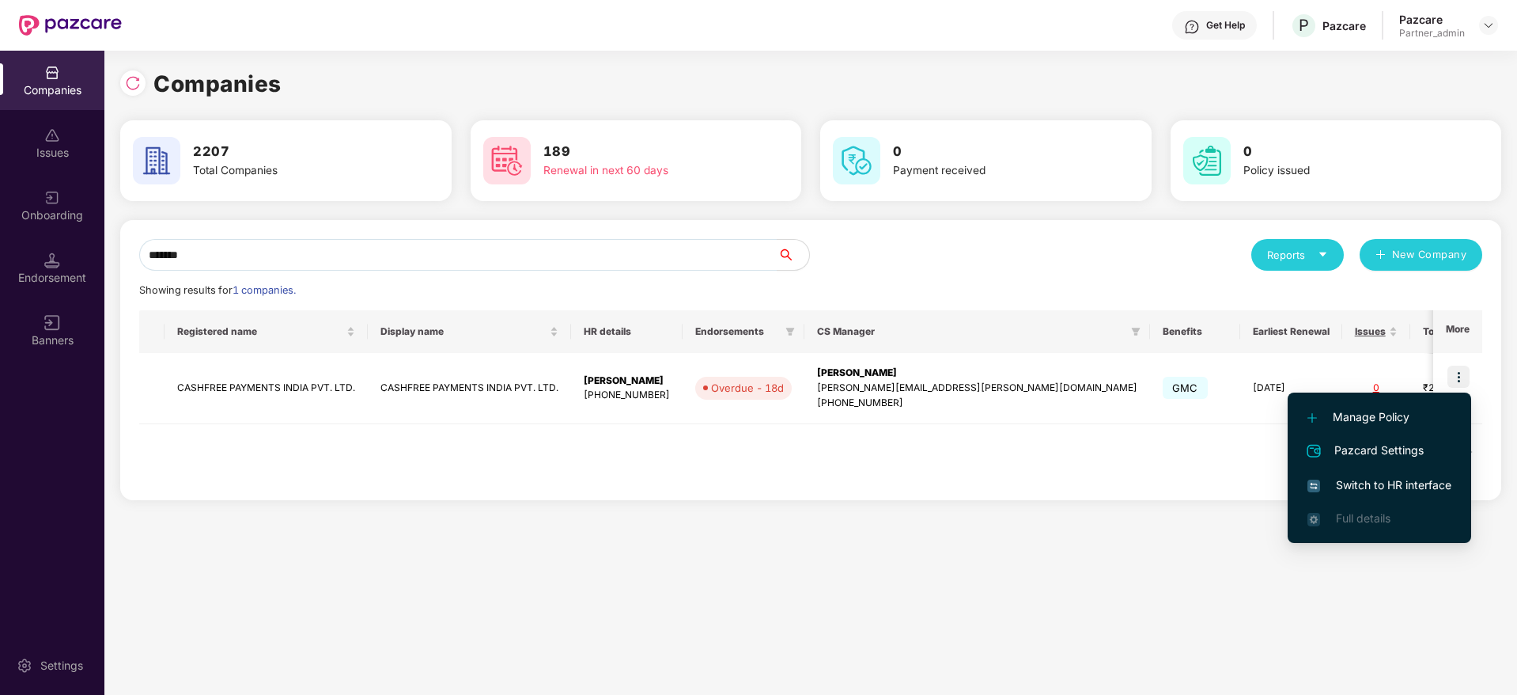
click at [1389, 487] on span "Switch to HR interface" at bounding box center [1380, 484] width 144 height 17
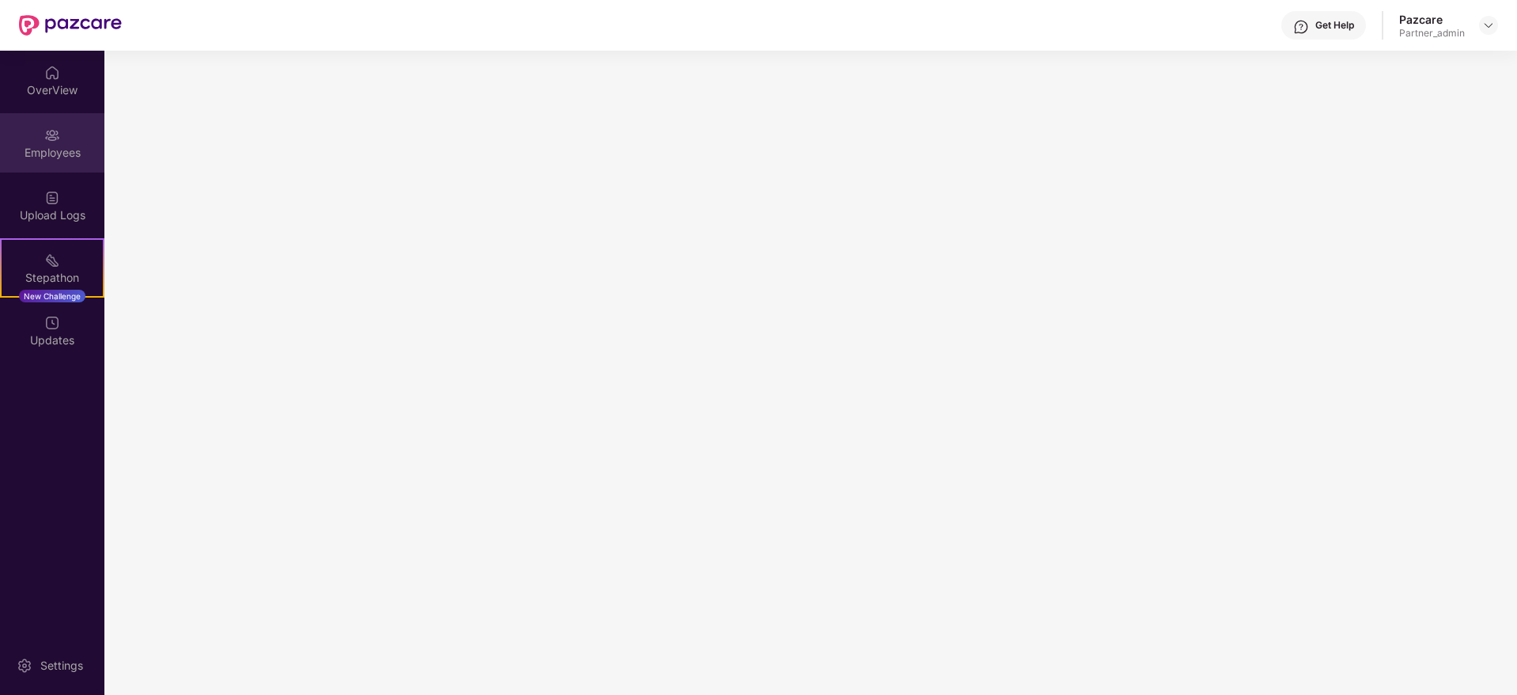
click at [50, 146] on div "Employees" at bounding box center [52, 153] width 104 height 16
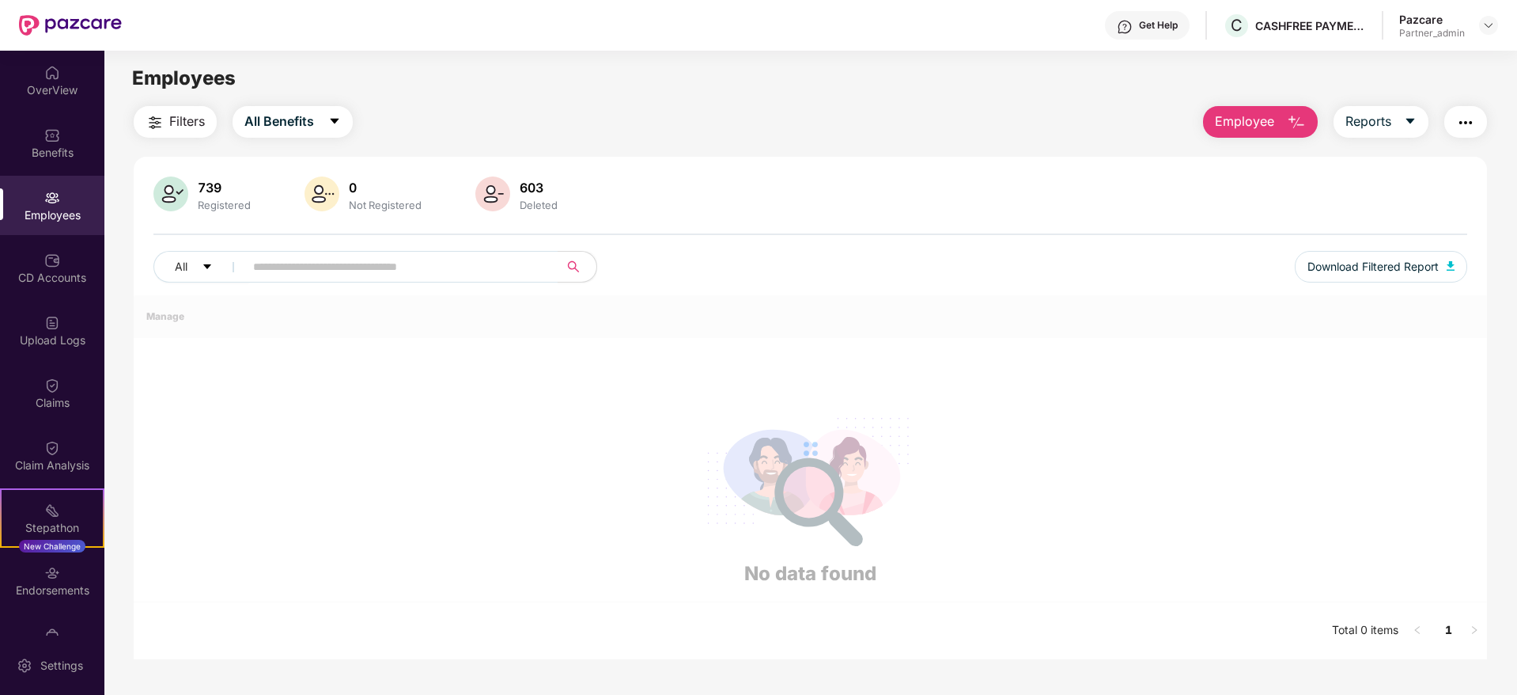
click at [50, 146] on div "Benefits" at bounding box center [52, 153] width 104 height 16
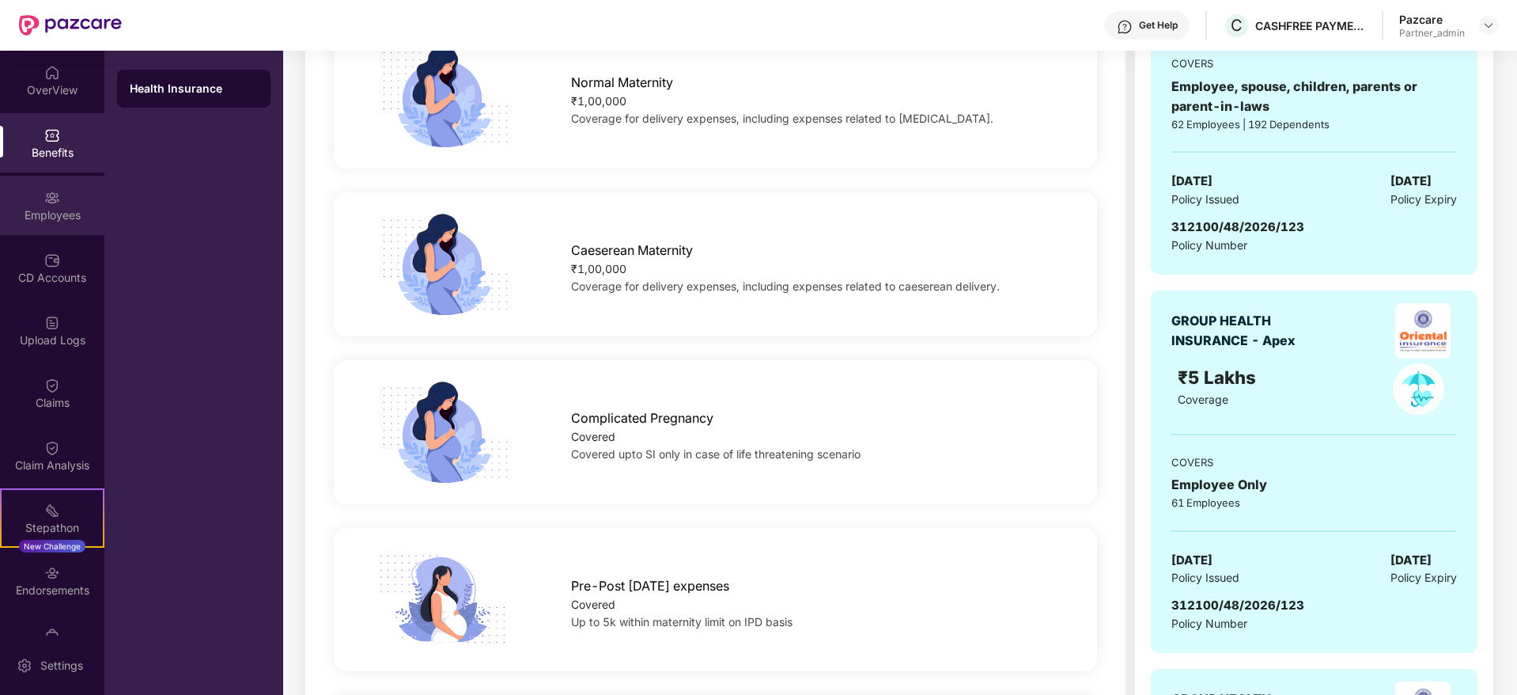
click at [51, 233] on div "Employees" at bounding box center [52, 205] width 104 height 59
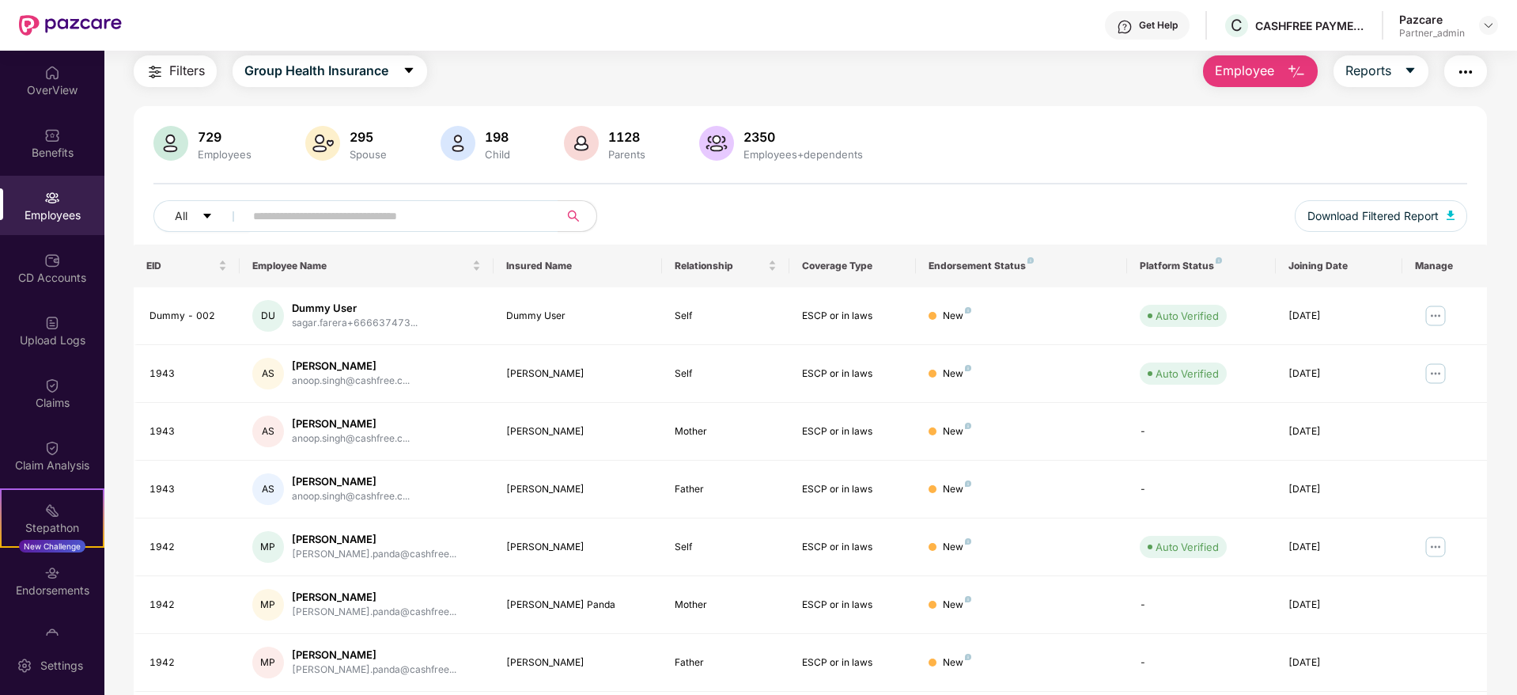
scroll to position [278, 0]
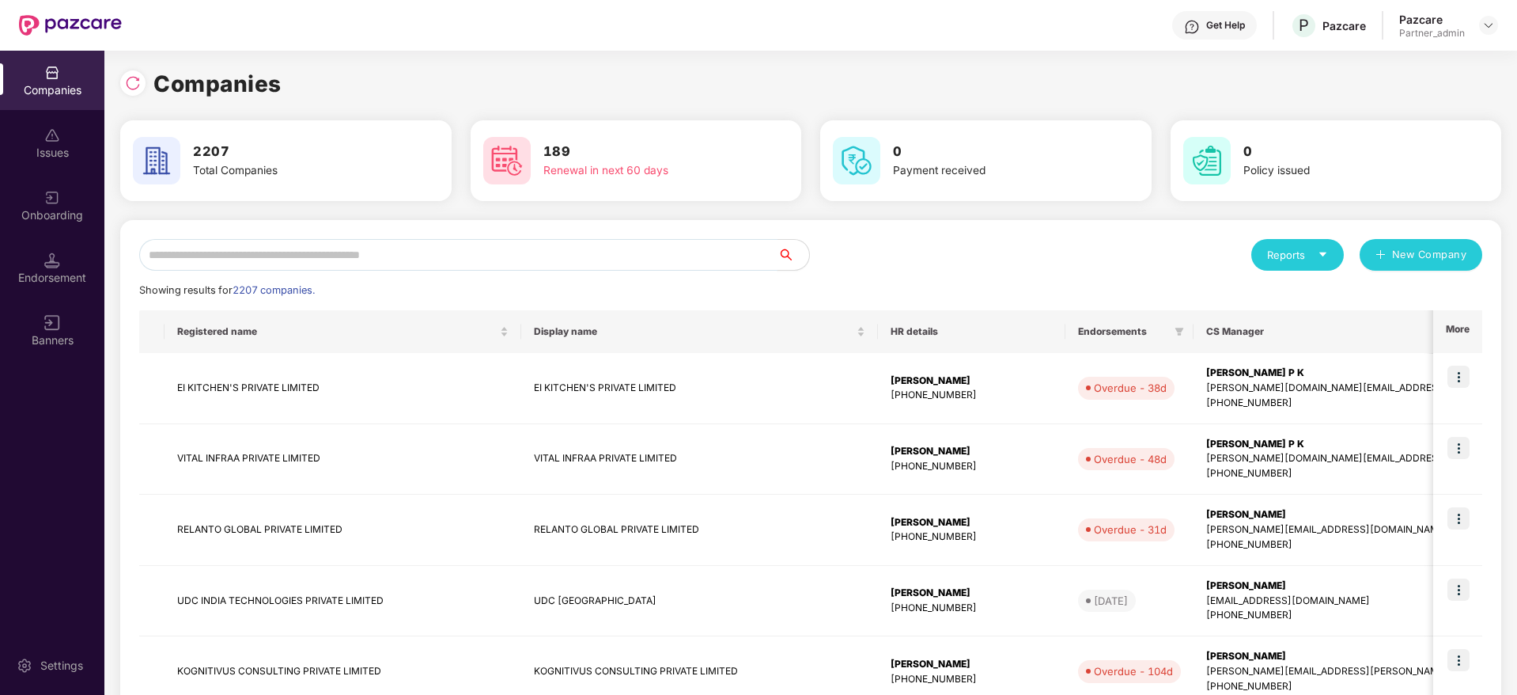
click at [301, 256] on input "text" at bounding box center [458, 255] width 638 height 32
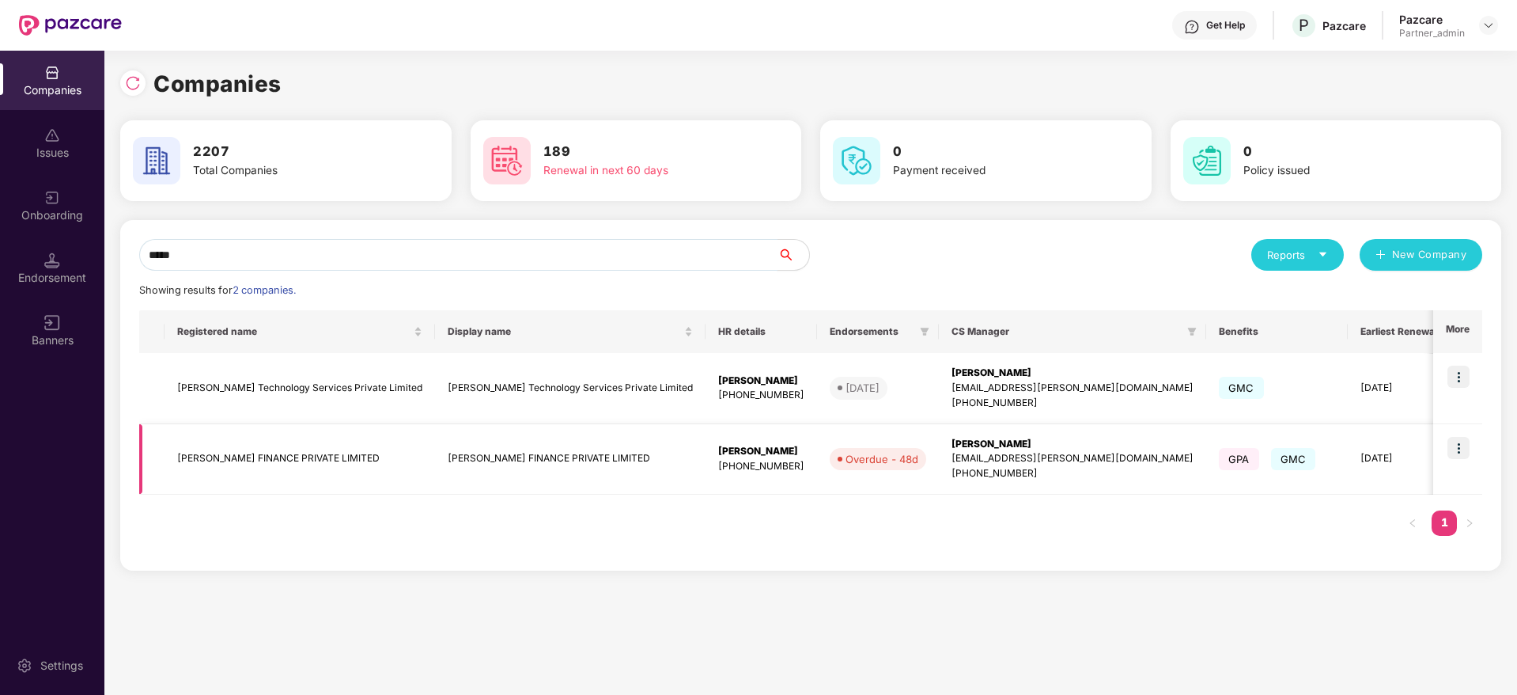
type input "*****"
click at [1462, 442] on img at bounding box center [1459, 448] width 22 height 22
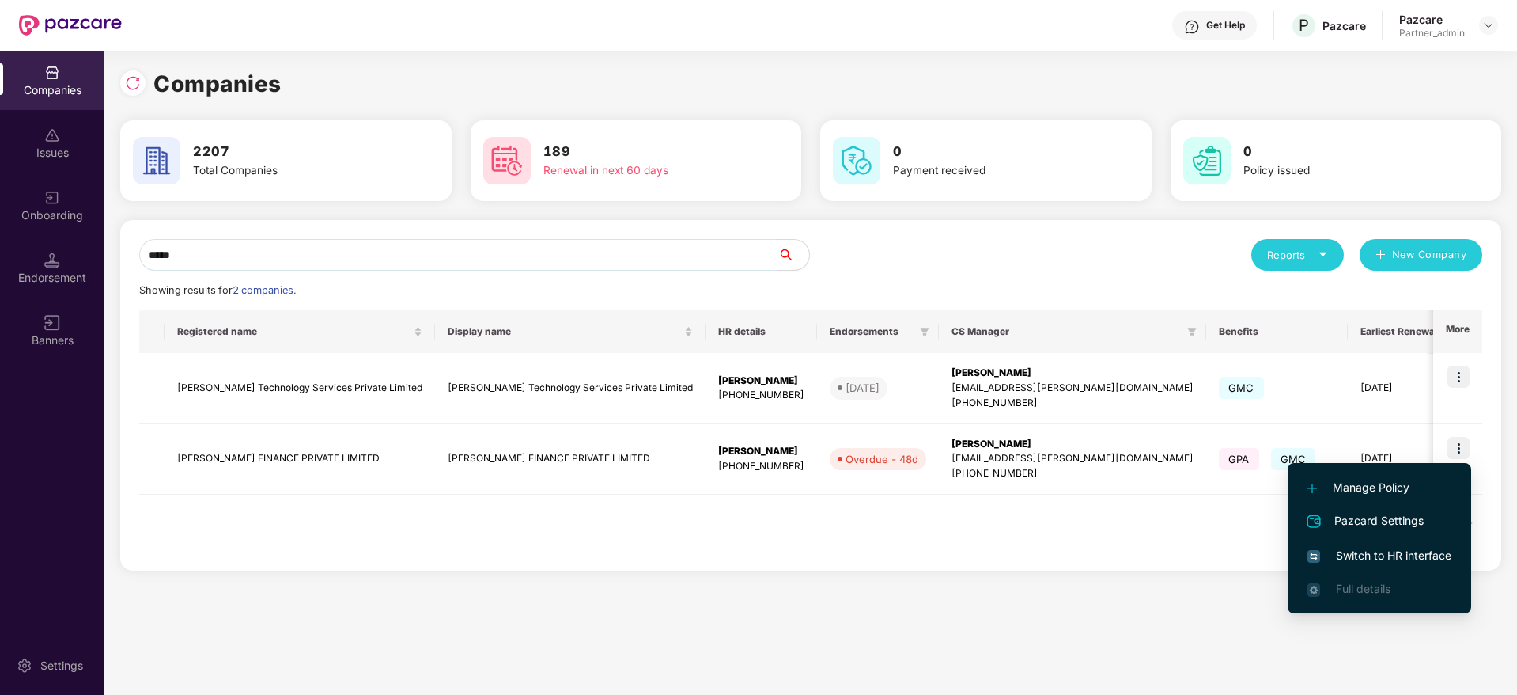
click at [1363, 559] on span "Switch to HR interface" at bounding box center [1380, 555] width 144 height 17
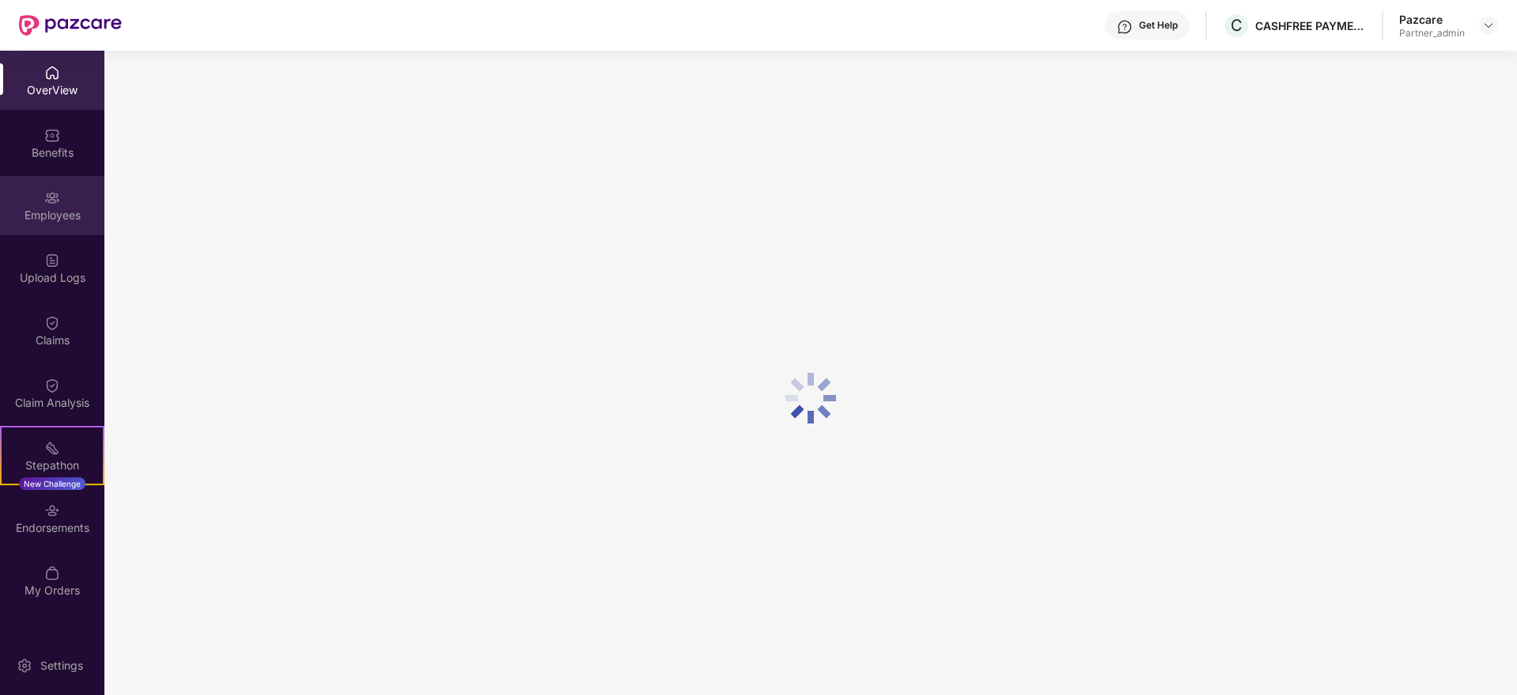
click at [53, 216] on div "Employees" at bounding box center [52, 215] width 104 height 16
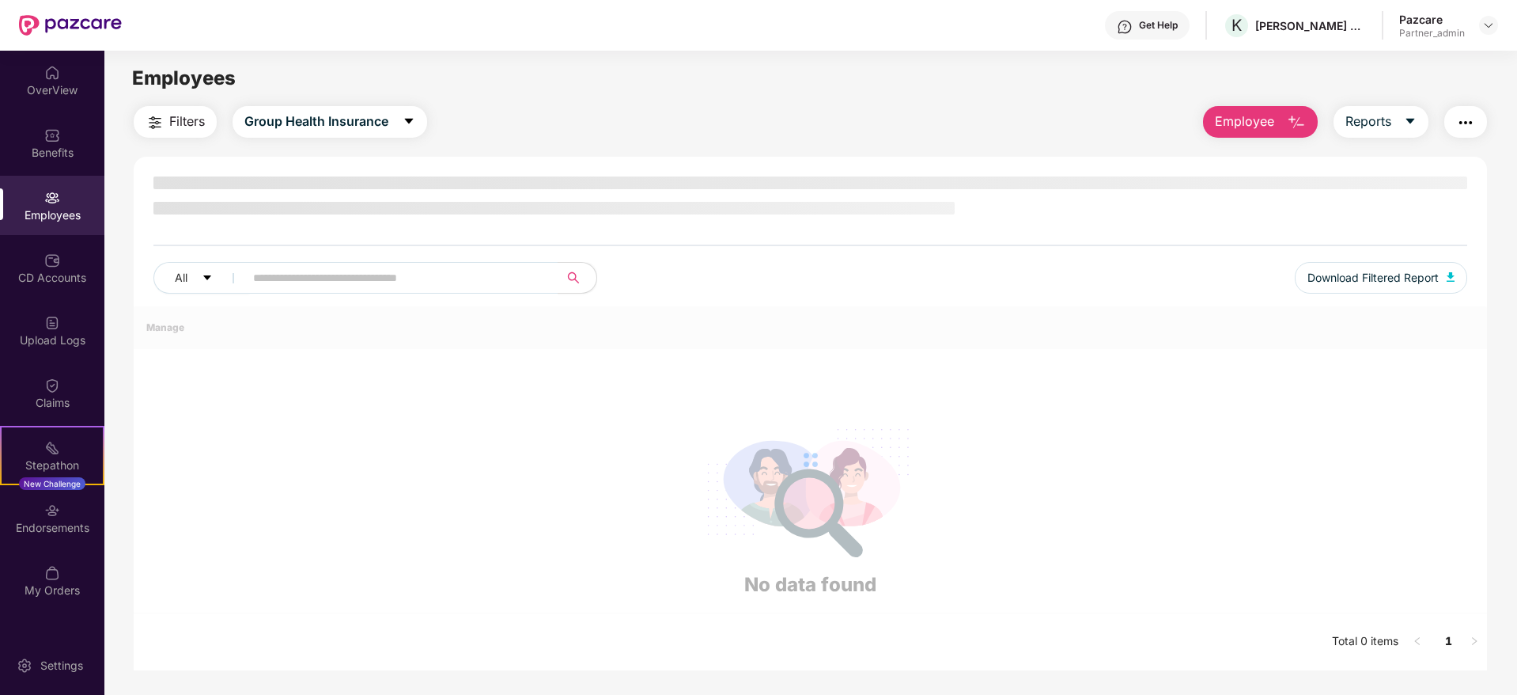
click at [1461, 133] on button "button" at bounding box center [1466, 122] width 43 height 32
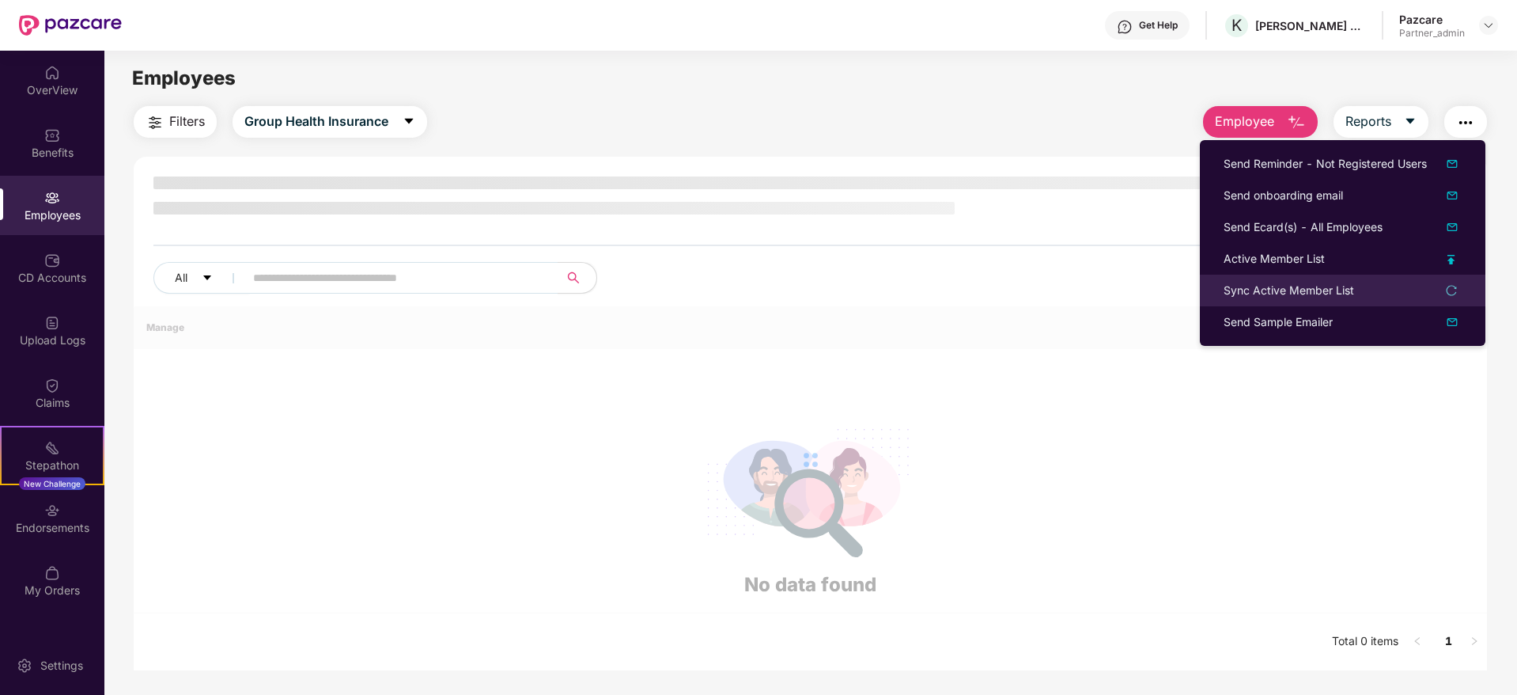
click at [1260, 288] on div "Sync Active Member List" at bounding box center [1289, 290] width 131 height 17
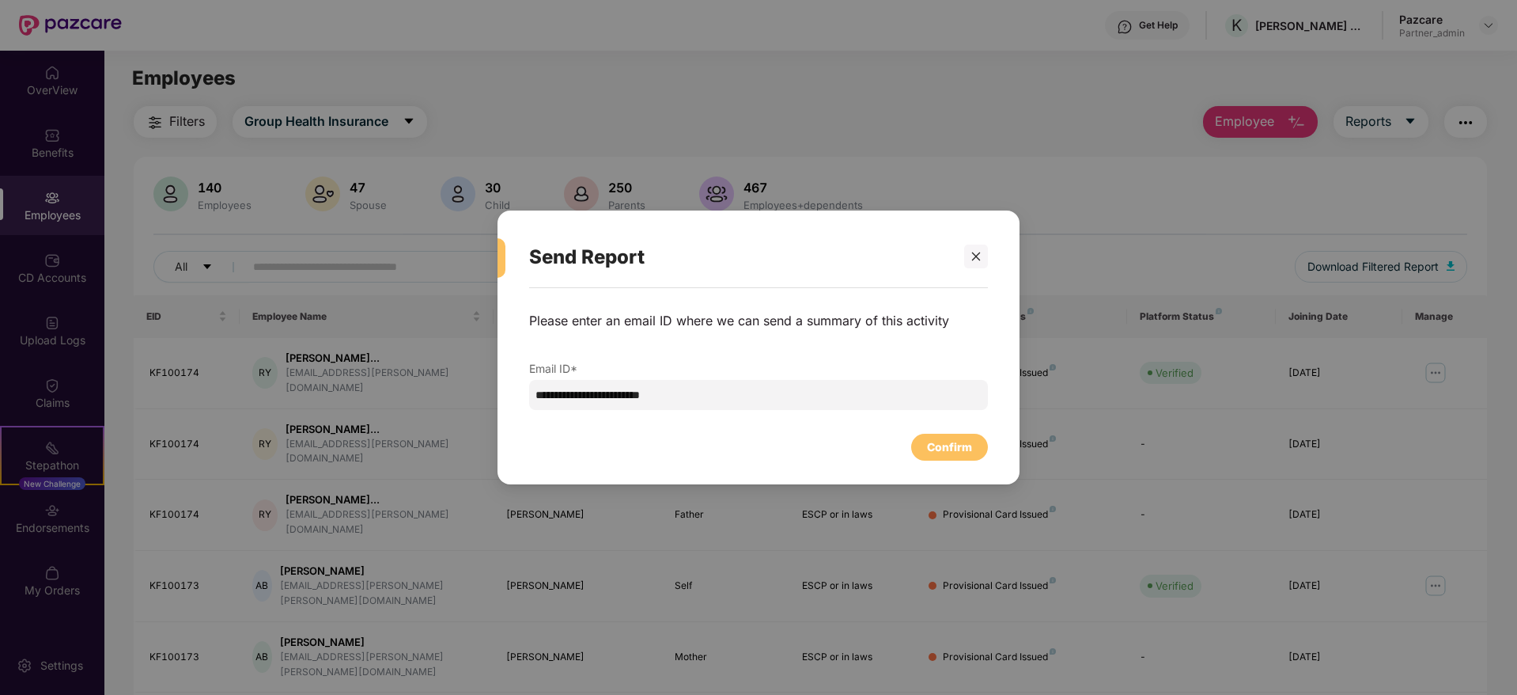
click at [951, 448] on div "Confirm" at bounding box center [949, 446] width 45 height 17
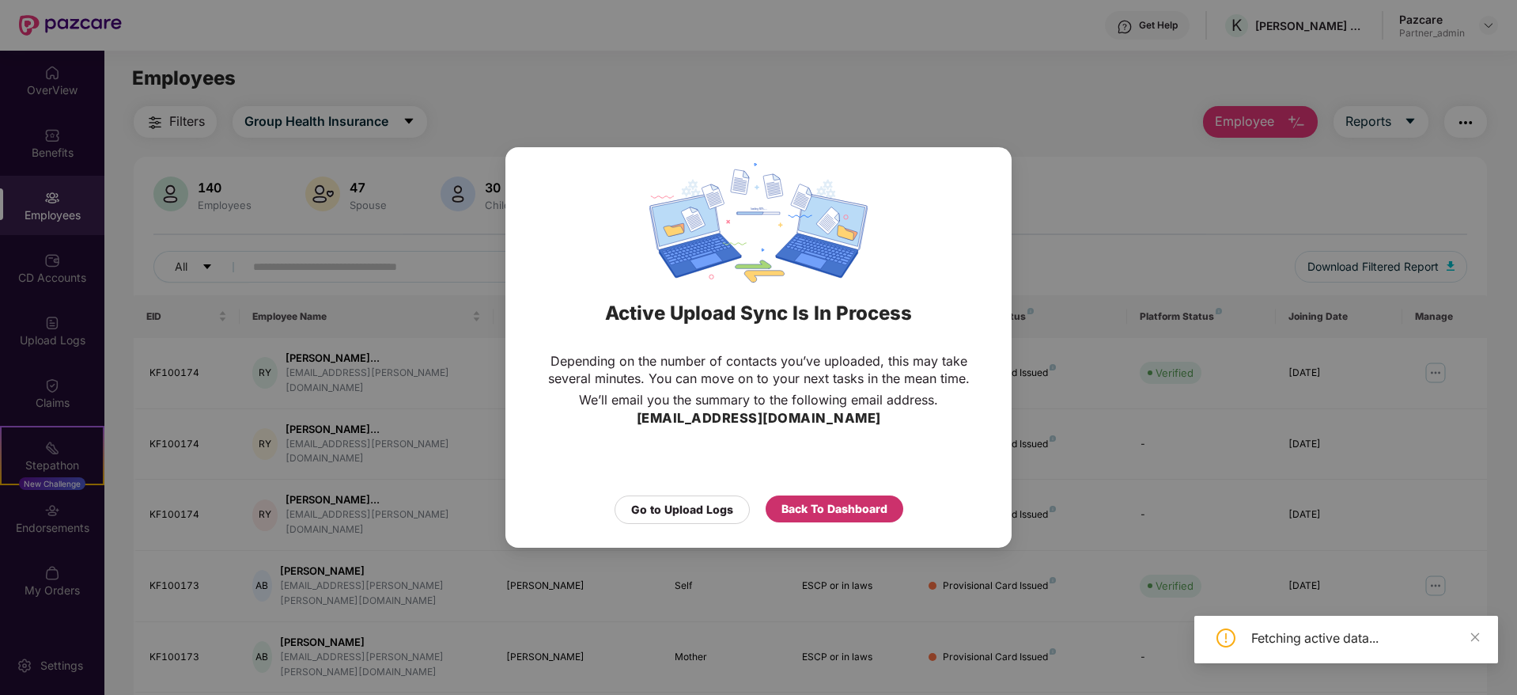
click at [862, 510] on div "Back To Dashboard" at bounding box center [835, 508] width 106 height 17
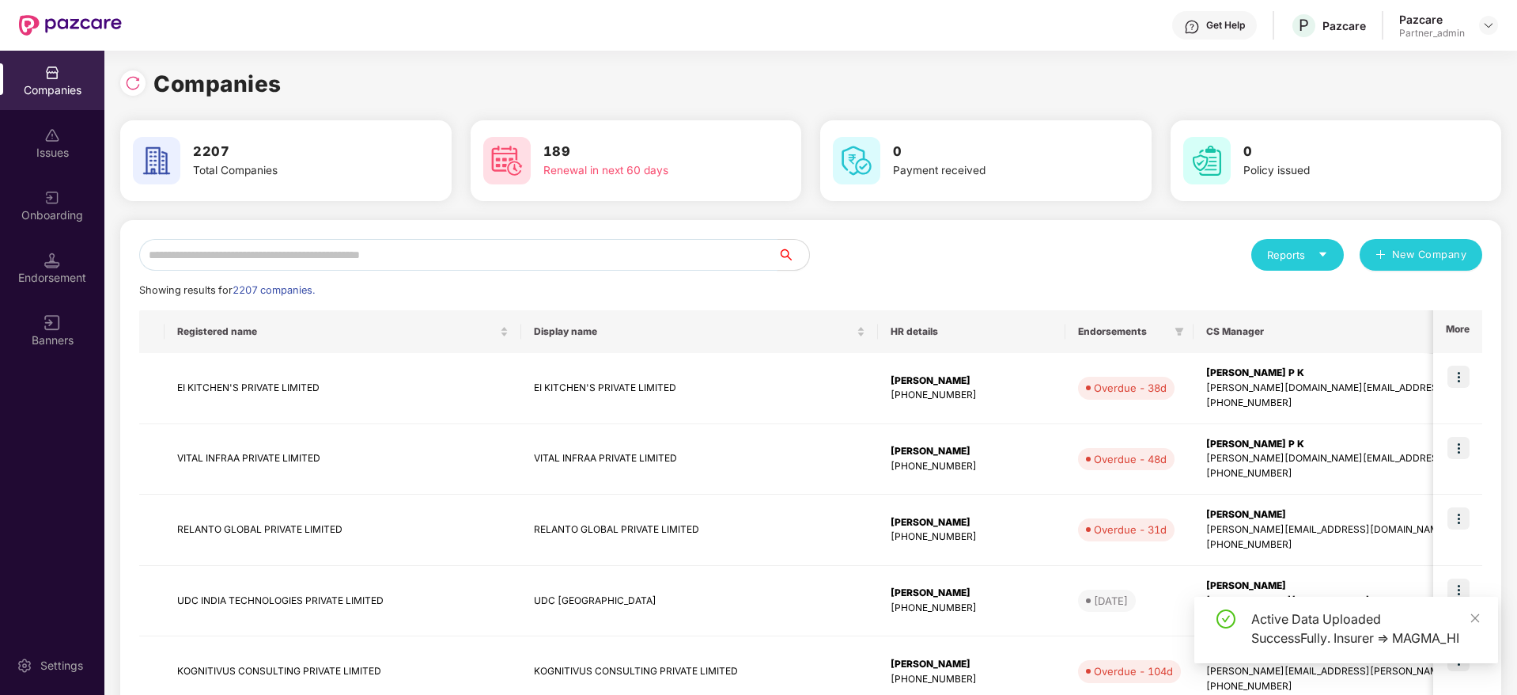
click at [325, 253] on input "text" at bounding box center [458, 255] width 638 height 32
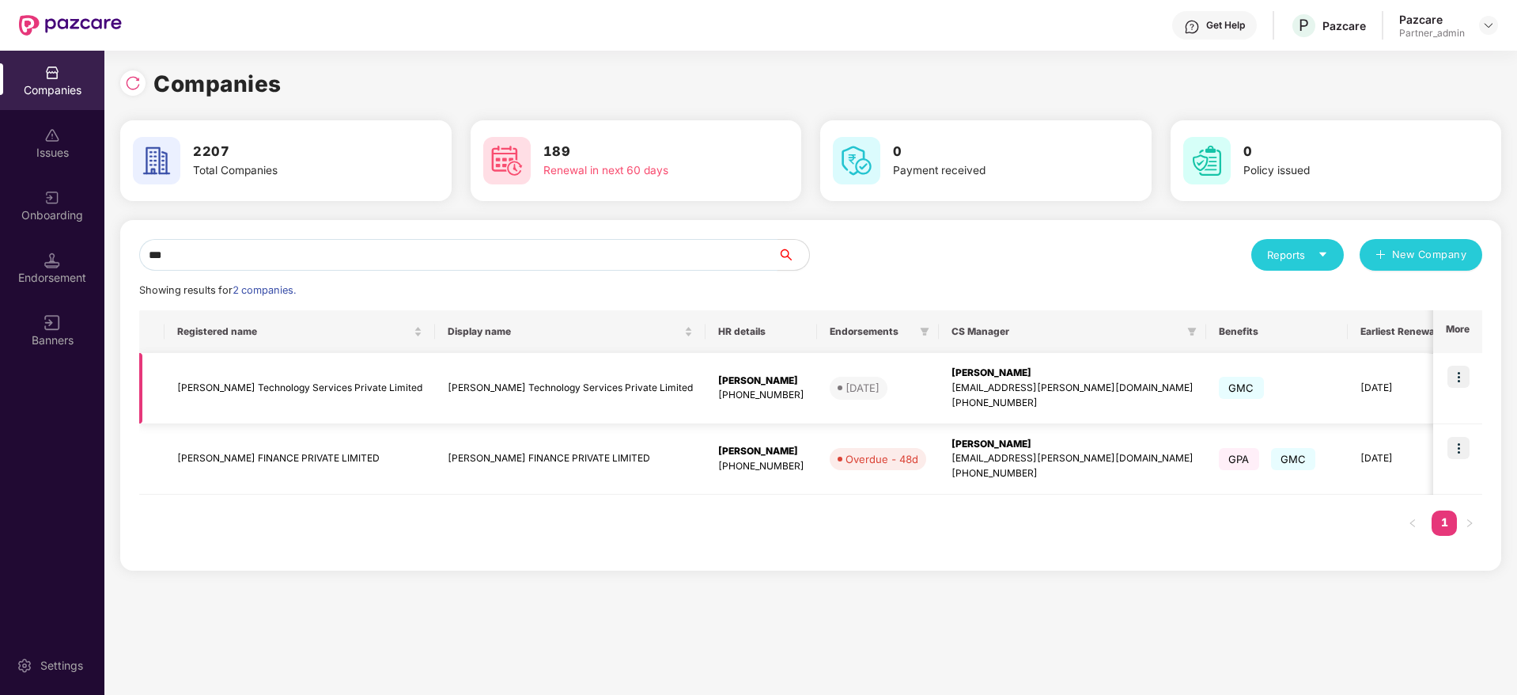
type input "***"
click at [1459, 374] on img at bounding box center [1459, 376] width 22 height 22
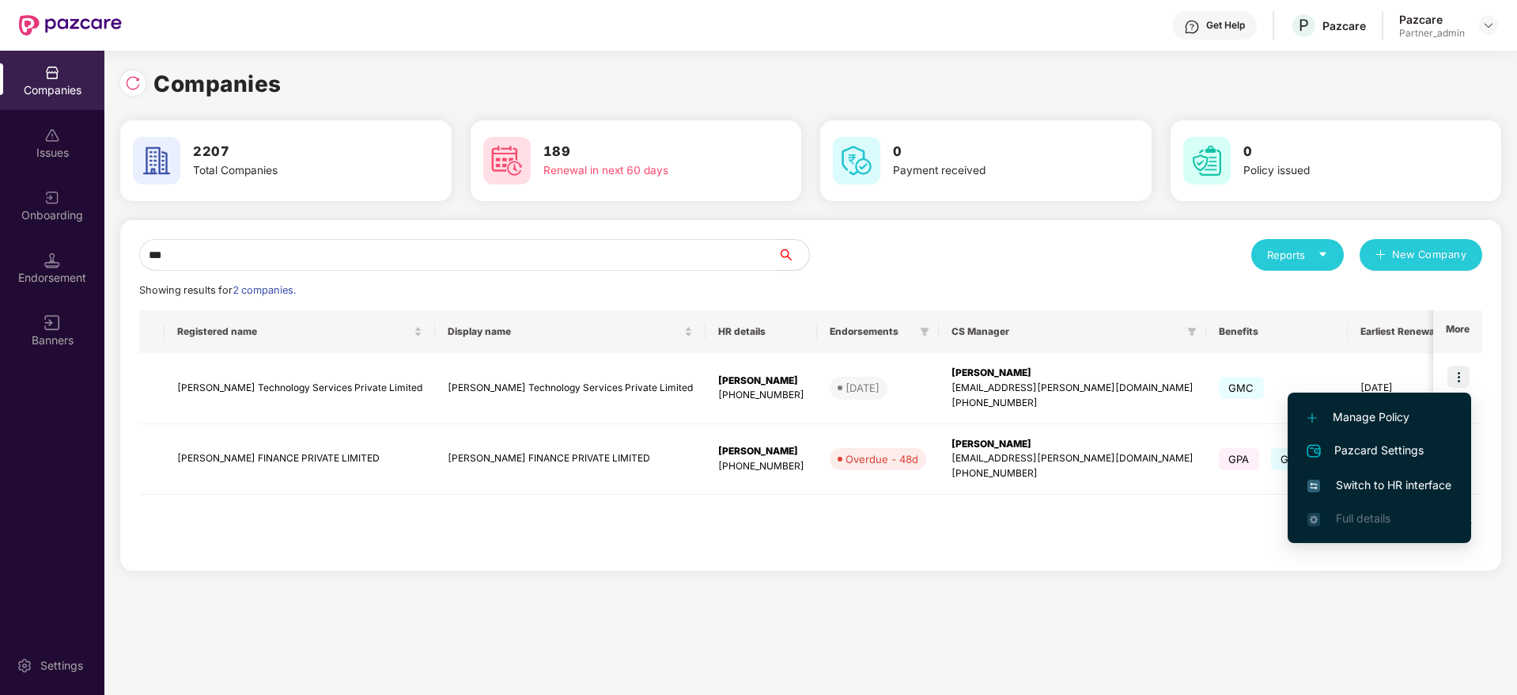
click at [1359, 489] on span "Switch to HR interface" at bounding box center [1380, 484] width 144 height 17
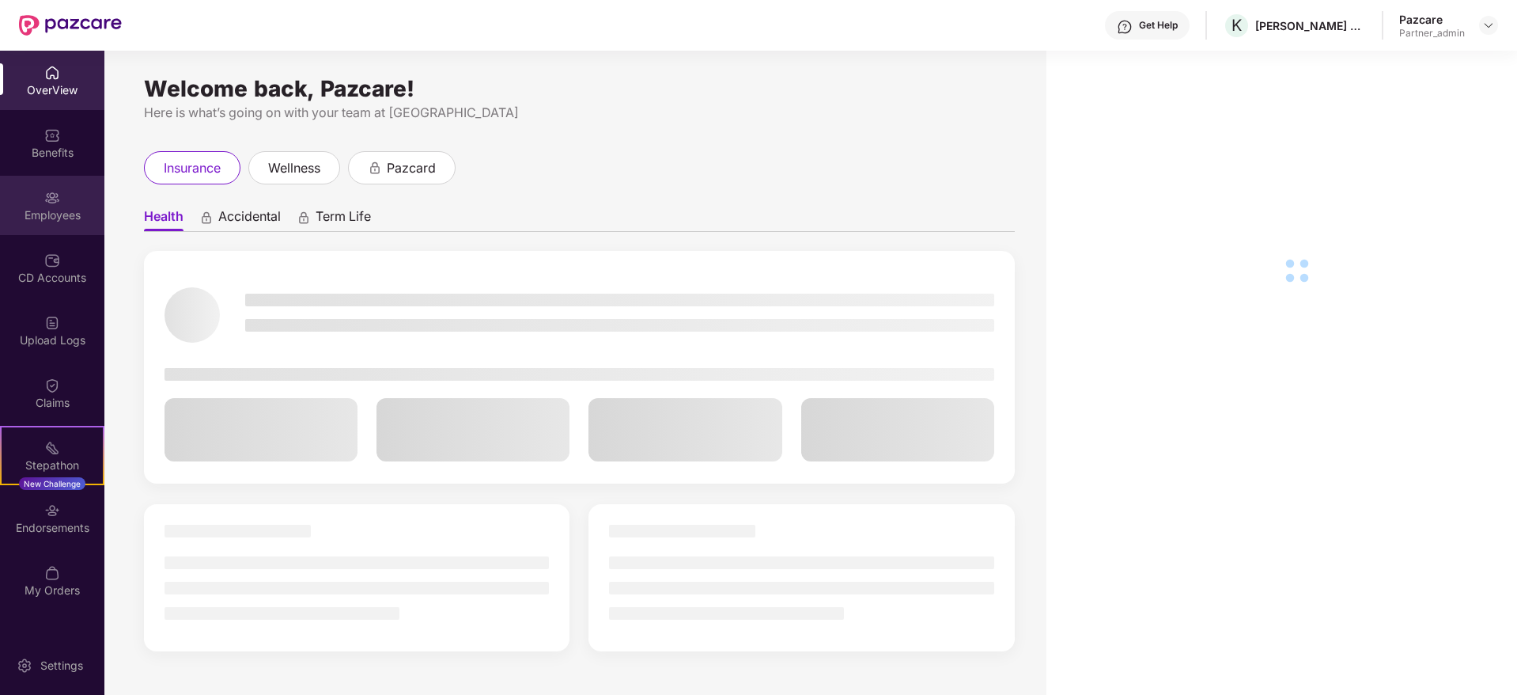
click at [62, 202] on div "Employees" at bounding box center [52, 205] width 104 height 59
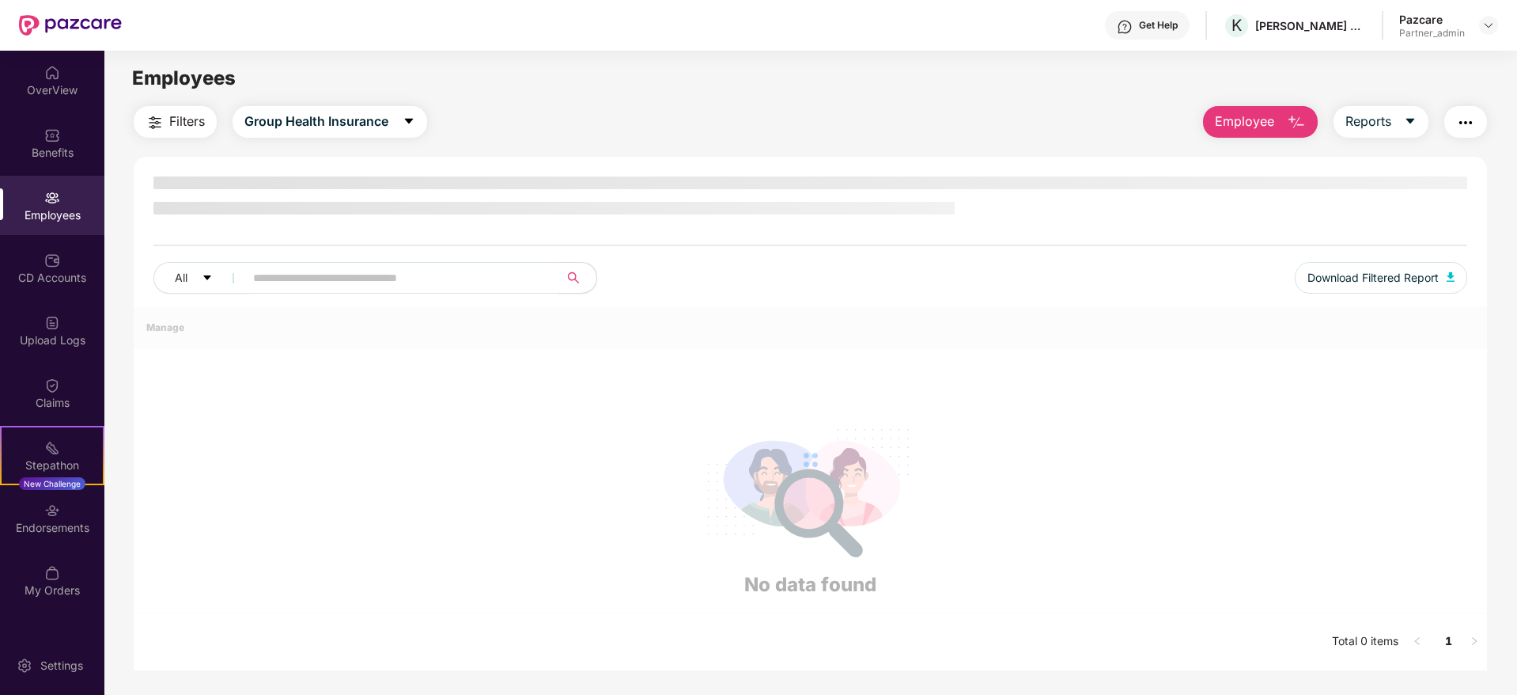
click at [1467, 123] on img "button" at bounding box center [1465, 122] width 19 height 19
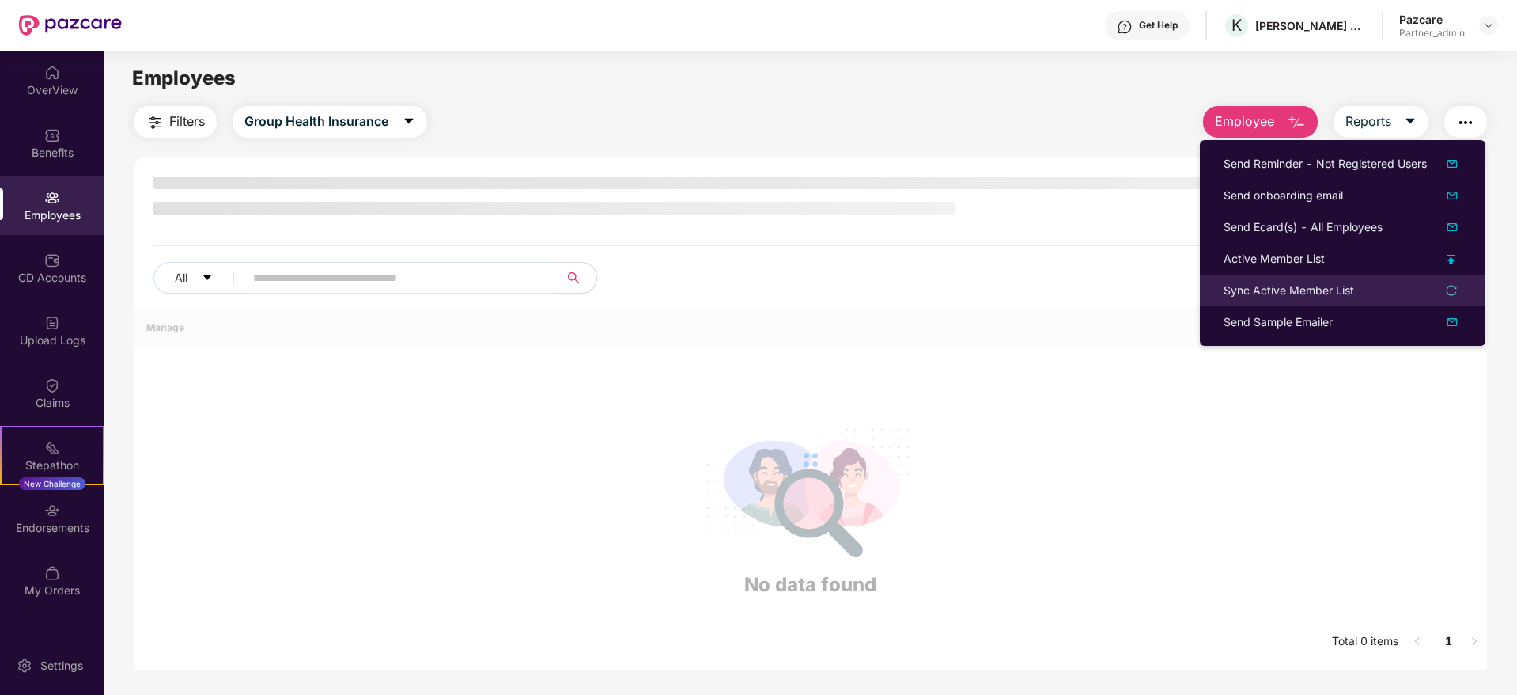
click at [1251, 287] on div "Sync Active Member List" at bounding box center [1289, 290] width 131 height 17
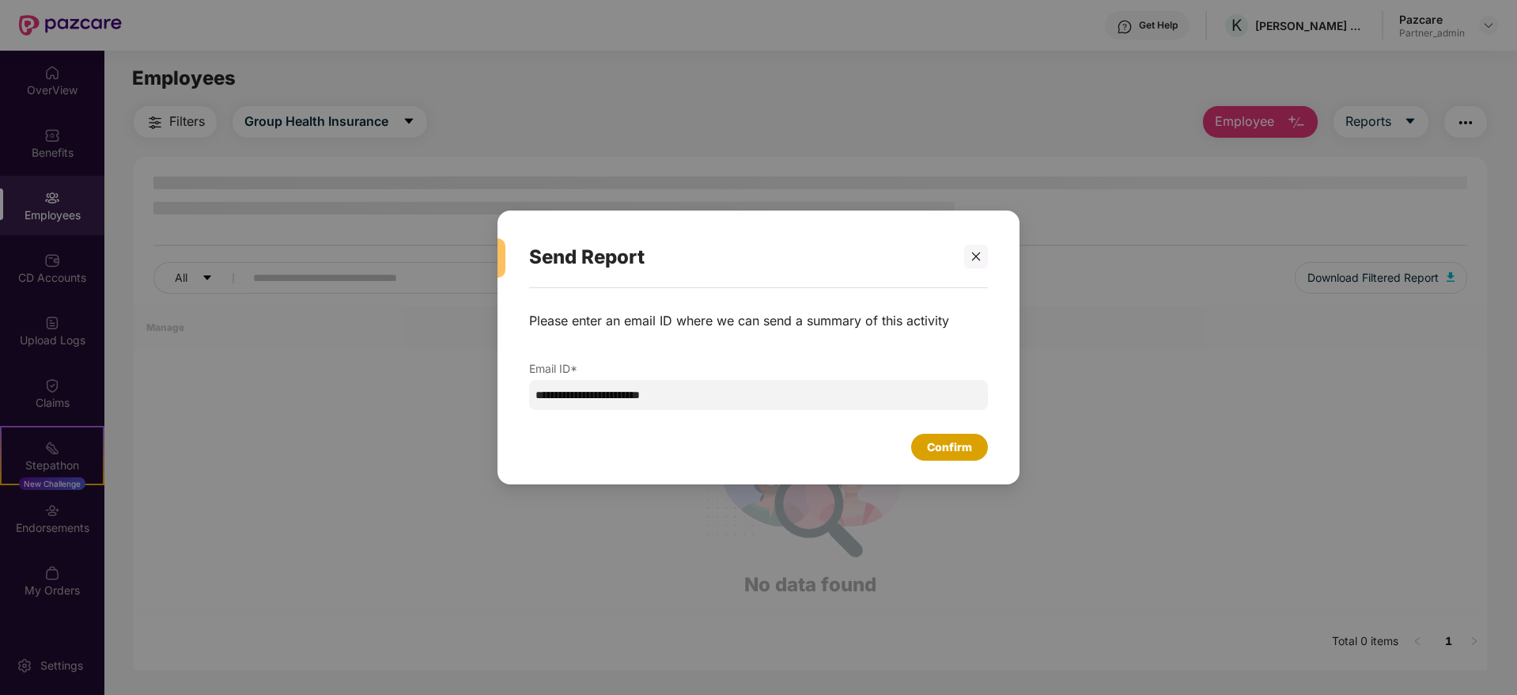
click at [949, 447] on div "Confirm" at bounding box center [949, 446] width 45 height 17
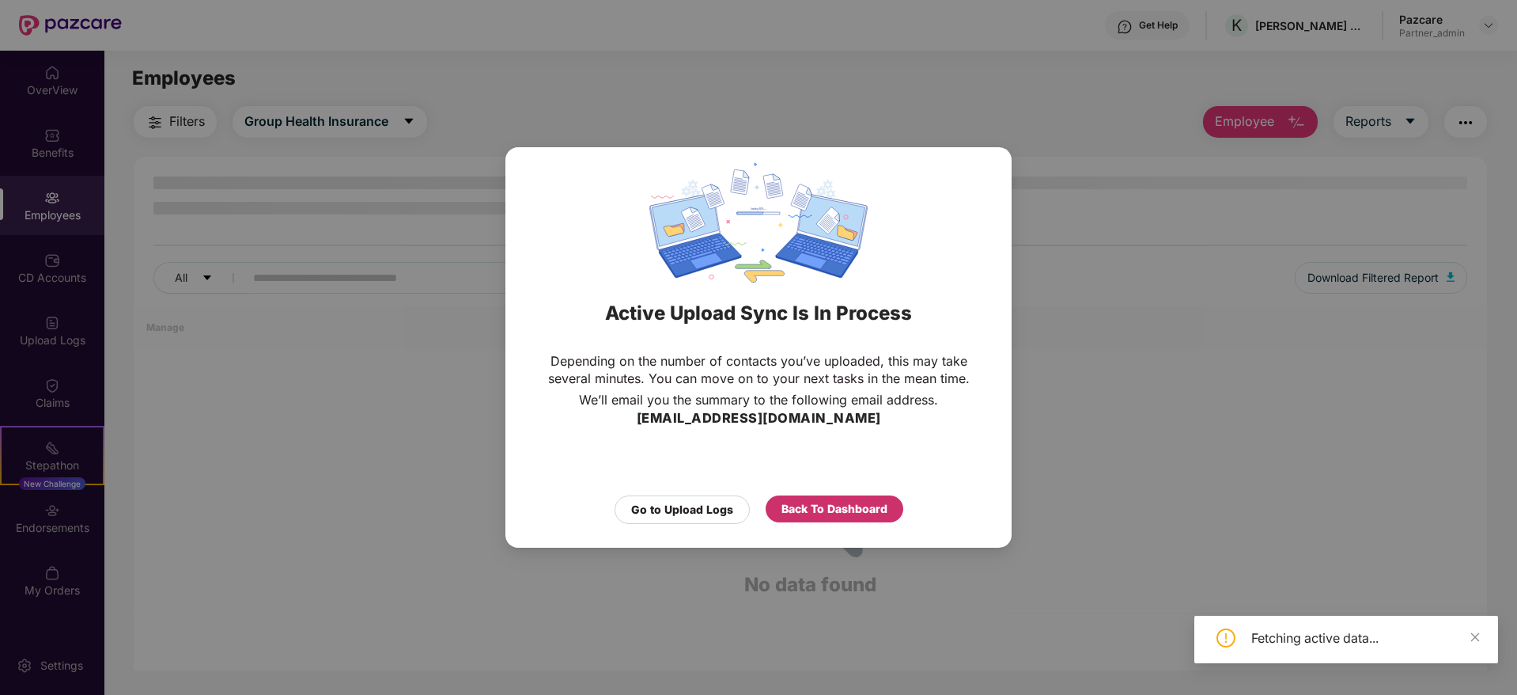
click at [843, 511] on div "Back To Dashboard" at bounding box center [835, 508] width 106 height 17
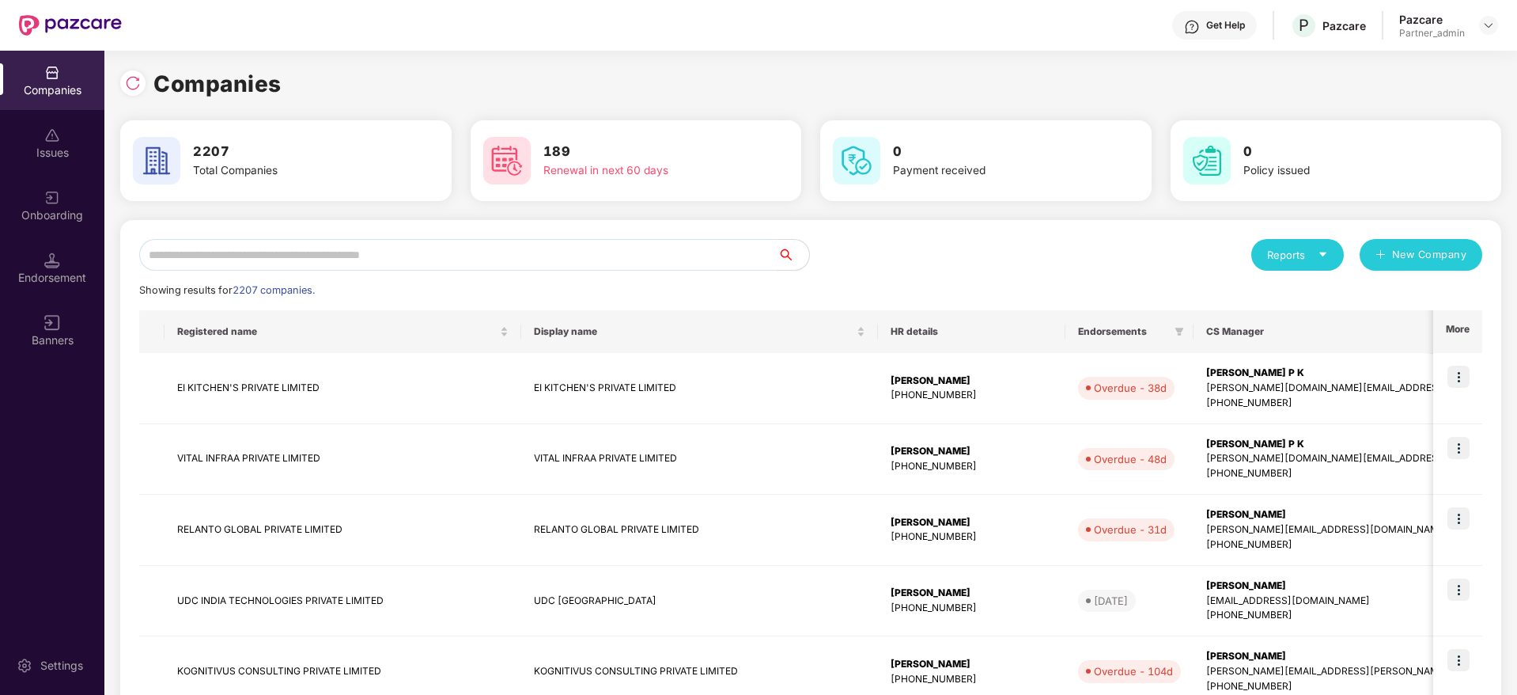
click at [357, 259] on input "text" at bounding box center [458, 255] width 638 height 32
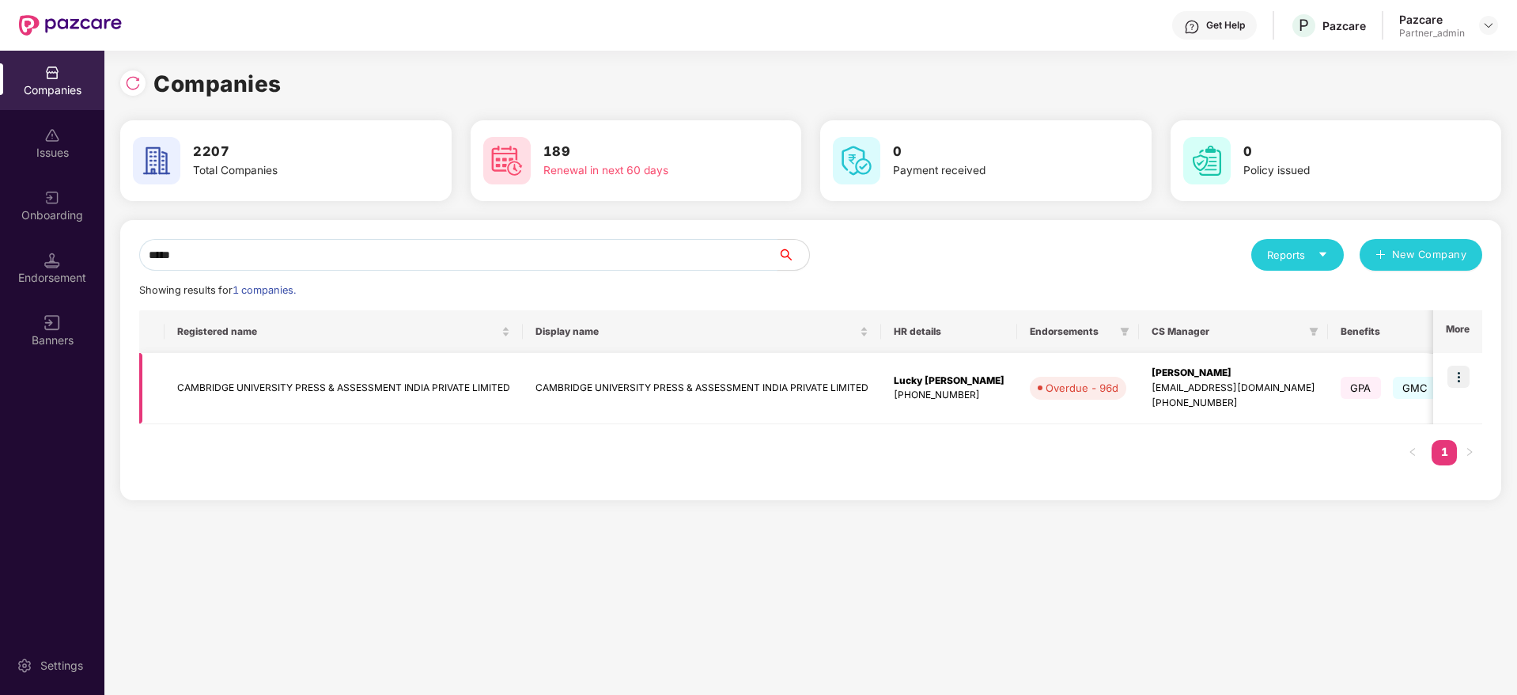
type input "*****"
click at [1464, 377] on img at bounding box center [1459, 376] width 22 height 22
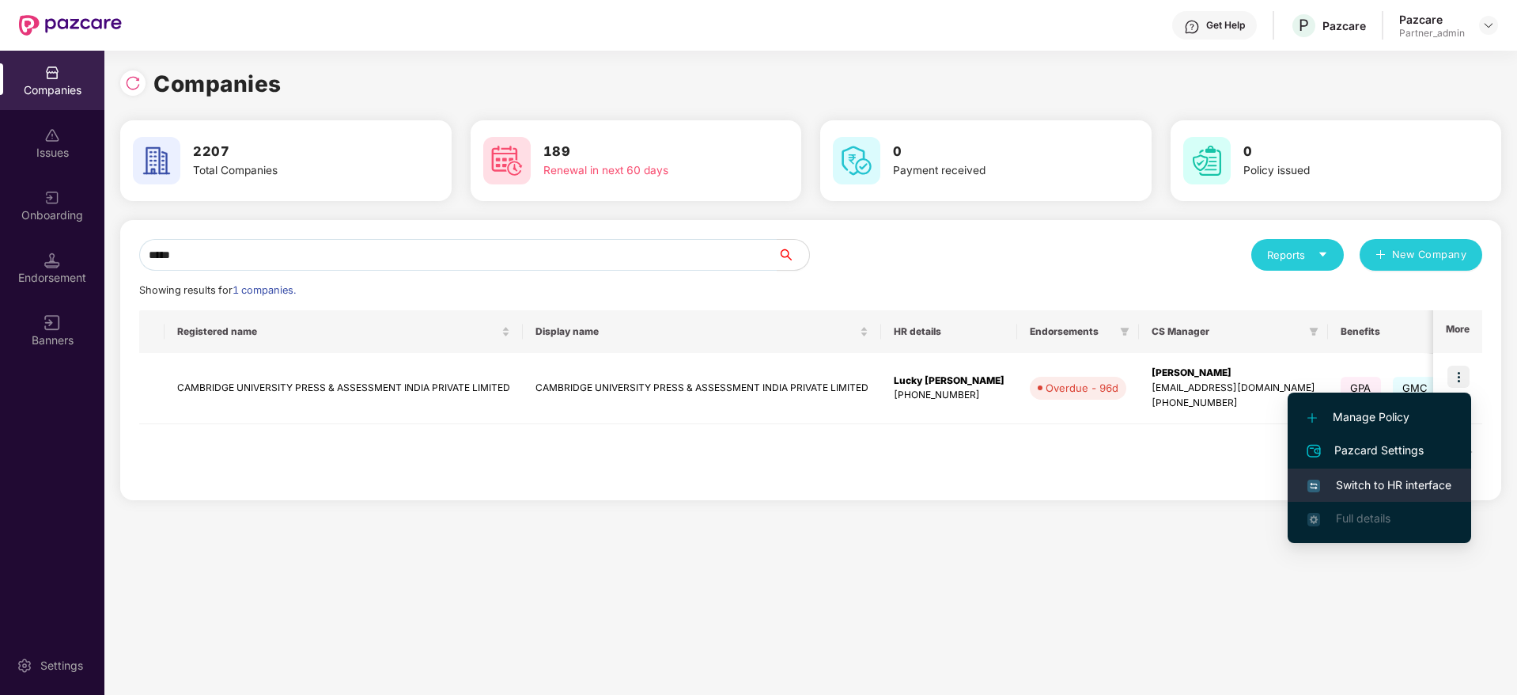
click at [1393, 486] on span "Switch to HR interface" at bounding box center [1380, 484] width 144 height 17
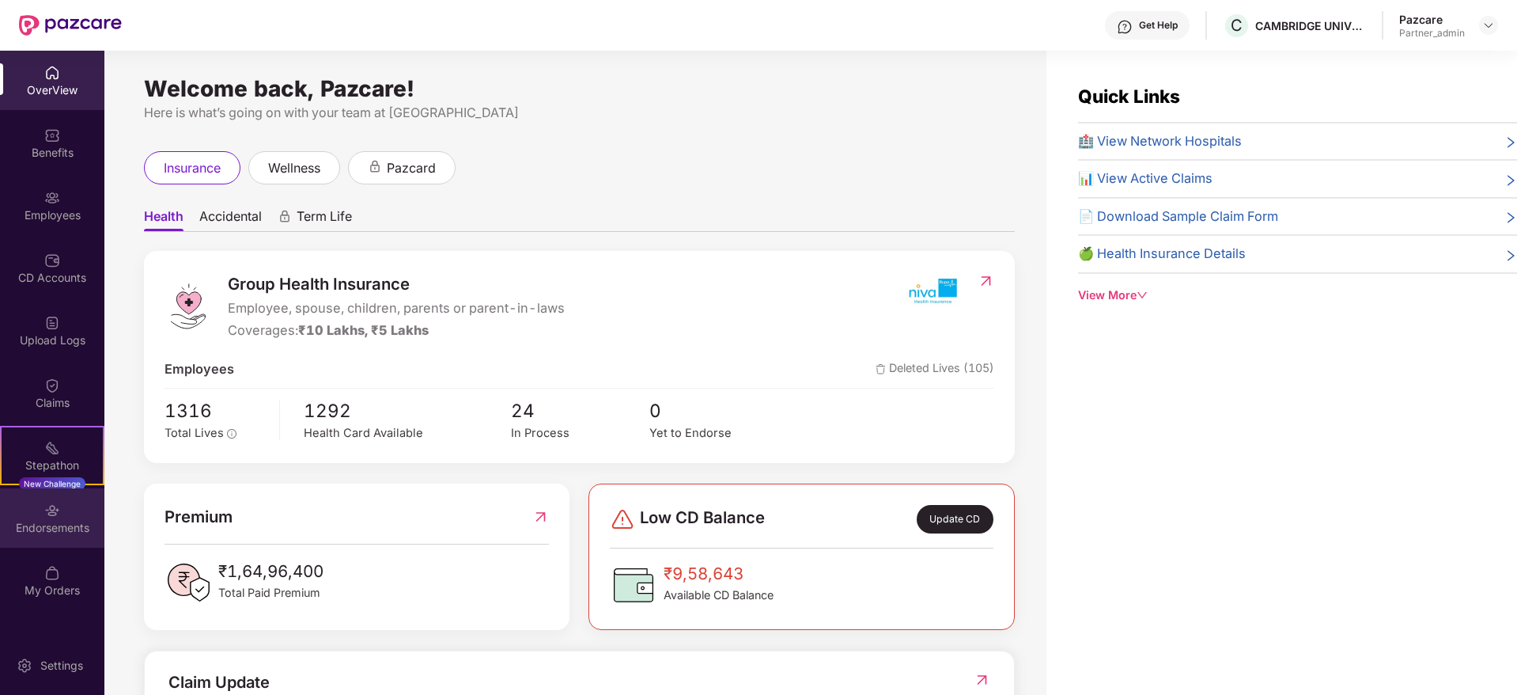
click at [52, 522] on div "Endorsements" at bounding box center [52, 528] width 104 height 16
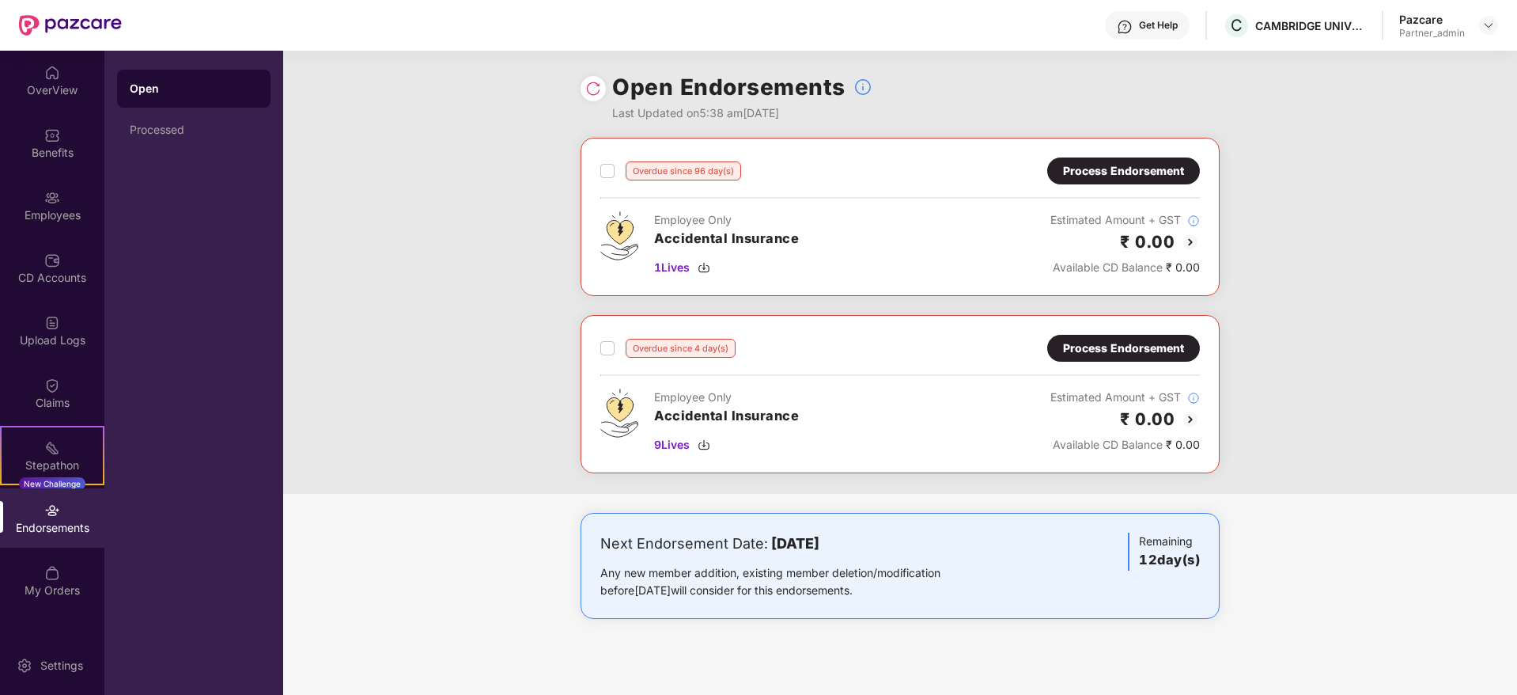
click at [1102, 345] on div "Process Endorsement" at bounding box center [1123, 347] width 121 height 17
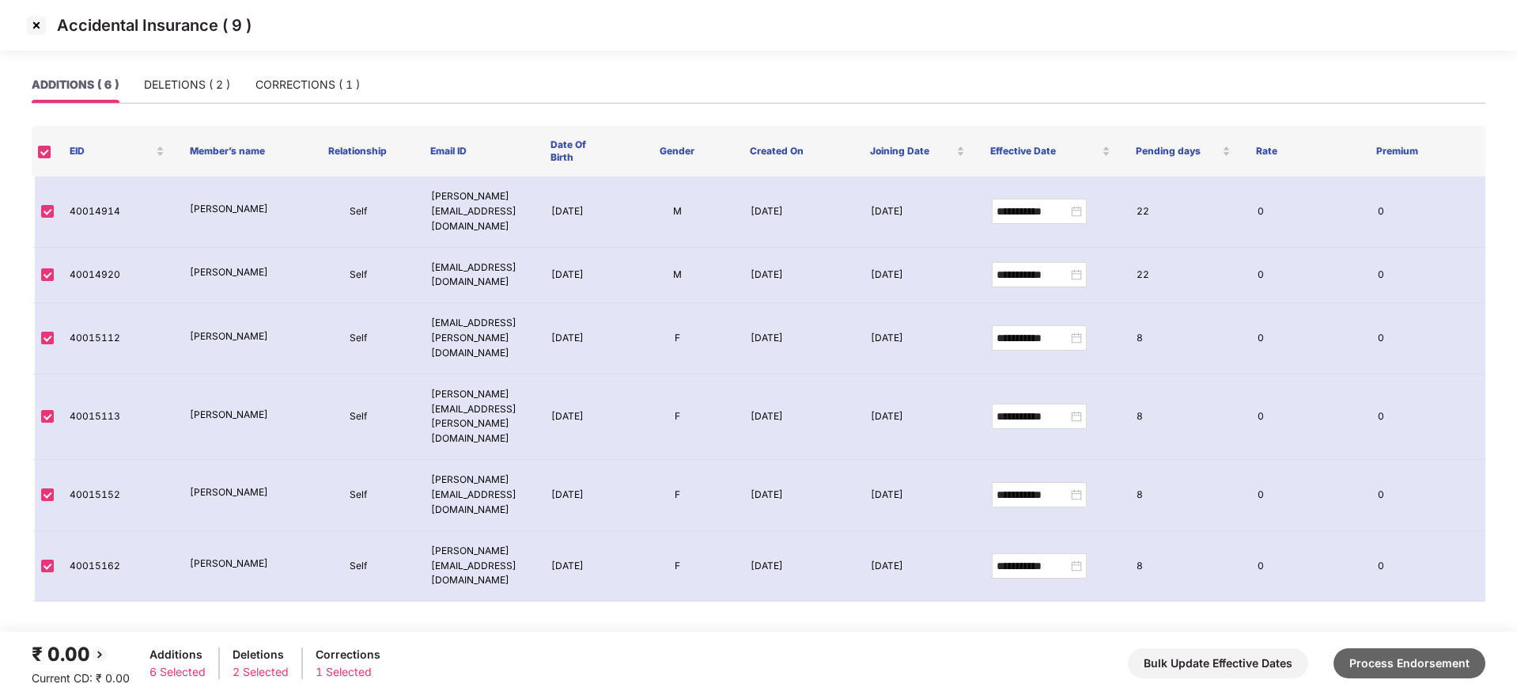
click at [1412, 672] on button "Process Endorsement" at bounding box center [1410, 663] width 152 height 30
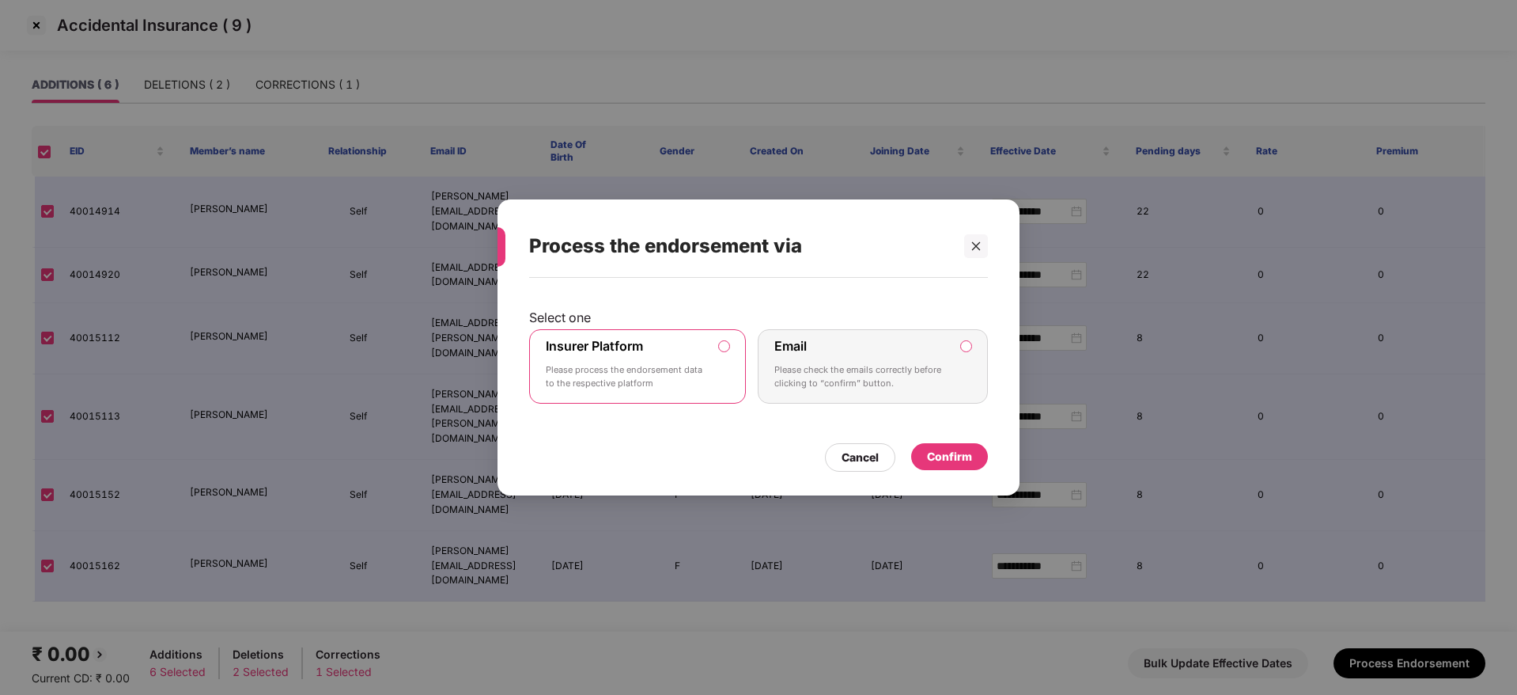
click at [960, 450] on div "Confirm" at bounding box center [949, 456] width 45 height 17
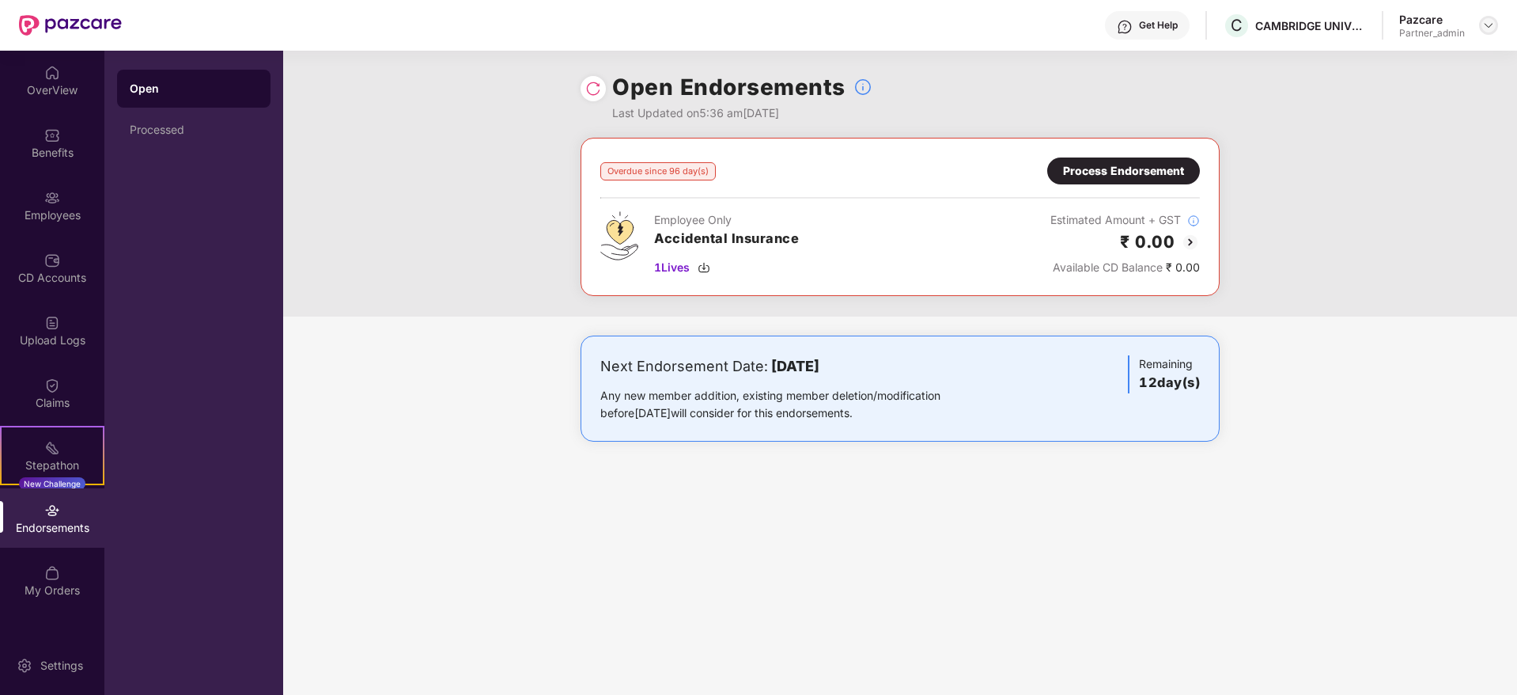
click at [1487, 21] on img at bounding box center [1489, 25] width 13 height 13
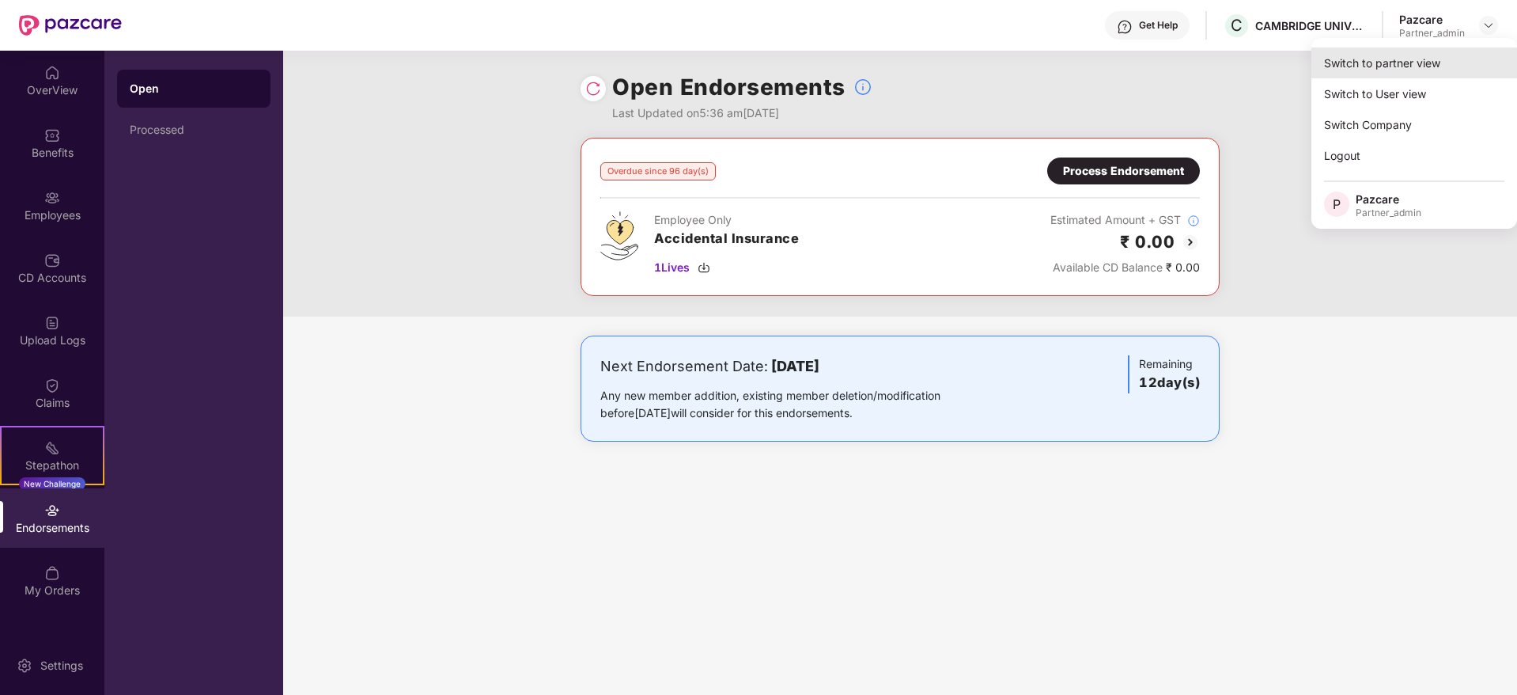
click at [1449, 57] on div "Switch to partner view" at bounding box center [1415, 62] width 206 height 31
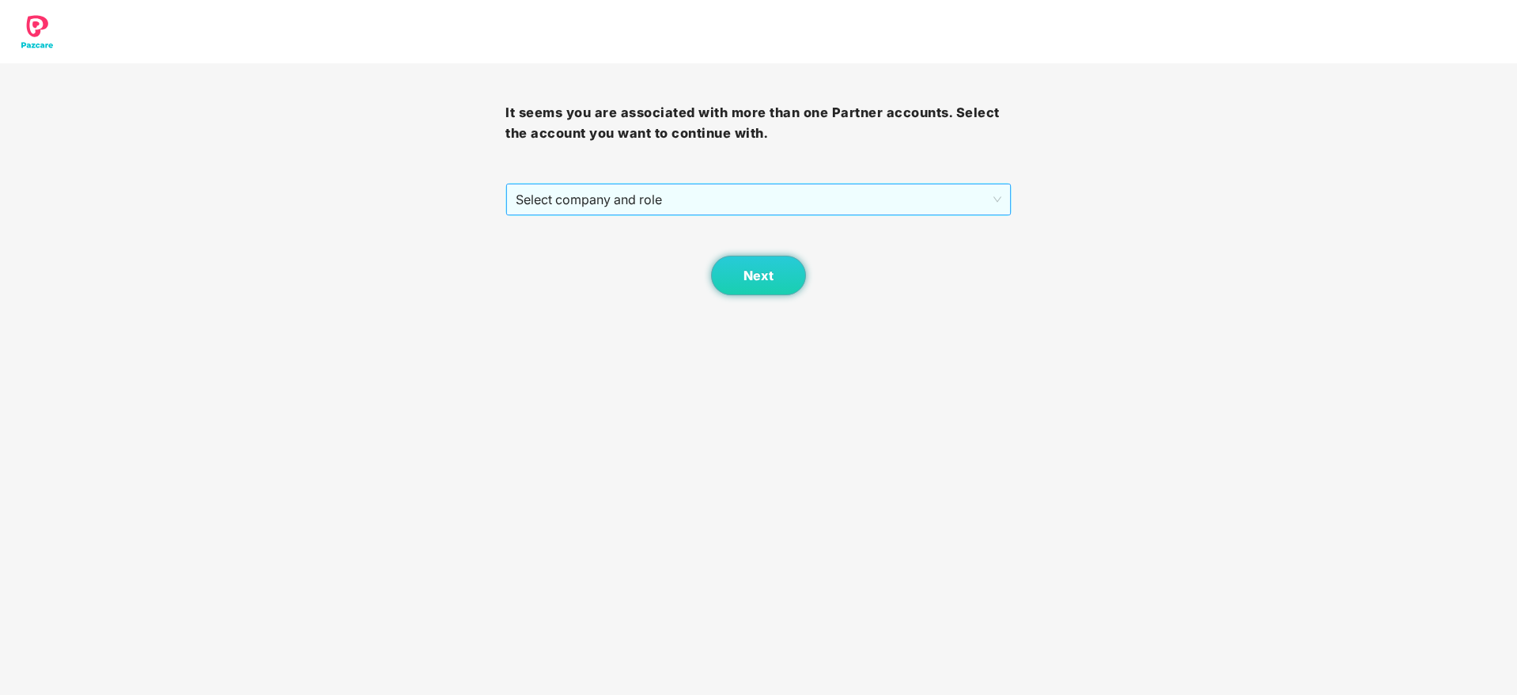
click at [843, 189] on span "Select company and role" at bounding box center [758, 199] width 485 height 30
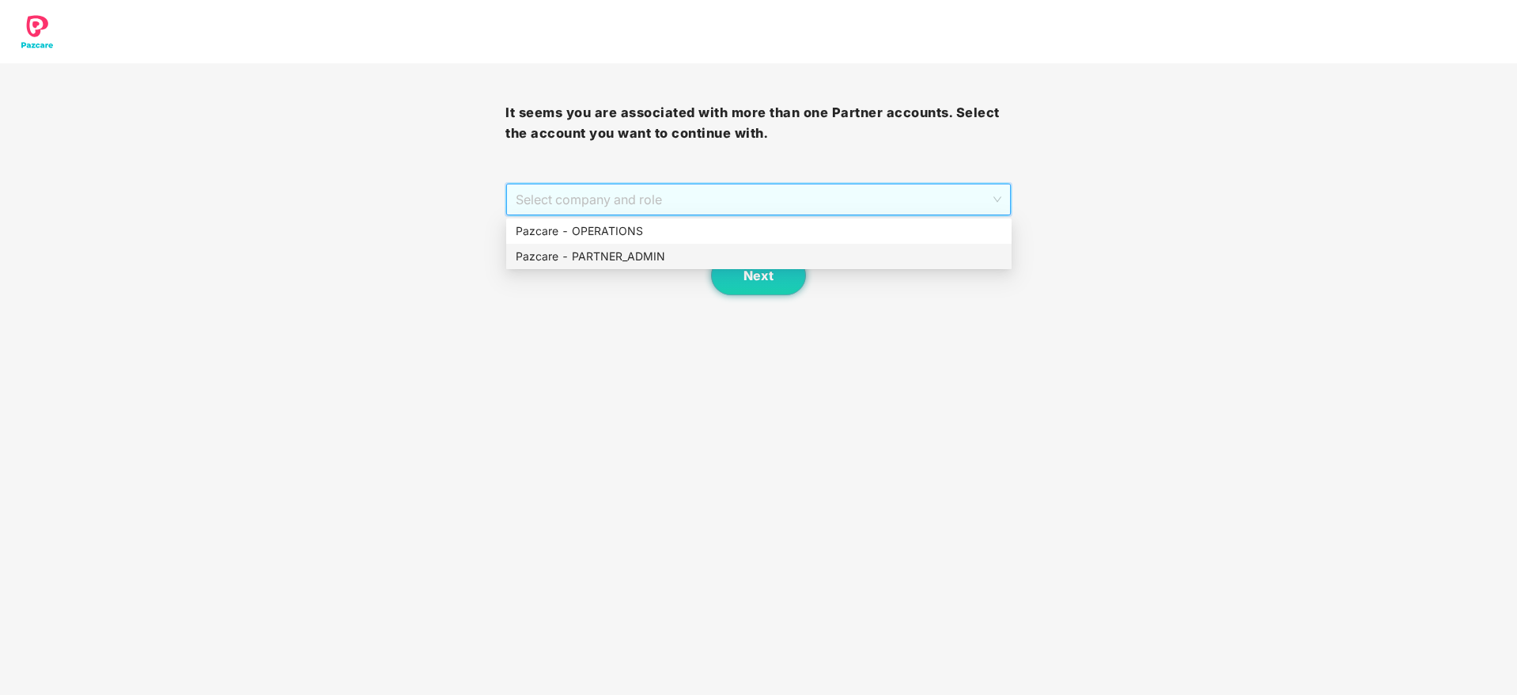
click at [679, 253] on div "Pazcare - PARTNER_ADMIN" at bounding box center [759, 256] width 487 height 17
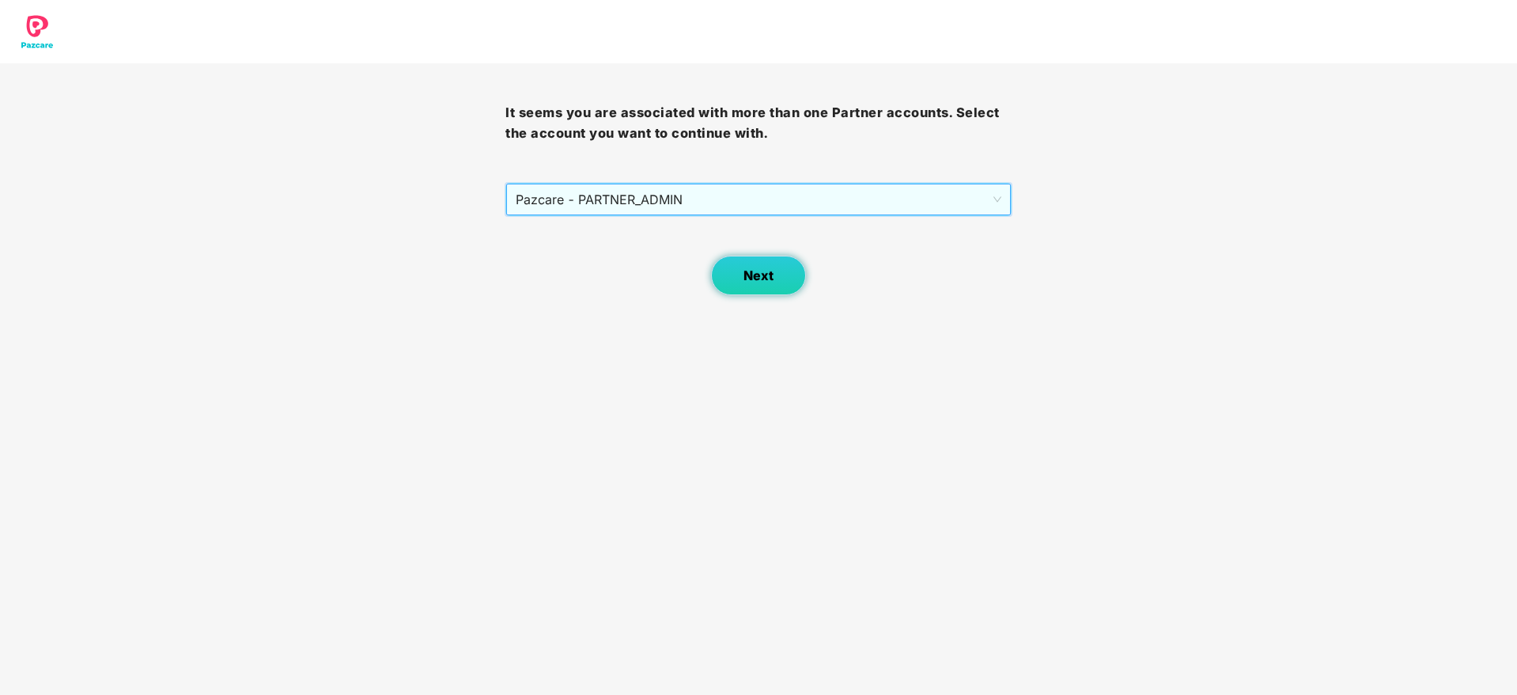
click at [733, 266] on button "Next" at bounding box center [758, 276] width 95 height 40
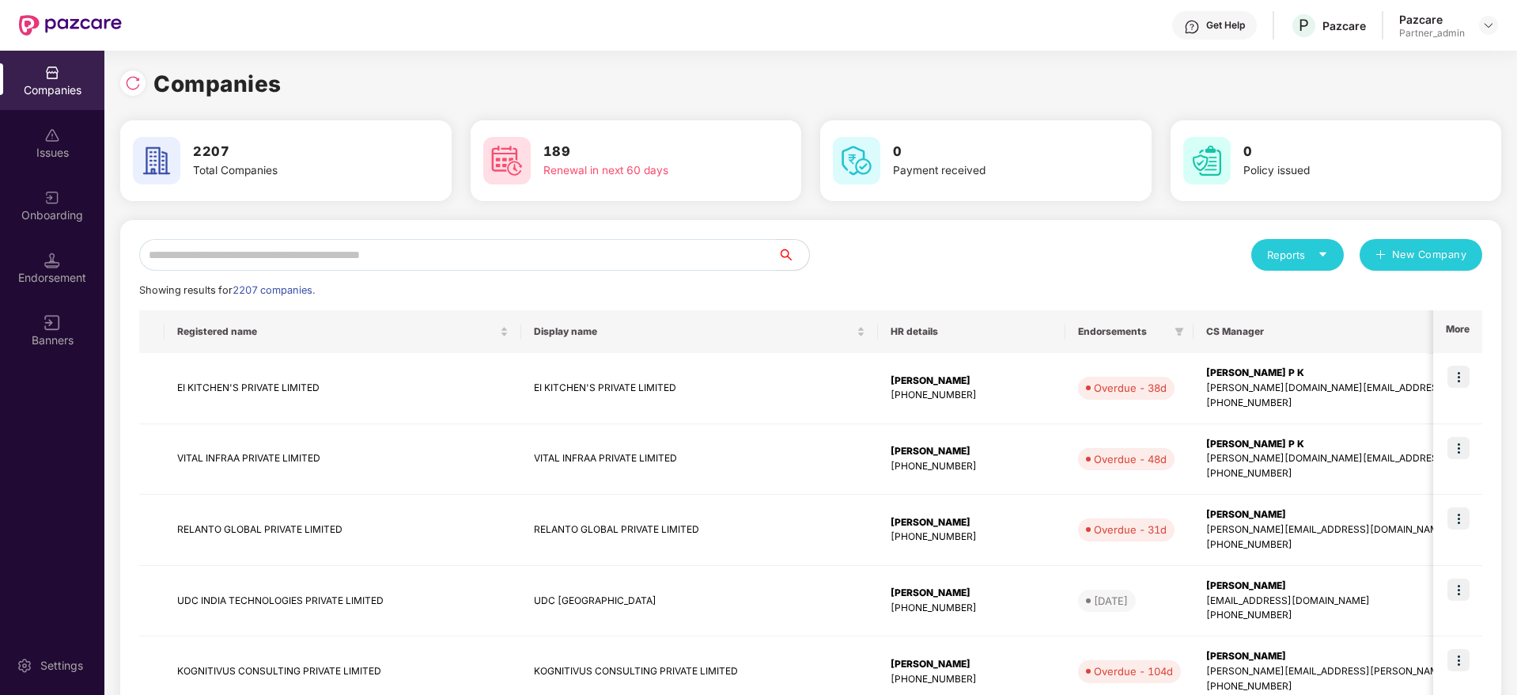
click at [370, 272] on div "Reports New Company Showing results for 2207 companies. Registered name Display…" at bounding box center [810, 678] width 1343 height 879
click at [382, 257] on input "text" at bounding box center [458, 255] width 638 height 32
paste input "**********"
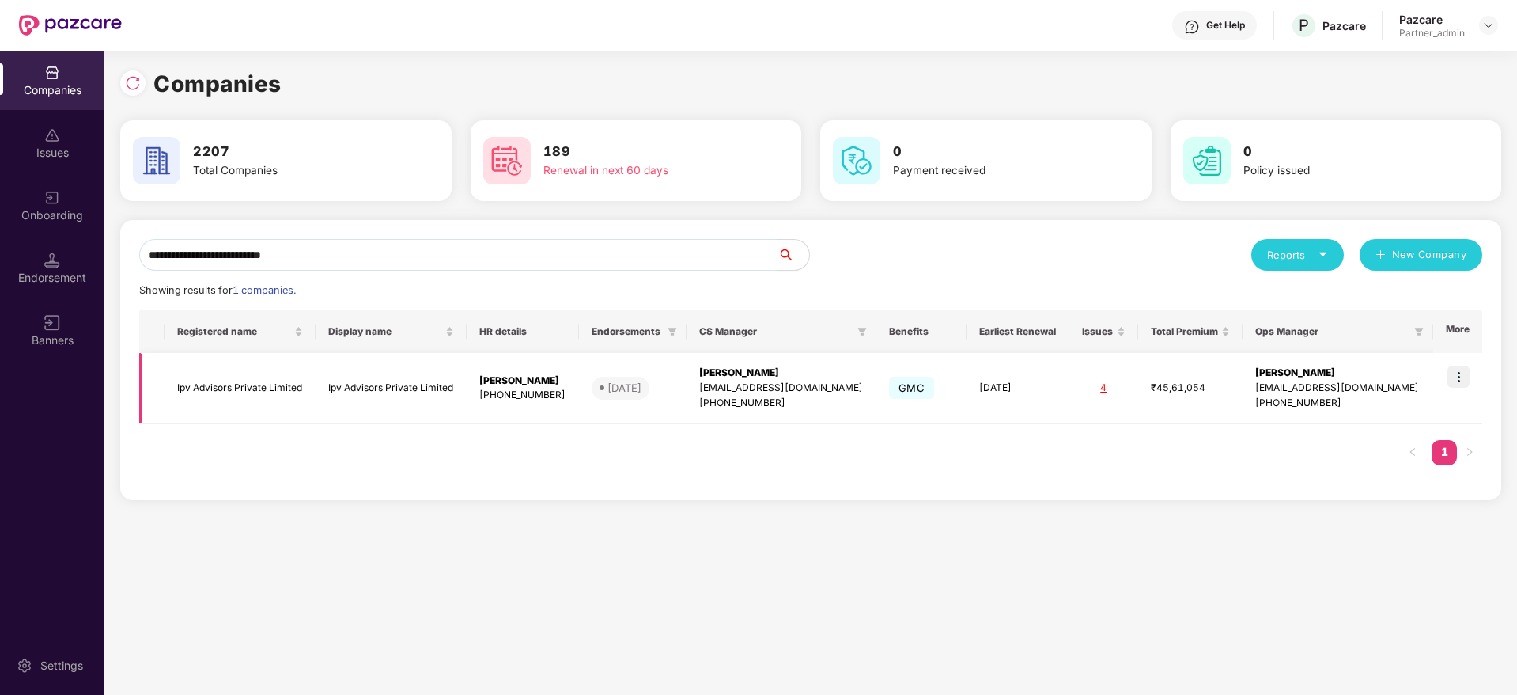
type input "**********"
click at [1465, 374] on img at bounding box center [1459, 376] width 22 height 22
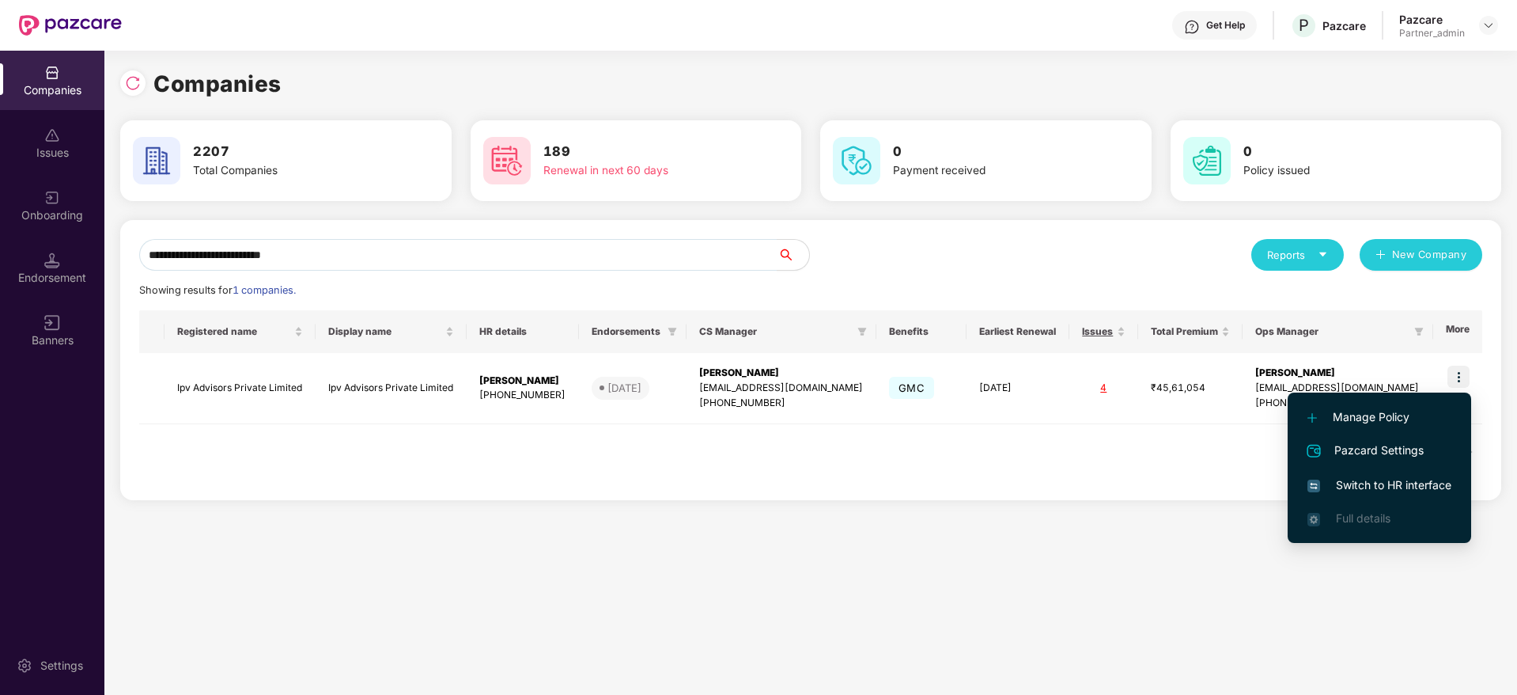
click at [1378, 483] on span "Switch to HR interface" at bounding box center [1380, 484] width 144 height 17
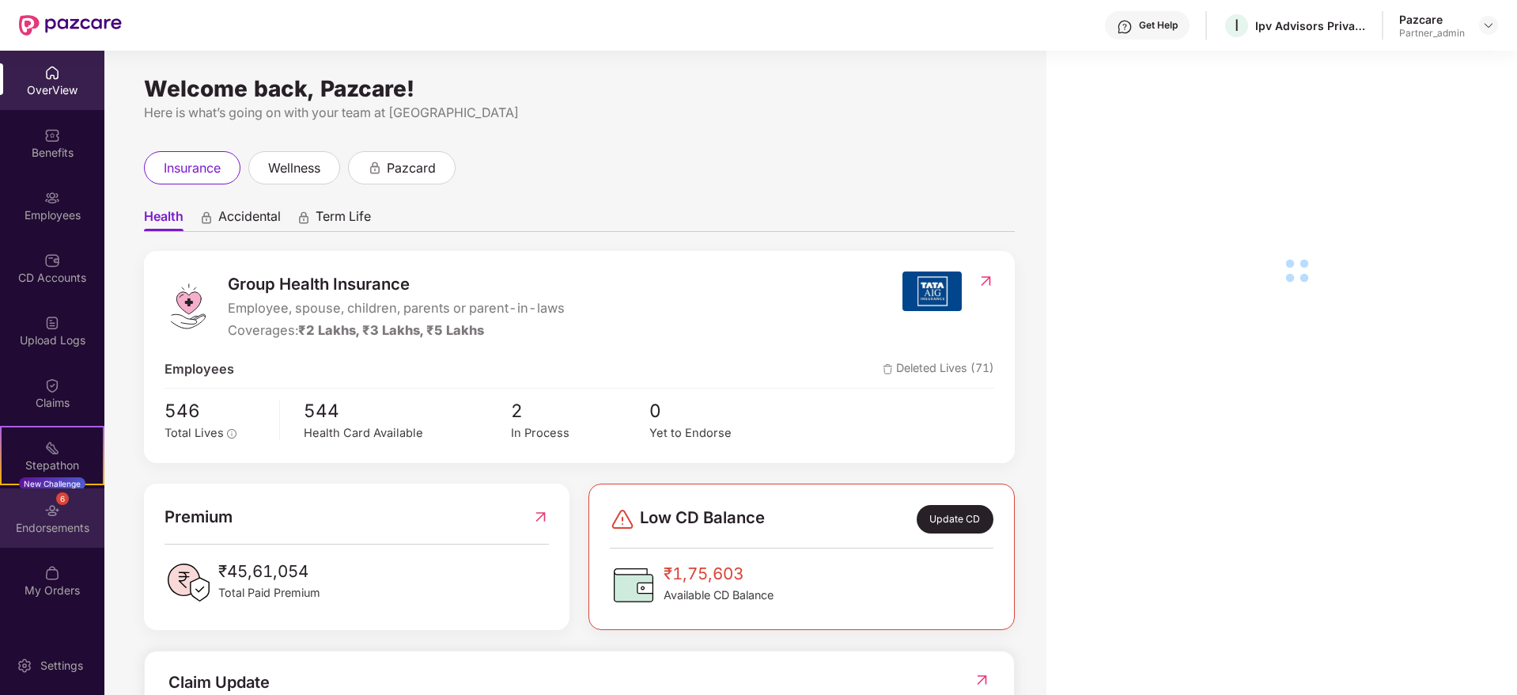
drag, startPoint x: 104, startPoint y: 489, endPoint x: 21, endPoint y: 520, distance: 88.6
click at [21, 520] on div "Endorsements" at bounding box center [52, 528] width 104 height 16
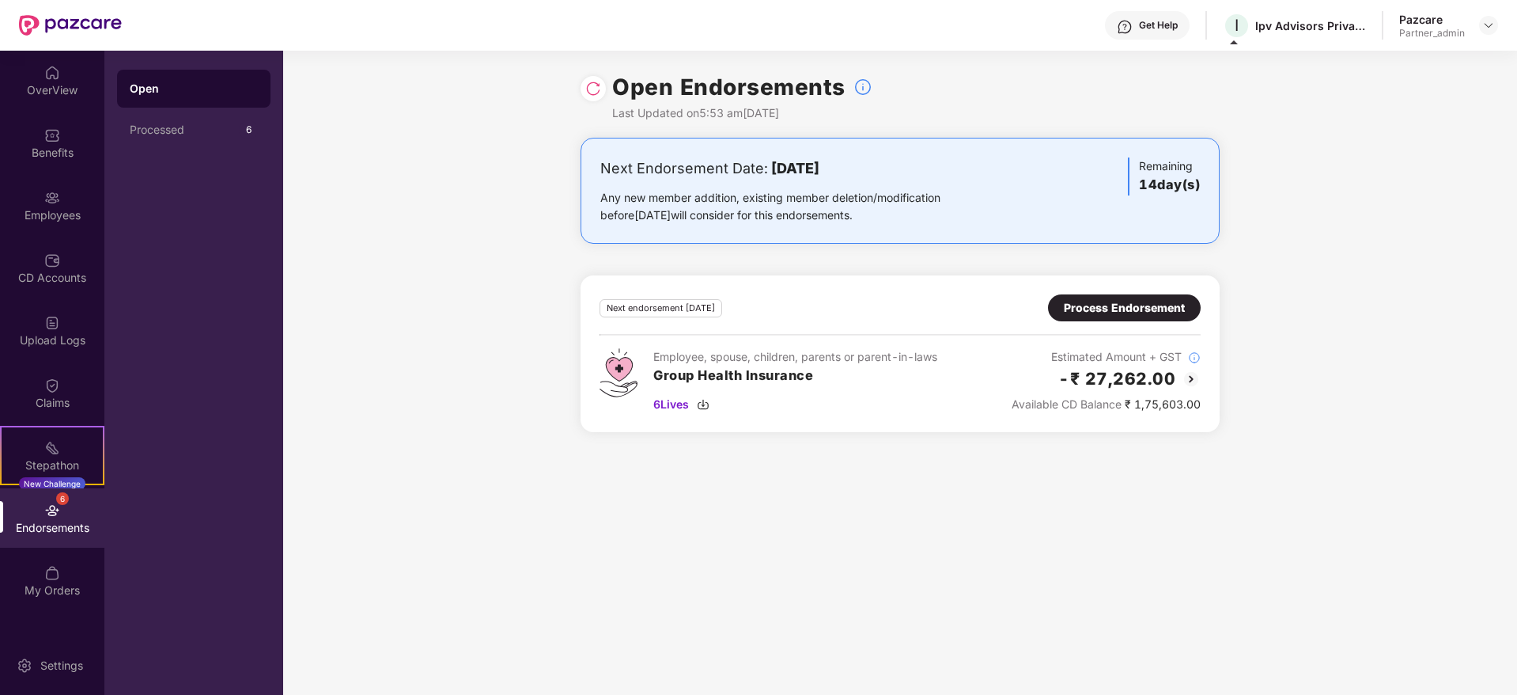
click at [1401, 402] on div "Next Endorsement Date: [DATE] Any new member addition, existing member deletion…" at bounding box center [900, 294] width 1234 height 313
click at [1097, 299] on div "Process Endorsement" at bounding box center [1124, 307] width 121 height 17
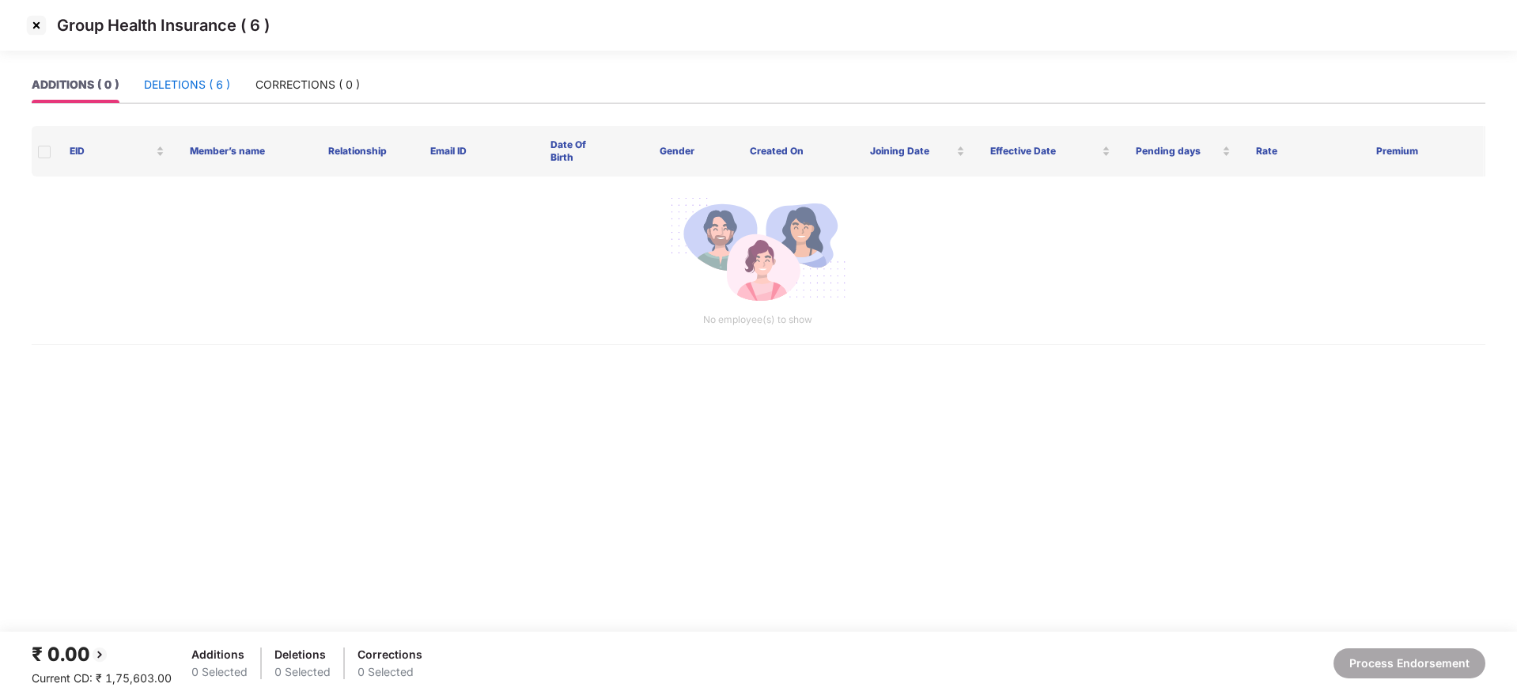
click at [177, 85] on div "DELETIONS ( 6 )" at bounding box center [187, 84] width 86 height 17
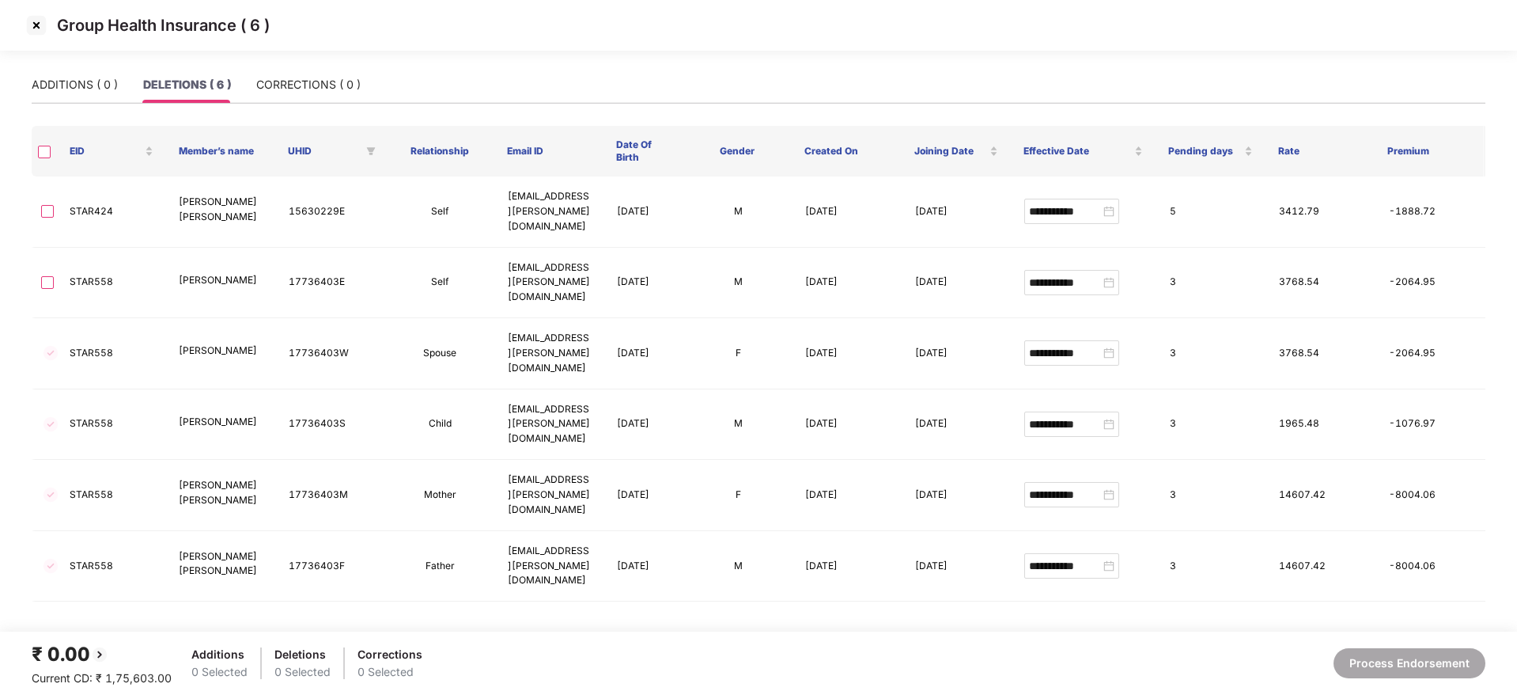
click at [40, 23] on img at bounding box center [36, 25] width 25 height 25
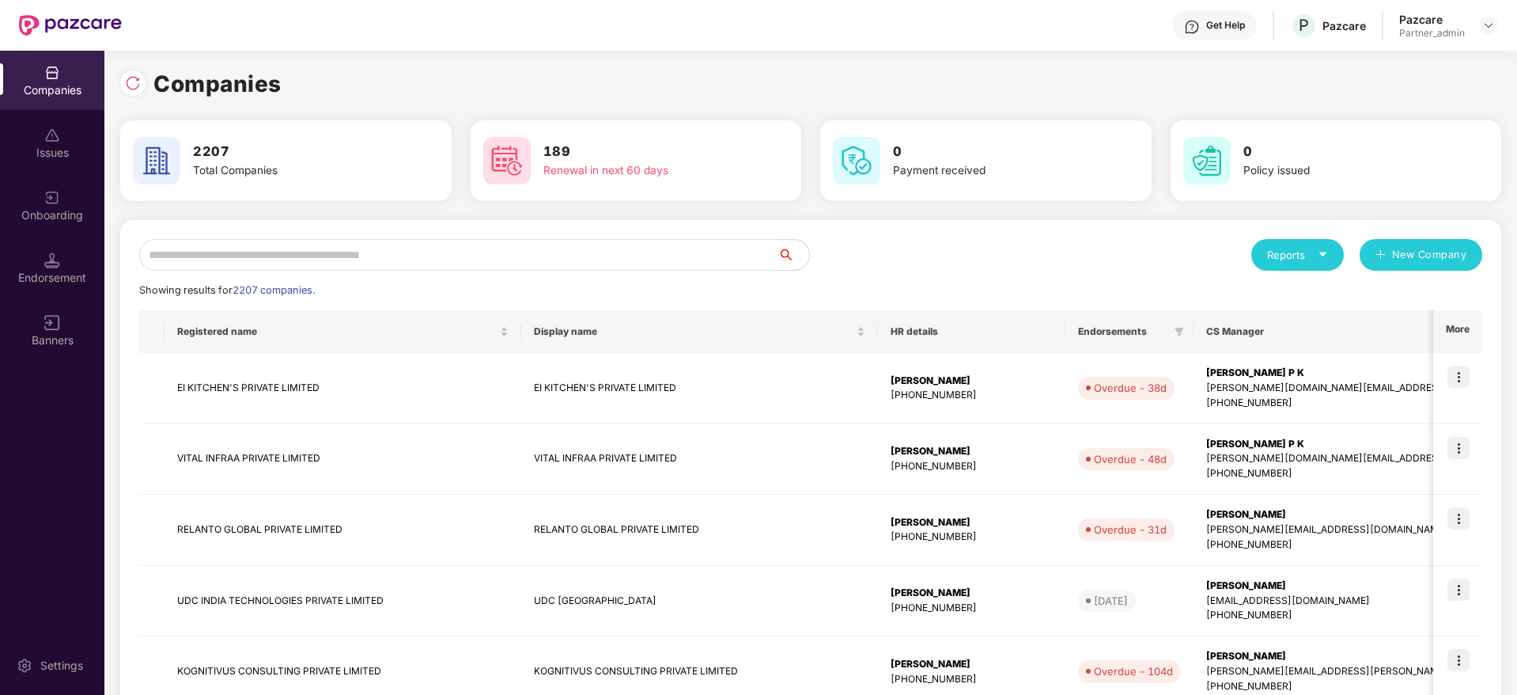
click at [297, 256] on input "text" at bounding box center [458, 255] width 638 height 32
paste input "**********"
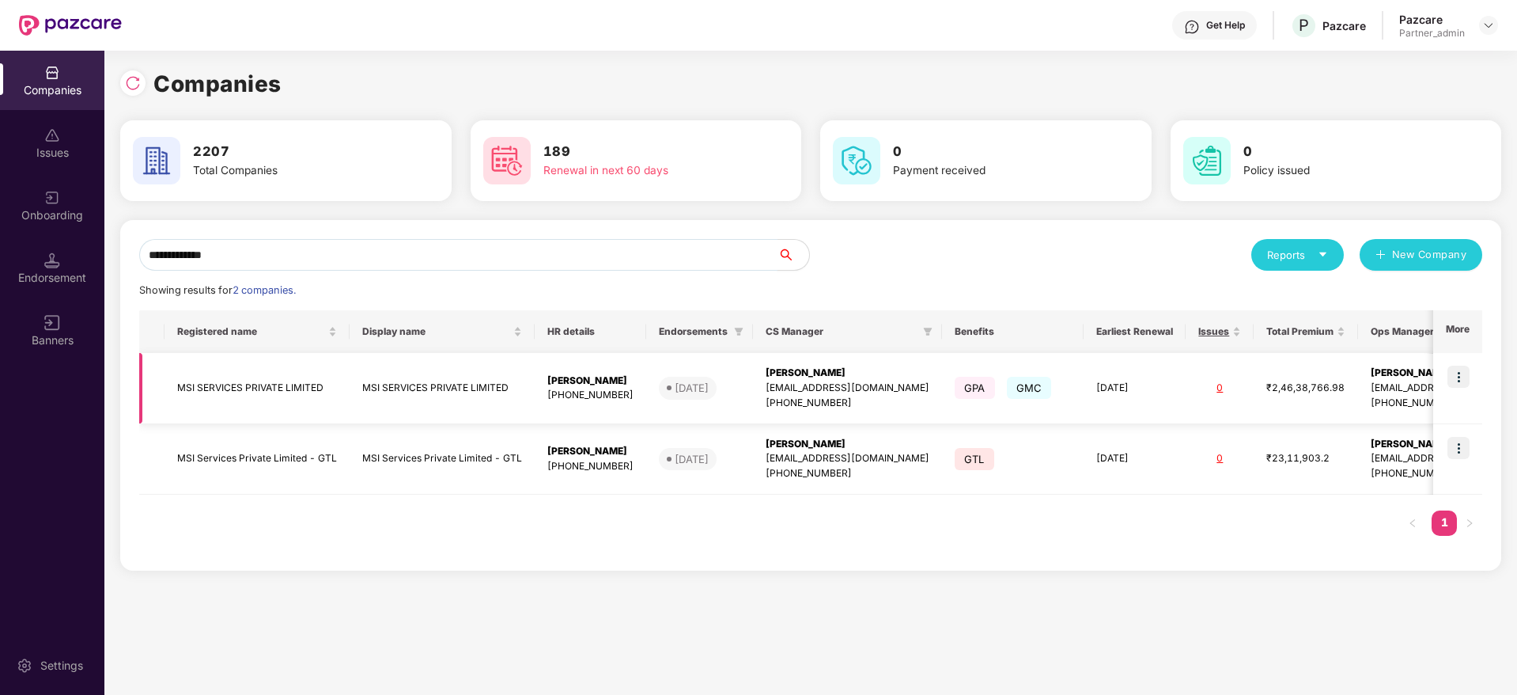
type input "**********"
click at [1464, 377] on img at bounding box center [1459, 376] width 22 height 22
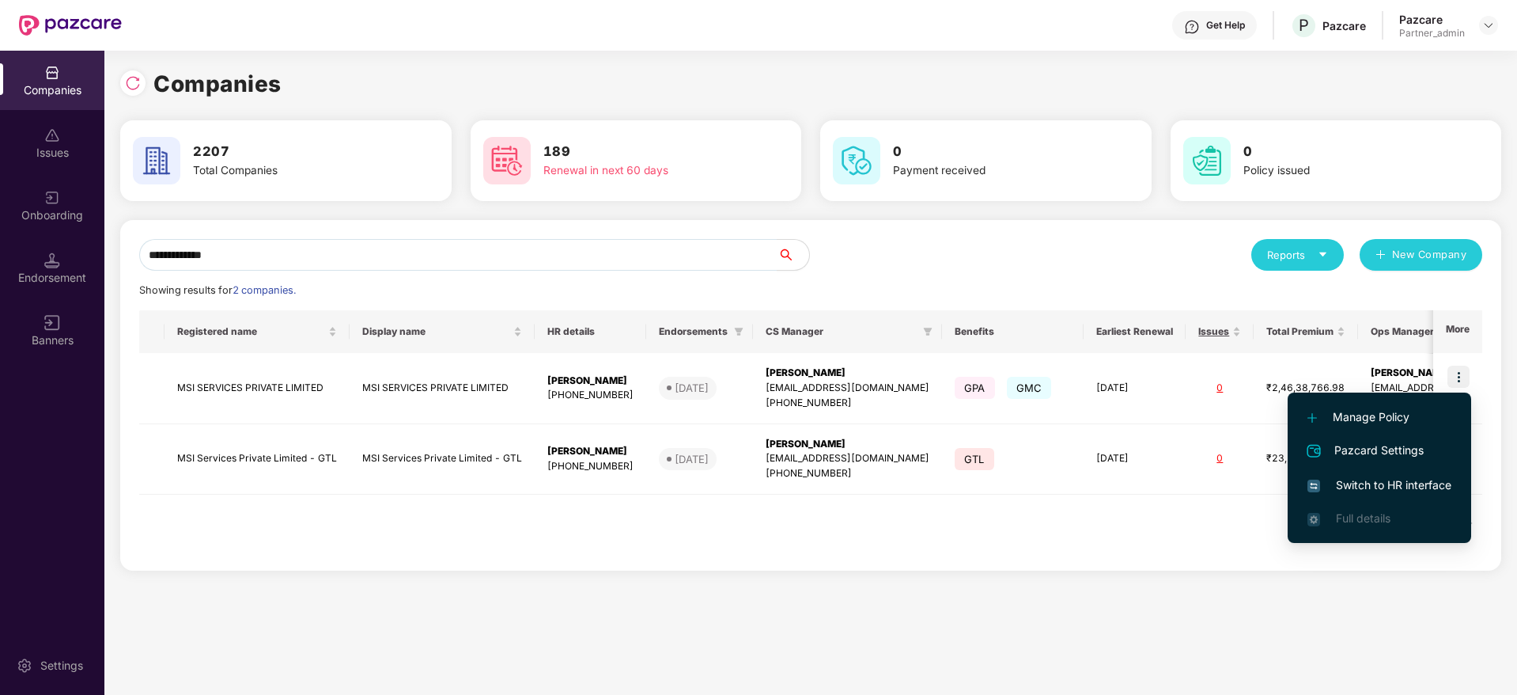
click at [1377, 479] on span "Switch to HR interface" at bounding box center [1380, 484] width 144 height 17
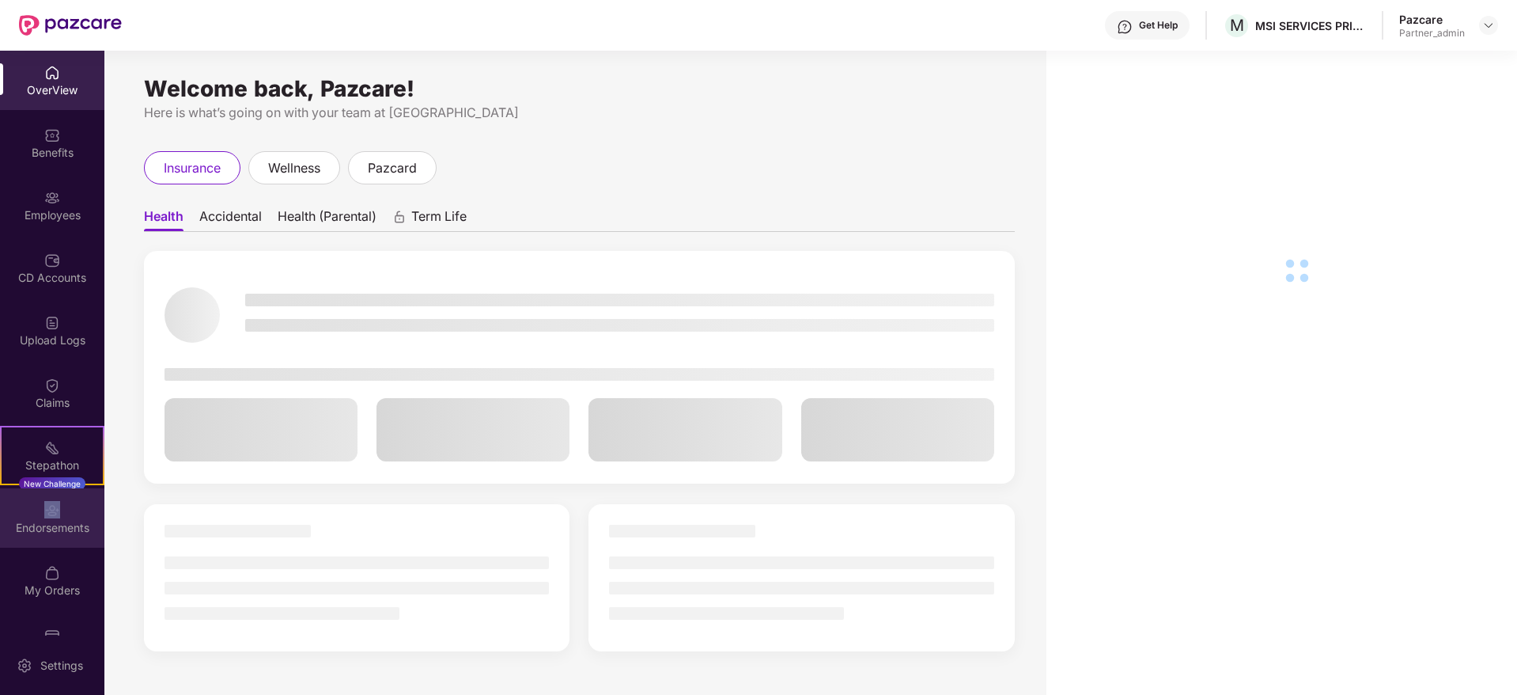
click at [60, 513] on div "Endorsements" at bounding box center [52, 517] width 104 height 59
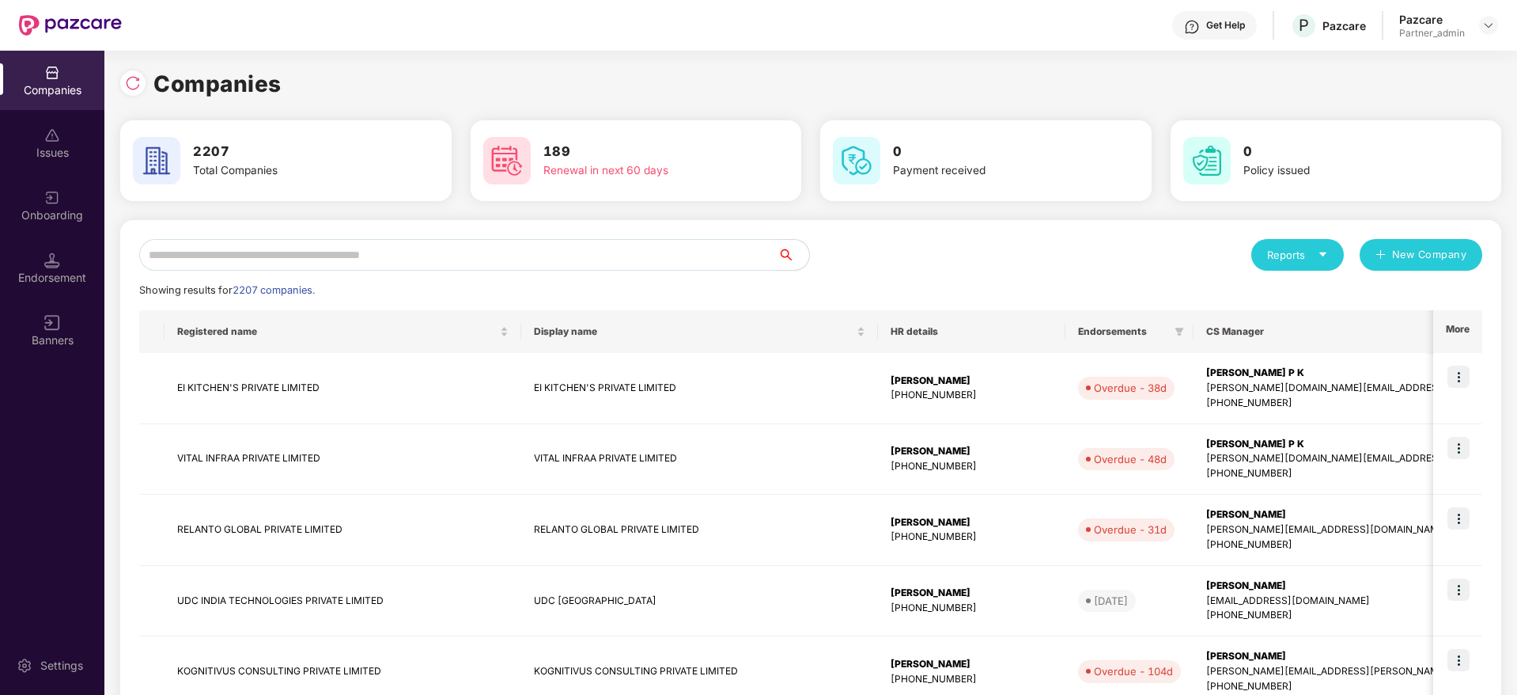
click at [290, 252] on input "text" at bounding box center [458, 255] width 638 height 32
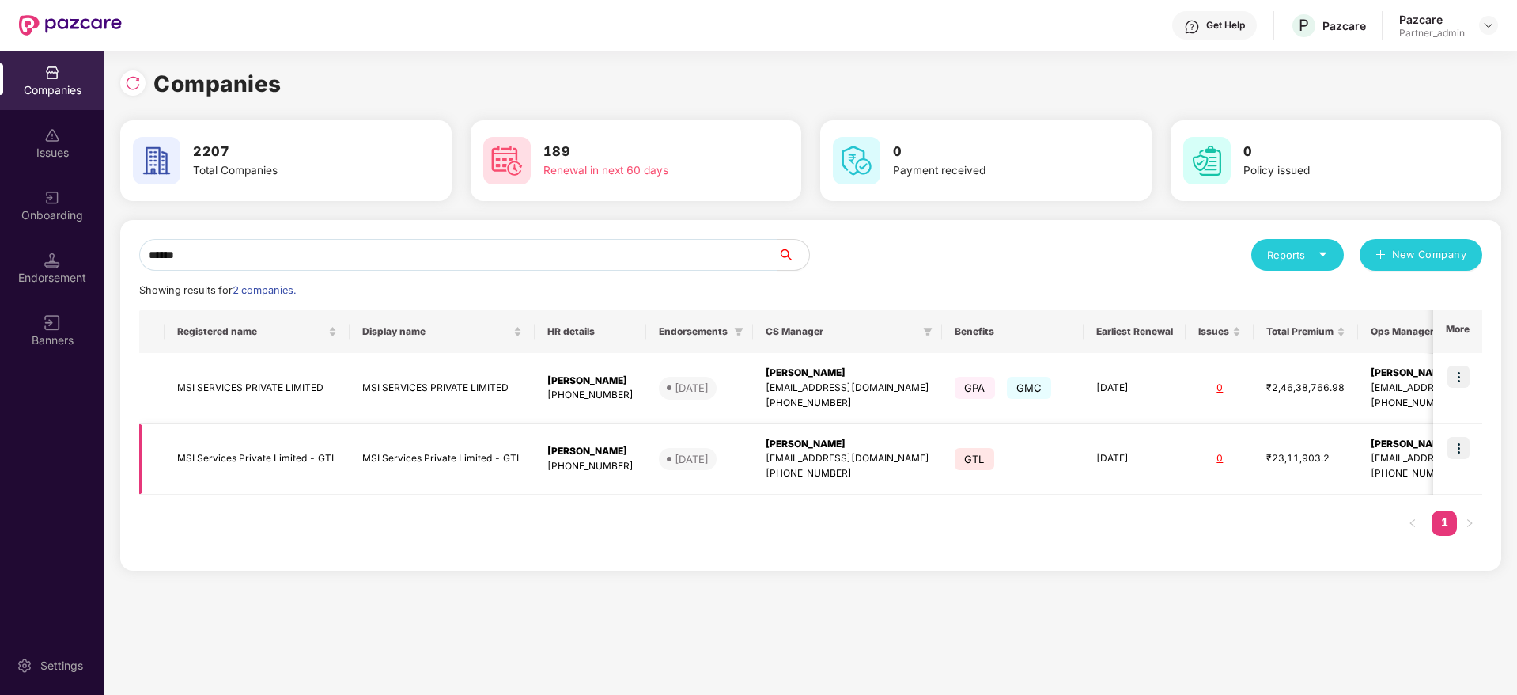
type input "******"
click at [1461, 442] on img at bounding box center [1459, 448] width 22 height 22
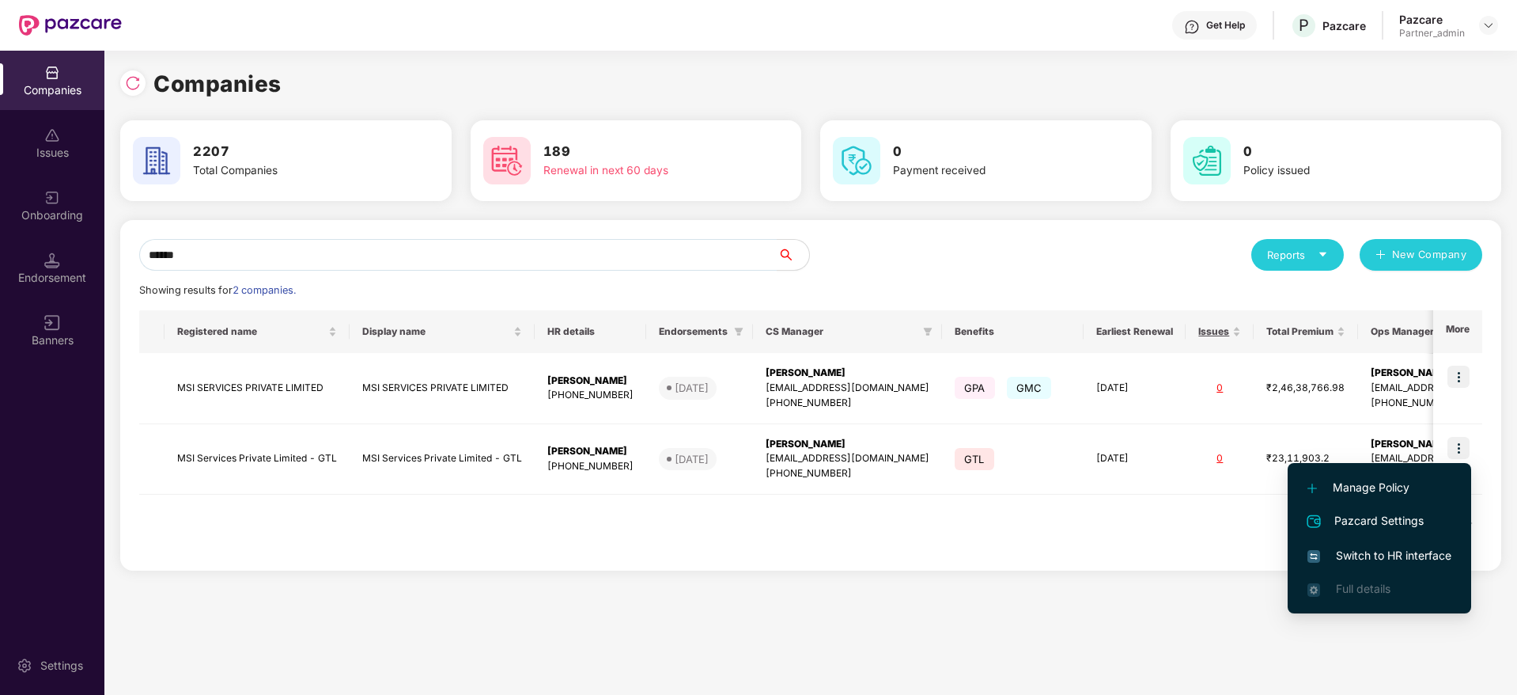
click at [1379, 552] on span "Switch to HR interface" at bounding box center [1380, 555] width 144 height 17
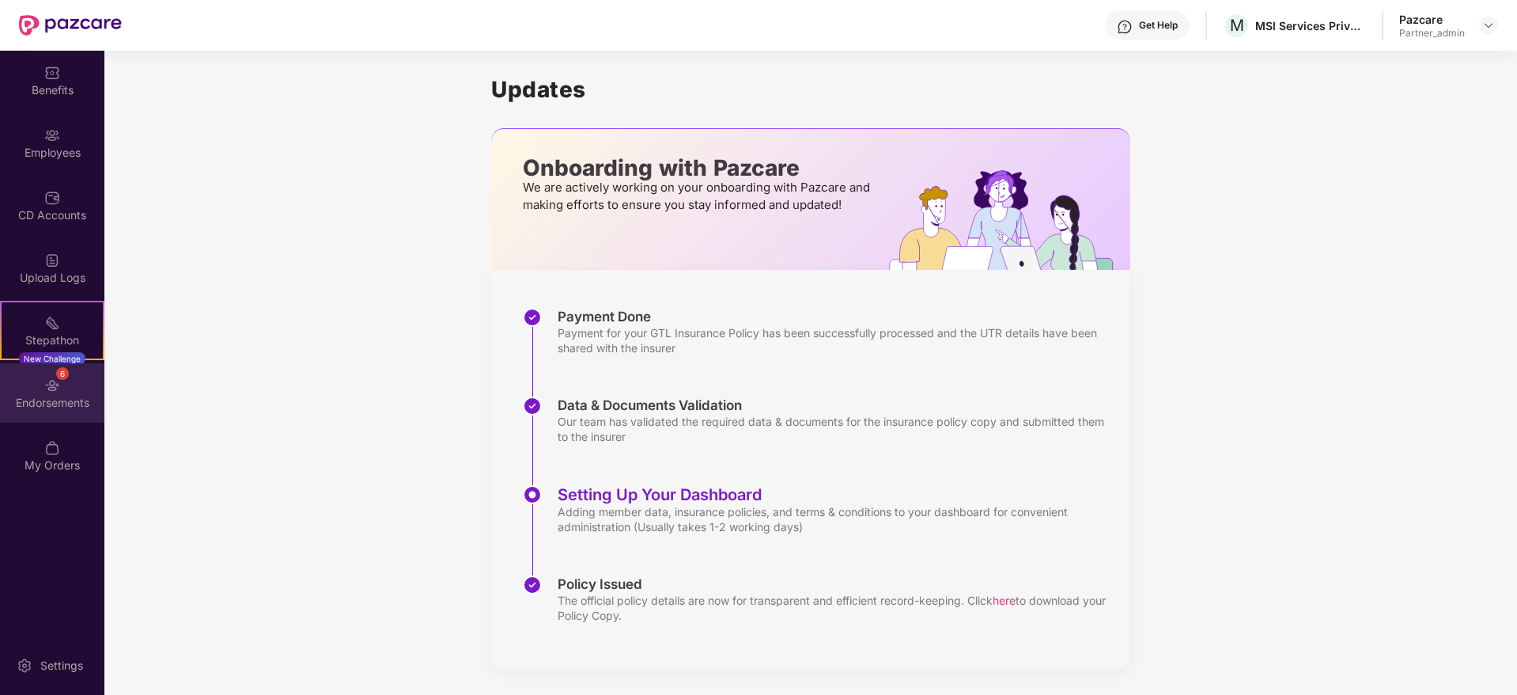
click at [62, 410] on div "6 Endorsements" at bounding box center [52, 392] width 104 height 59
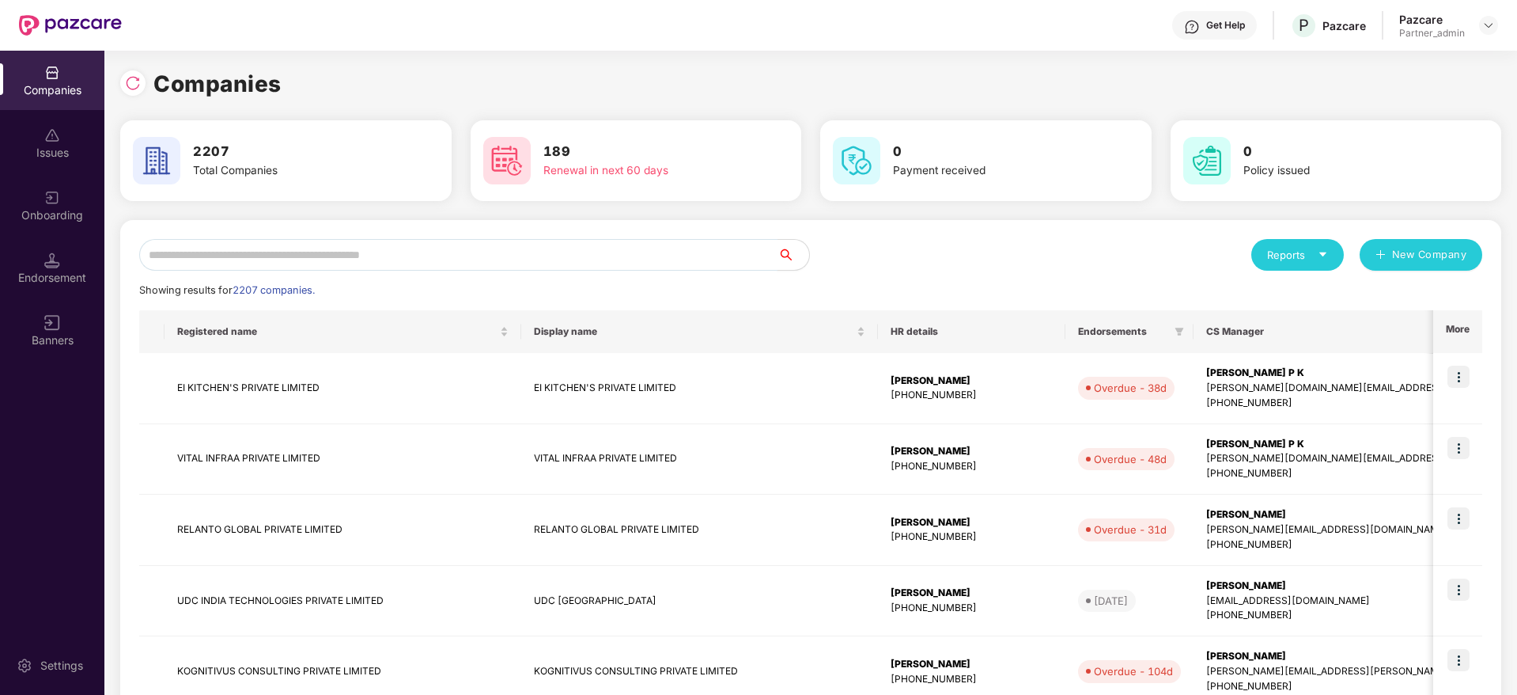
click at [324, 261] on input "text" at bounding box center [458, 255] width 638 height 32
paste input "**********"
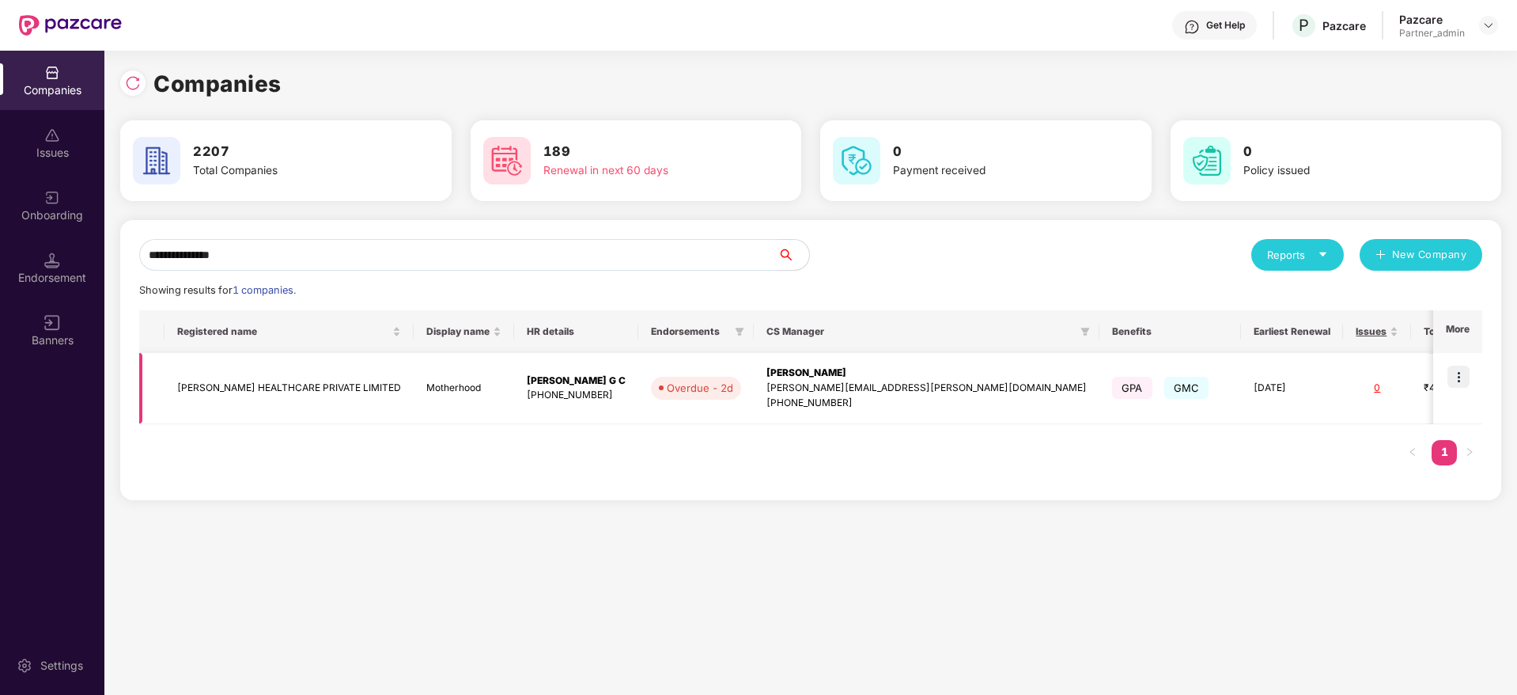
type input "**********"
click at [1460, 377] on img at bounding box center [1459, 376] width 22 height 22
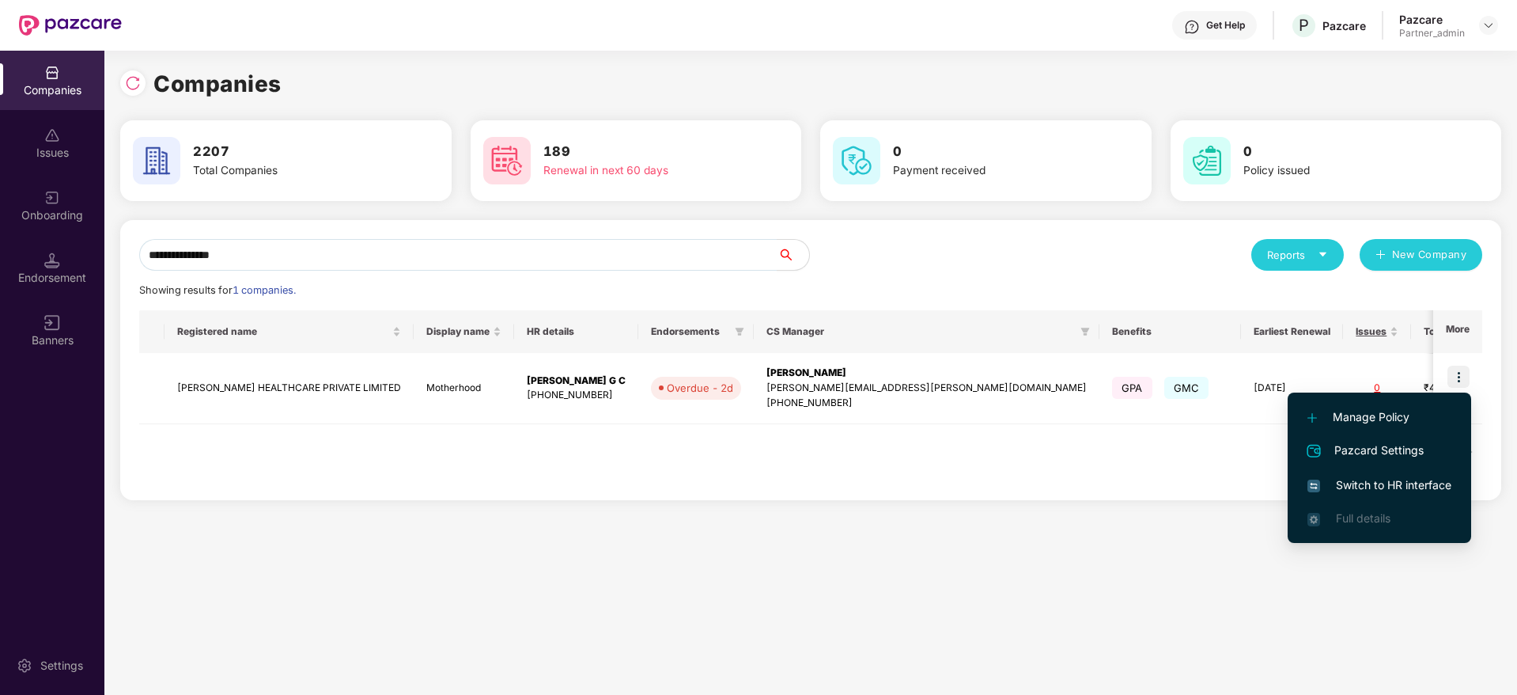
click at [1370, 476] on span "Switch to HR interface" at bounding box center [1380, 484] width 144 height 17
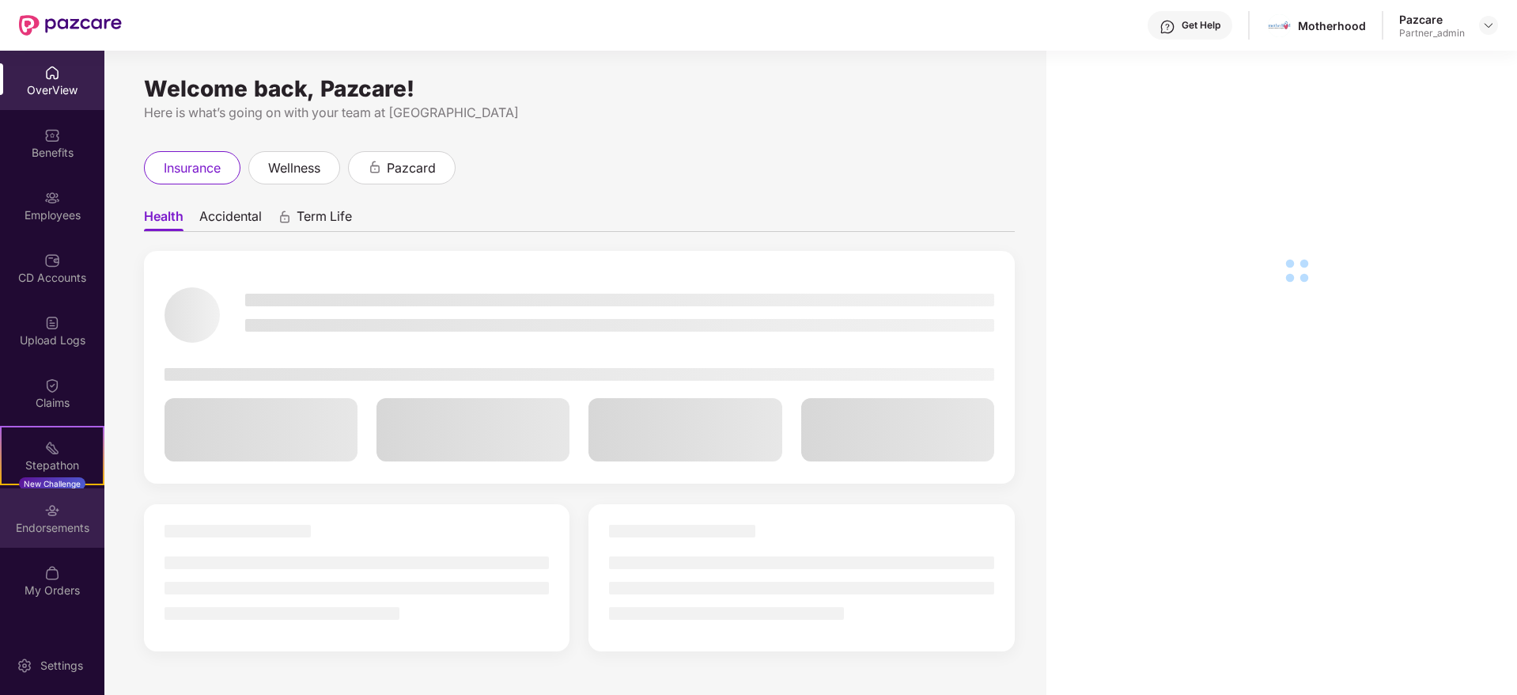
click at [47, 521] on div "Endorsements" at bounding box center [52, 528] width 104 height 16
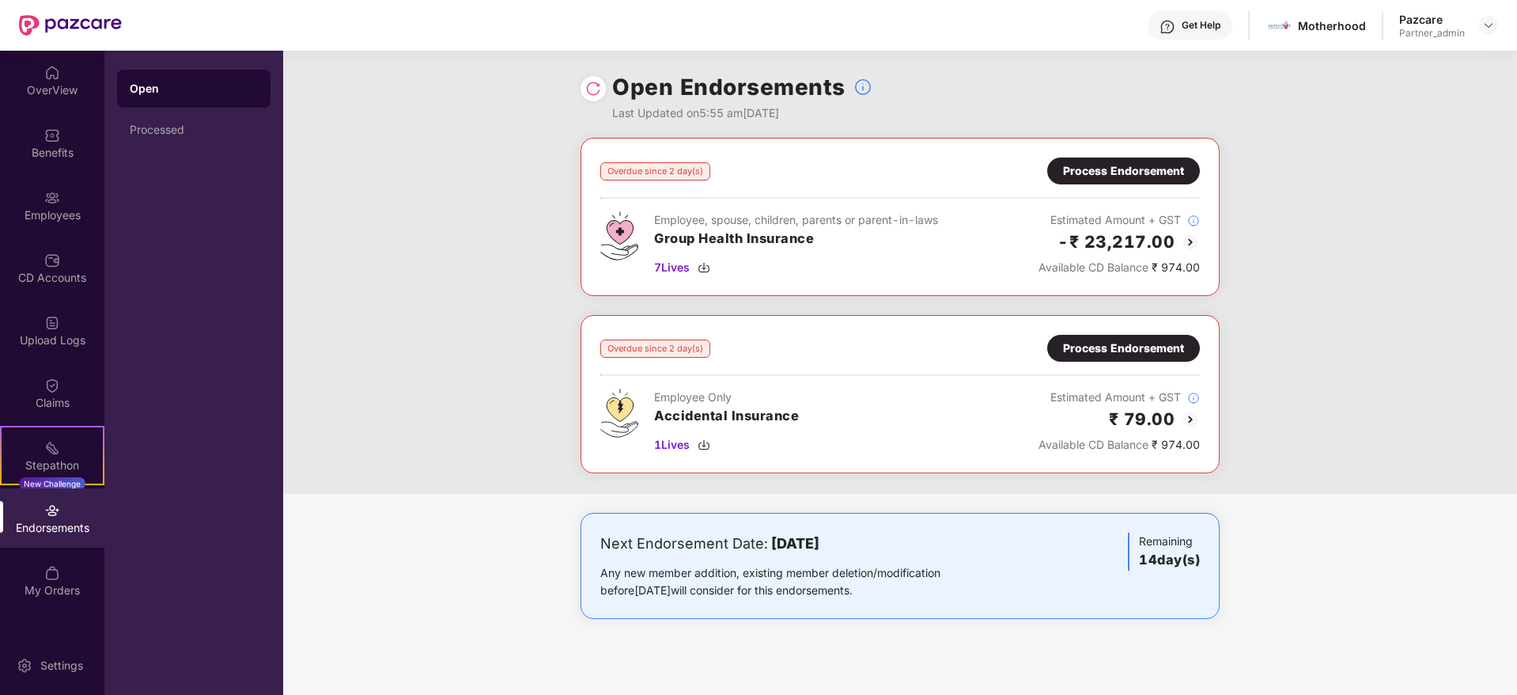
click at [1095, 163] on div "Process Endorsement" at bounding box center [1123, 170] width 121 height 17
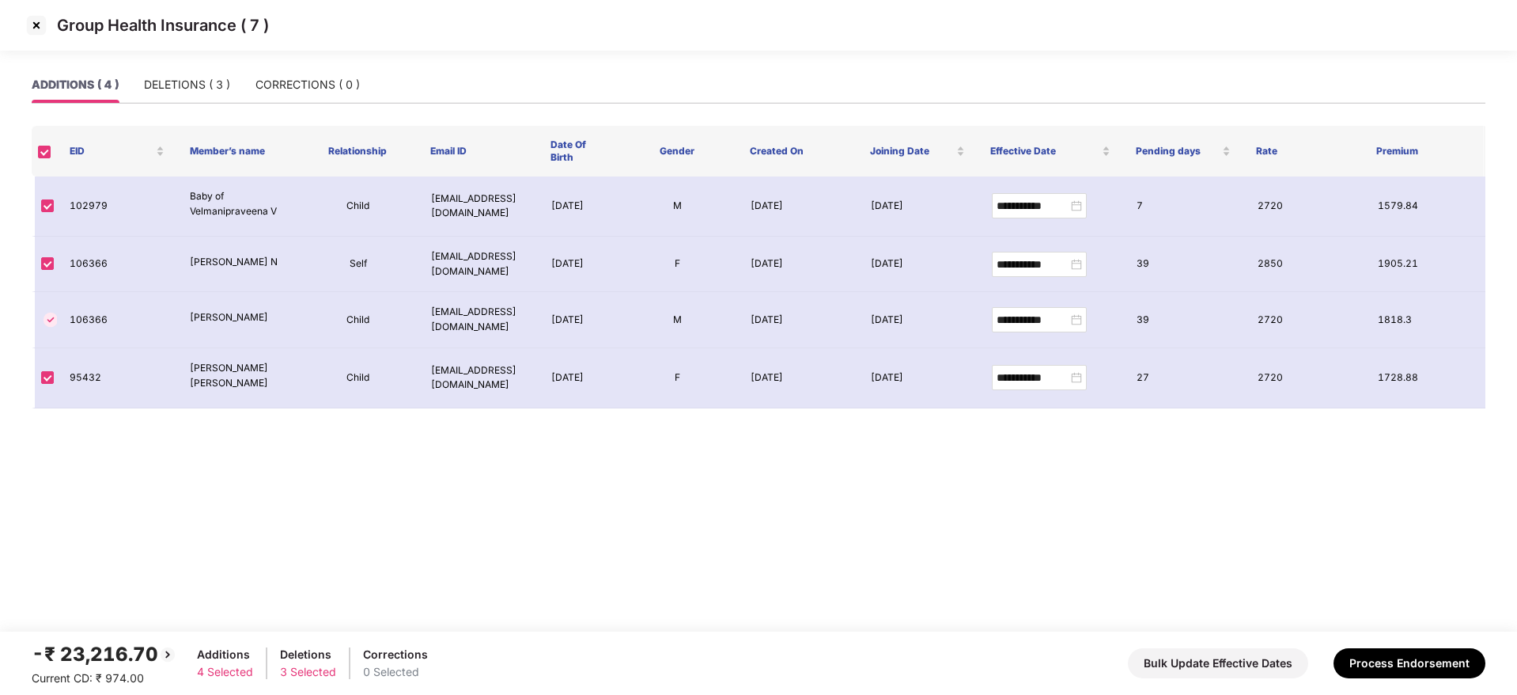
click at [32, 25] on img at bounding box center [36, 25] width 25 height 25
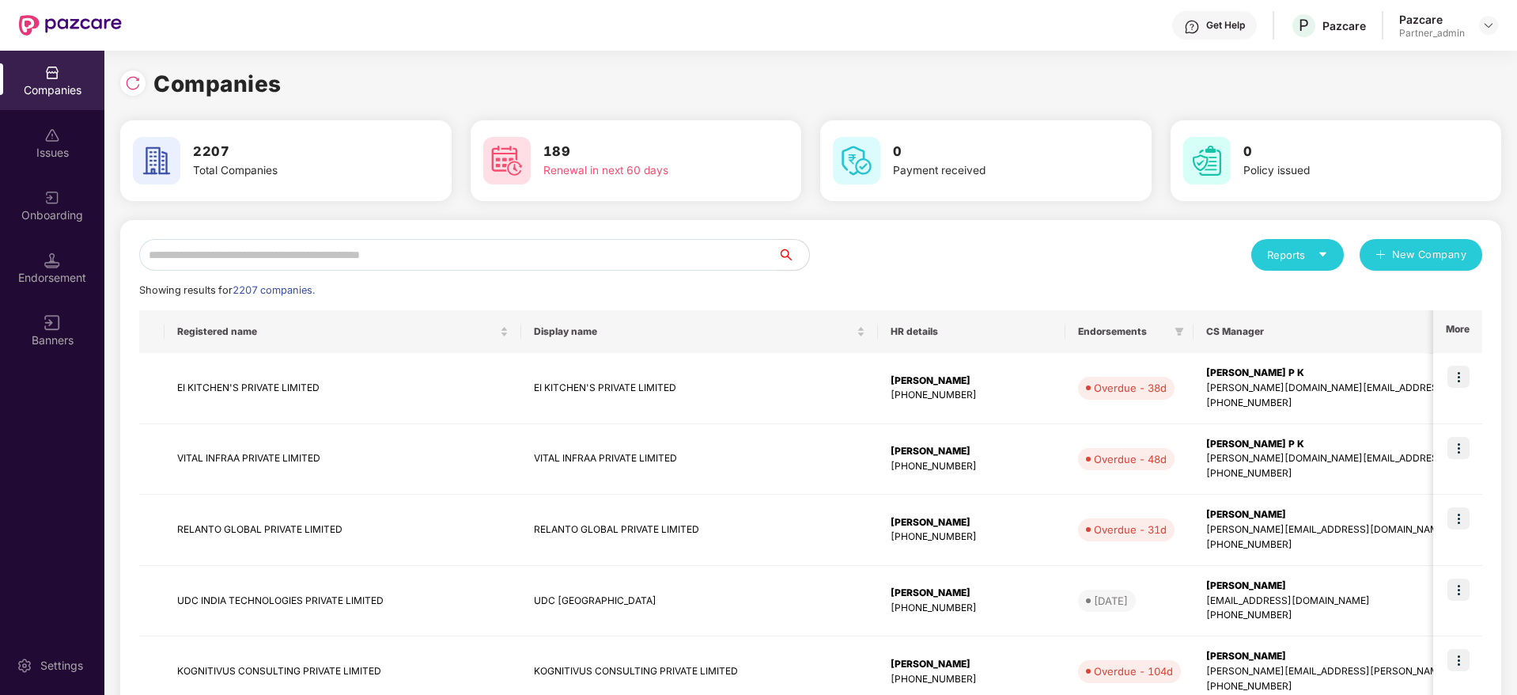
click at [299, 265] on input "text" at bounding box center [458, 255] width 638 height 32
paste input "**********"
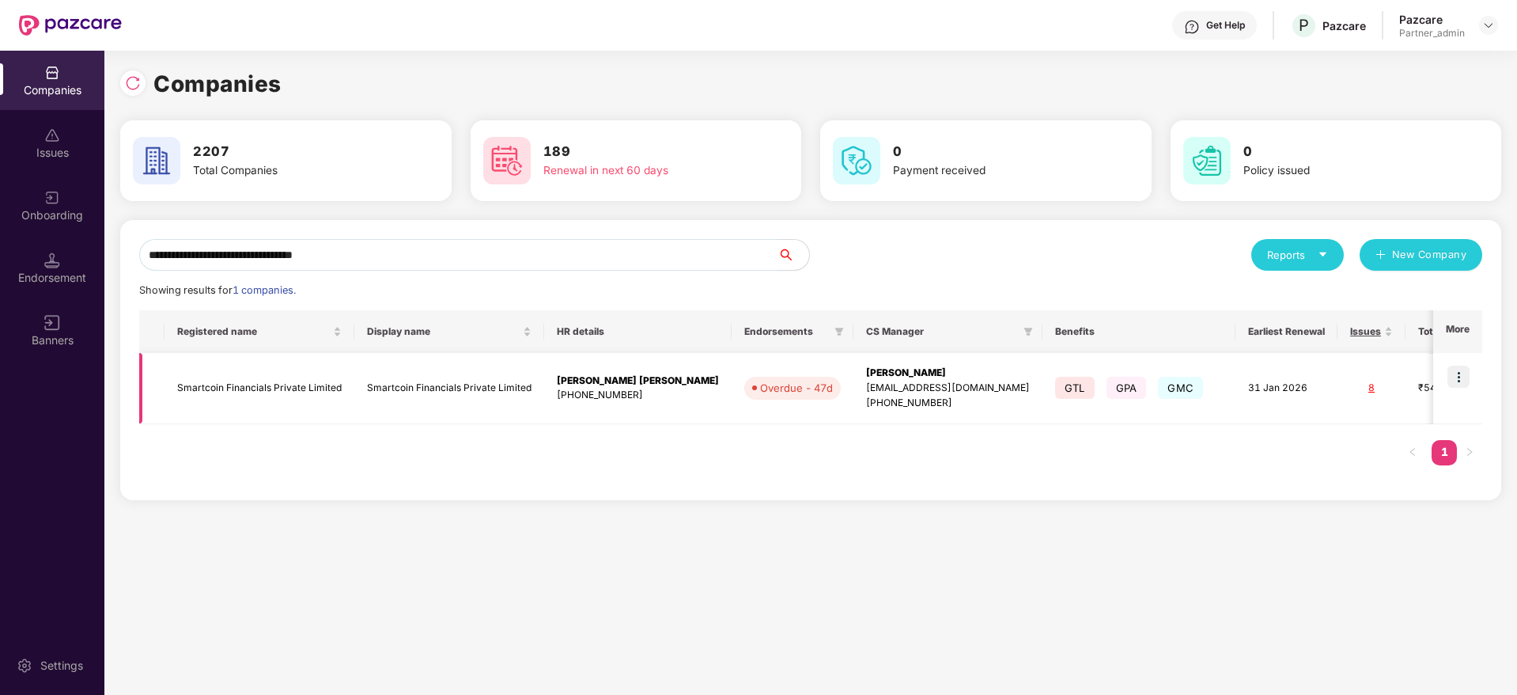
type input "**********"
click at [1456, 384] on img at bounding box center [1459, 376] width 22 height 22
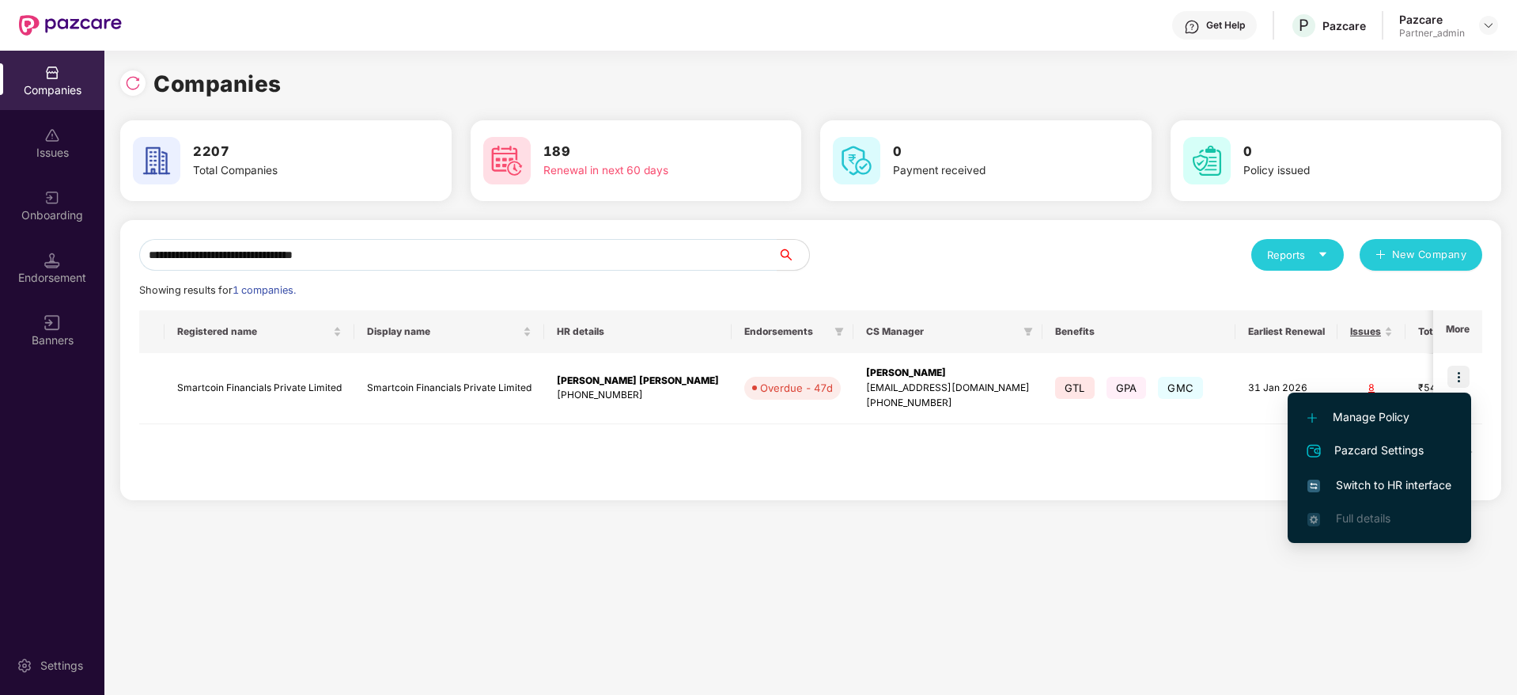
click at [1410, 484] on span "Switch to HR interface" at bounding box center [1380, 484] width 144 height 17
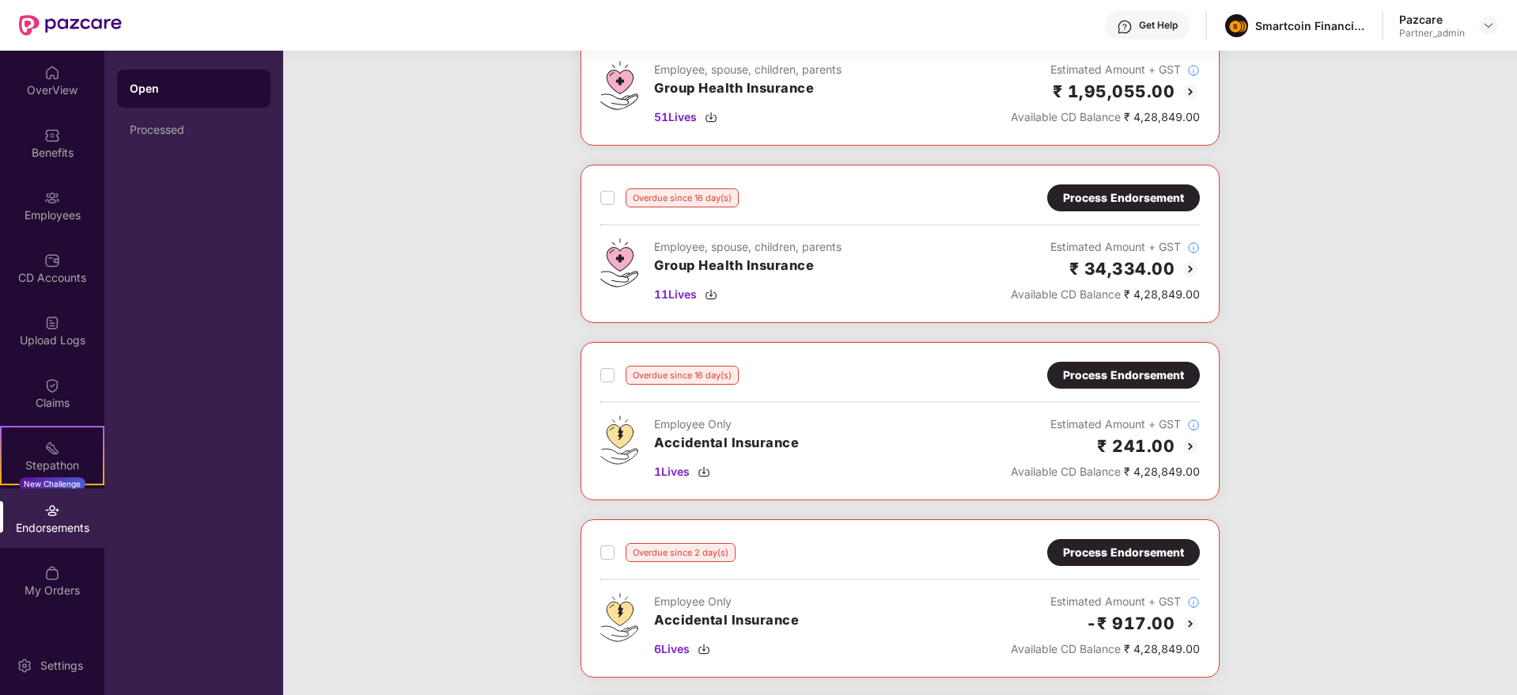
scroll to position [237, 0]
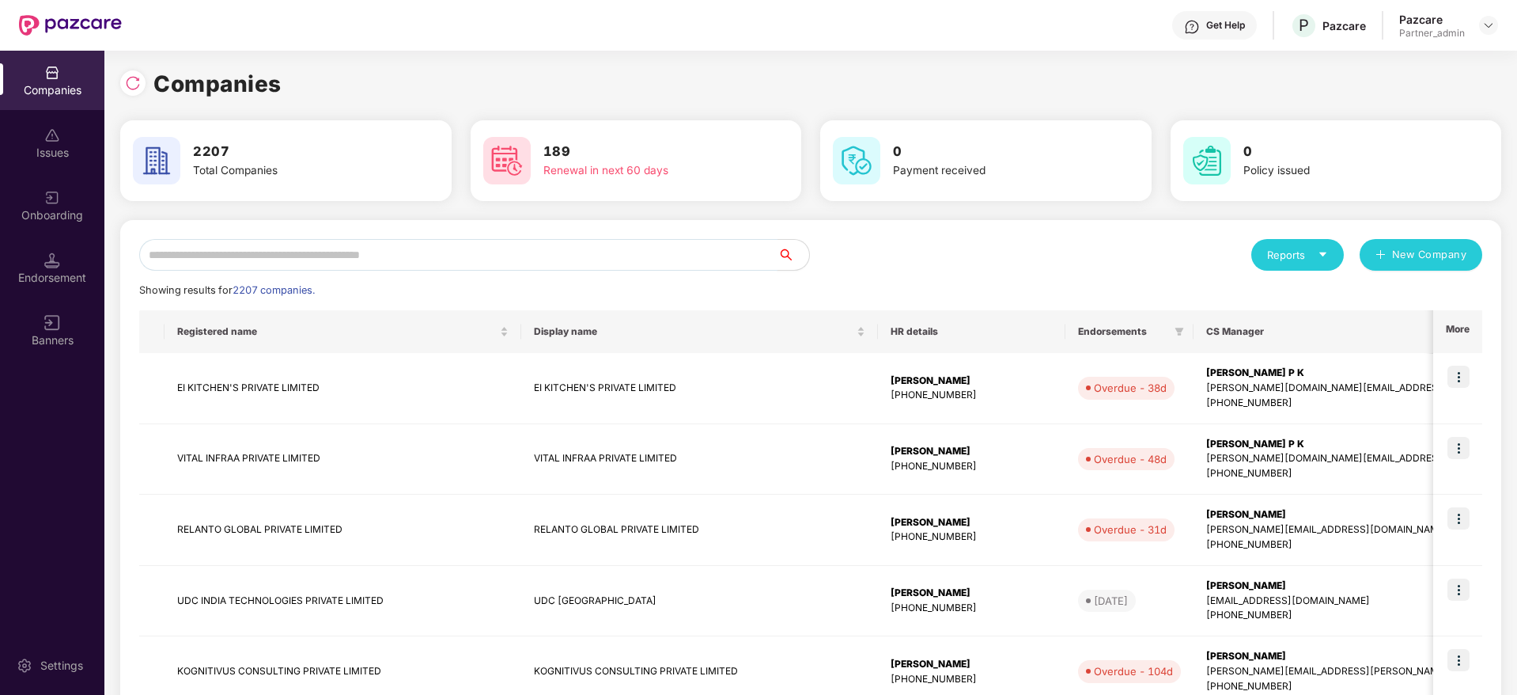
click at [302, 249] on input "text" at bounding box center [458, 255] width 638 height 32
paste input "*********"
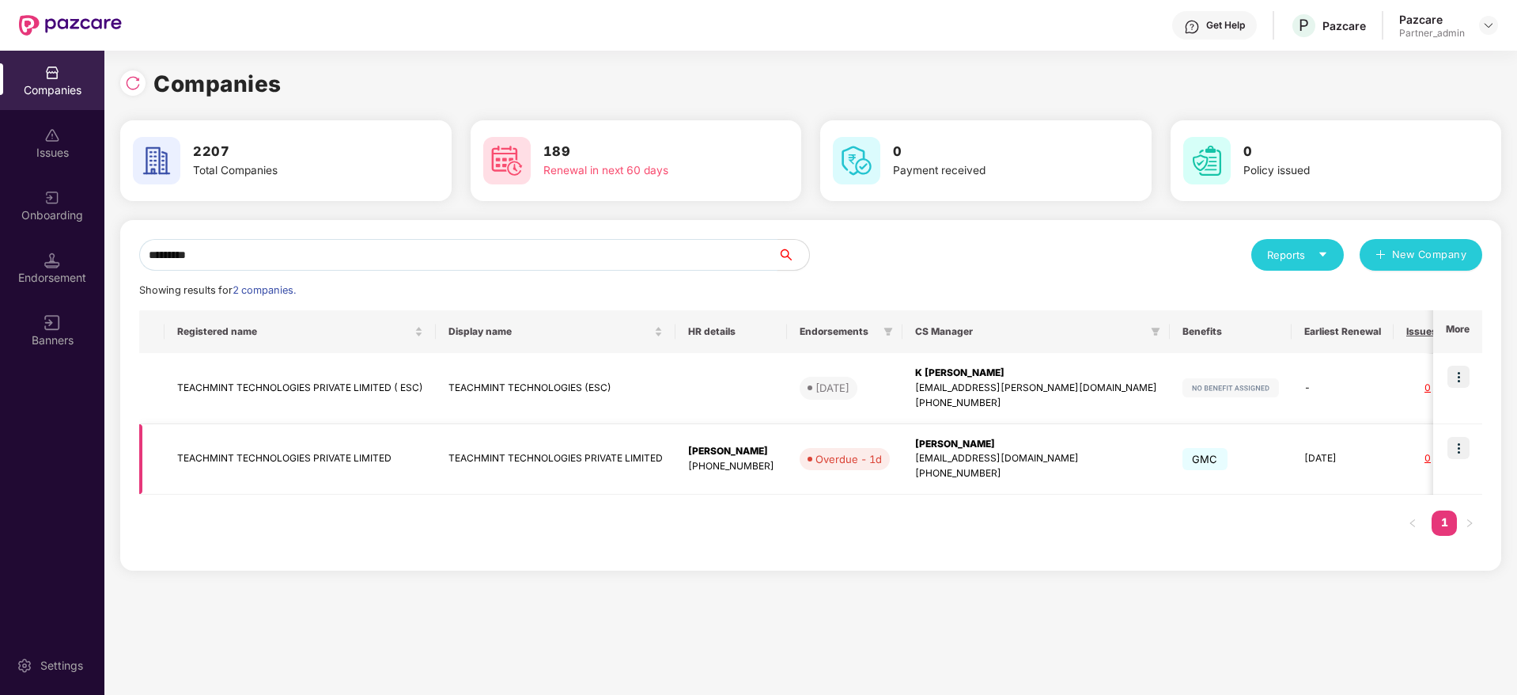
type input "*********"
click at [1464, 452] on img at bounding box center [1459, 448] width 22 height 22
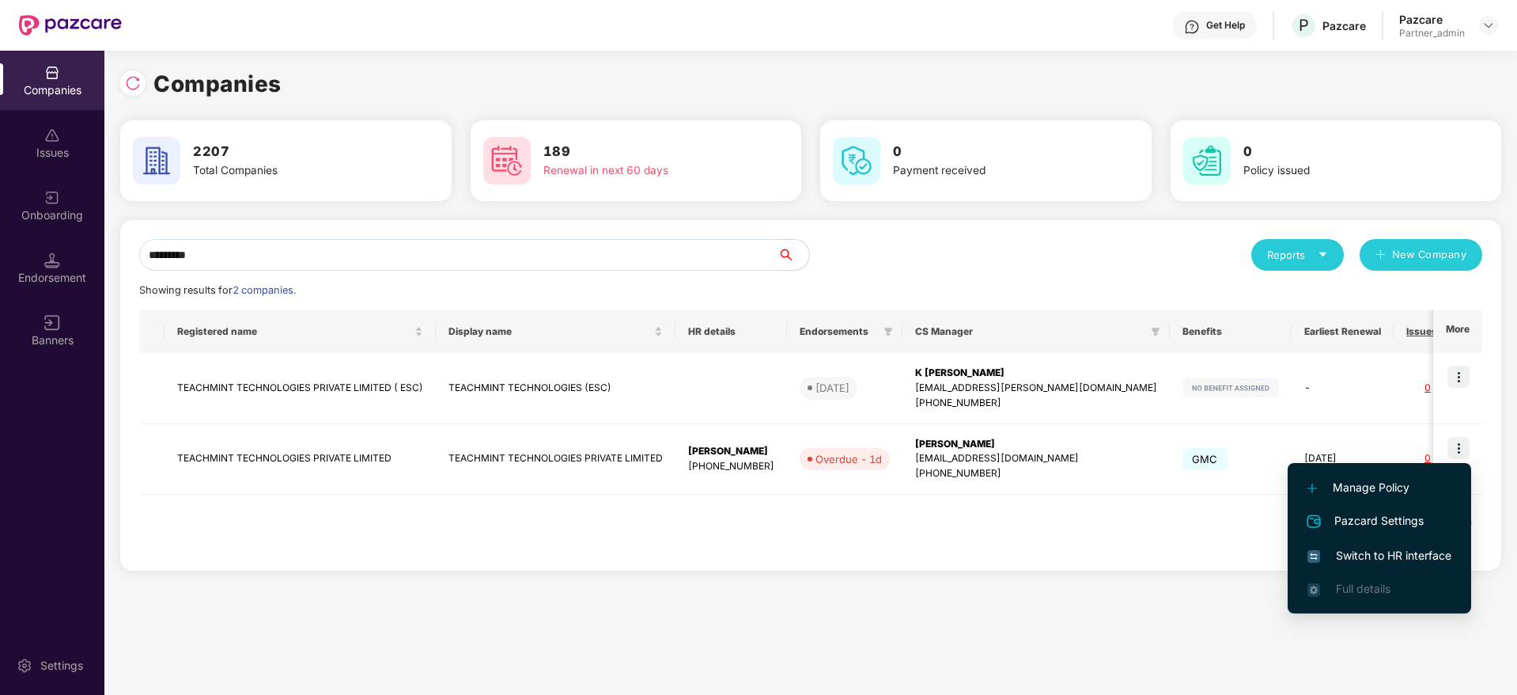
click at [1390, 555] on span "Switch to HR interface" at bounding box center [1380, 555] width 144 height 17
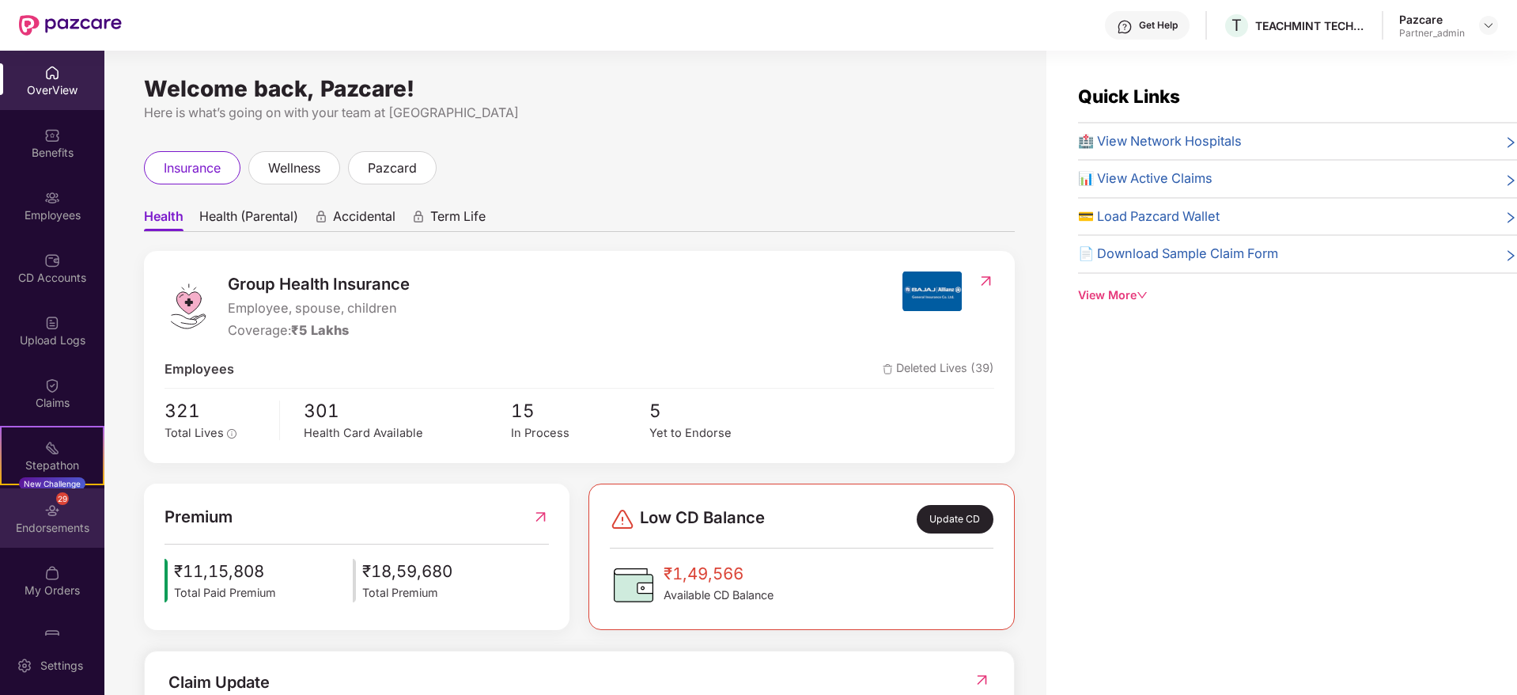
click at [63, 521] on div "Endorsements" at bounding box center [52, 528] width 104 height 16
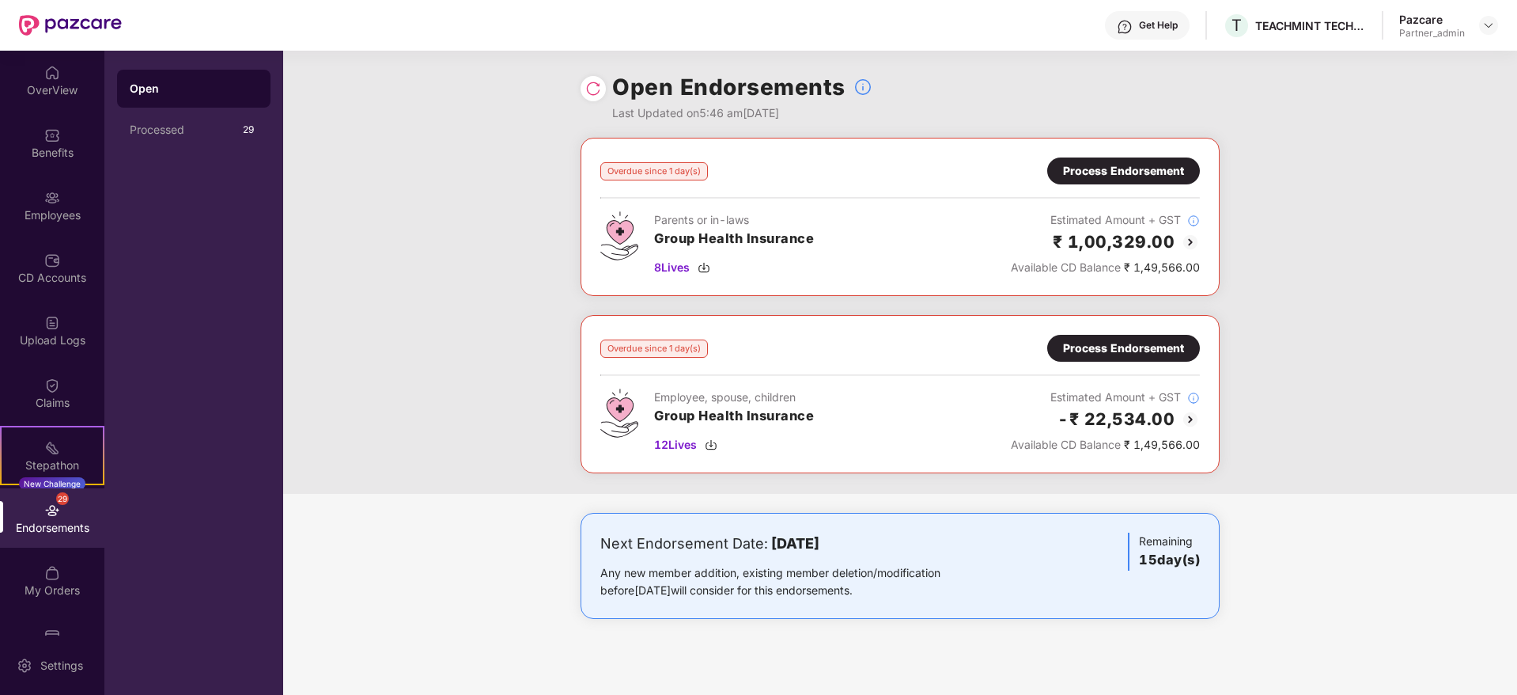
click at [1125, 165] on div "Process Endorsement" at bounding box center [1123, 170] width 121 height 17
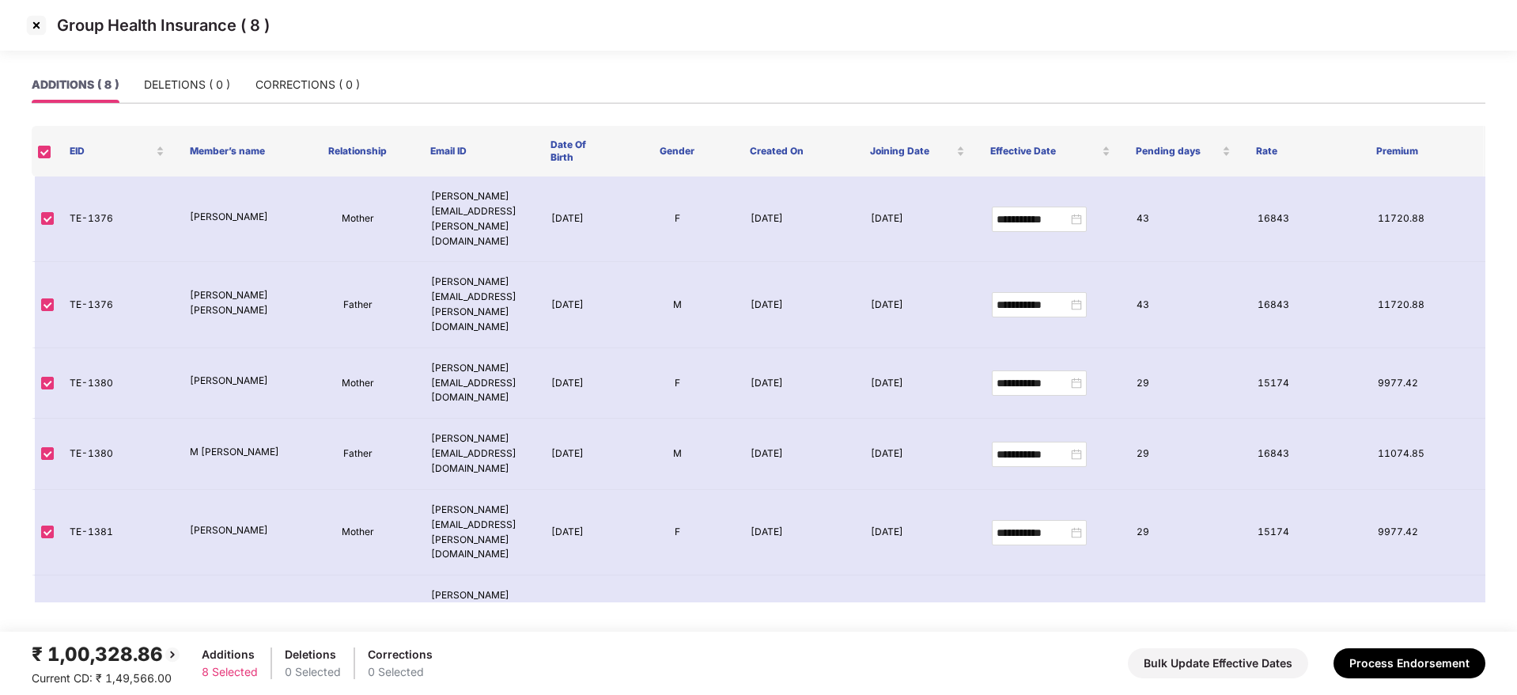
click at [40, 27] on img at bounding box center [36, 25] width 25 height 25
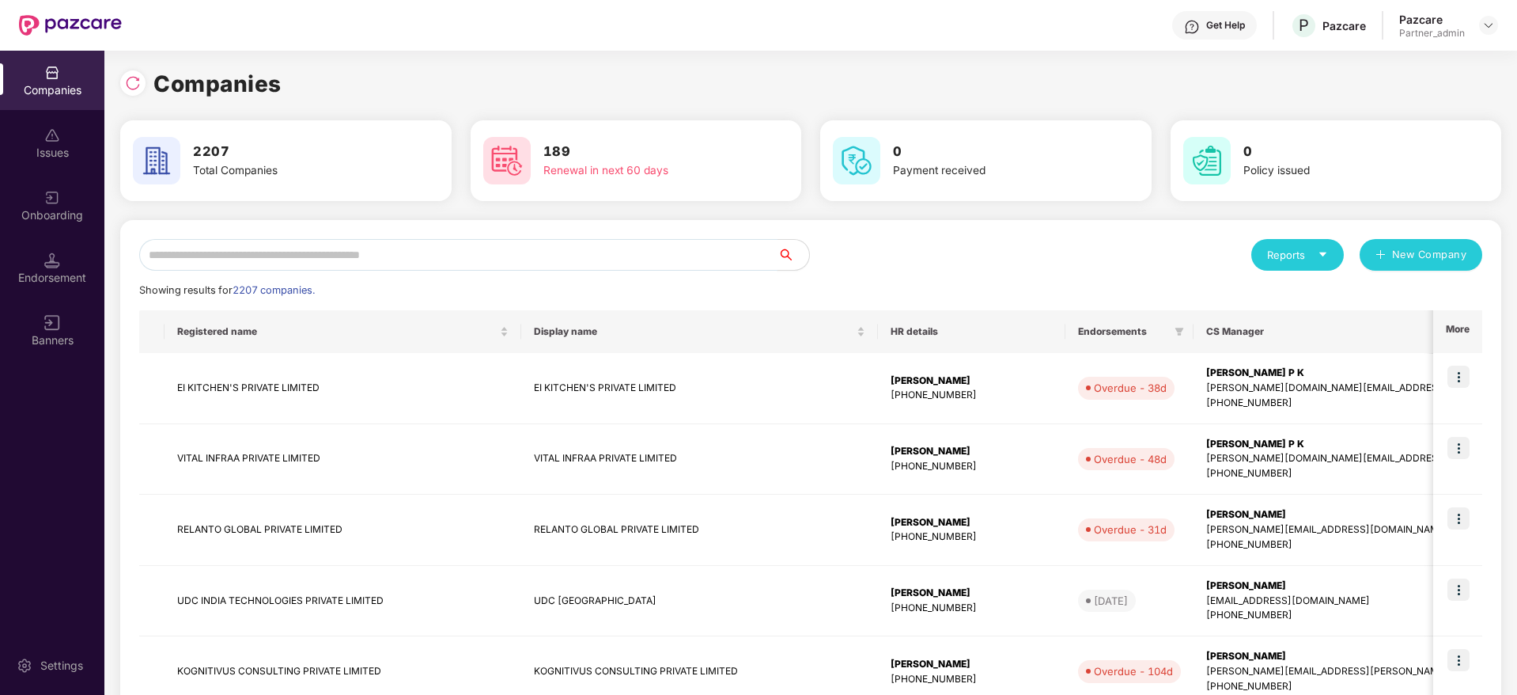
click at [324, 256] on input "text" at bounding box center [458, 255] width 638 height 32
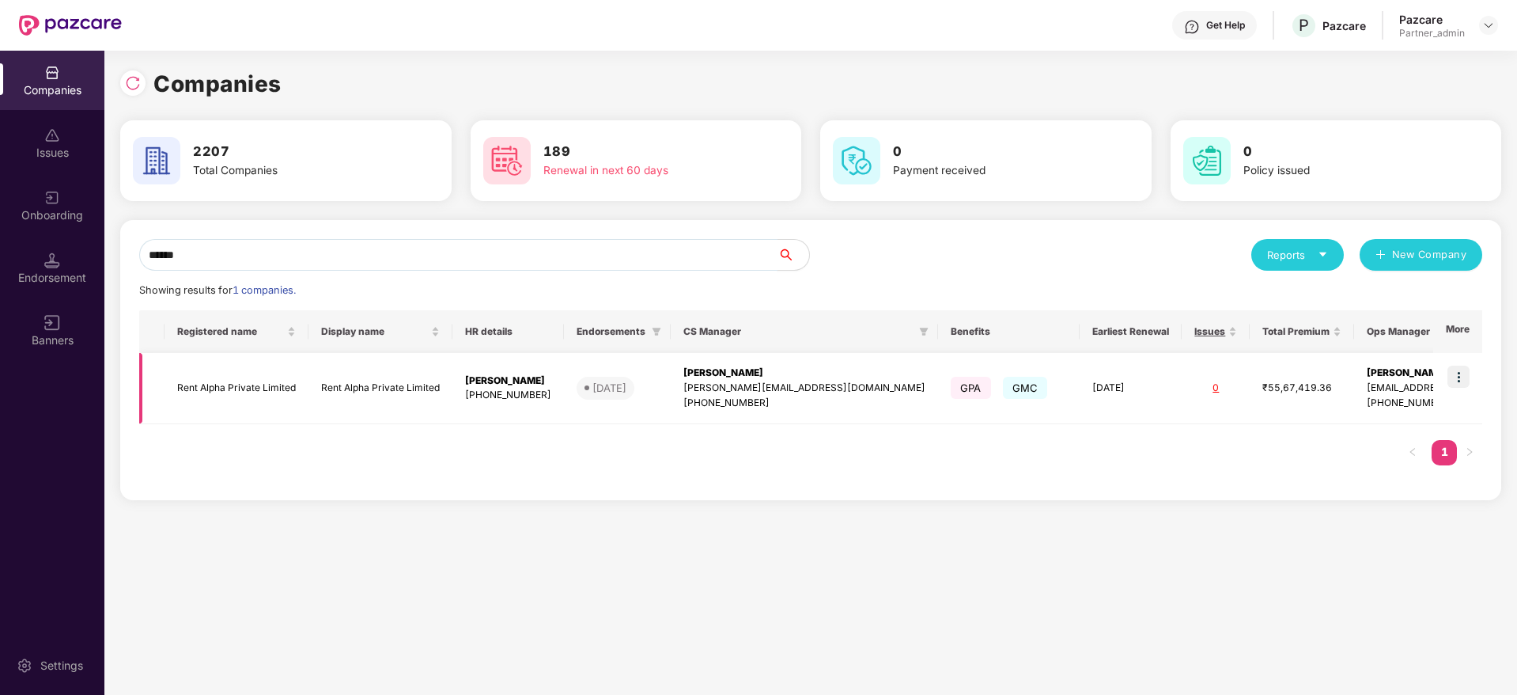
type input "******"
click at [1464, 373] on img at bounding box center [1459, 376] width 22 height 22
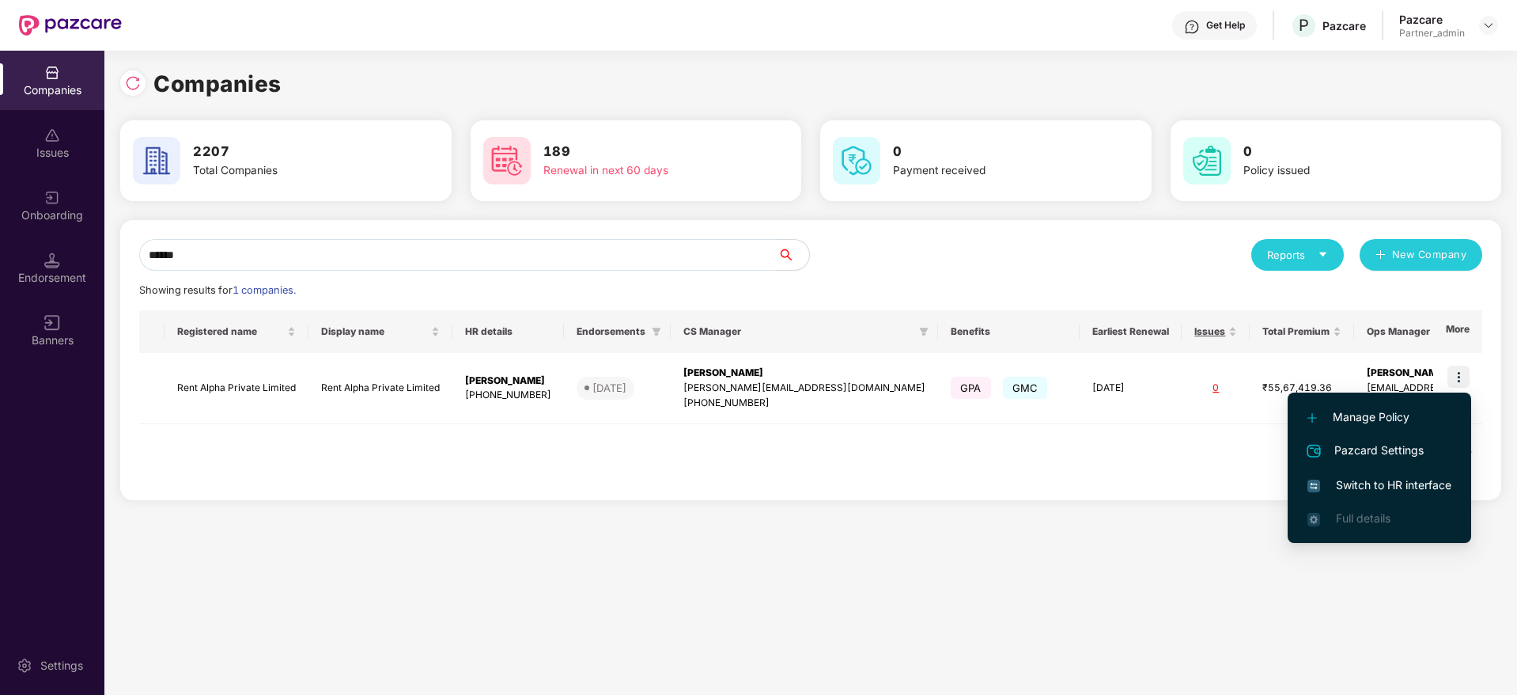
click at [1353, 477] on span "Switch to HR interface" at bounding box center [1380, 484] width 144 height 17
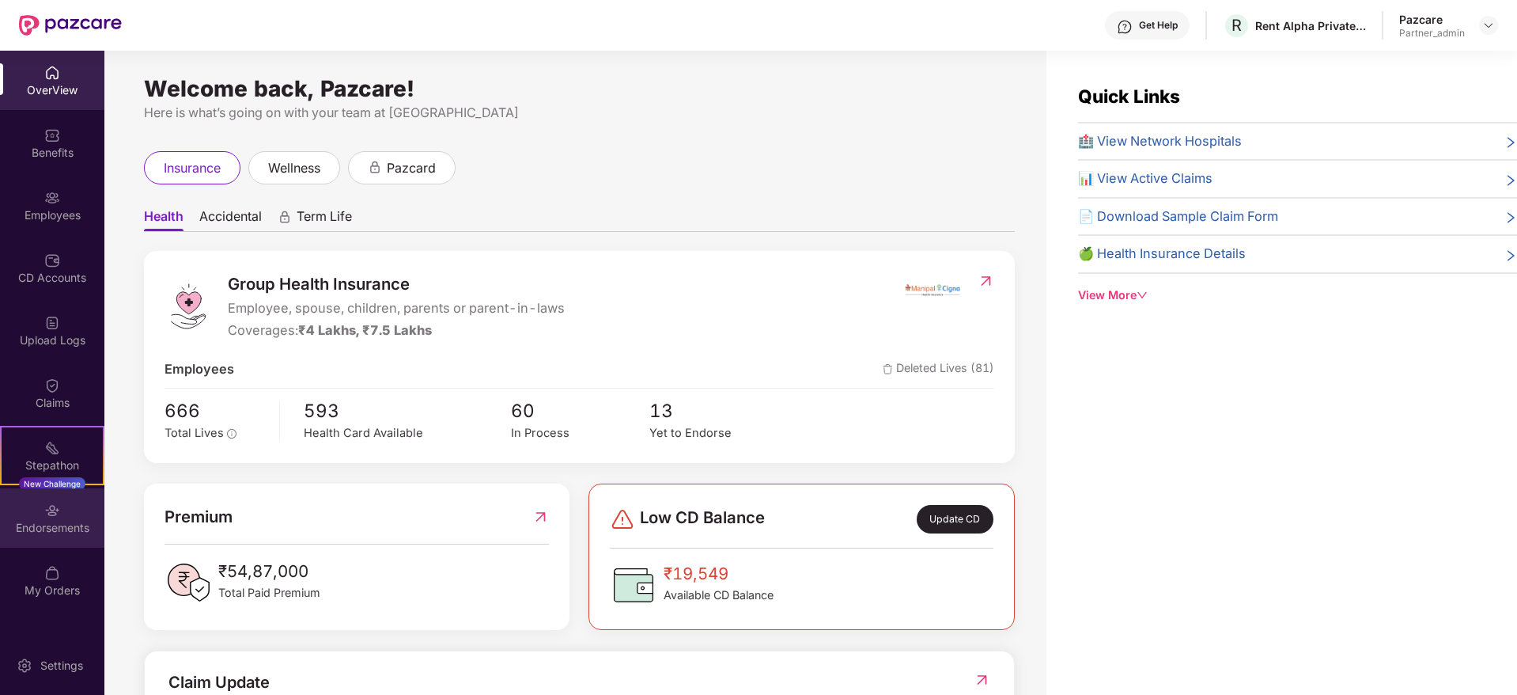
click at [77, 510] on div "Endorsements" at bounding box center [52, 517] width 104 height 59
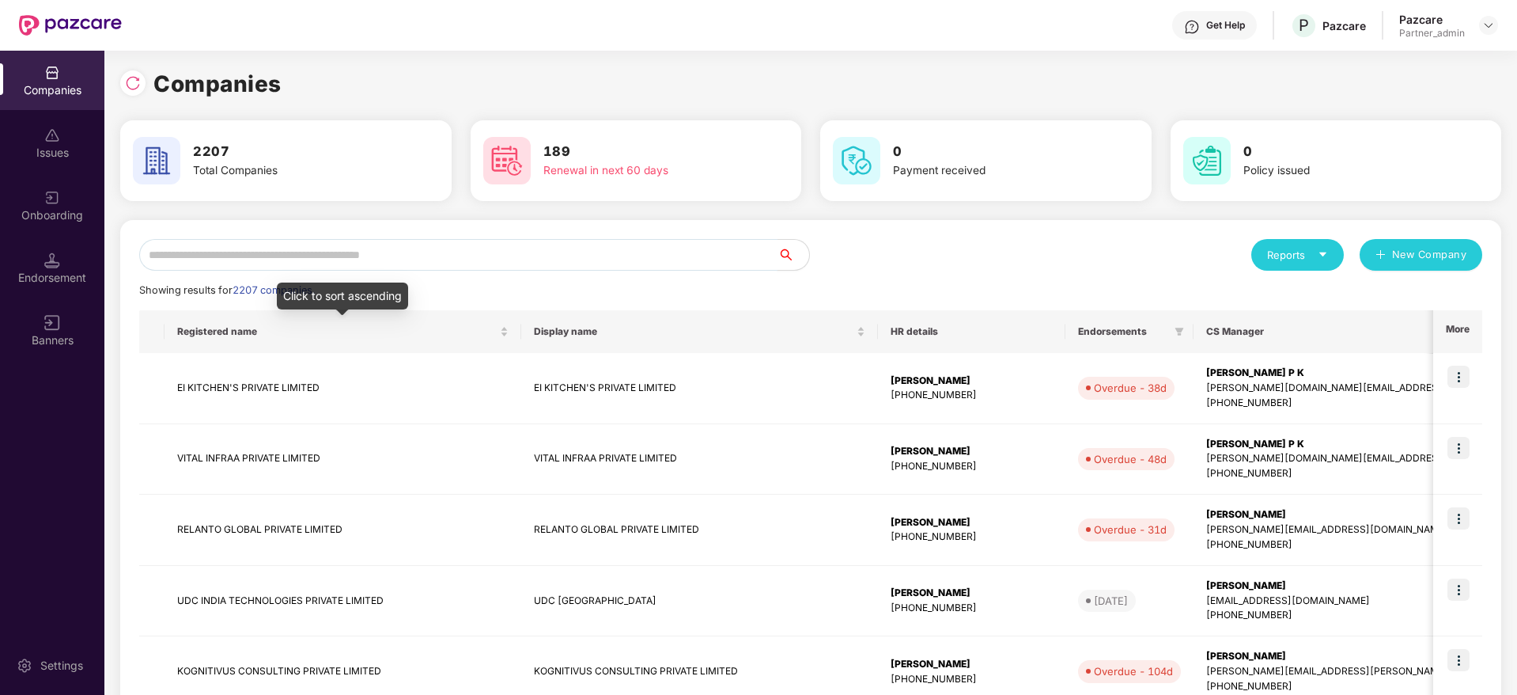
click at [327, 267] on input "text" at bounding box center [458, 255] width 638 height 32
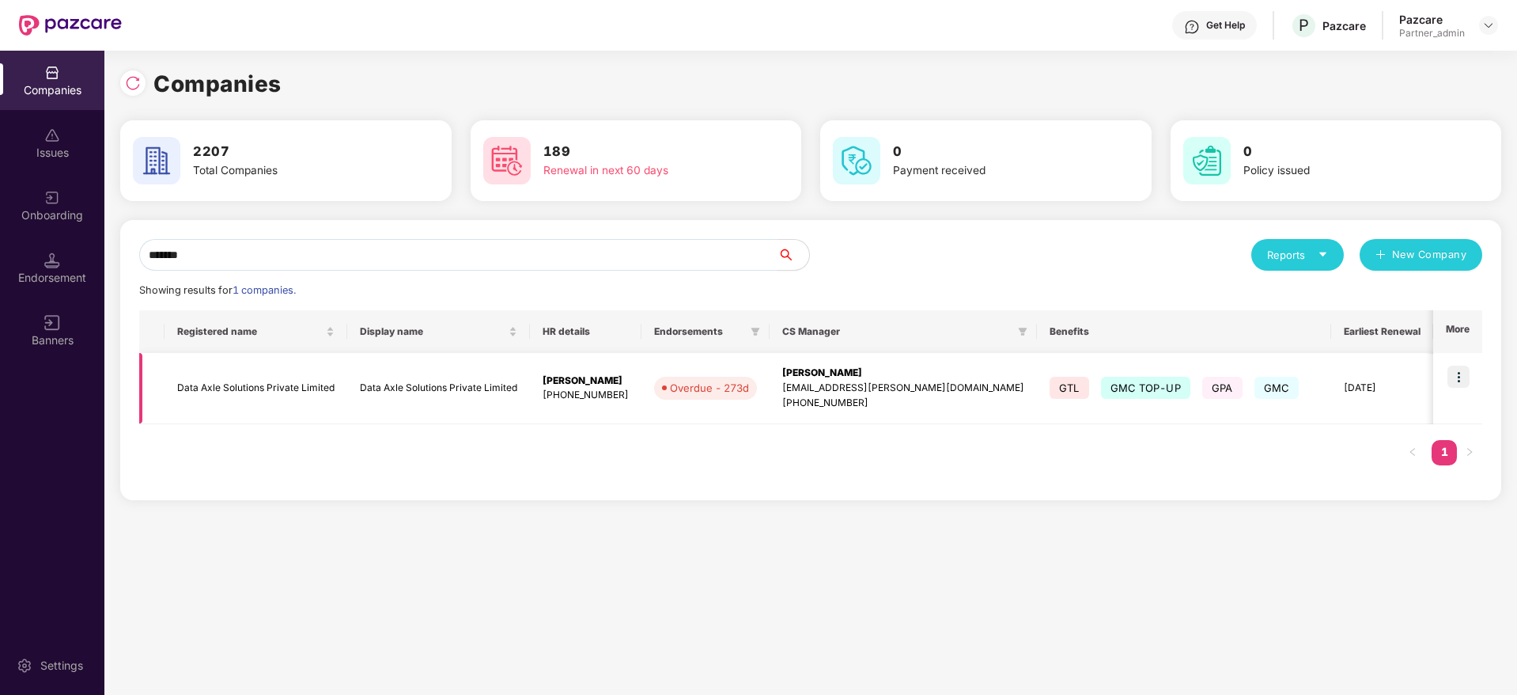
type input "*******"
click at [1464, 376] on img at bounding box center [1459, 376] width 22 height 22
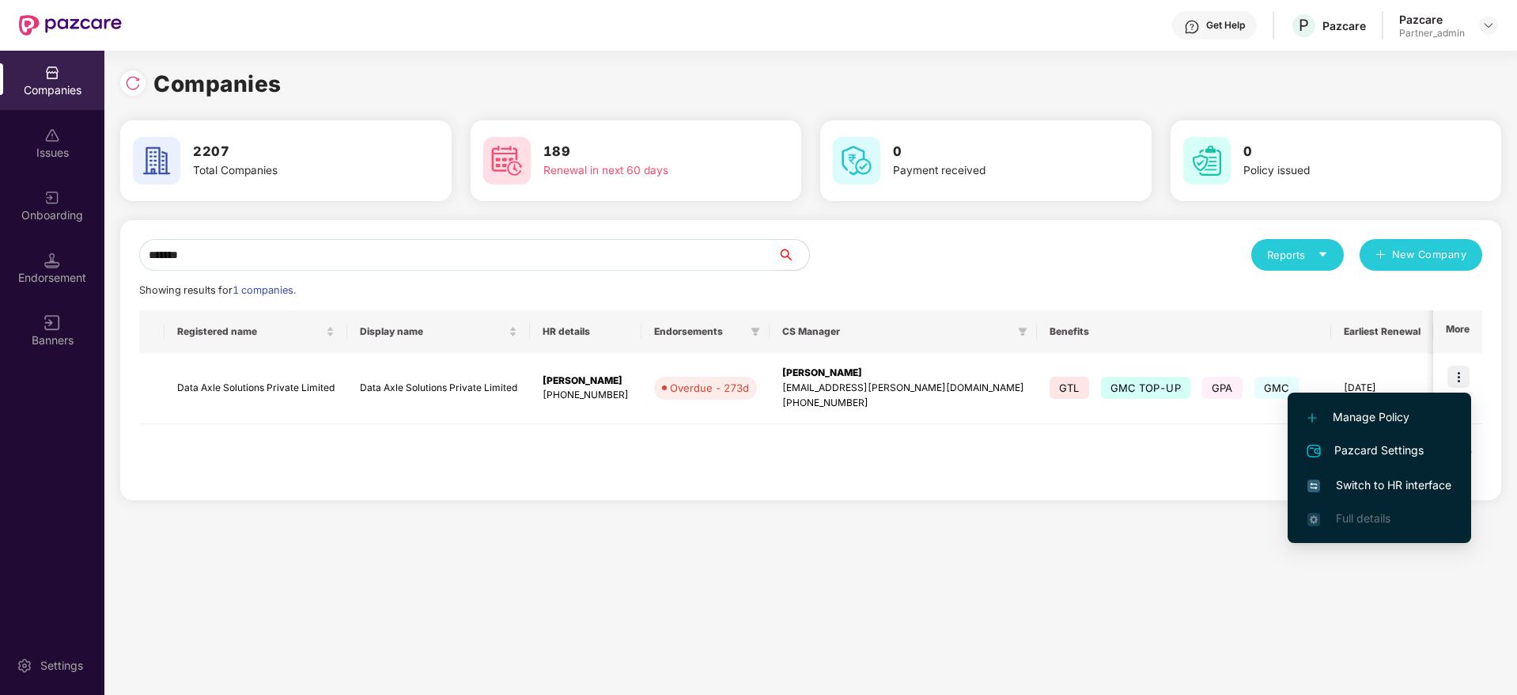
click at [1400, 483] on span "Switch to HR interface" at bounding box center [1380, 484] width 144 height 17
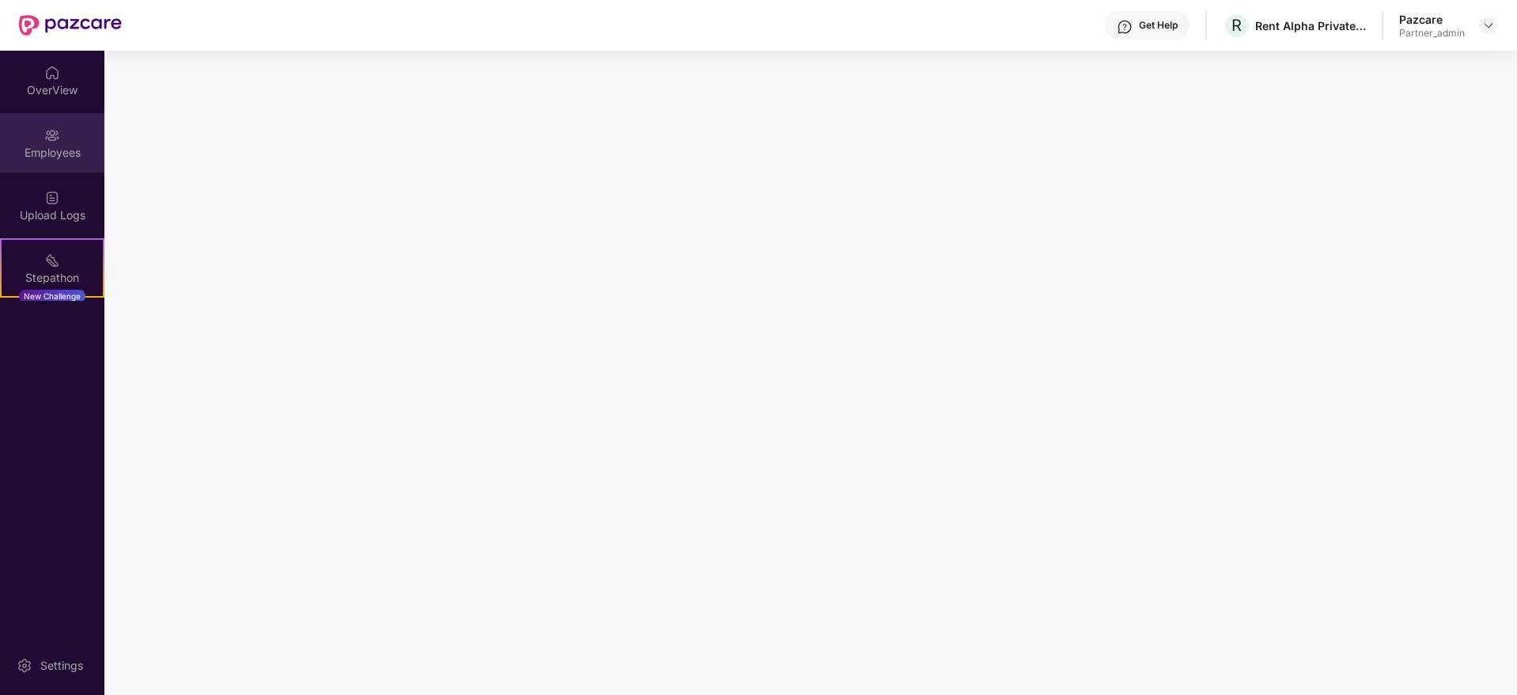
click at [51, 146] on div "Employees" at bounding box center [52, 153] width 104 height 16
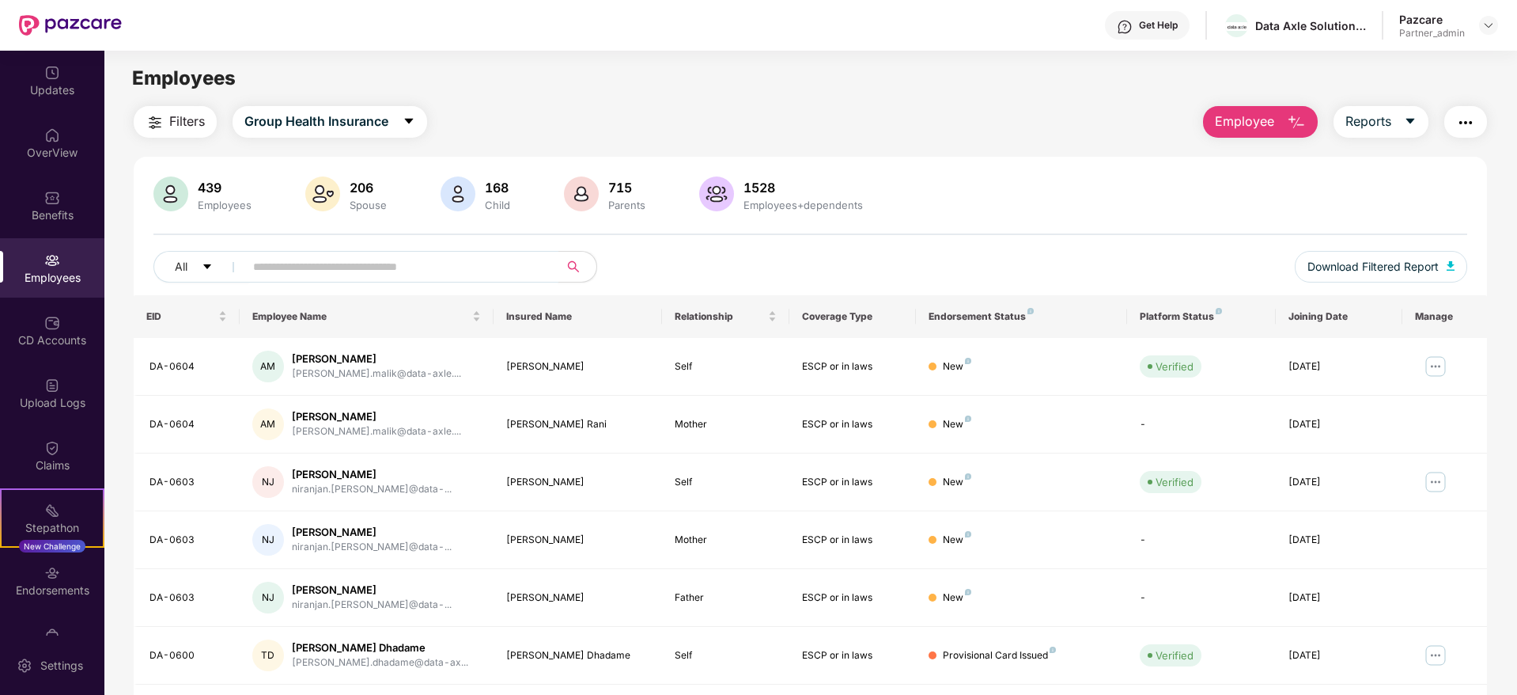
click at [338, 267] on input "text" at bounding box center [395, 267] width 284 height 24
paste input "******"
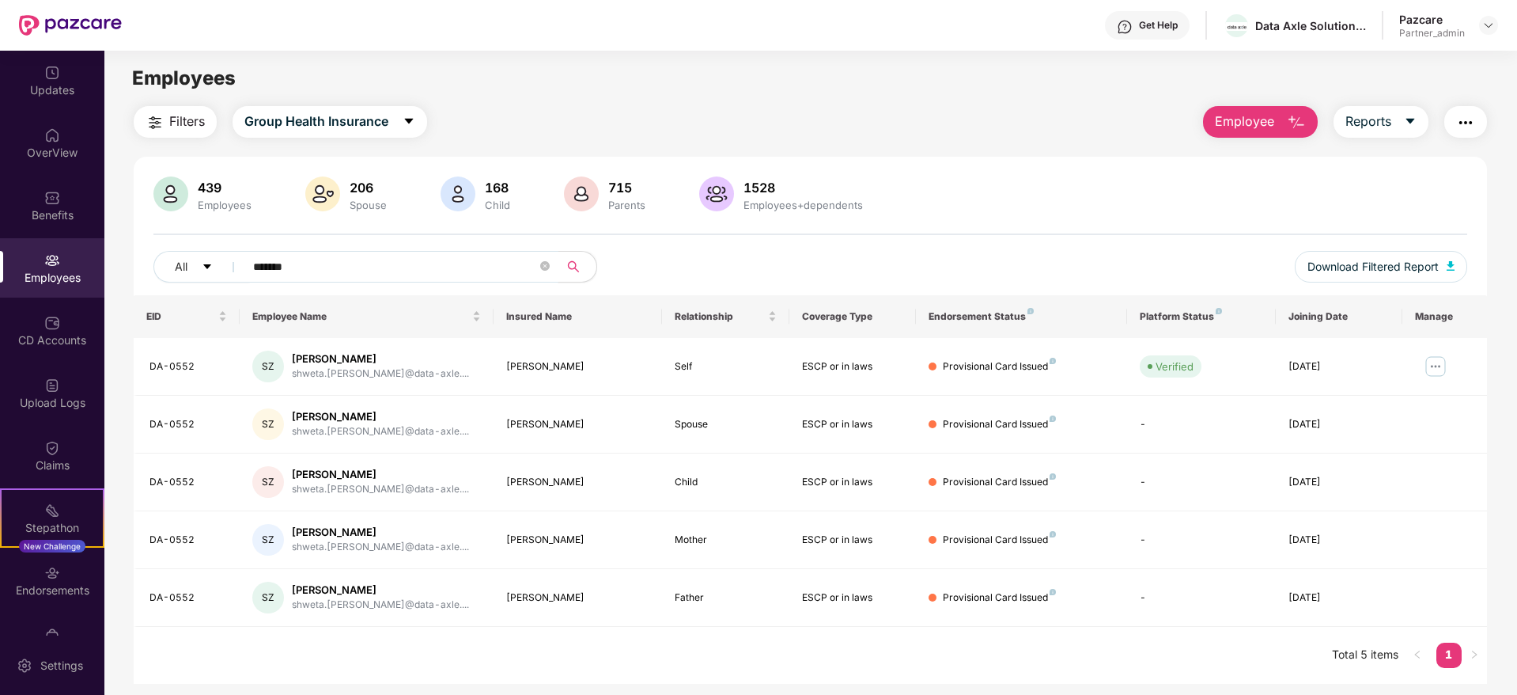
type input "*******"
click at [1437, 365] on img at bounding box center [1435, 366] width 25 height 25
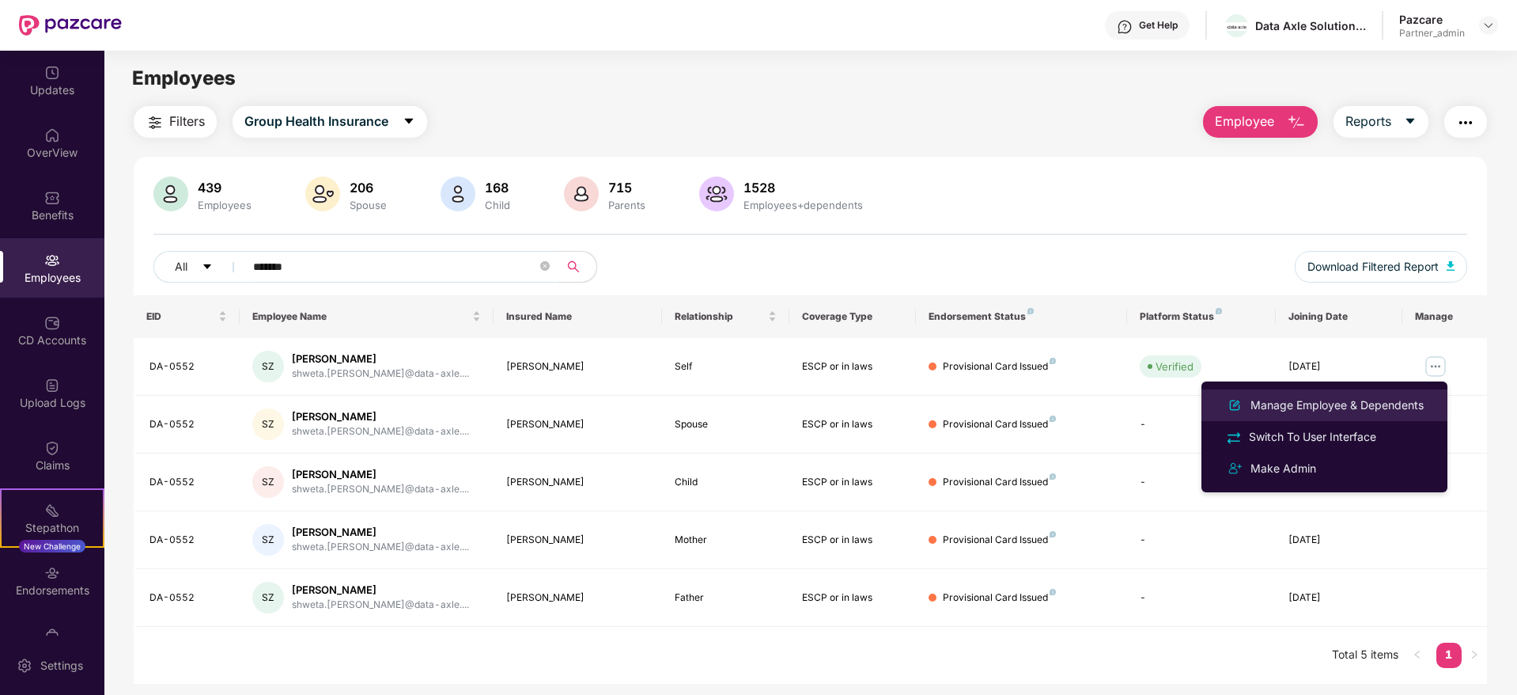
click at [1297, 408] on div "Manage Employee & Dependents" at bounding box center [1338, 404] width 180 height 17
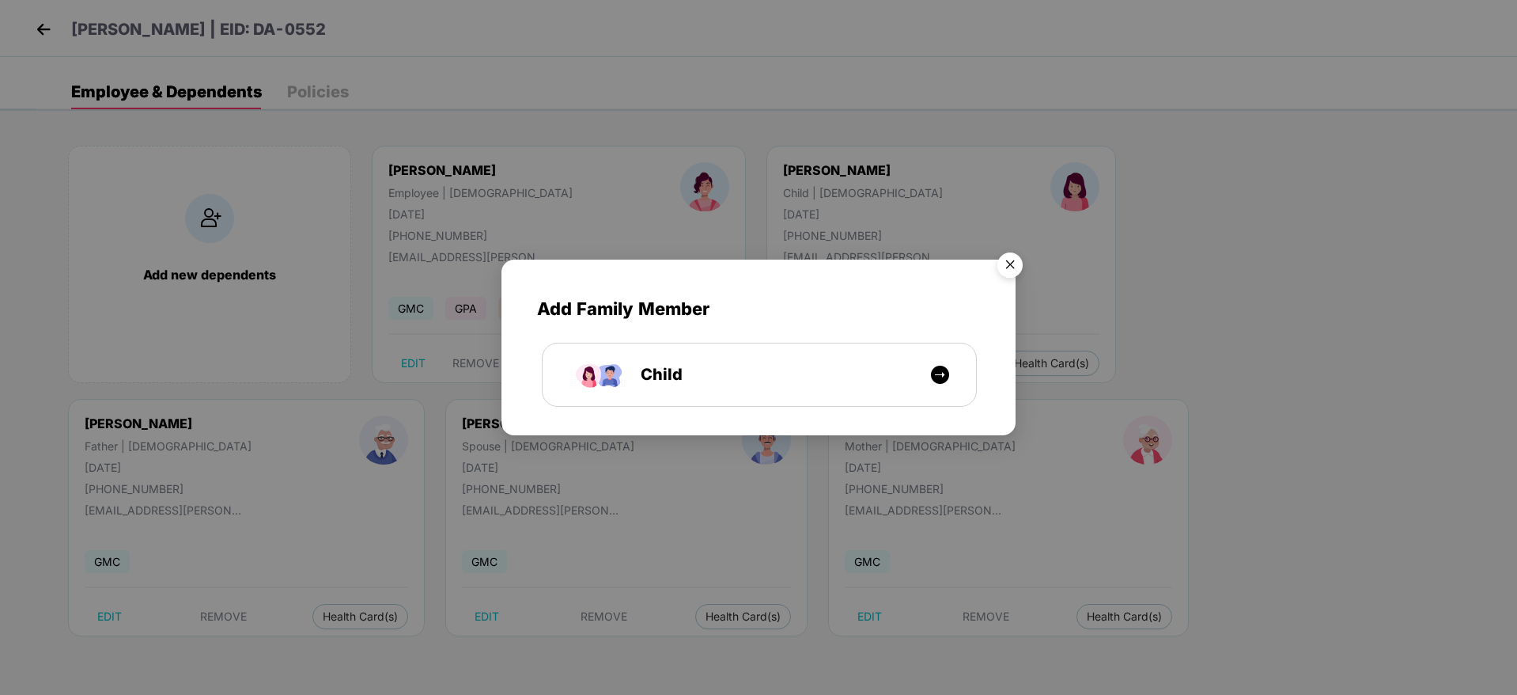
click at [1009, 264] on img "Close" at bounding box center [1010, 267] width 44 height 44
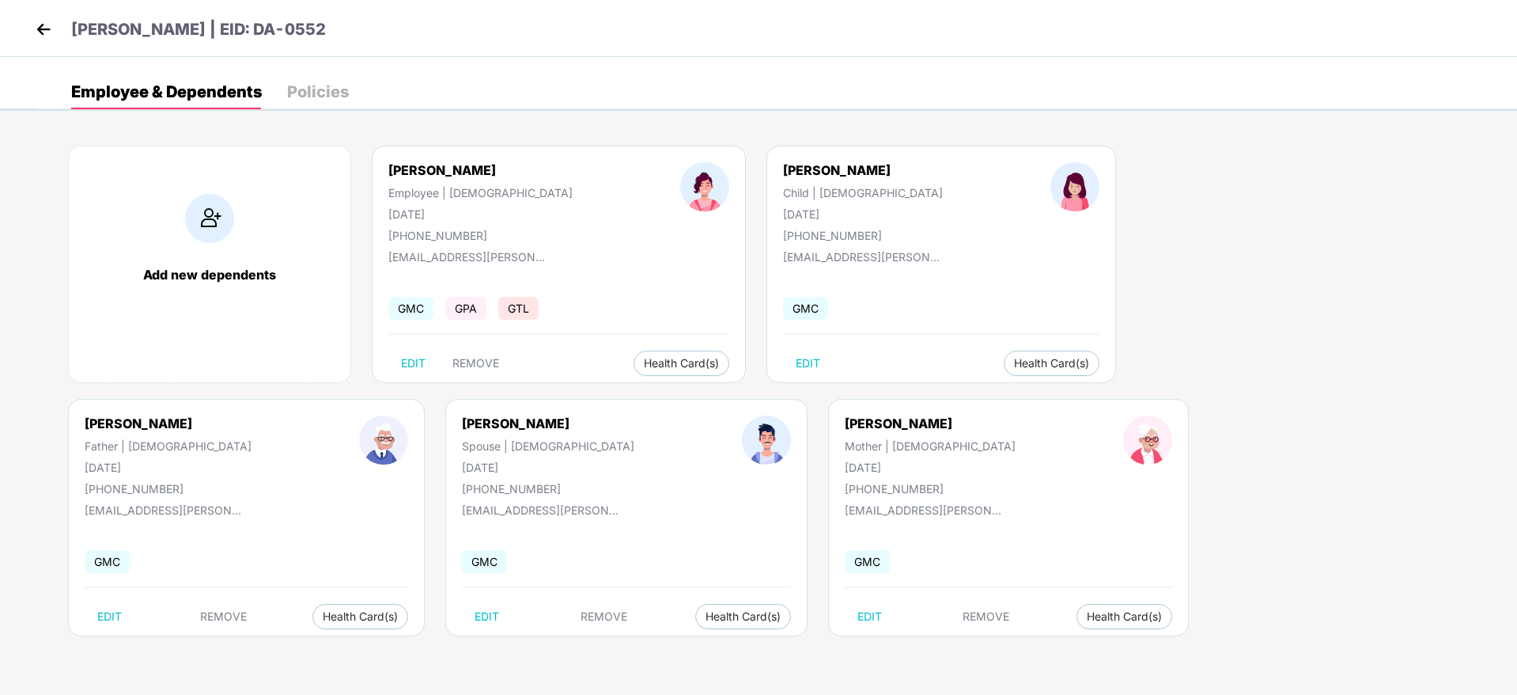
drag, startPoint x: 694, startPoint y: 211, endPoint x: 772, endPoint y: 213, distance: 78.3
click at [772, 213] on div "[PERSON_NAME] Child | [DEMOGRAPHIC_DATA] [DATE] [PHONE_NUMBER]" at bounding box center [862, 202] width 267 height 80
copy div "[DATE]"
drag, startPoint x: 390, startPoint y: 210, endPoint x: 457, endPoint y: 210, distance: 67.2
click at [457, 210] on div "[DATE]" at bounding box center [480, 213] width 184 height 13
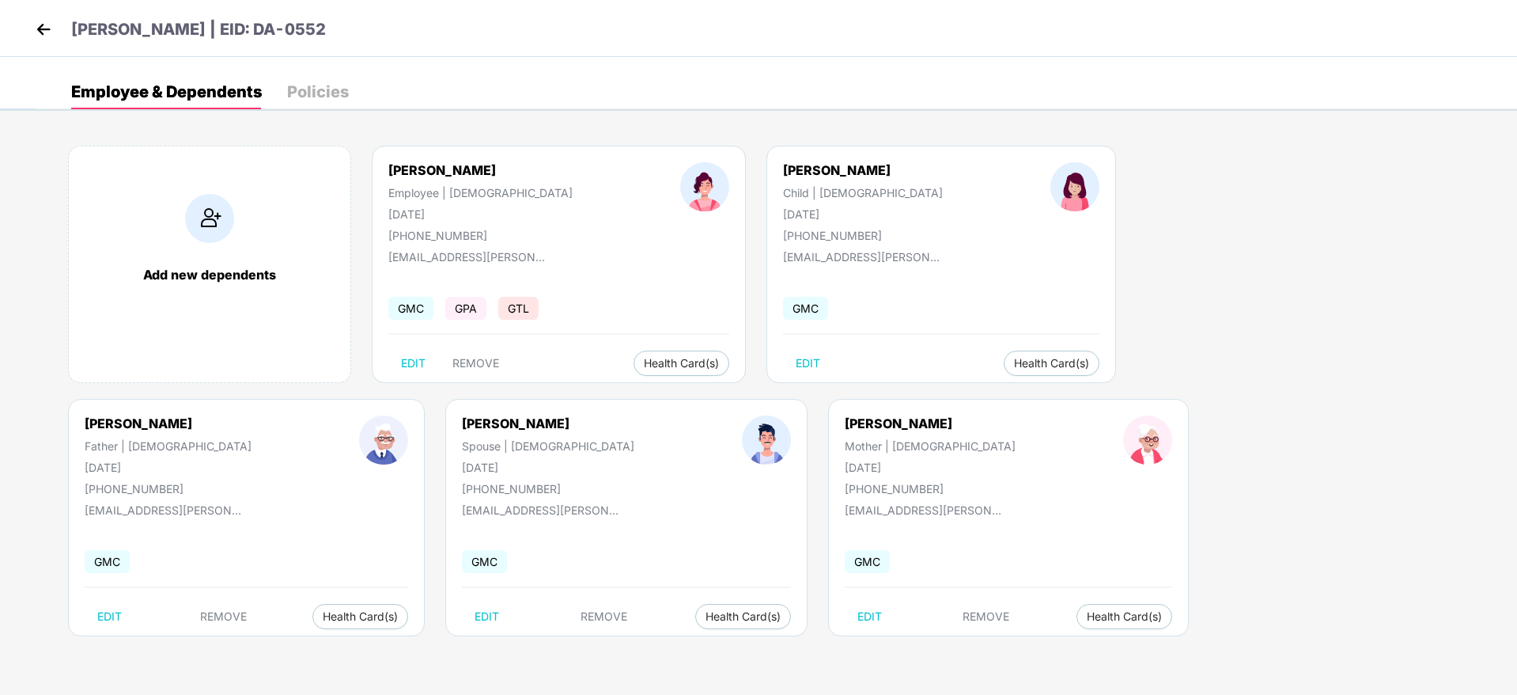
copy div "[DATE]"
drag, startPoint x: 1003, startPoint y: 214, endPoint x: 1072, endPoint y: 212, distance: 68.8
click at [252, 460] on div "[DATE]" at bounding box center [168, 466] width 167 height 13
copy div "[DATE]"
drag, startPoint x: 87, startPoint y: 465, endPoint x: 157, endPoint y: 465, distance: 70.4
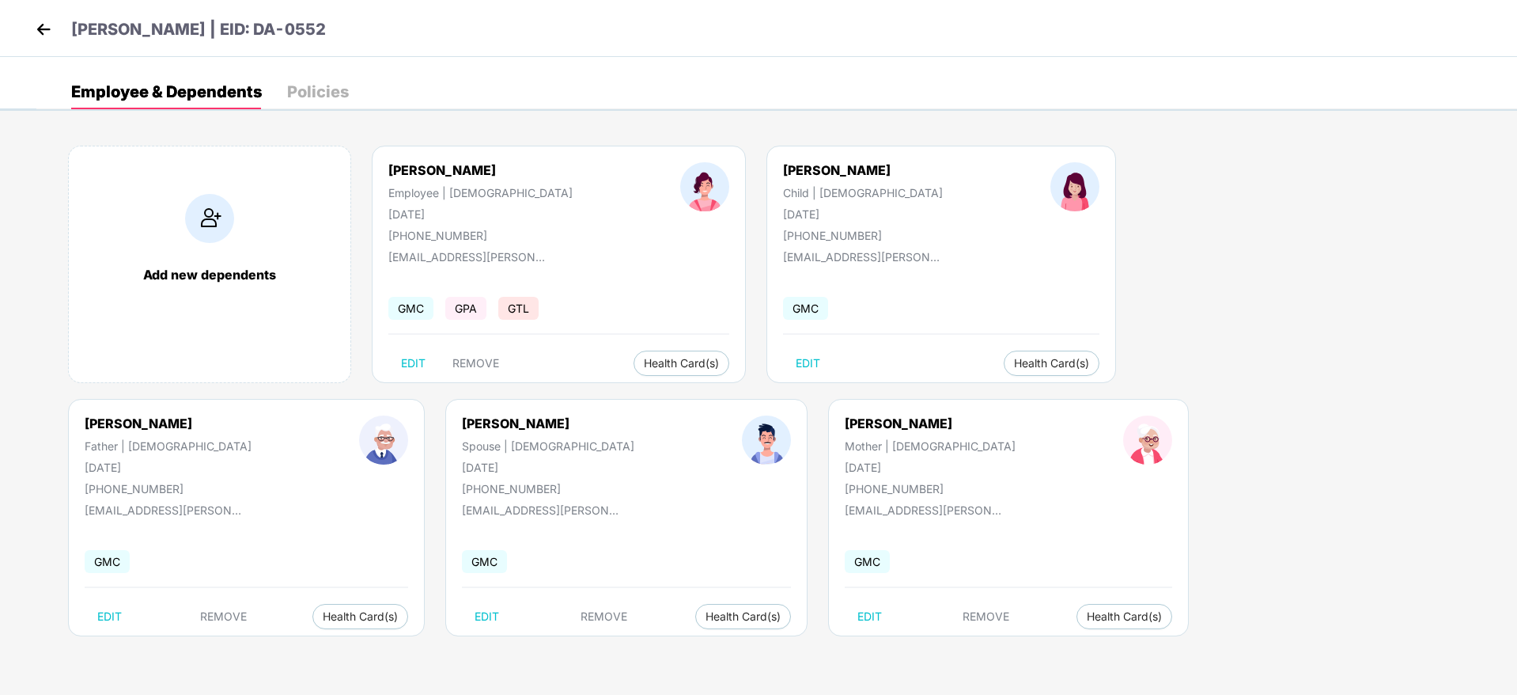
click at [462, 465] on div "[DATE]" at bounding box center [548, 466] width 172 height 13
drag, startPoint x: 85, startPoint y: 468, endPoint x: 146, endPoint y: 464, distance: 61.8
click at [462, 464] on div "[DATE]" at bounding box center [548, 466] width 172 height 13
copy div "[DATE]"
drag, startPoint x: 392, startPoint y: 467, endPoint x: 431, endPoint y: 469, distance: 38.8
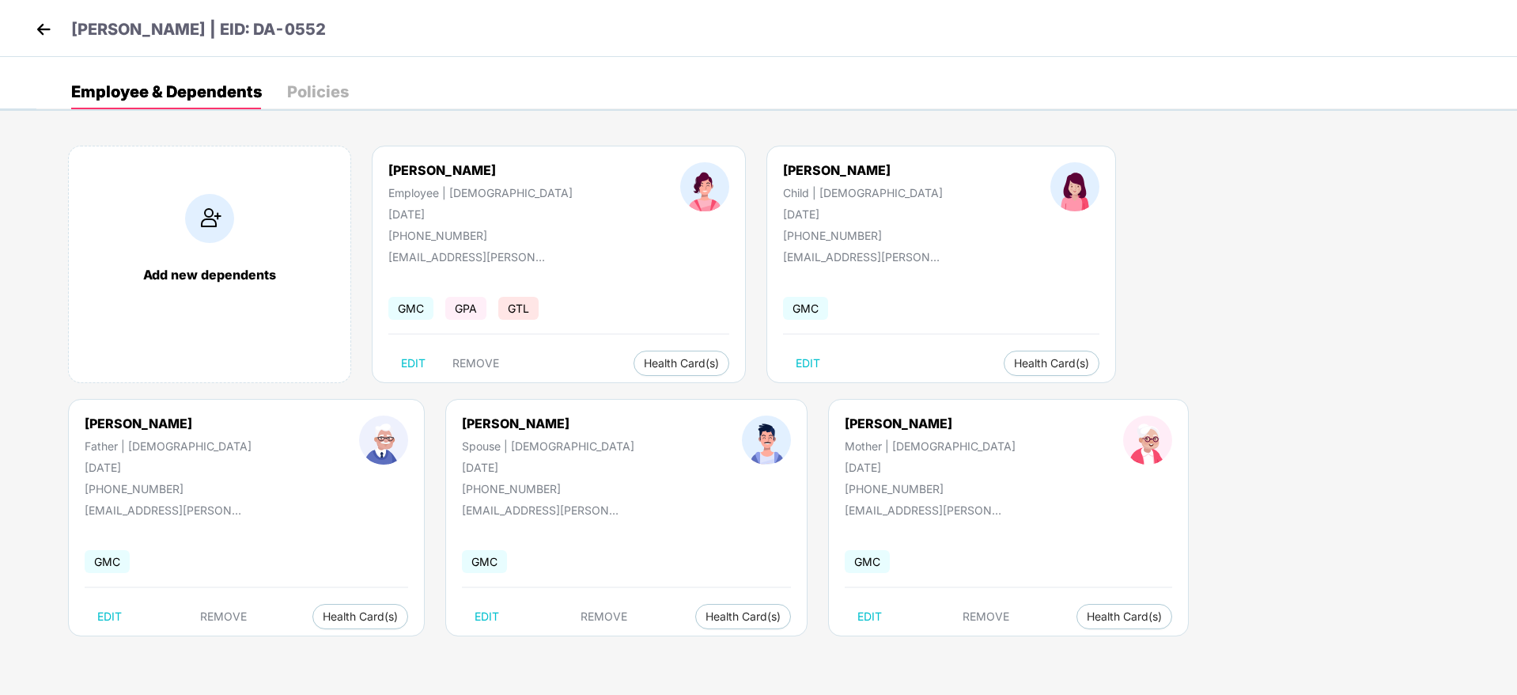
click at [845, 464] on div "[DATE]" at bounding box center [930, 466] width 171 height 13
drag, startPoint x: 388, startPoint y: 468, endPoint x: 465, endPoint y: 471, distance: 76.8
click at [845, 467] on div "[DATE]" at bounding box center [930, 466] width 171 height 13
copy div "[DATE]"
drag, startPoint x: 412, startPoint y: 215, endPoint x: 461, endPoint y: 218, distance: 49.1
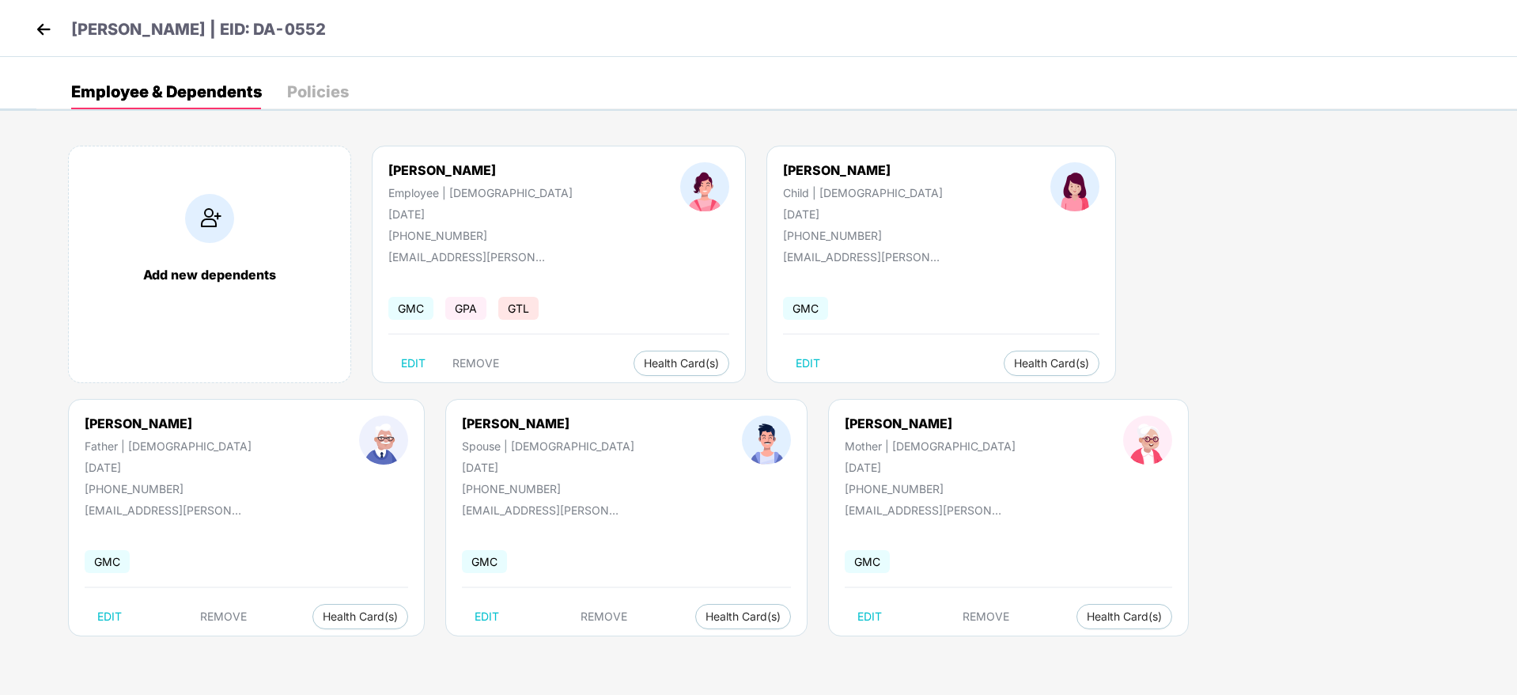
click at [461, 218] on div "[DATE]" at bounding box center [480, 213] width 184 height 13
drag, startPoint x: 1042, startPoint y: 213, endPoint x: 1080, endPoint y: 213, distance: 38.0
click at [252, 460] on div "[DATE]" at bounding box center [168, 466] width 167 height 13
drag, startPoint x: 86, startPoint y: 462, endPoint x: 168, endPoint y: 468, distance: 81.7
click at [462, 468] on div "[DATE]" at bounding box center [548, 466] width 172 height 13
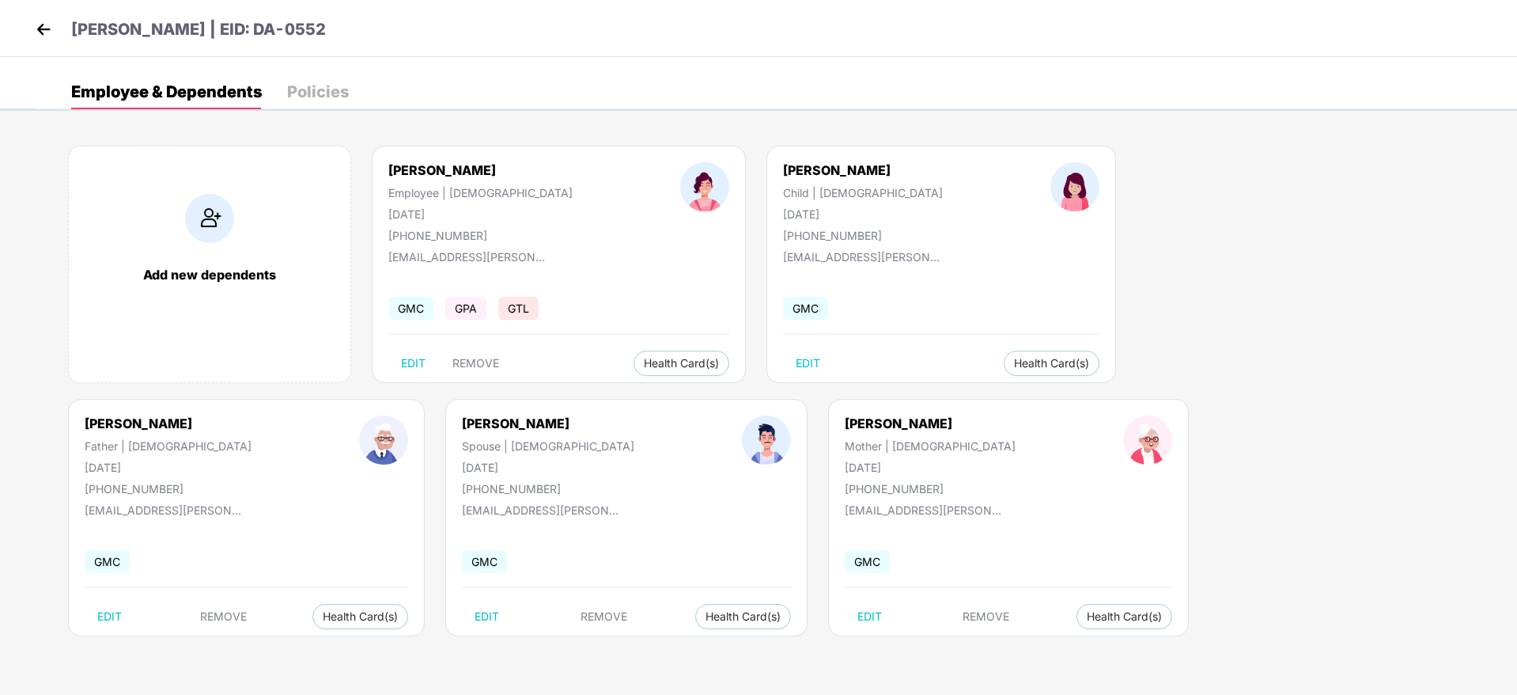
drag, startPoint x: 392, startPoint y: 462, endPoint x: 467, endPoint y: 468, distance: 75.4
click at [845, 468] on div "[DATE]" at bounding box center [930, 466] width 171 height 13
click at [47, 23] on img at bounding box center [44, 29] width 24 height 24
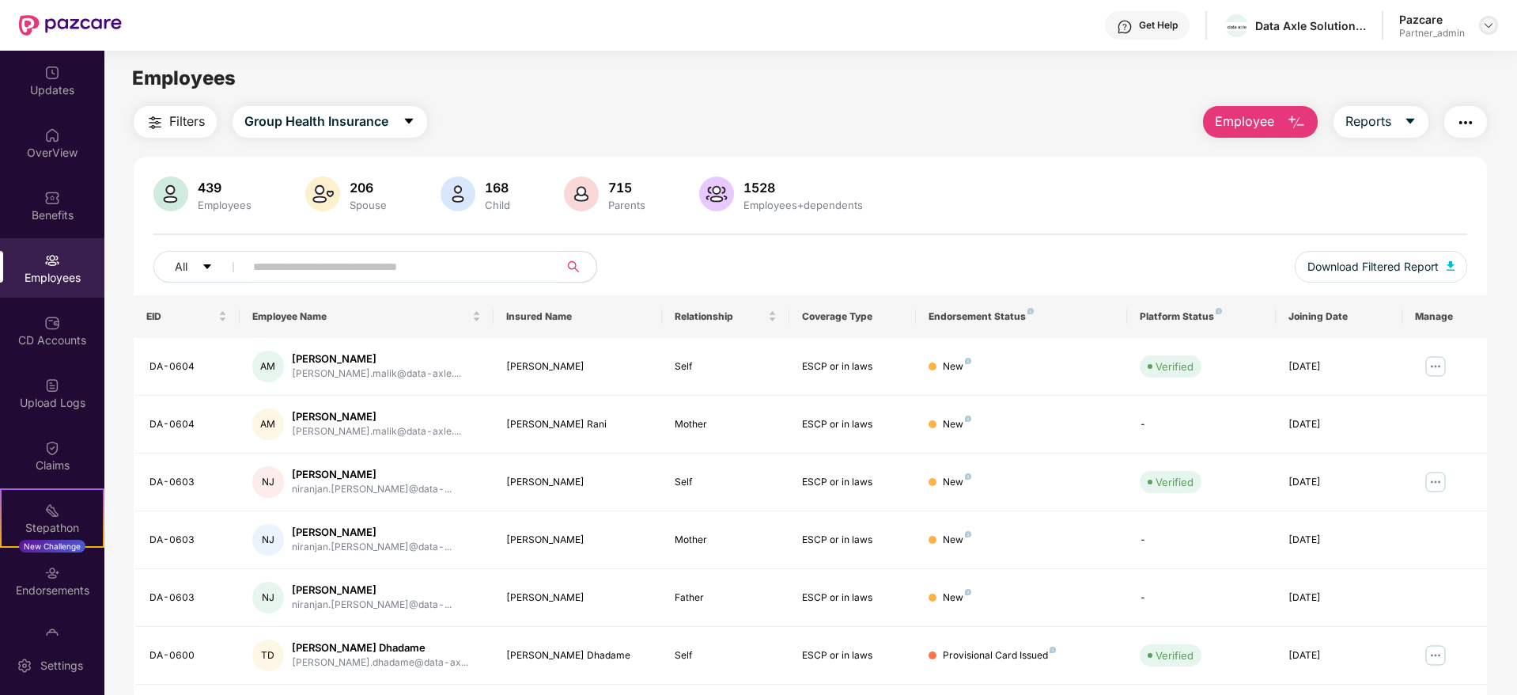
click at [1483, 24] on img at bounding box center [1489, 25] width 13 height 13
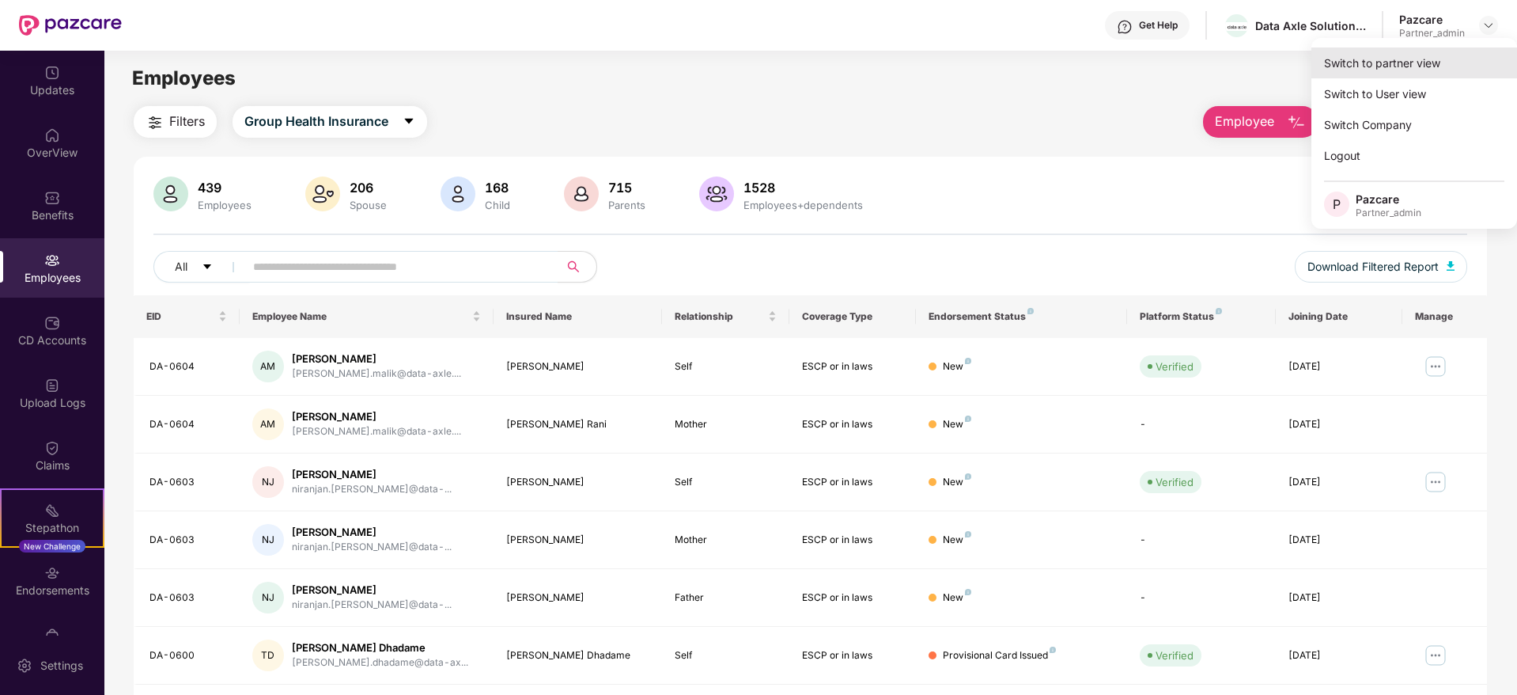
click at [1429, 57] on div "Switch to partner view" at bounding box center [1415, 62] width 206 height 31
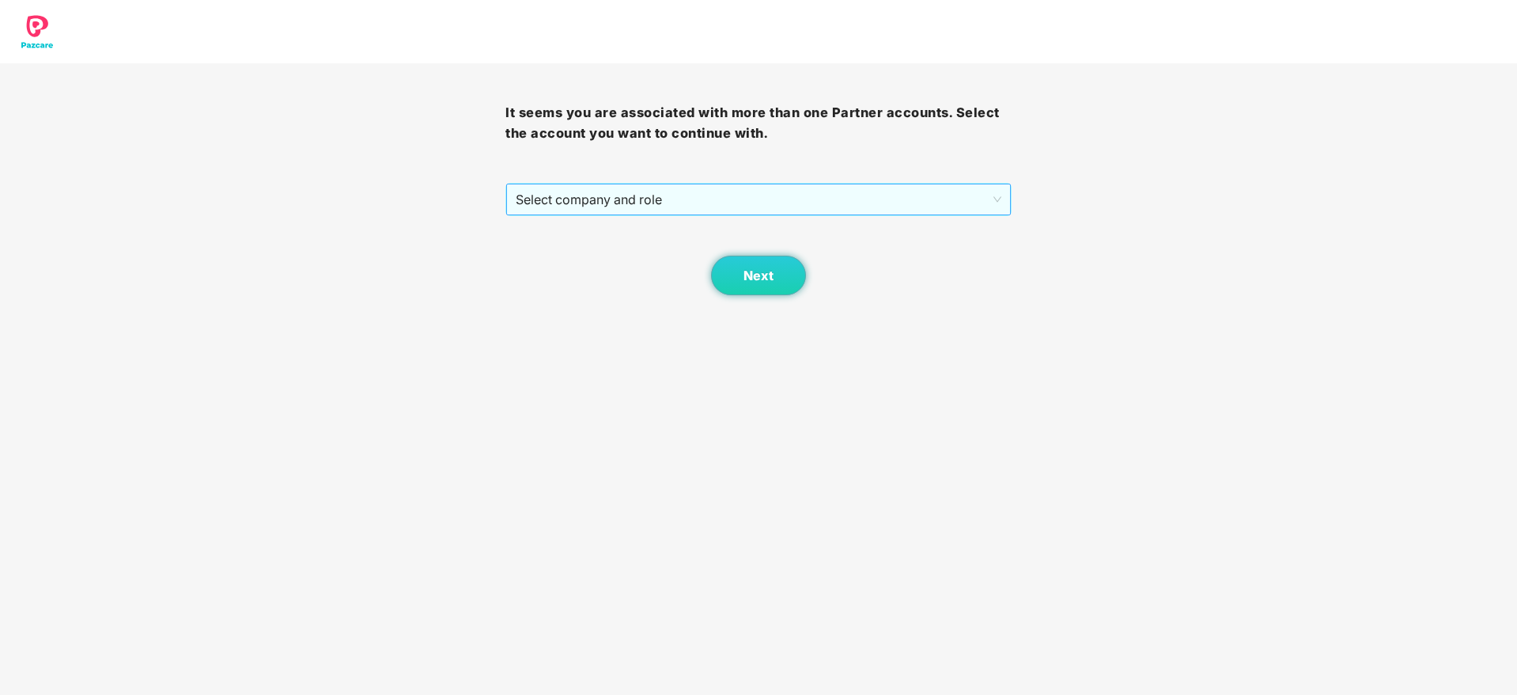
click at [799, 197] on span "Select company and role" at bounding box center [758, 199] width 485 height 30
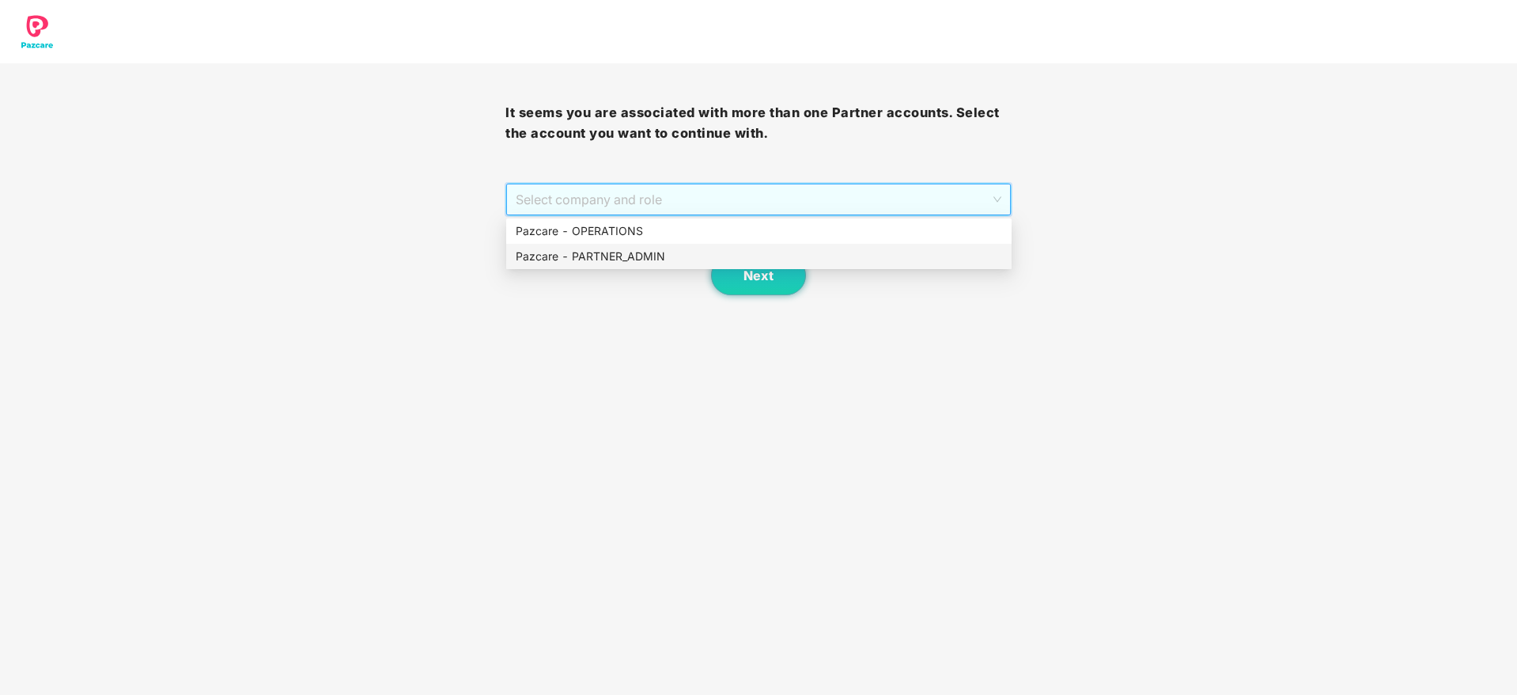
click at [665, 255] on div "Pazcare - PARTNER_ADMIN" at bounding box center [759, 256] width 487 height 17
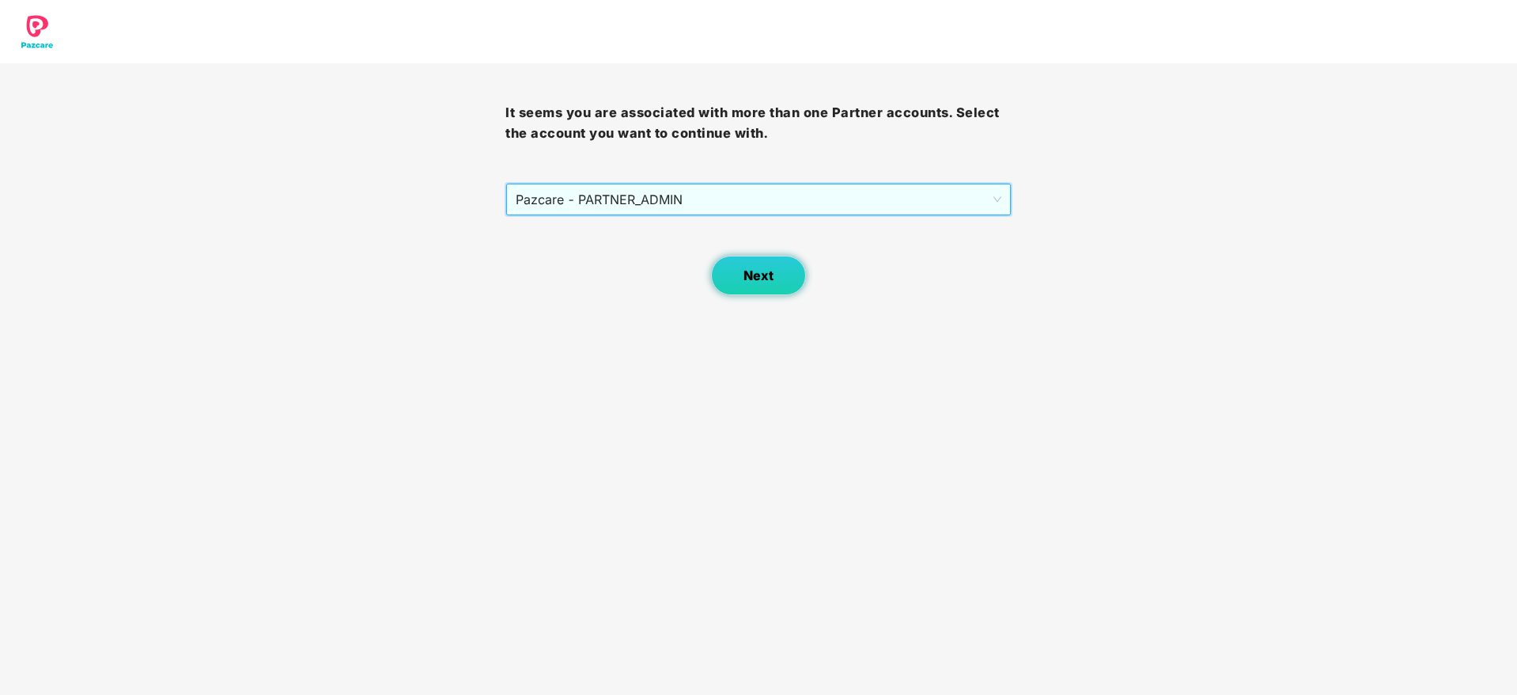
click at [736, 279] on button "Next" at bounding box center [758, 276] width 95 height 40
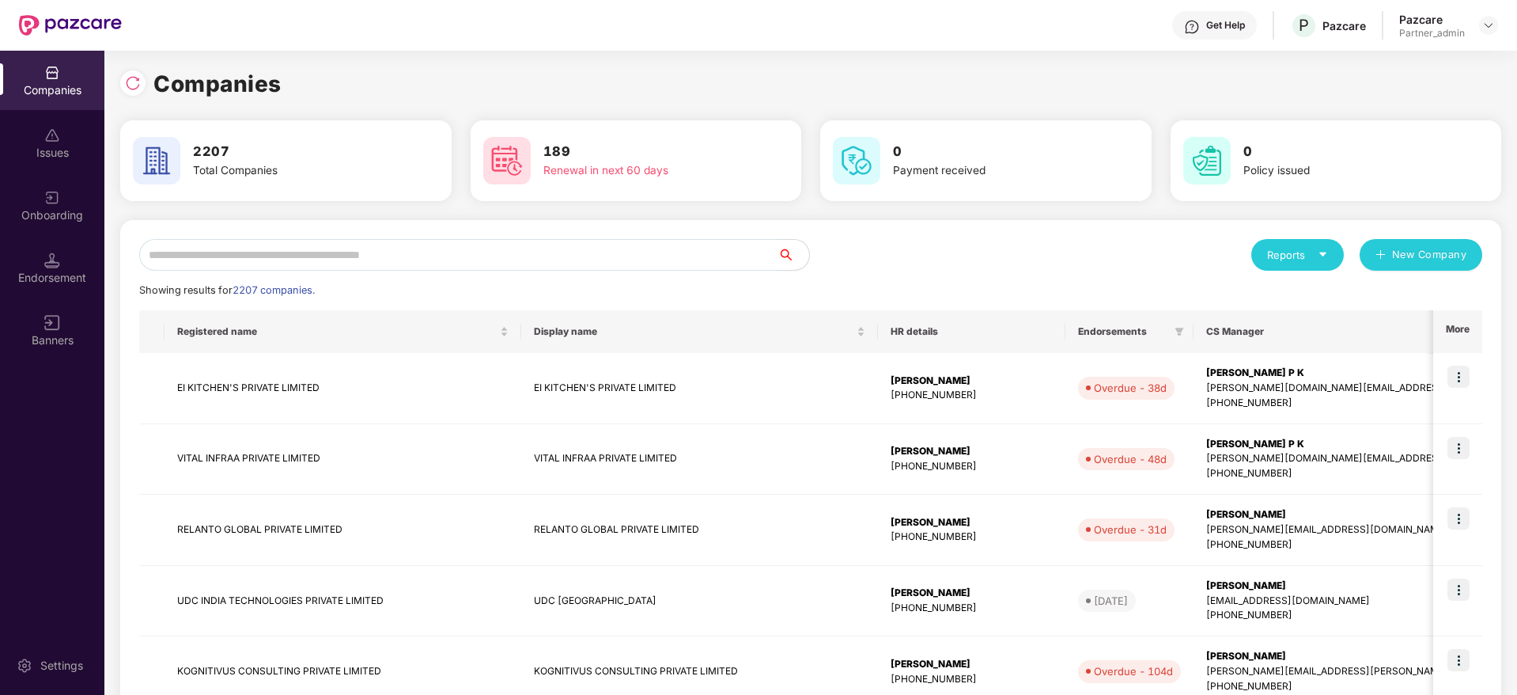
click at [422, 252] on input "text" at bounding box center [458, 255] width 638 height 32
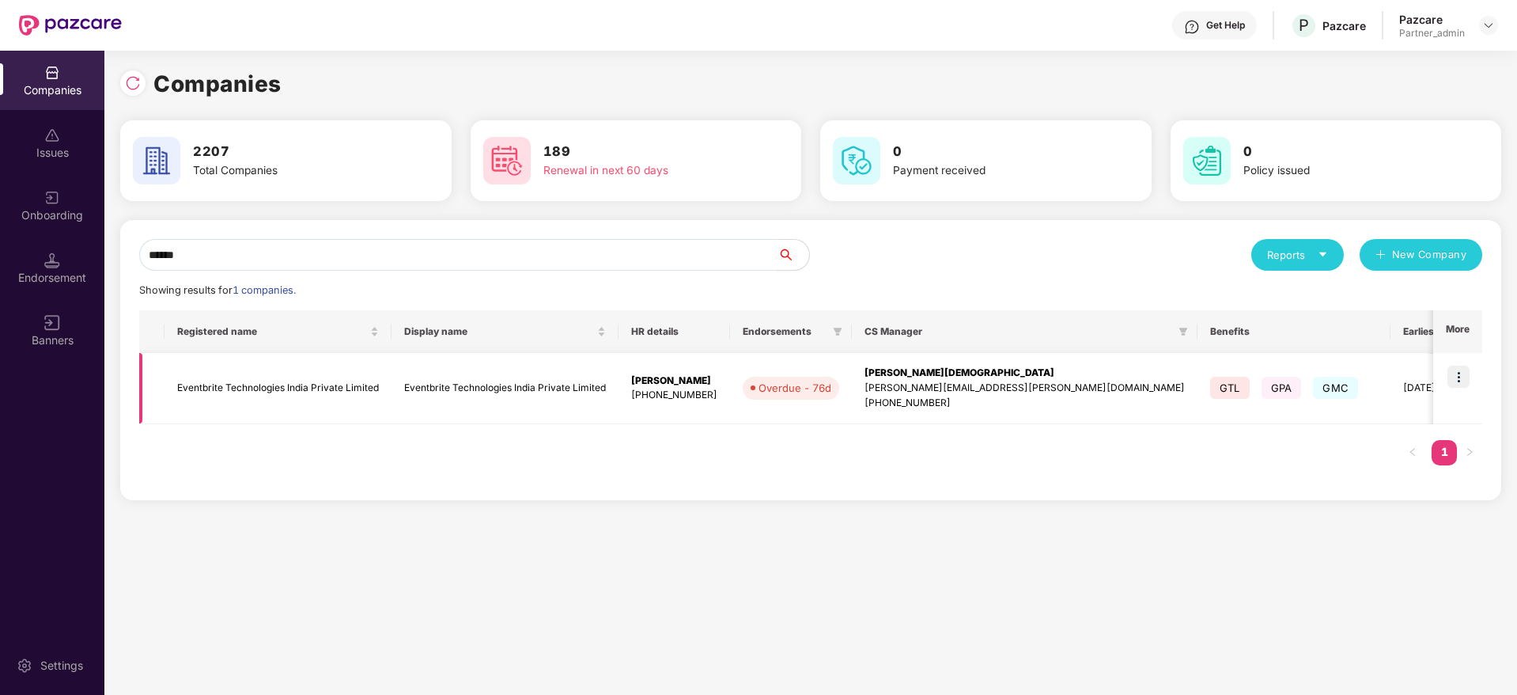
type input "******"
click at [1461, 373] on img at bounding box center [1459, 376] width 22 height 22
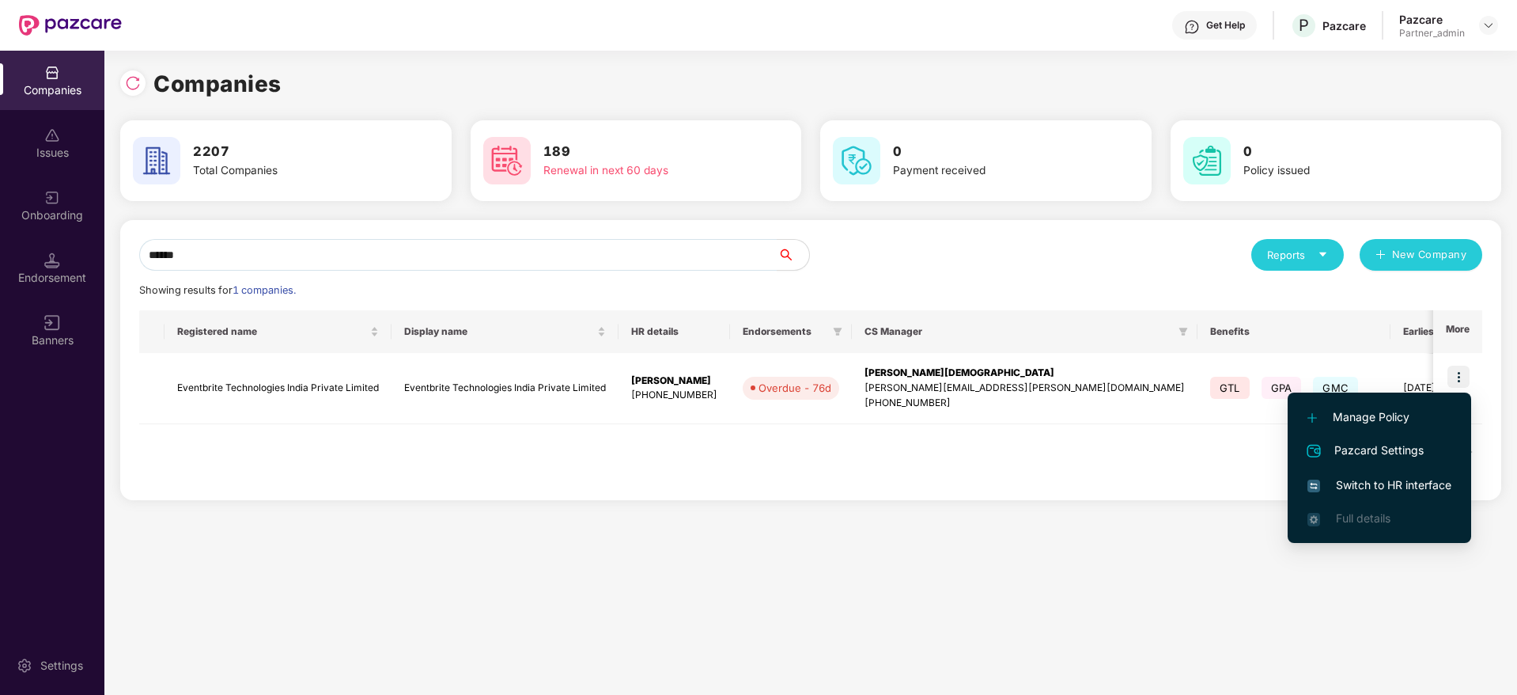
click at [1393, 481] on span "Switch to HR interface" at bounding box center [1380, 484] width 144 height 17
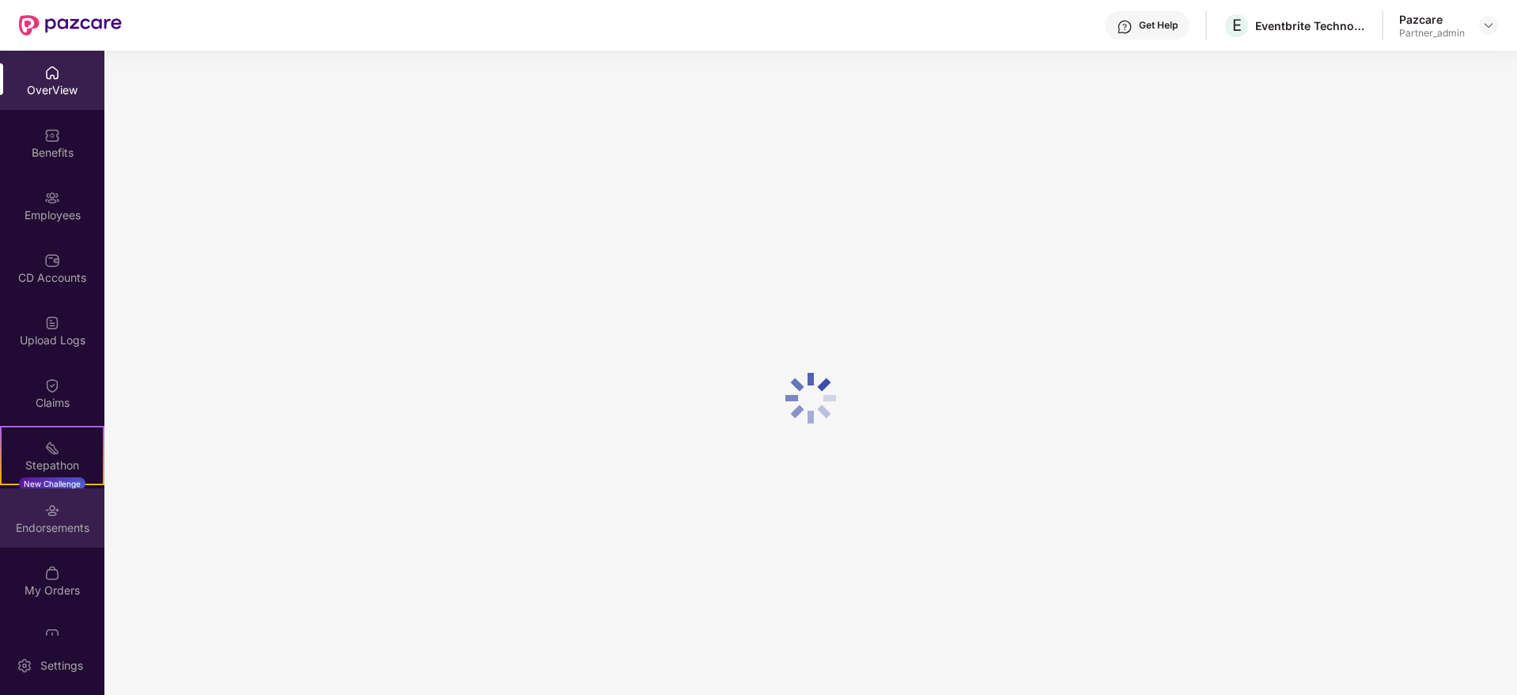
click at [44, 501] on div at bounding box center [52, 509] width 16 height 16
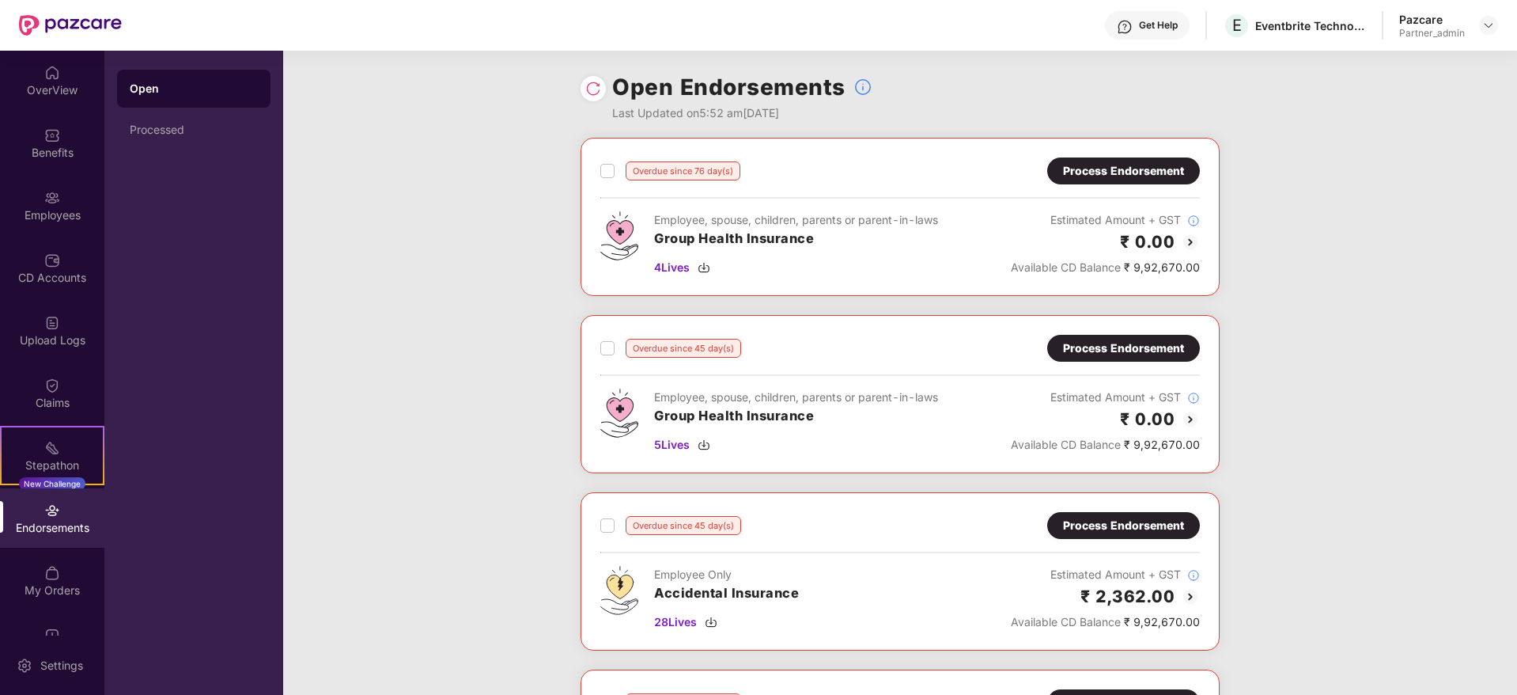
click at [1111, 343] on div "Process Endorsement" at bounding box center [1123, 347] width 121 height 17
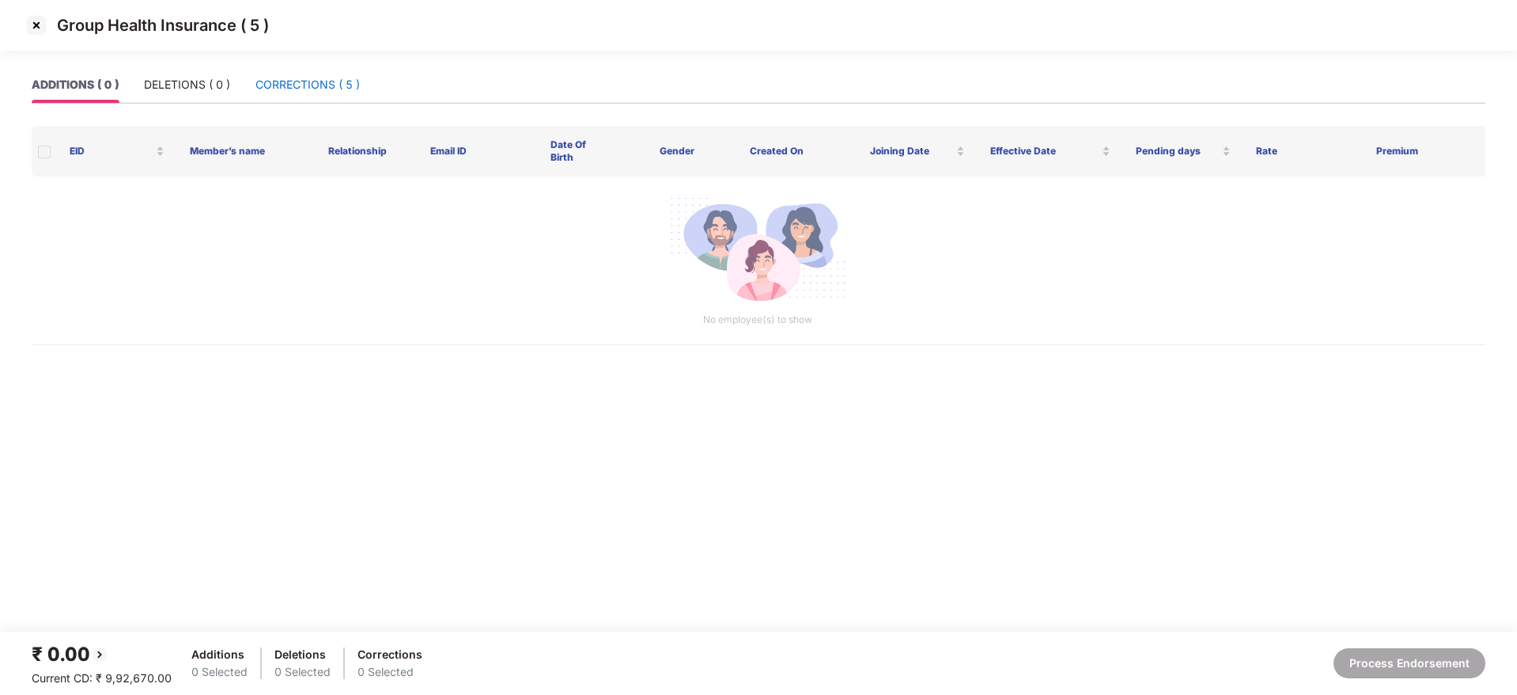
click at [304, 91] on div "CORRECTIONS ( 5 )" at bounding box center [308, 84] width 104 height 17
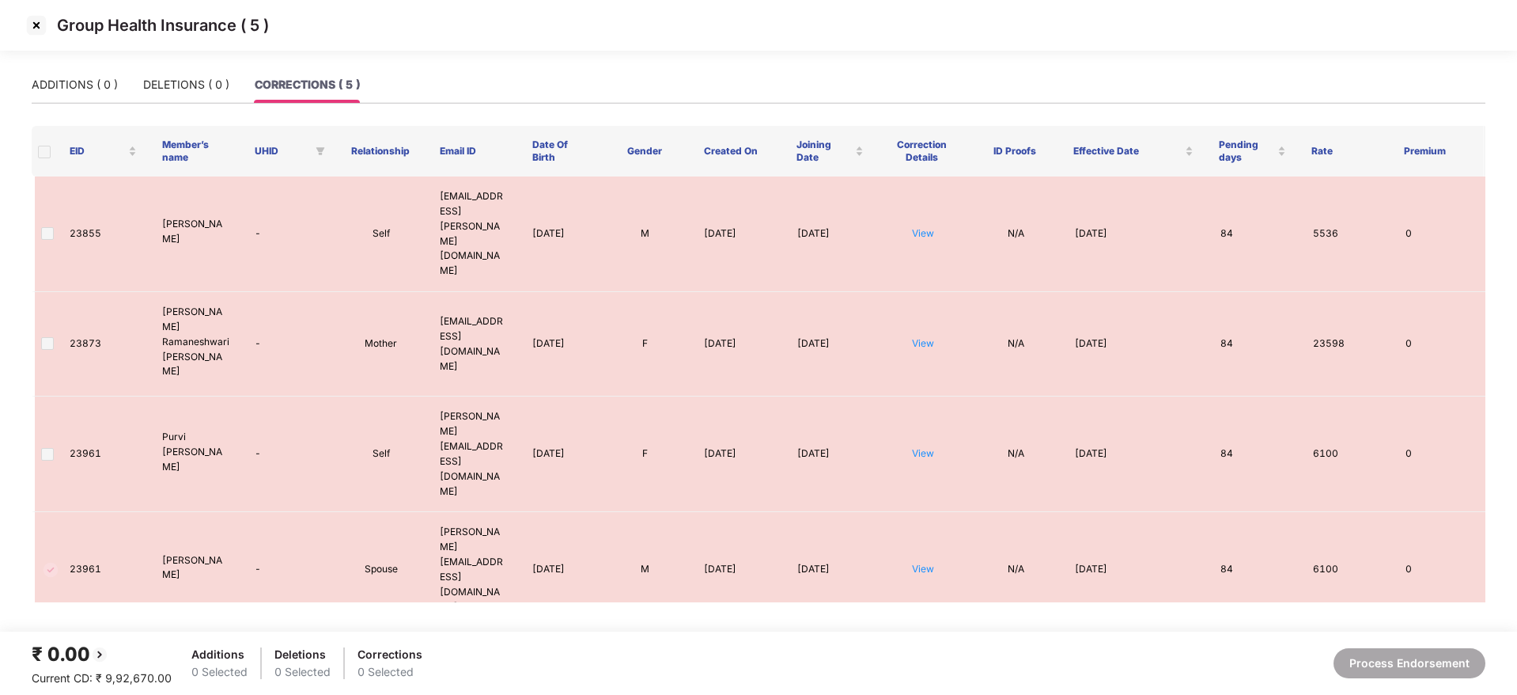
click at [40, 152] on span at bounding box center [44, 152] width 13 height 13
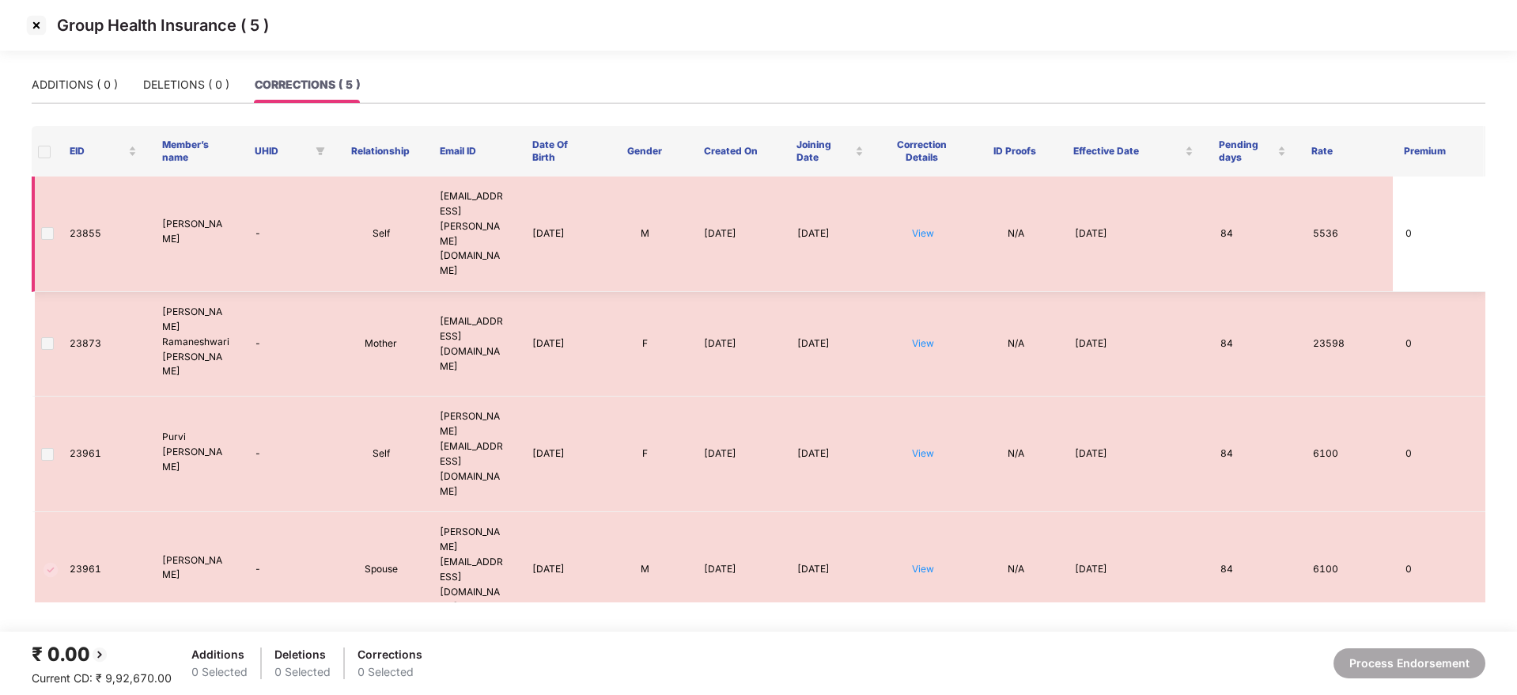
click at [45, 227] on span at bounding box center [47, 233] width 13 height 13
click at [47, 225] on label at bounding box center [47, 233] width 13 height 17
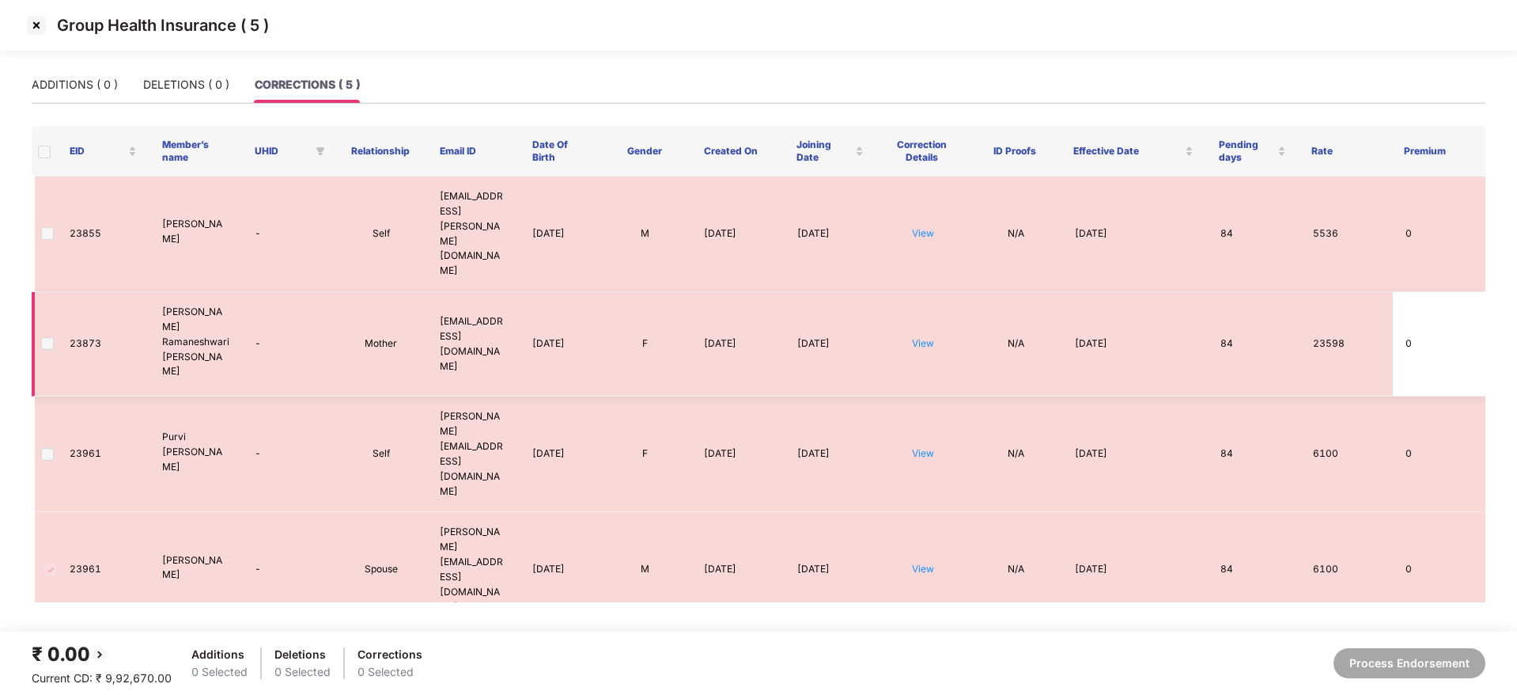
click at [40, 292] on td at bounding box center [44, 344] width 25 height 104
click at [44, 337] on span at bounding box center [47, 343] width 13 height 13
click at [30, 26] on img at bounding box center [36, 25] width 25 height 25
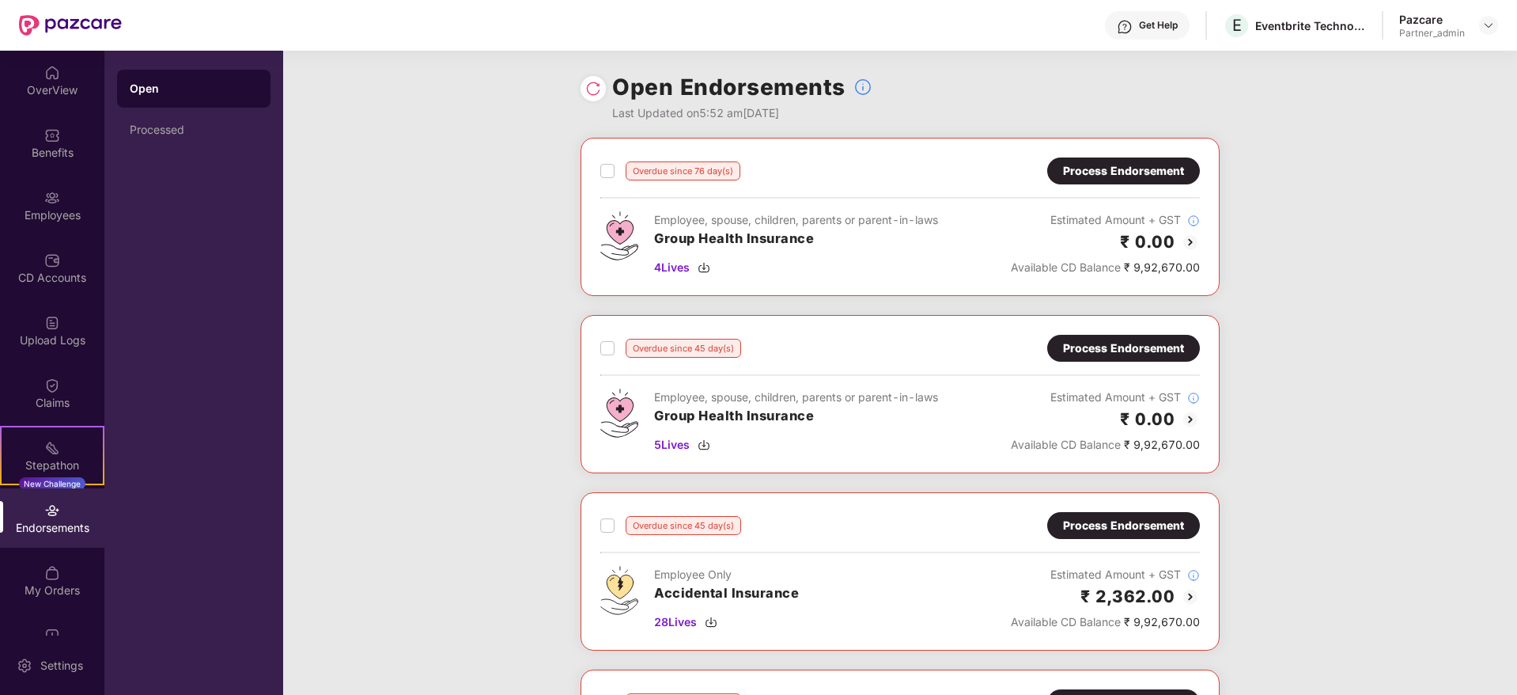
click at [1111, 169] on div "Process Endorsement" at bounding box center [1123, 170] width 121 height 17
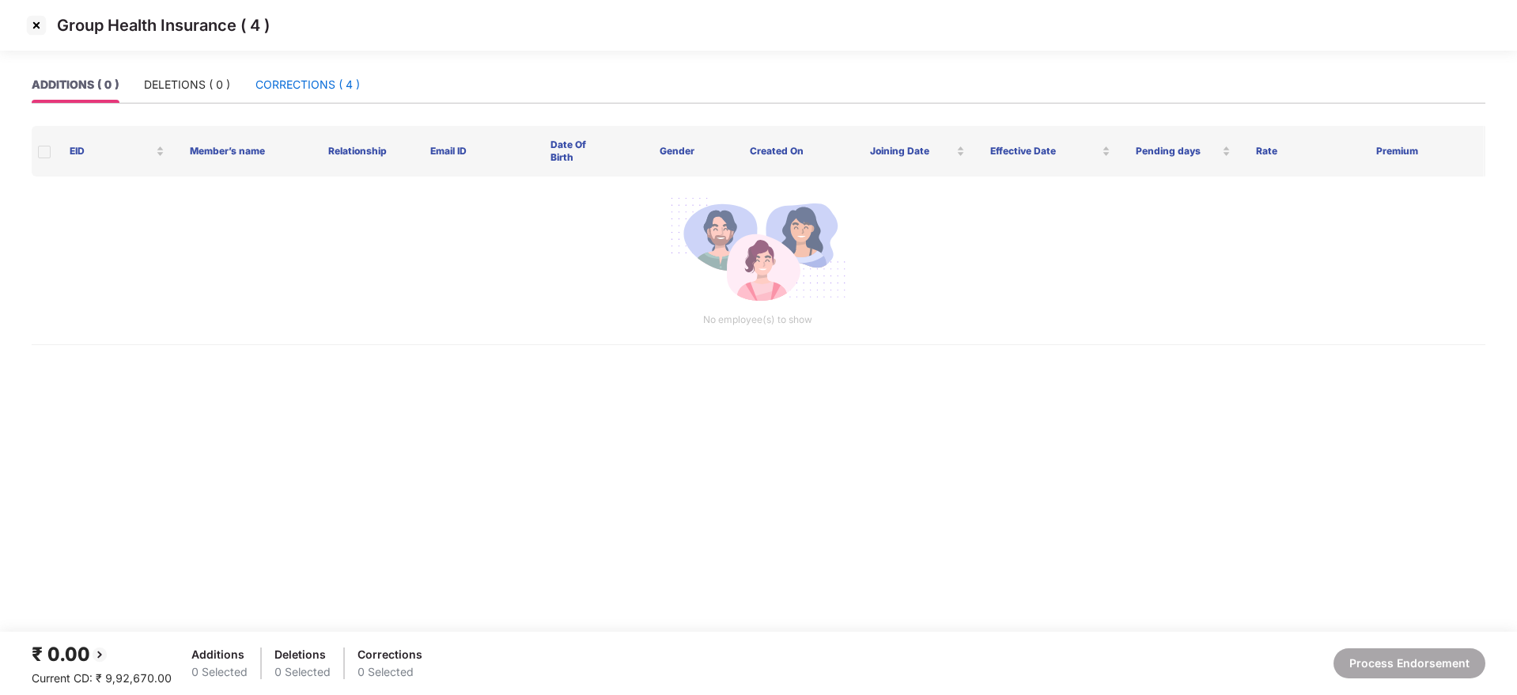
click at [286, 81] on div "CORRECTIONS ( 4 )" at bounding box center [308, 84] width 104 height 17
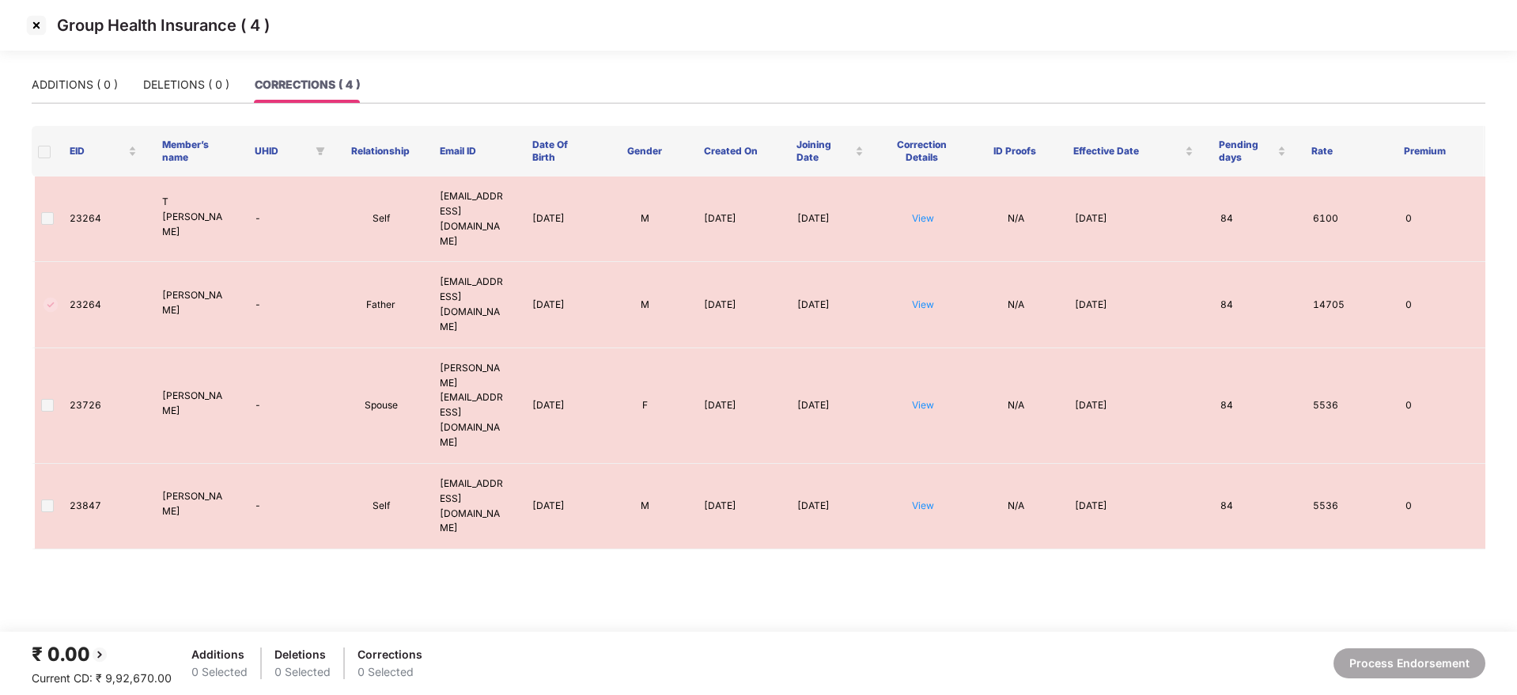
click at [43, 150] on span at bounding box center [44, 152] width 13 height 13
click at [36, 13] on img at bounding box center [36, 25] width 25 height 25
